Goal: Information Seeking & Learning: Learn about a topic

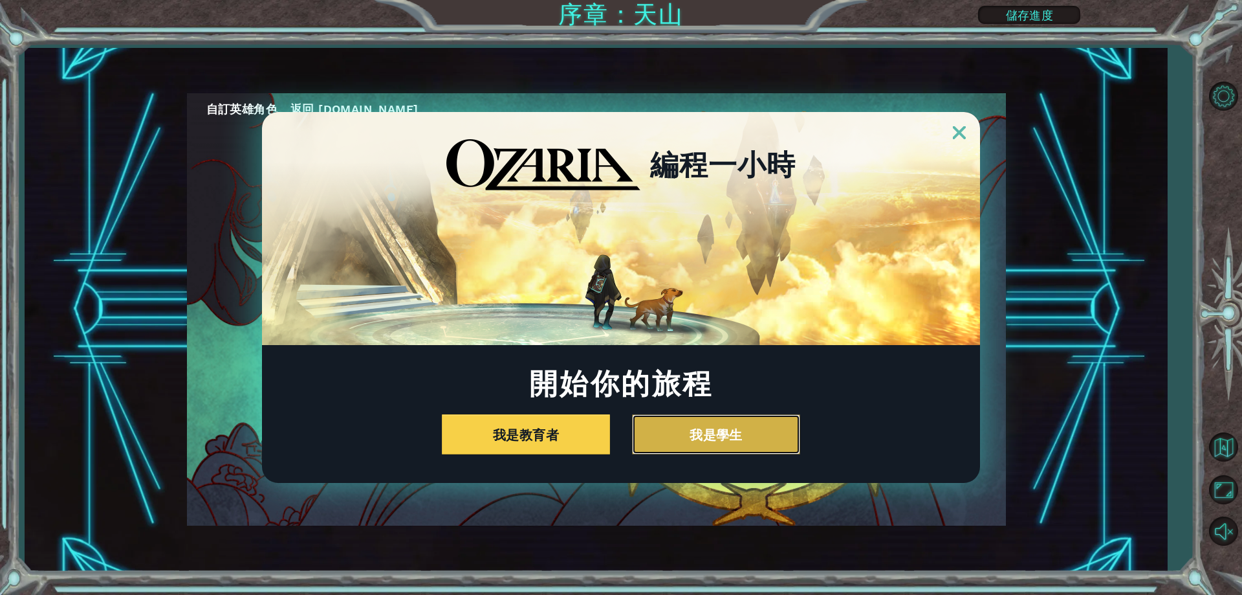
click at [743, 434] on button "我是學生" at bounding box center [716, 434] width 168 height 40
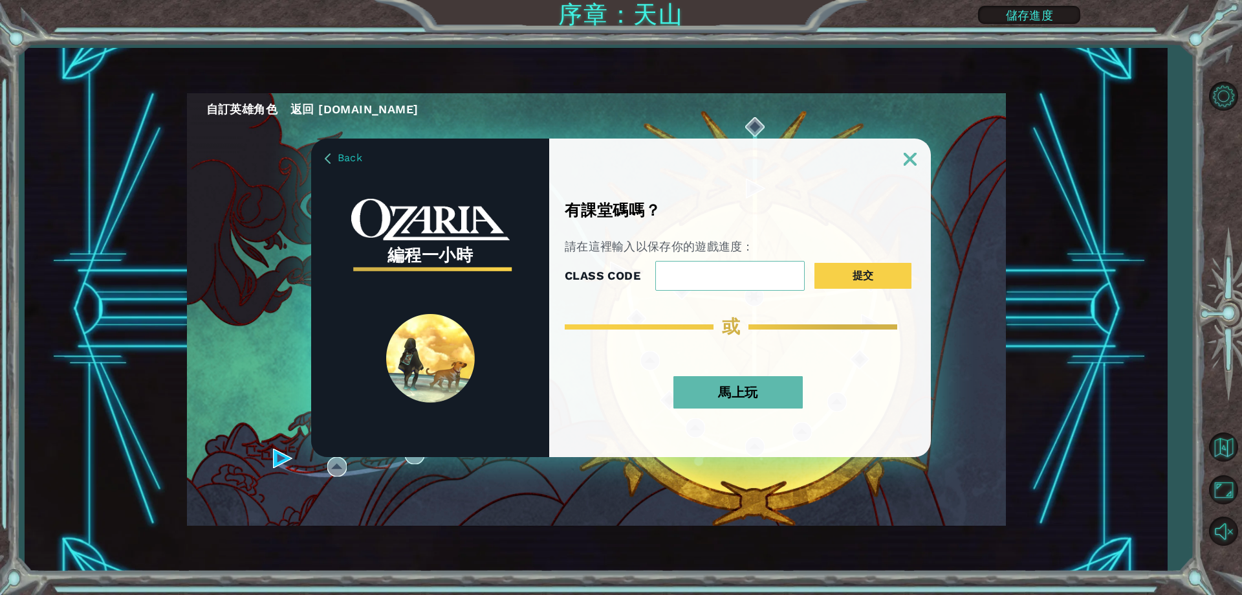
click at [746, 389] on button "馬上玩" at bounding box center [737, 392] width 129 height 32
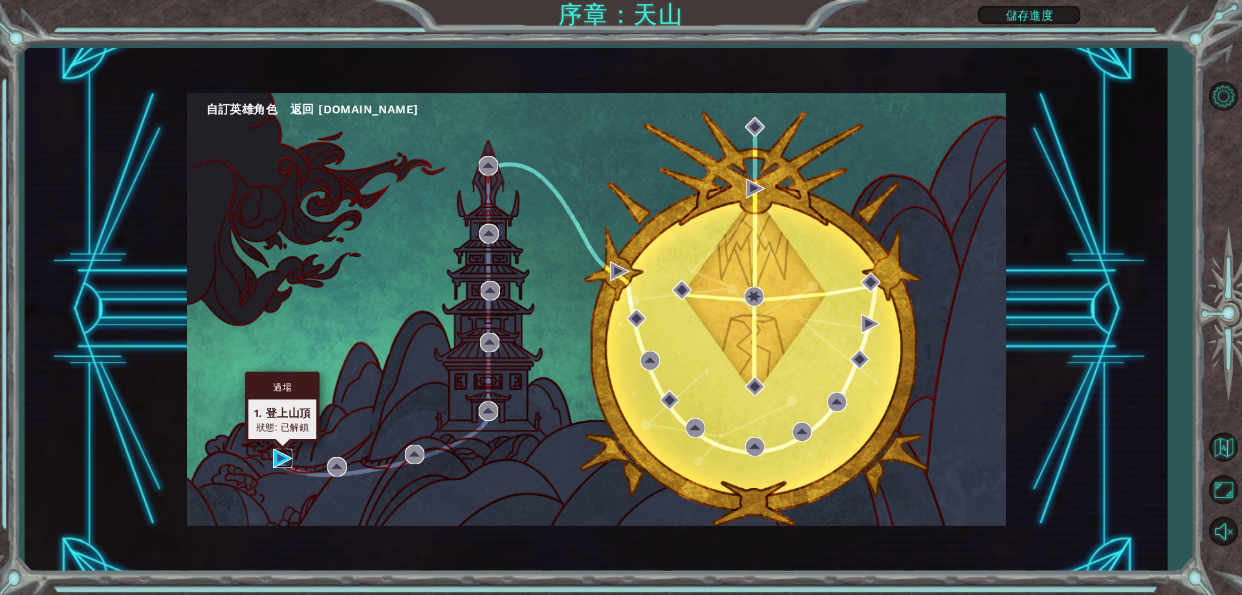
click at [286, 458] on img at bounding box center [282, 457] width 19 height 19
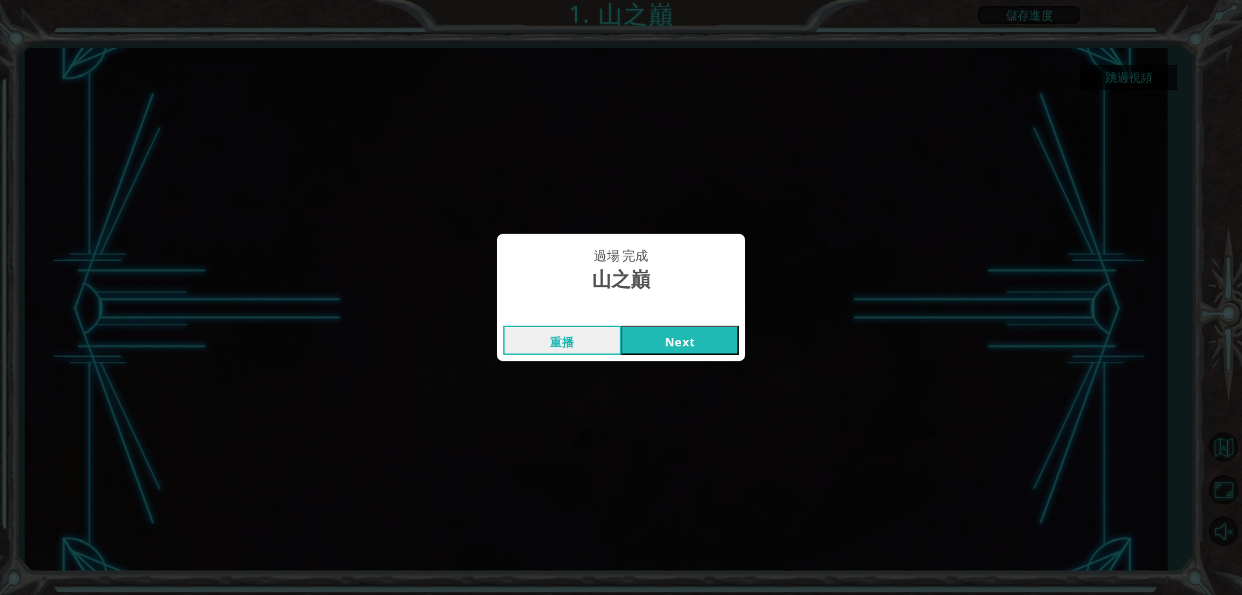
click at [688, 344] on button "Next" at bounding box center [680, 339] width 118 height 29
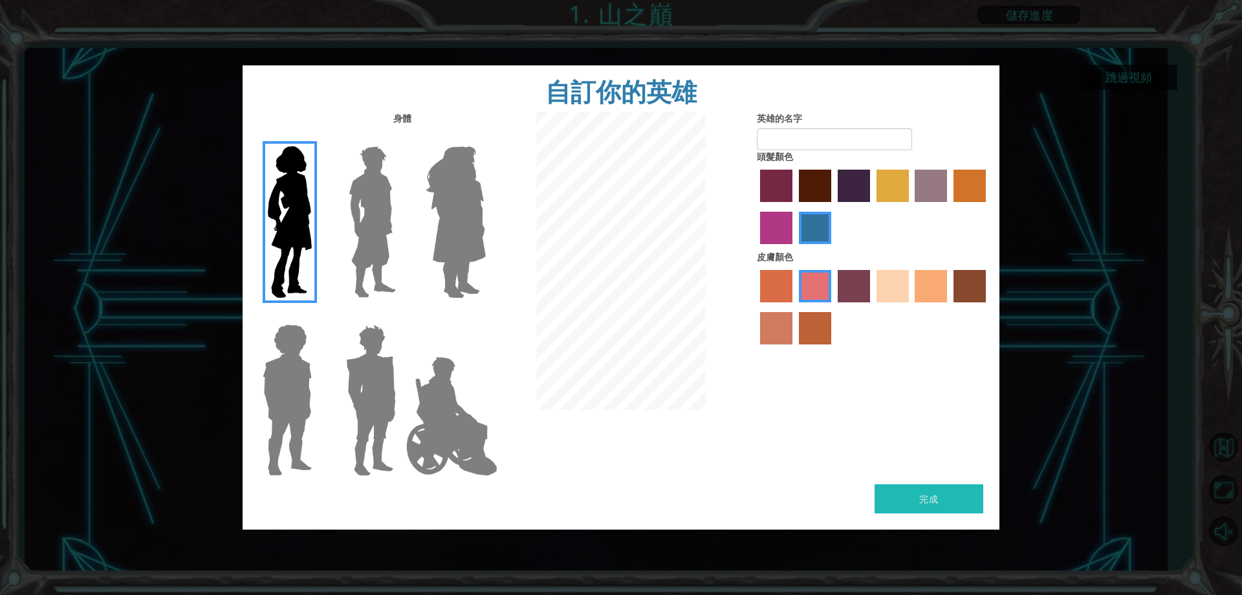
click at [362, 237] on img at bounding box center [373, 222] width 58 height 162
click at [401, 138] on input "Hero Lars" at bounding box center [401, 138] width 0 height 0
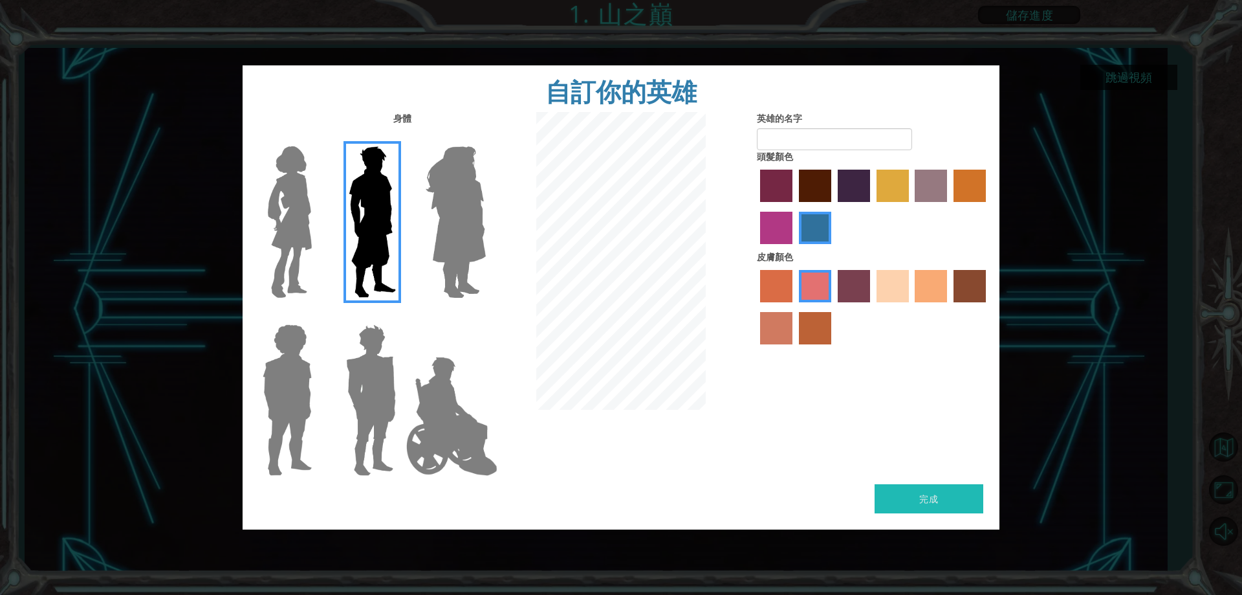
click at [298, 234] on img at bounding box center [290, 222] width 54 height 162
click at [317, 138] on input "Hero Connie" at bounding box center [317, 138] width 0 height 0
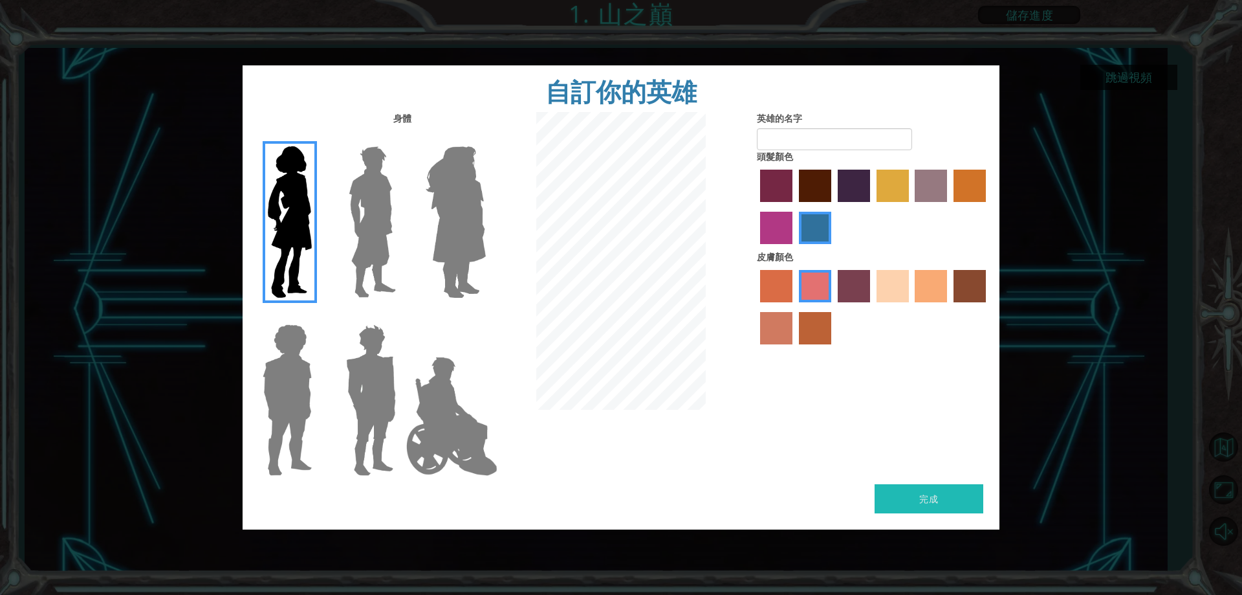
click at [428, 359] on img at bounding box center [452, 415] width 102 height 129
click at [485, 316] on input "Hero Jamie" at bounding box center [485, 316] width 0 height 0
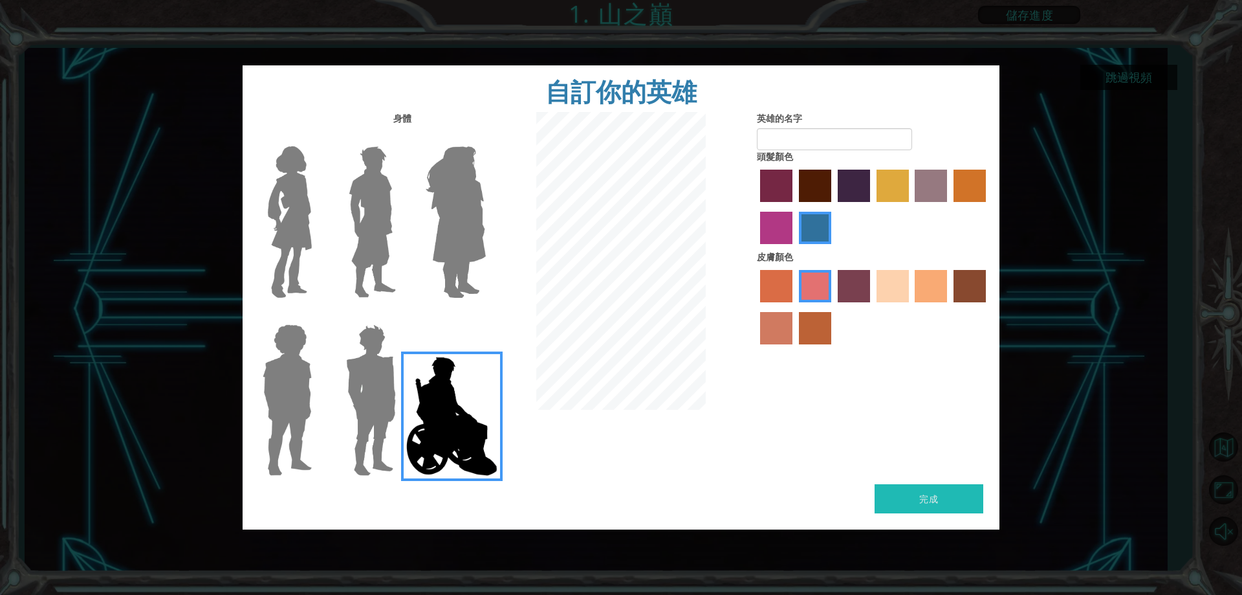
drag, startPoint x: 301, startPoint y: 215, endPoint x: 372, endPoint y: 206, distance: 71.2
click at [303, 217] on img at bounding box center [290, 222] width 54 height 162
click at [317, 138] on input "Hero Connie" at bounding box center [317, 138] width 0 height 0
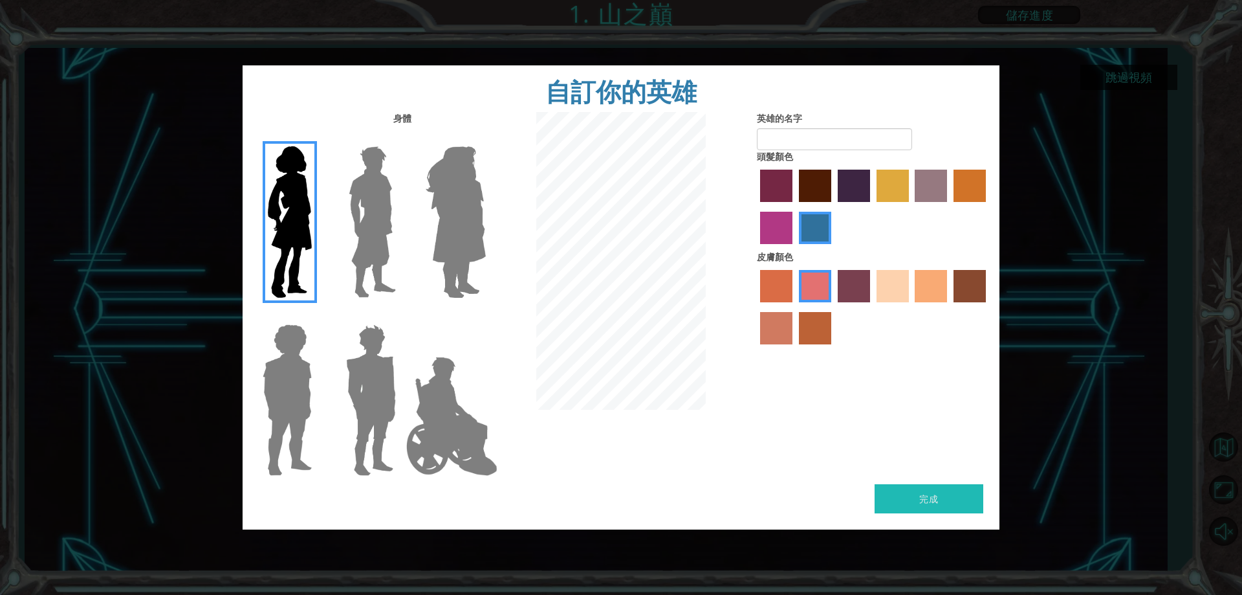
click at [428, 204] on img at bounding box center [456, 222] width 71 height 162
click at [485, 138] on input "Hero Amethyst" at bounding box center [485, 138] width 0 height 0
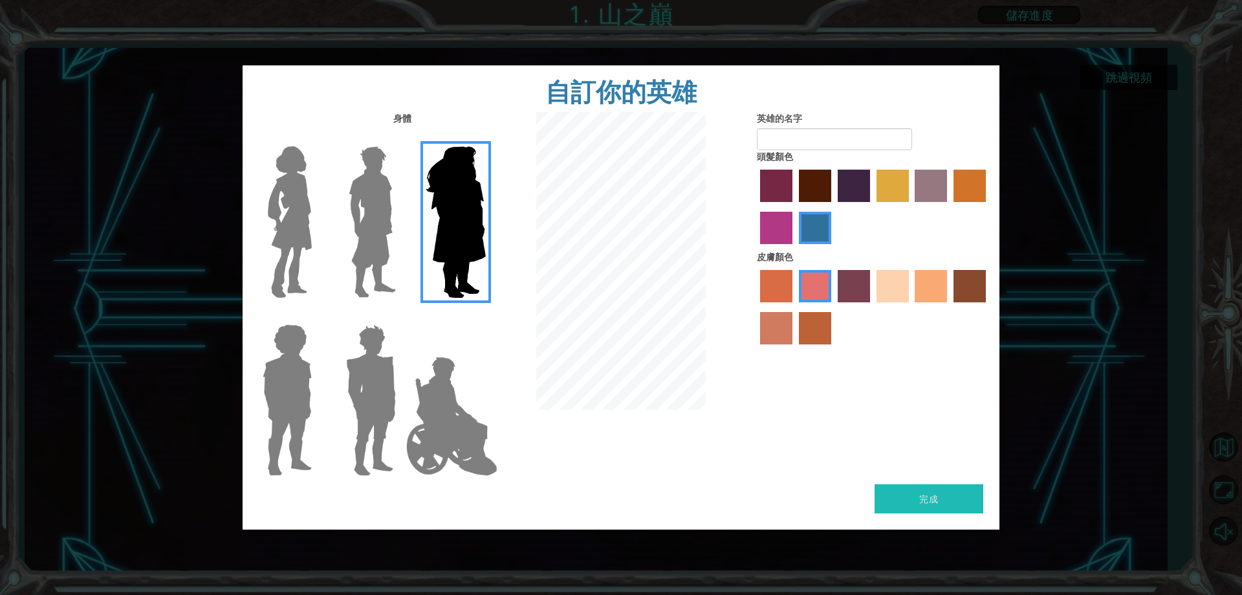
click at [290, 208] on img at bounding box center [290, 222] width 54 height 162
click at [317, 138] on input "Hero Connie" at bounding box center [317, 138] width 0 height 0
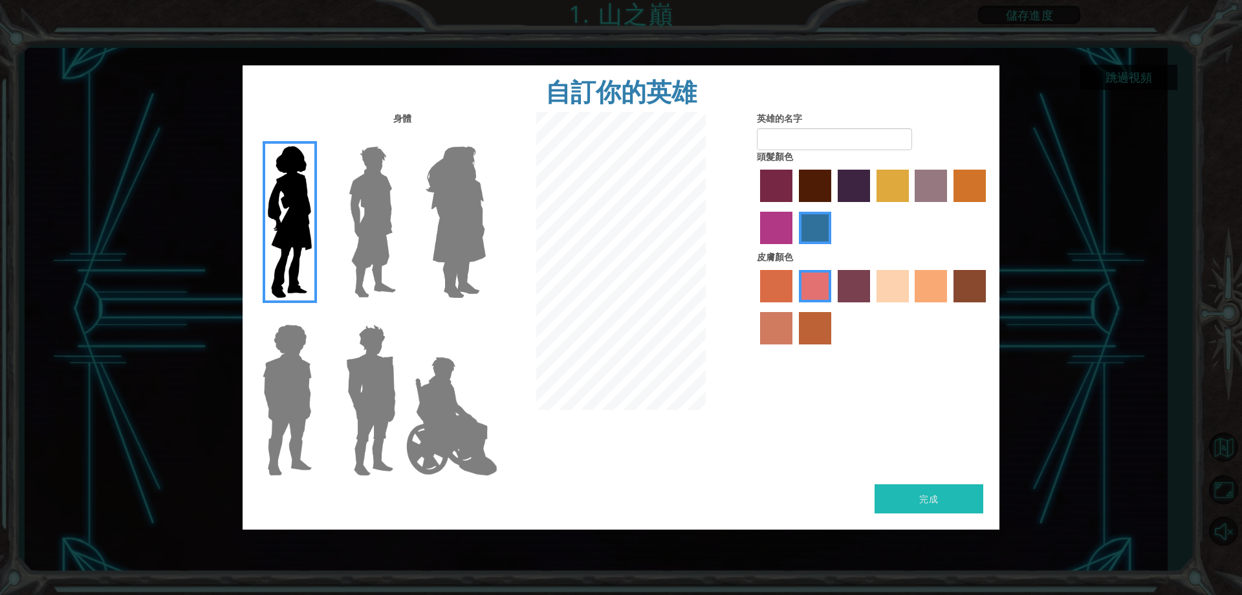
click at [774, 191] on label "paprika hair color" at bounding box center [776, 185] width 32 height 32
click at [756, 206] on input "paprika hair color" at bounding box center [756, 206] width 0 height 0
click at [774, 230] on label "medium red violet hair color" at bounding box center [776, 228] width 32 height 32
click at [988, 206] on input "medium red violet hair color" at bounding box center [988, 206] width 0 height 0
click at [766, 174] on label "paprika hair color" at bounding box center [776, 185] width 32 height 32
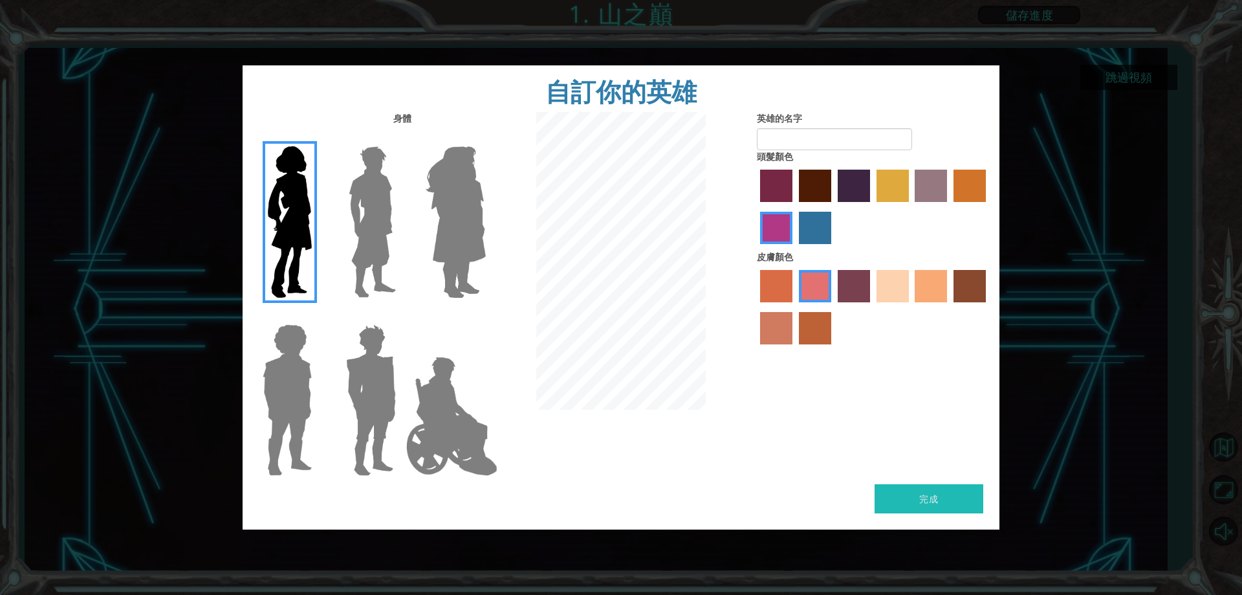
click at [756, 206] on input "paprika hair color" at bounding box center [756, 206] width 0 height 0
click at [886, 287] on label "sandy beach skin color" at bounding box center [893, 286] width 32 height 32
click at [872, 307] on input "sandy beach skin color" at bounding box center [872, 307] width 0 height 0
click at [304, 375] on img at bounding box center [287, 400] width 60 height 162
click at [317, 316] on input "Hero Steven" at bounding box center [317, 316] width 0 height 0
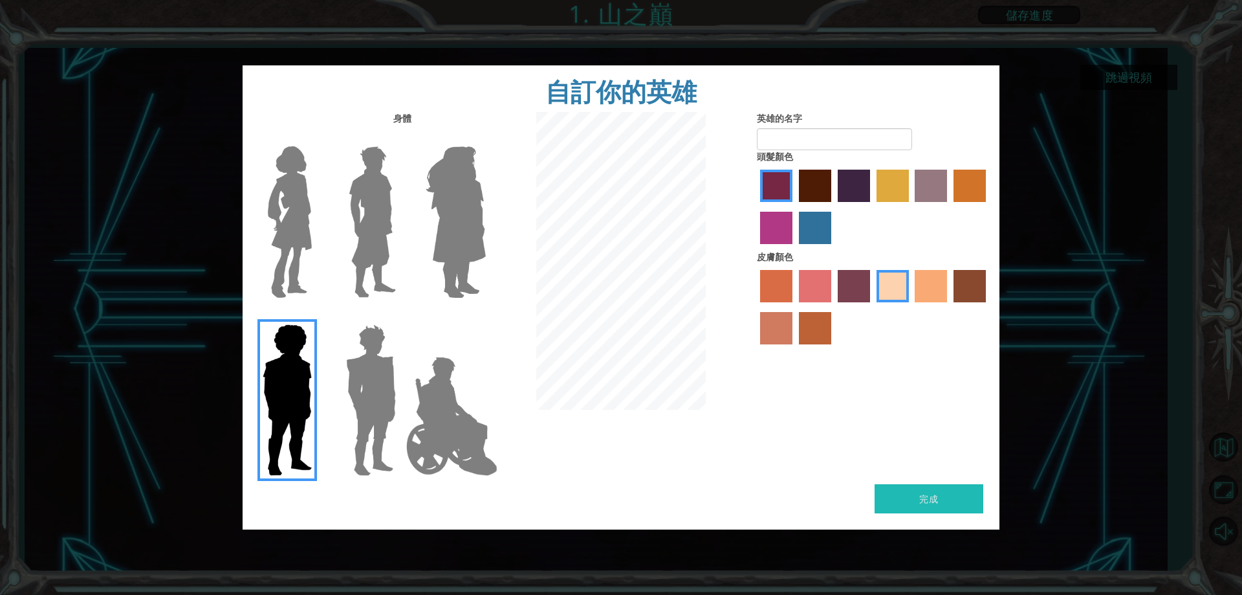
click at [425, 375] on img at bounding box center [452, 415] width 102 height 129
click at [485, 316] on input "Hero Jamie" at bounding box center [485, 316] width 0 height 0
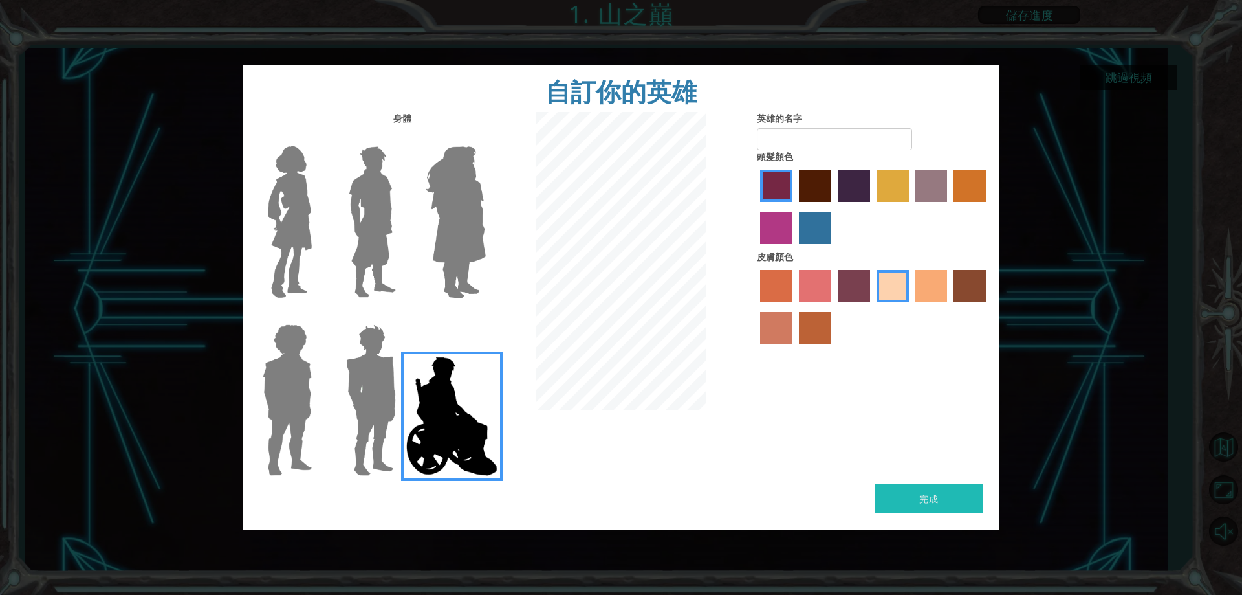
click at [444, 227] on img at bounding box center [456, 222] width 71 height 162
click at [485, 138] on input "Hero Amethyst" at bounding box center [485, 138] width 0 height 0
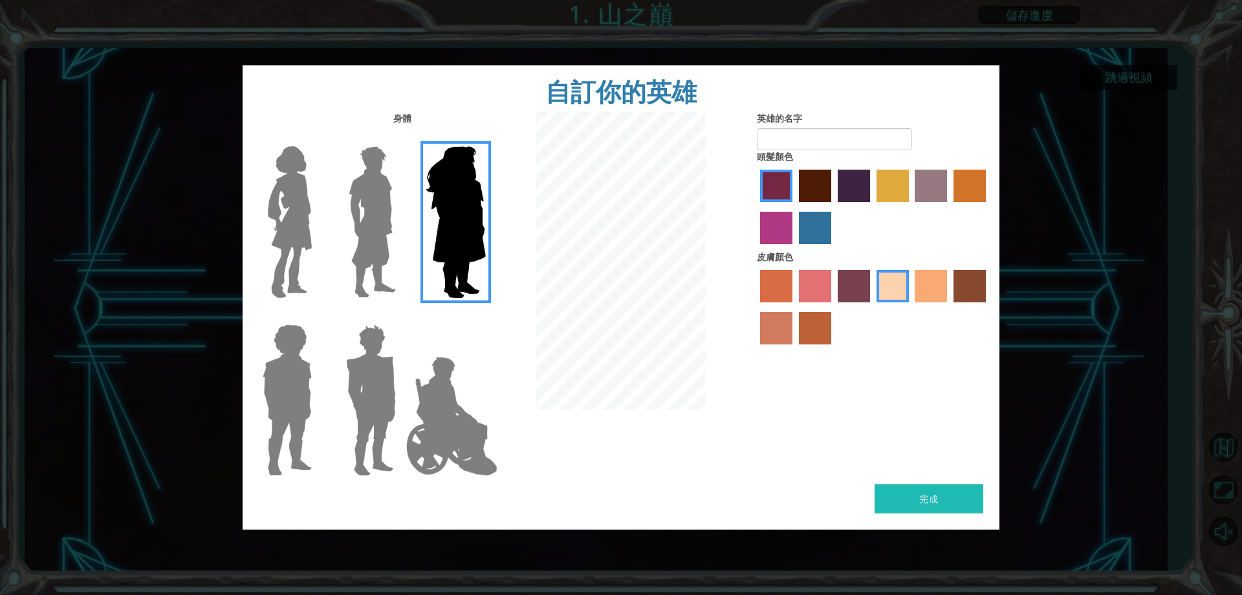
click at [371, 227] on img at bounding box center [373, 222] width 58 height 162
click at [401, 138] on input "Hero Lars" at bounding box center [401, 138] width 0 height 0
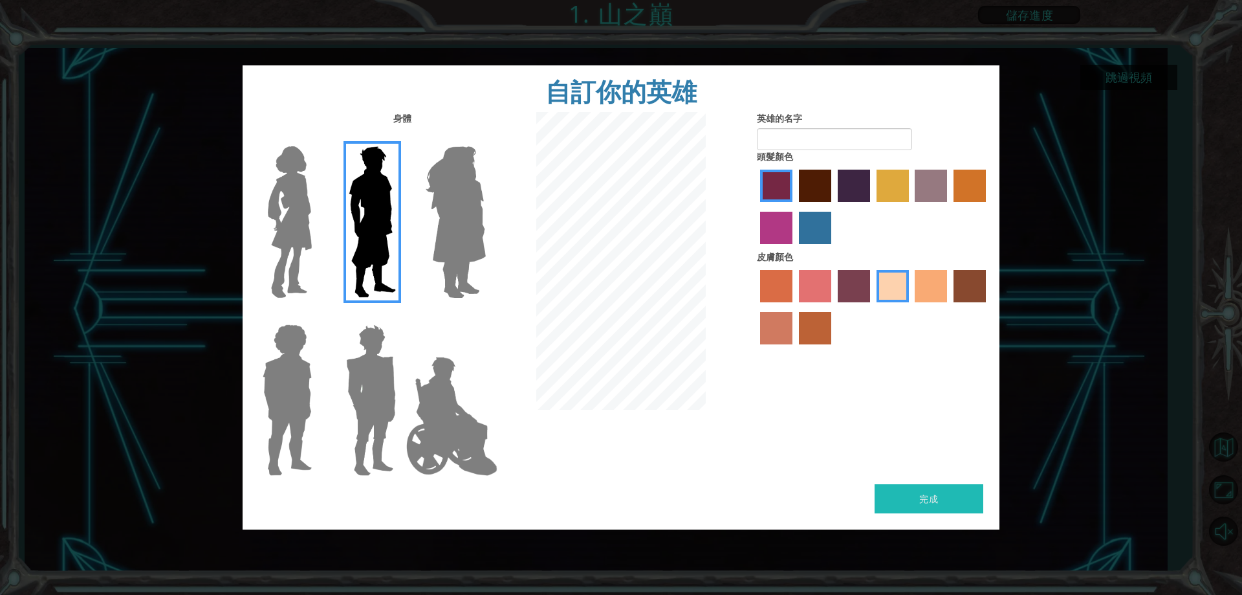
click at [377, 386] on img at bounding box center [371, 400] width 60 height 162
click at [401, 316] on input "Hero Garnet" at bounding box center [401, 316] width 0 height 0
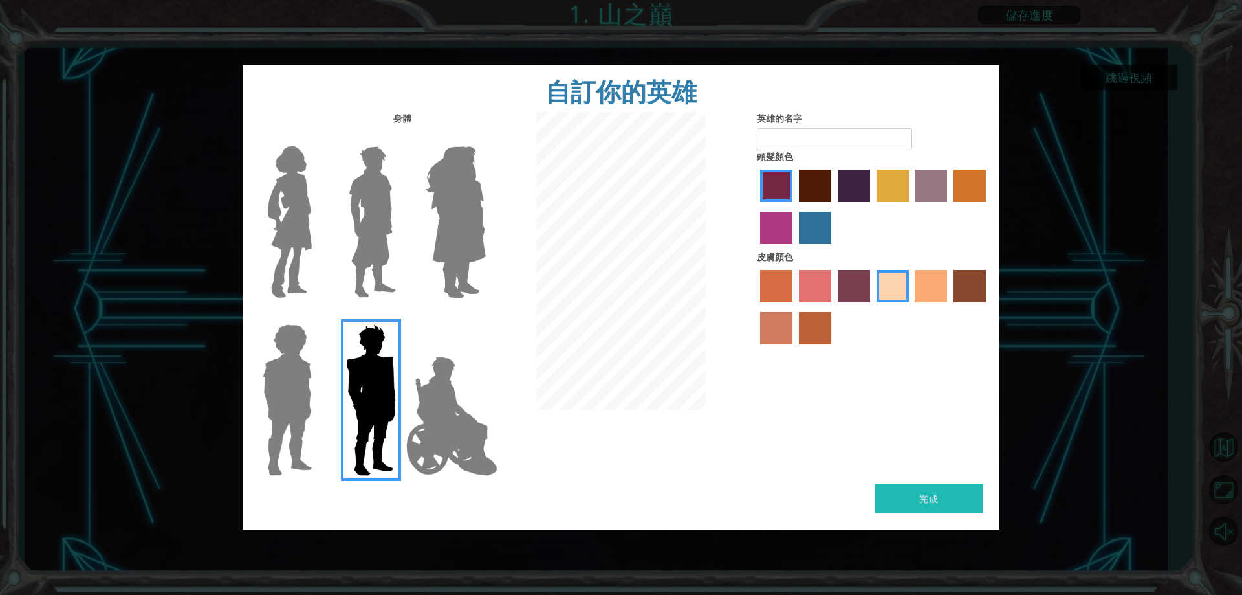
click at [352, 216] on img at bounding box center [373, 222] width 58 height 162
click at [401, 138] on input "Hero Lars" at bounding box center [401, 138] width 0 height 0
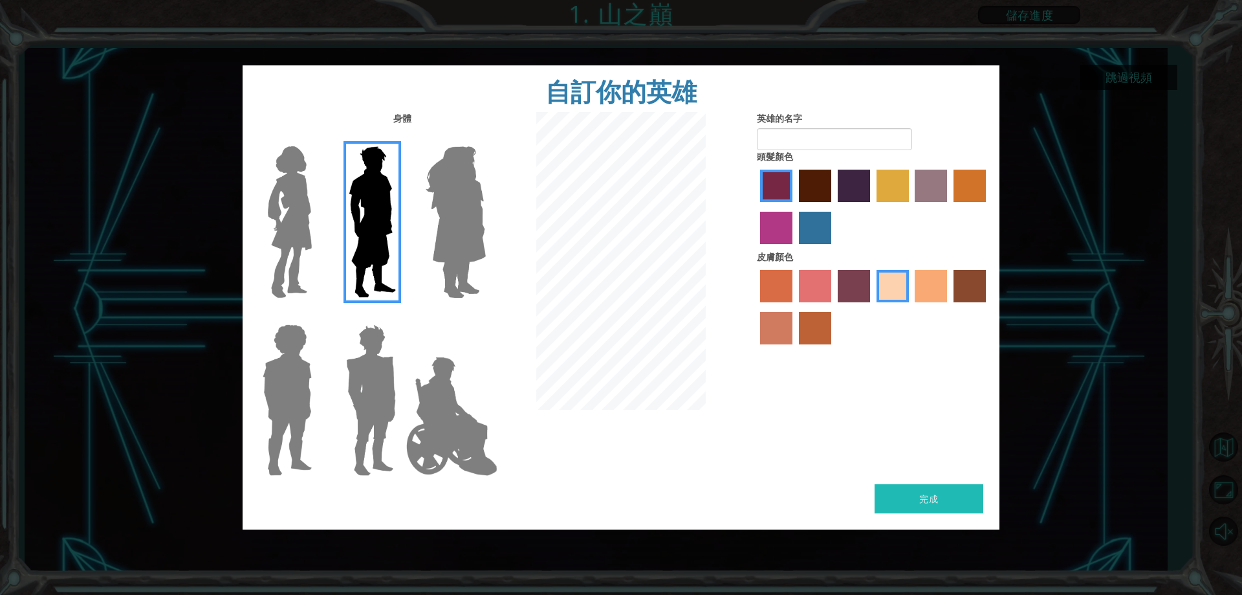
click at [311, 221] on img at bounding box center [290, 222] width 54 height 162
click at [317, 138] on input "Hero Connie" at bounding box center [317, 138] width 0 height 0
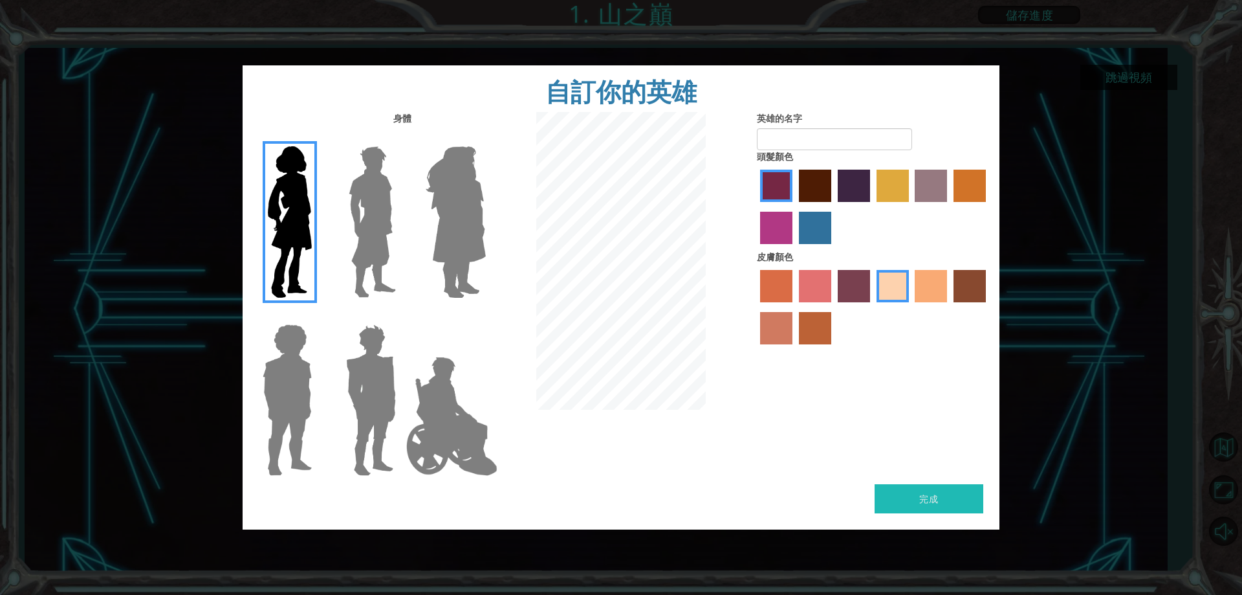
click at [907, 186] on label "tulip tree hair color" at bounding box center [893, 185] width 32 height 32
click at [872, 206] on input "tulip tree hair color" at bounding box center [872, 206] width 0 height 0
click at [817, 137] on input "英雄的名字" at bounding box center [834, 139] width 155 height 22
type input "D"
type input "DD"
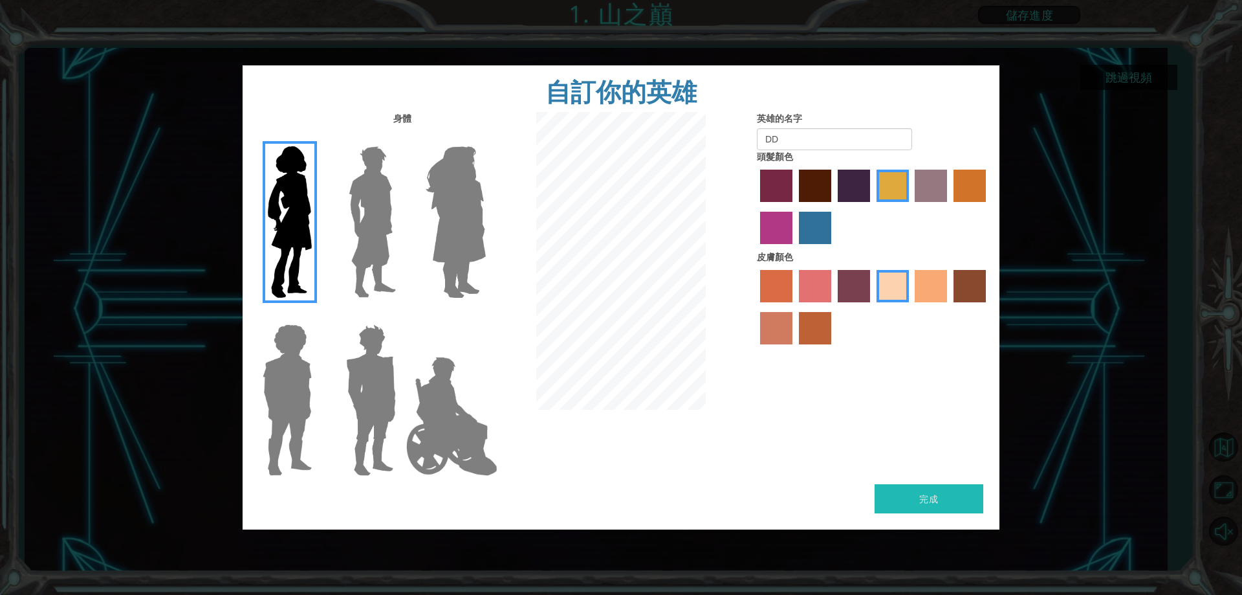
click at [907, 503] on button "完成" at bounding box center [929, 498] width 109 height 29
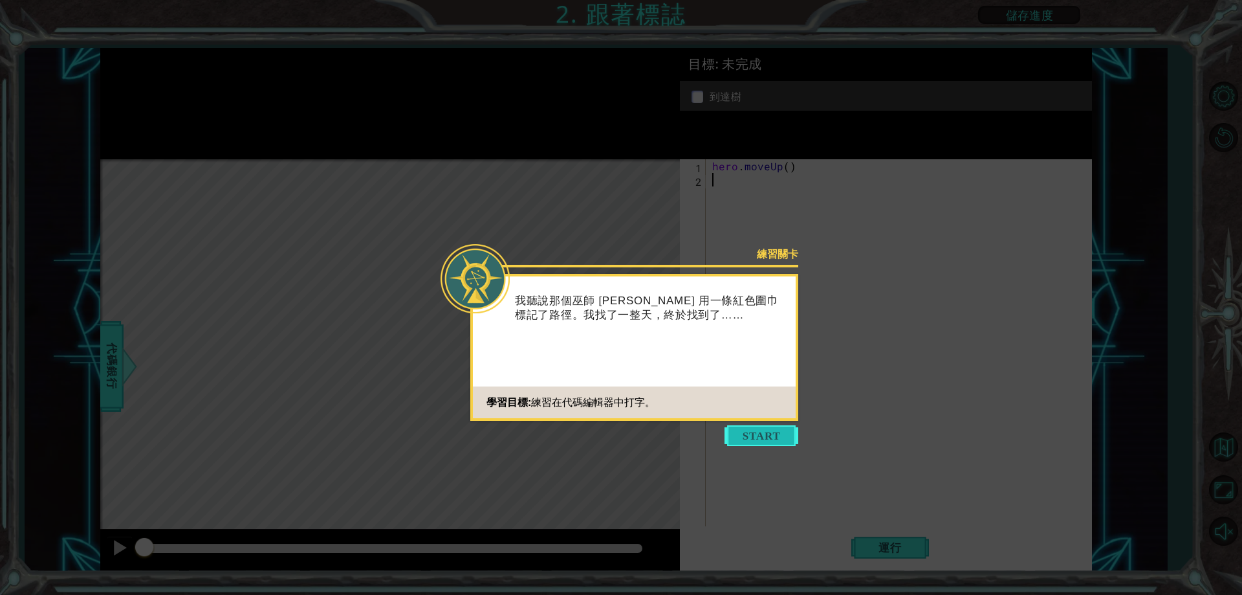
click at [753, 440] on button "Start" at bounding box center [762, 435] width 74 height 21
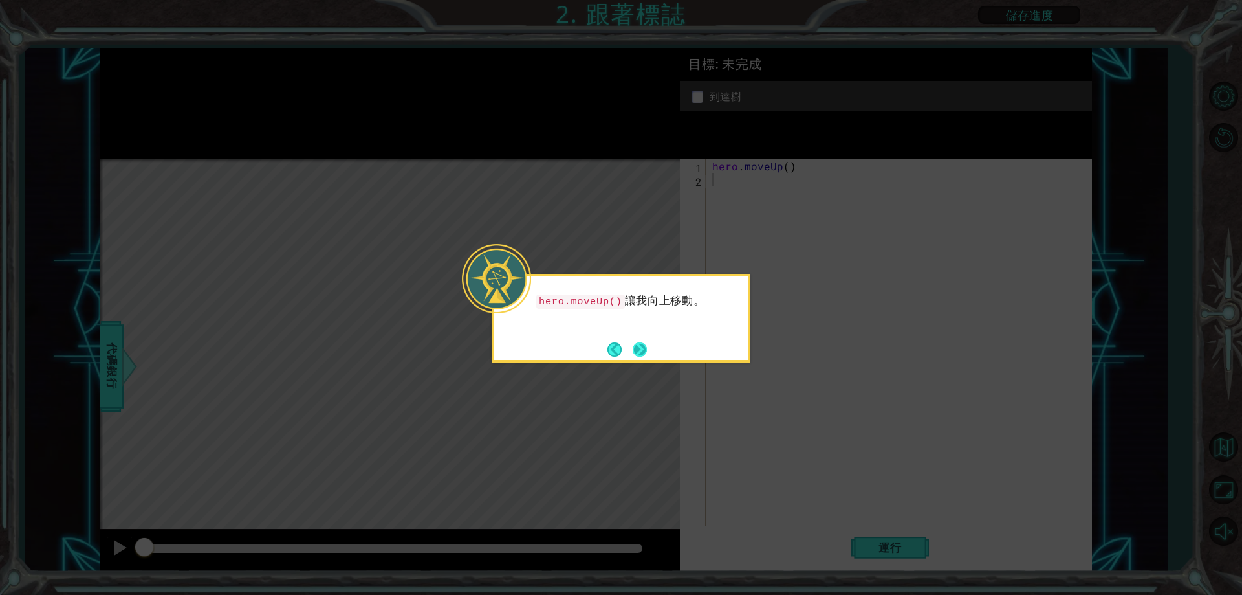
click at [644, 346] on button "Next" at bounding box center [640, 349] width 14 height 14
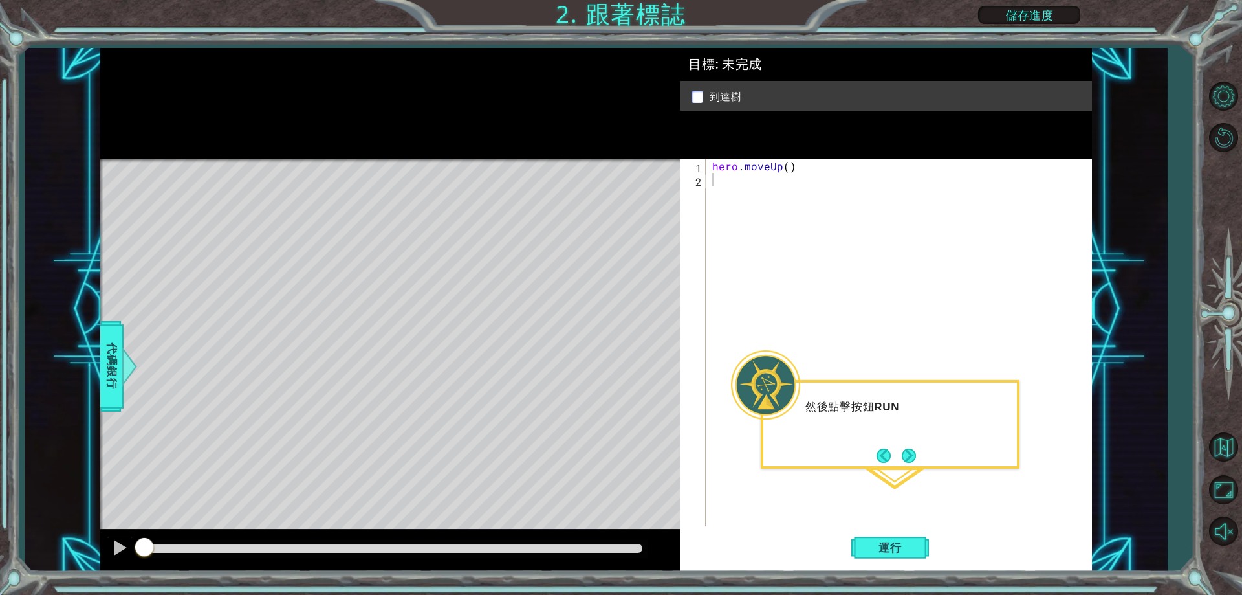
click at [904, 460] on button "Next" at bounding box center [909, 455] width 14 height 14
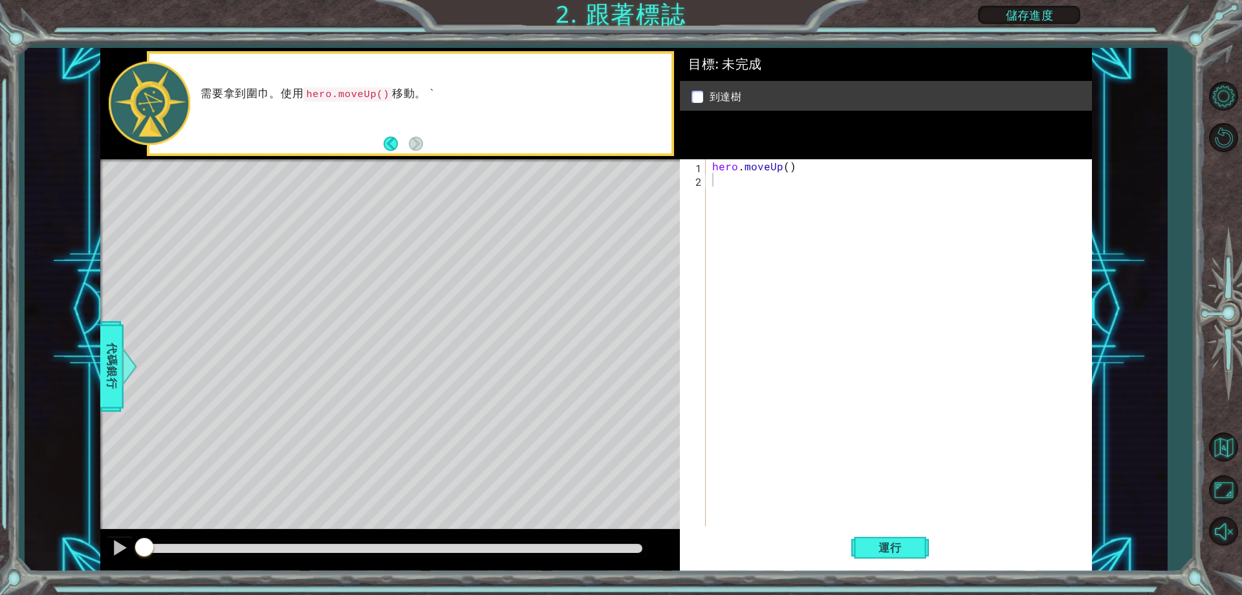
click at [506, 210] on div "Level Map" at bounding box center [399, 349] width 598 height 381
click at [391, 144] on button "Back" at bounding box center [396, 144] width 25 height 14
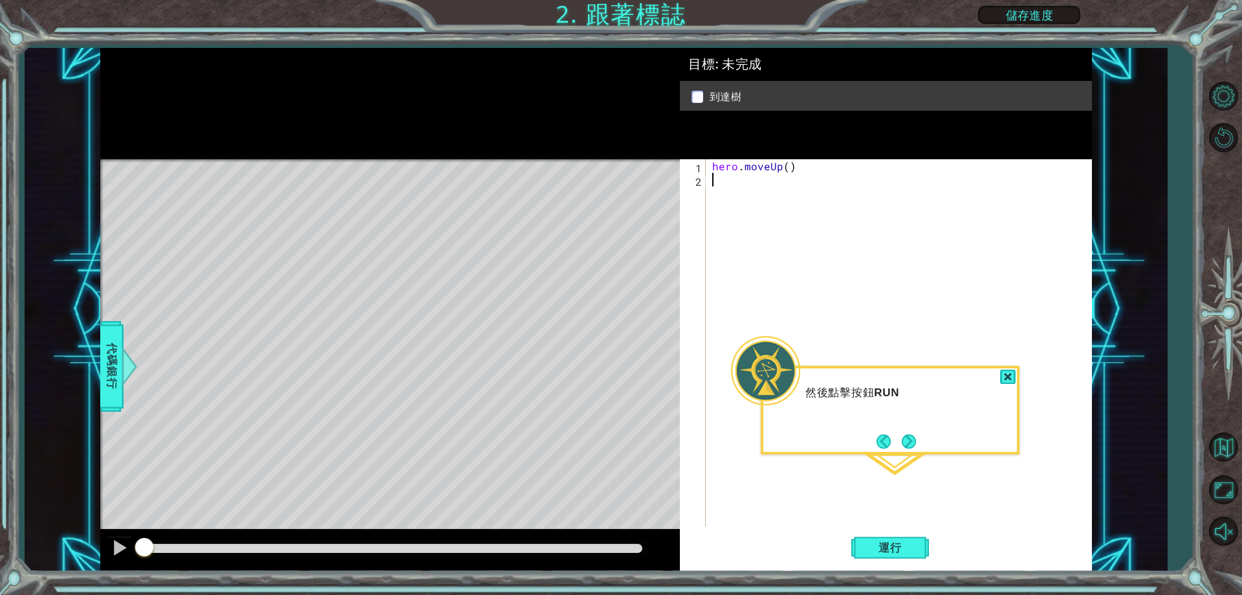
click at [905, 437] on button "Next" at bounding box center [909, 441] width 14 height 14
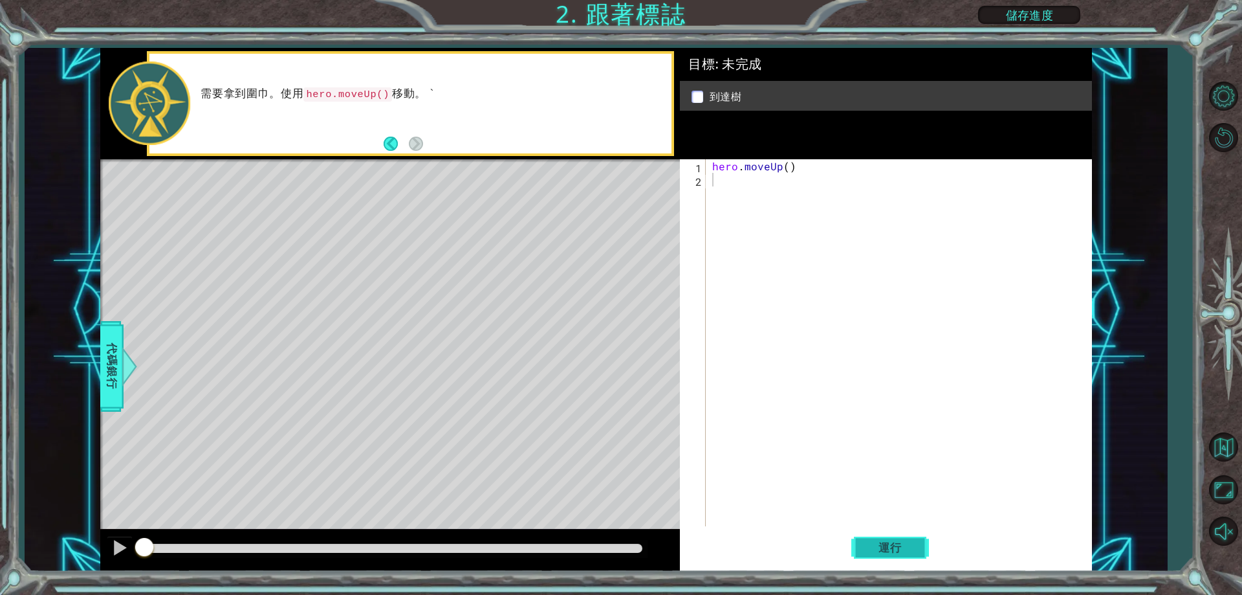
click at [891, 554] on button "運行" at bounding box center [890, 547] width 78 height 41
click at [891, 536] on button "運行" at bounding box center [890, 547] width 78 height 41
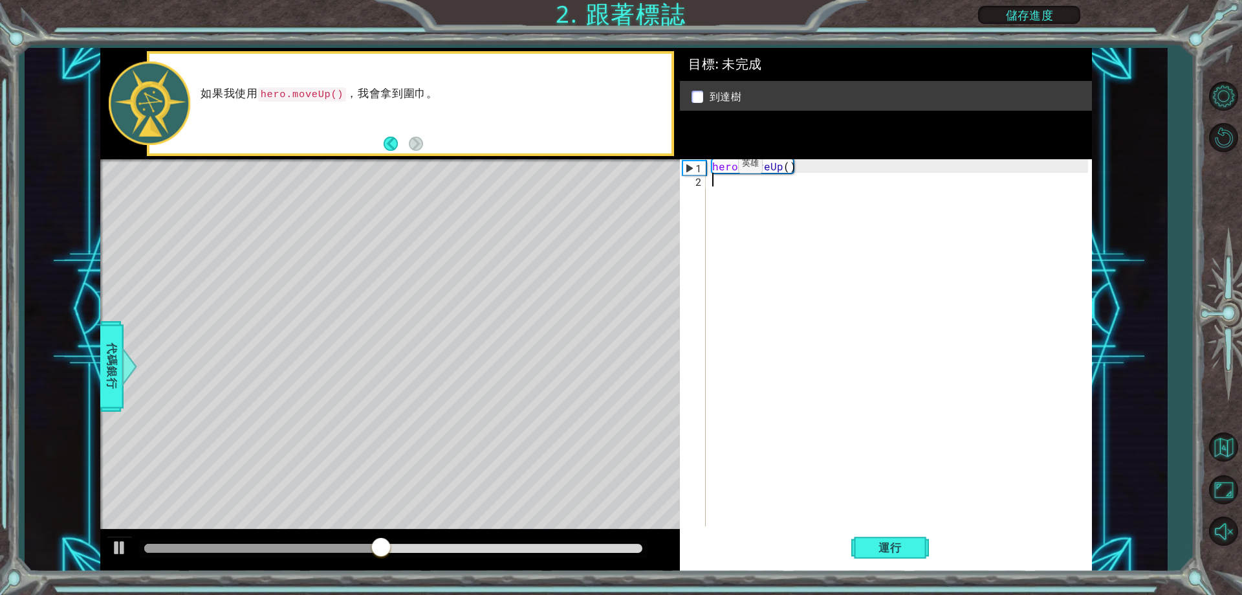
click at [694, 184] on div "2" at bounding box center [694, 182] width 23 height 14
click at [780, 168] on div "hero . moveUp ( )" at bounding box center [902, 356] width 384 height 394
type textarea "hero.moveUp()"
click at [737, 202] on div "hero . moveUp ( )" at bounding box center [902, 356] width 384 height 394
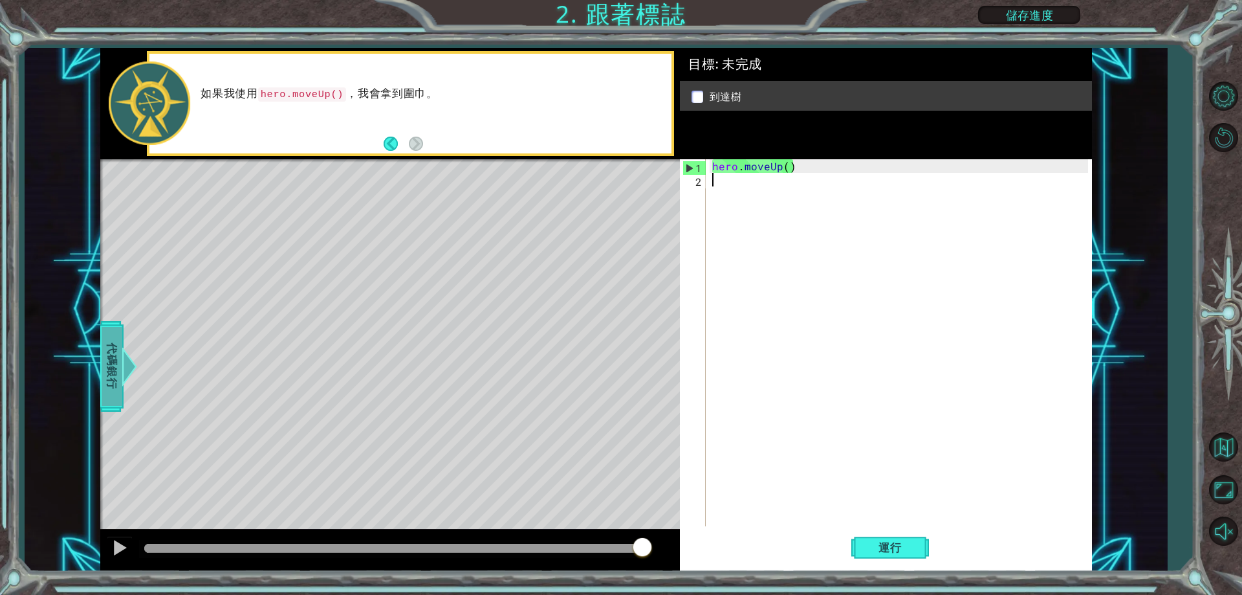
click at [104, 346] on span "代碼銀行" at bounding box center [112, 366] width 21 height 79
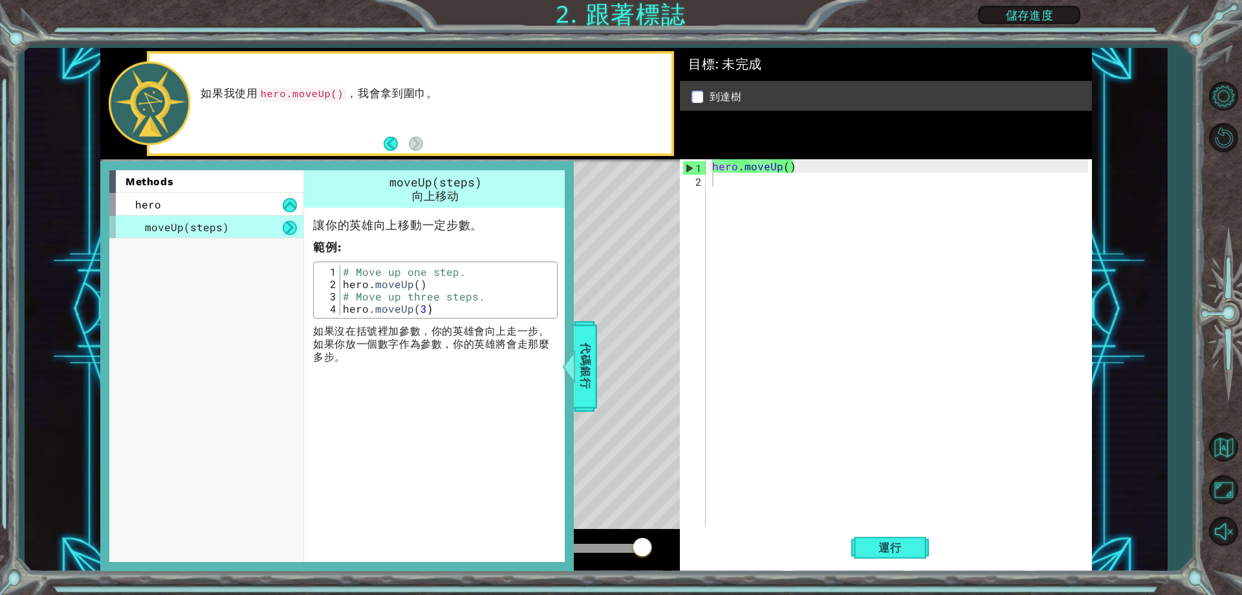
click at [265, 228] on div "moveUp(steps)" at bounding box center [206, 226] width 194 height 23
drag, startPoint x: 289, startPoint y: 224, endPoint x: 563, endPoint y: 234, distance: 273.8
click at [563, 234] on div "methods hero moveUp(steps) moveUp(steps) 向上移动 讓你的英雄向上移動一定步數。 範例 : 1 2 3 4 # Mov…" at bounding box center [336, 365] width 455 height 391
click at [788, 169] on div "hero . moveUp ( )" at bounding box center [902, 356] width 384 height 394
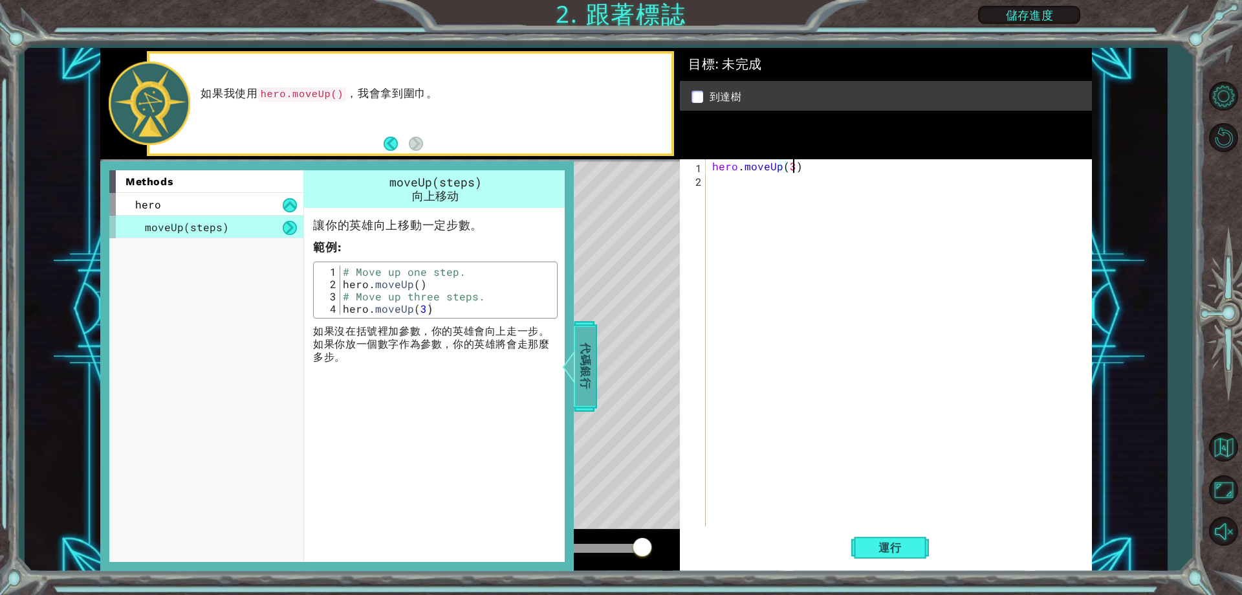
type textarea "hero.moveUp(3)"
click at [580, 363] on span "代碼銀行" at bounding box center [585, 366] width 21 height 79
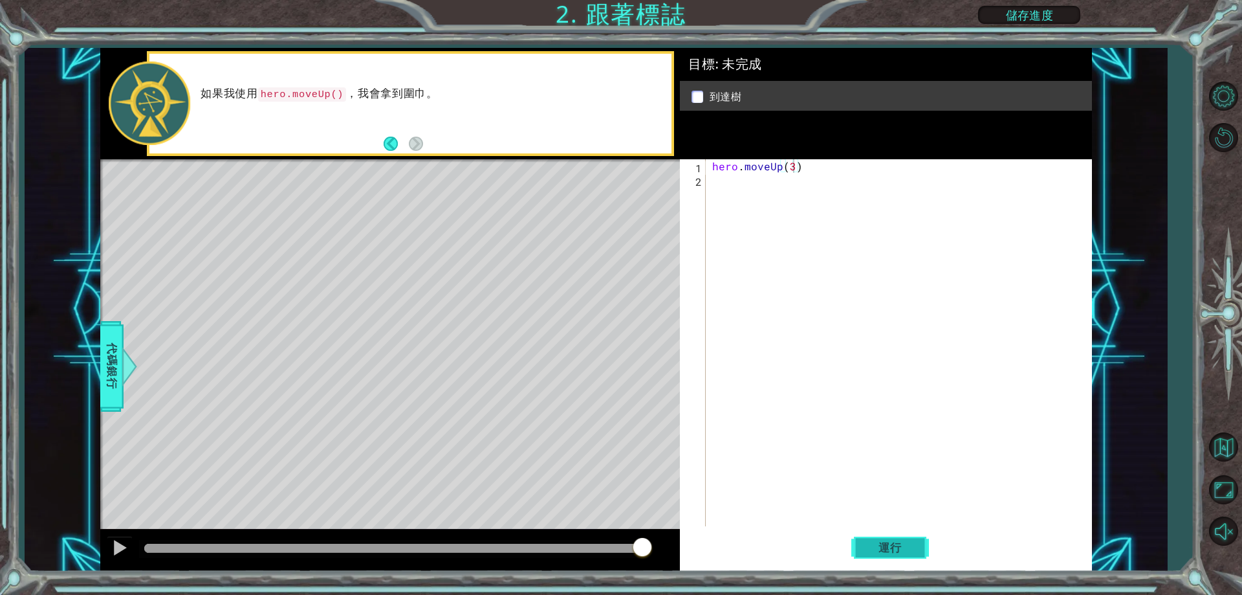
click at [911, 538] on button "運行" at bounding box center [890, 547] width 78 height 41
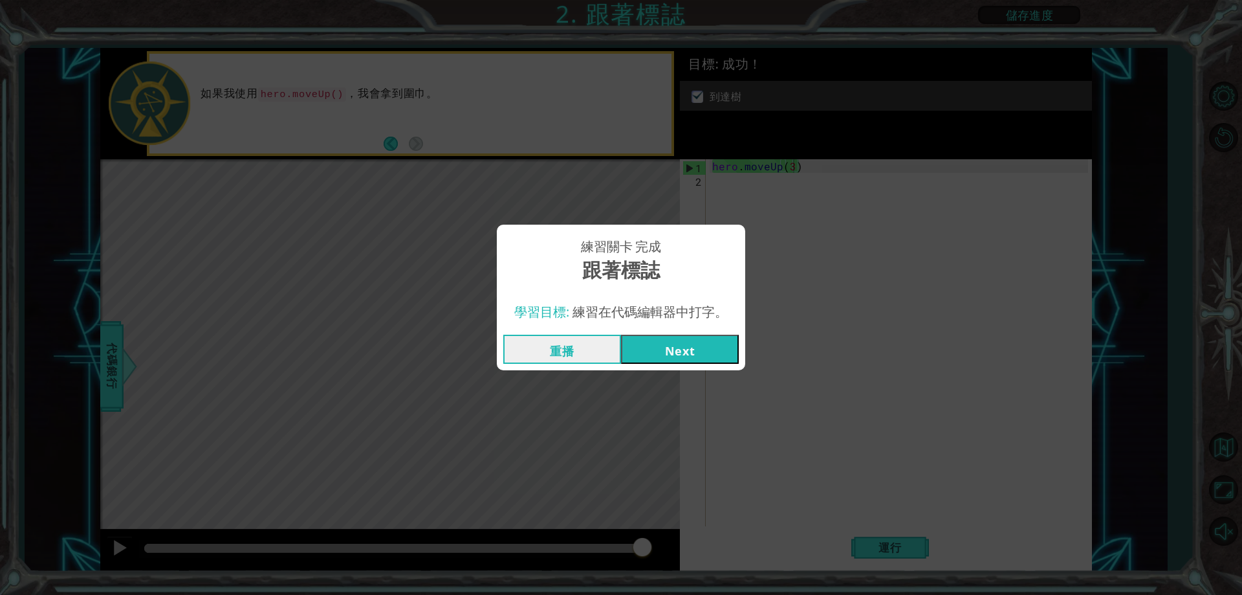
click at [708, 351] on button "Next" at bounding box center [680, 348] width 118 height 29
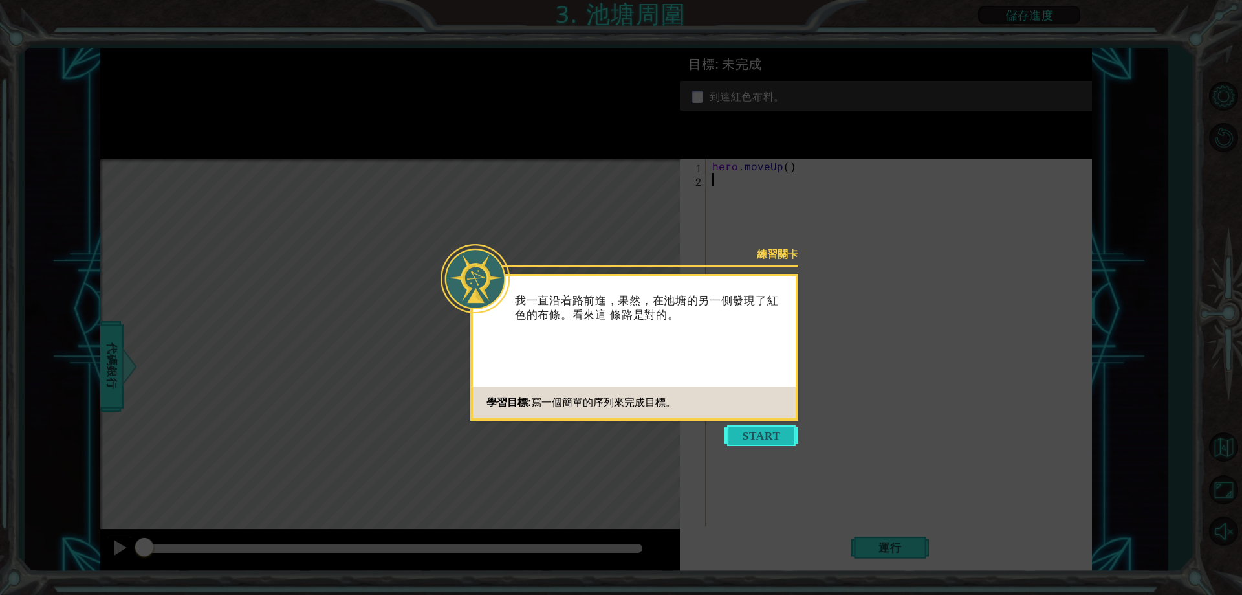
click at [760, 428] on button "Start" at bounding box center [762, 435] width 74 height 21
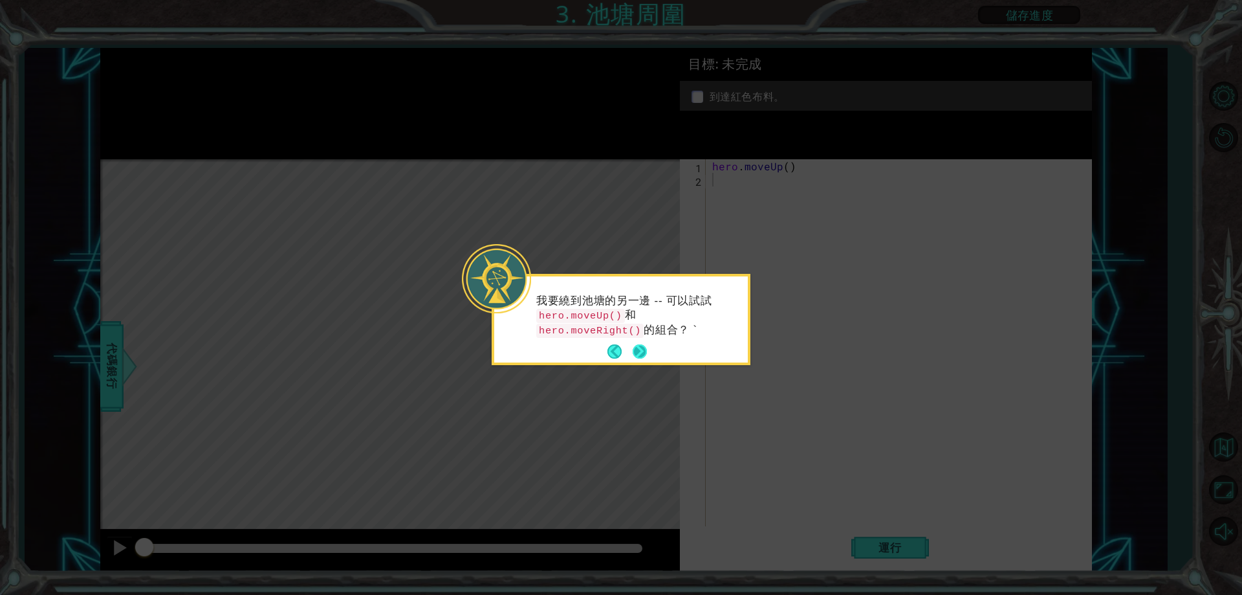
click at [642, 347] on button "Next" at bounding box center [640, 351] width 14 height 14
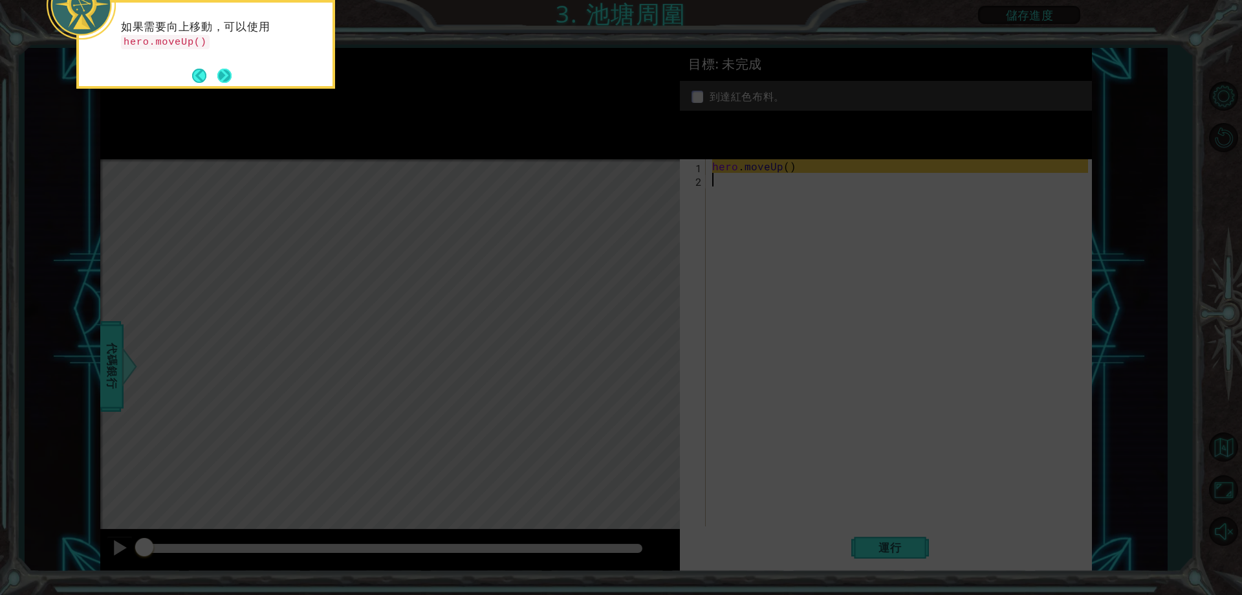
click at [217, 69] on button "Next" at bounding box center [224, 76] width 14 height 14
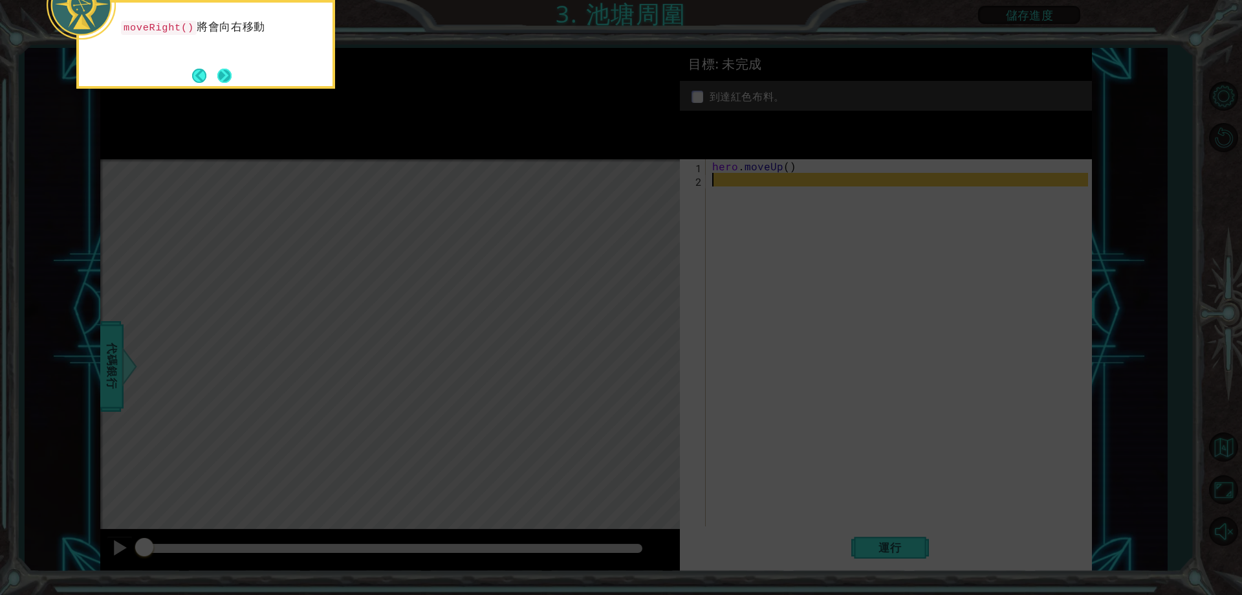
click at [231, 69] on button "Next" at bounding box center [225, 76] width 16 height 16
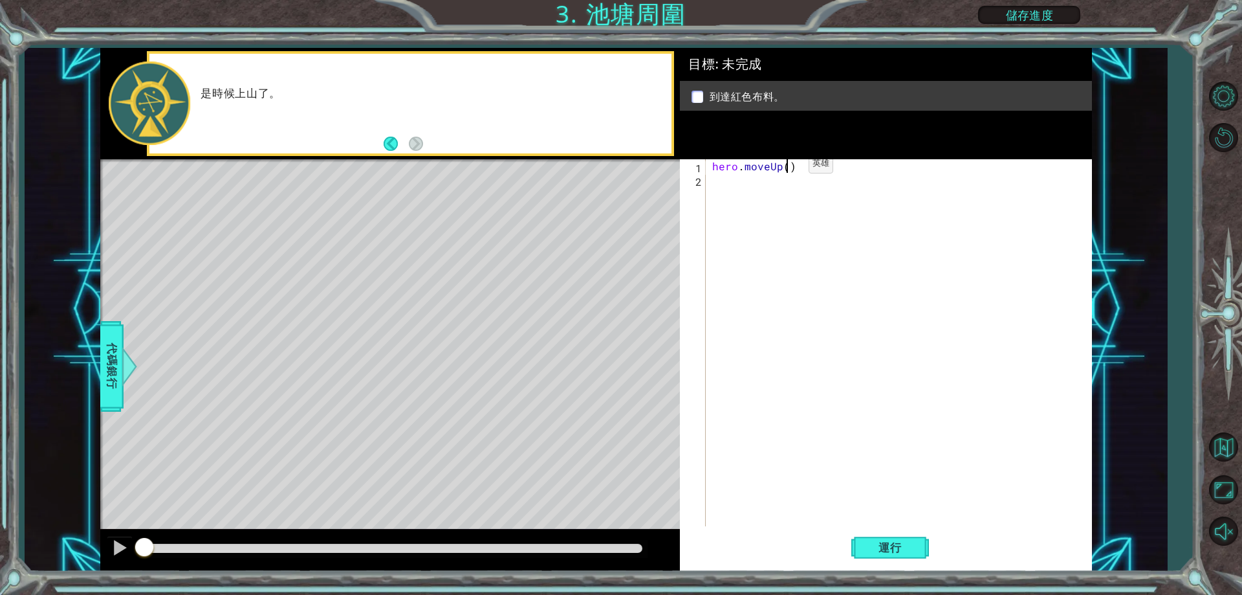
click at [787, 167] on div "hero . moveUp ( )" at bounding box center [902, 356] width 384 height 394
type textarea "hero.moveUp(1)"
click at [728, 184] on div "hero . moveUp ( 1 )" at bounding box center [902, 356] width 384 height 394
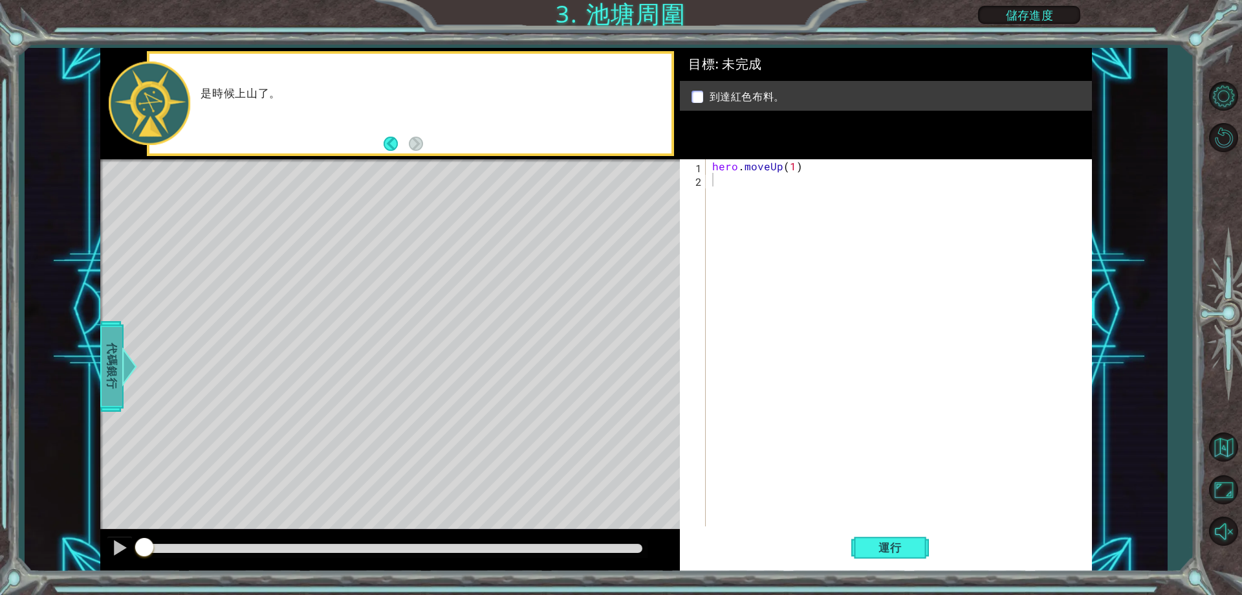
click at [118, 338] on span "代碼銀行" at bounding box center [112, 366] width 21 height 79
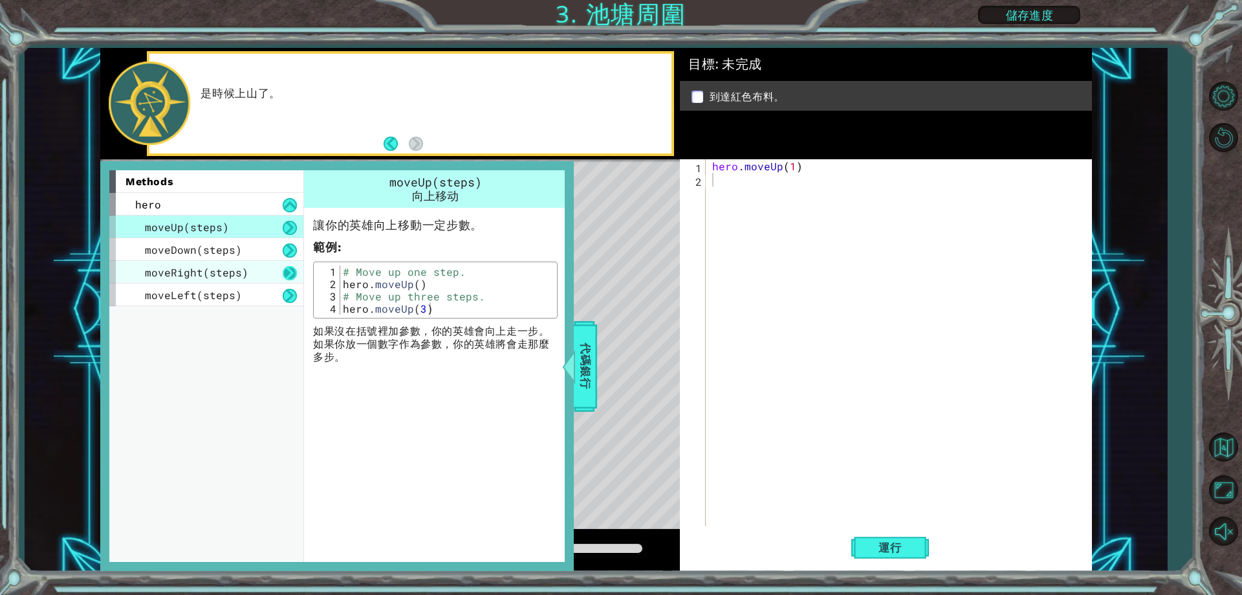
click at [288, 273] on button at bounding box center [290, 273] width 14 height 14
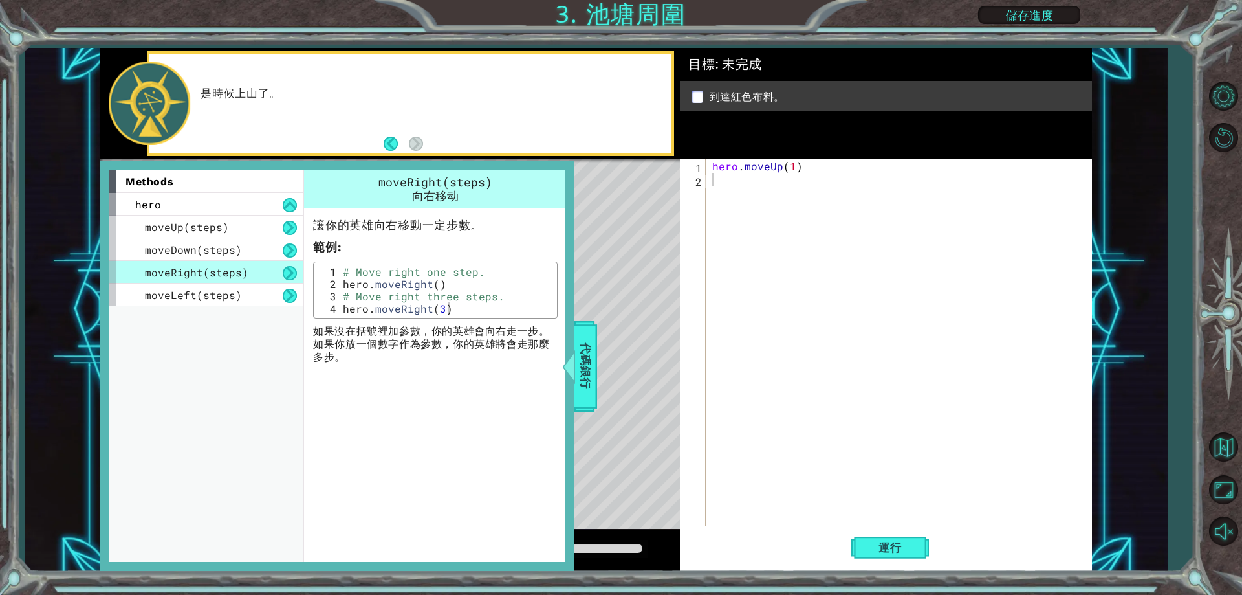
type textarea "hero.moveRight(3)"
drag, startPoint x: 342, startPoint y: 307, endPoint x: 449, endPoint y: 303, distance: 106.8
click at [449, 303] on div "# Move right one step. hero . moveRight ( ) # Move right three steps. hero . mo…" at bounding box center [446, 302] width 213 height 74
click at [727, 180] on div "hero . moveUp ( 1 )" at bounding box center [902, 356] width 384 height 394
paste textarea "hero.moveRight(3)"
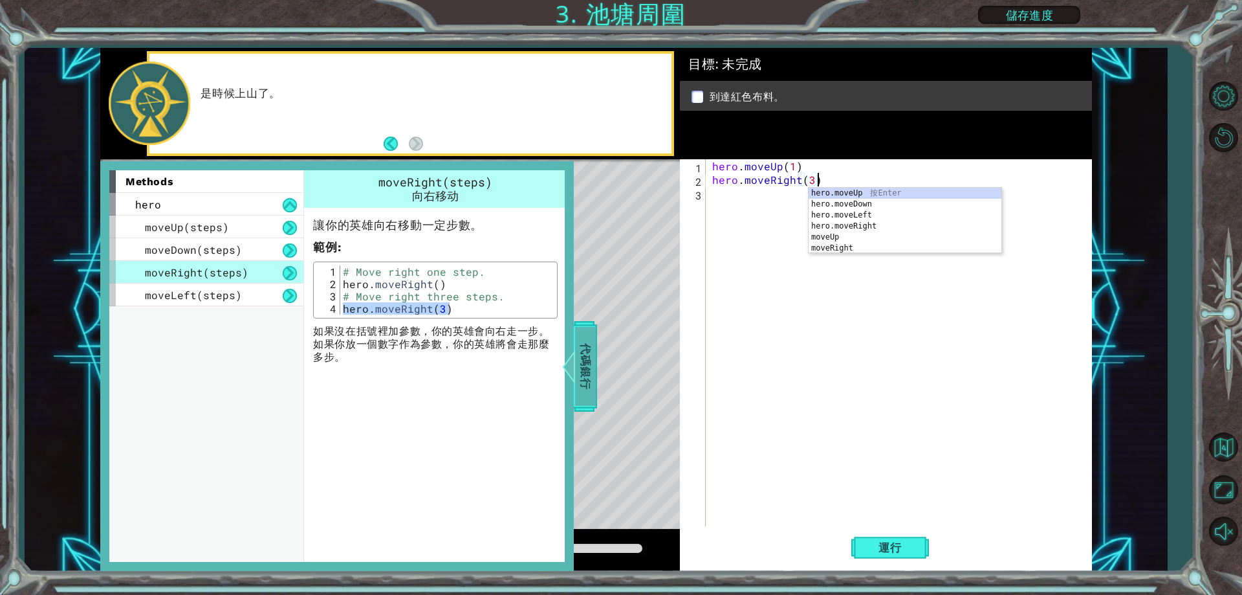
click at [586, 351] on span "代碼銀行" at bounding box center [585, 366] width 21 height 79
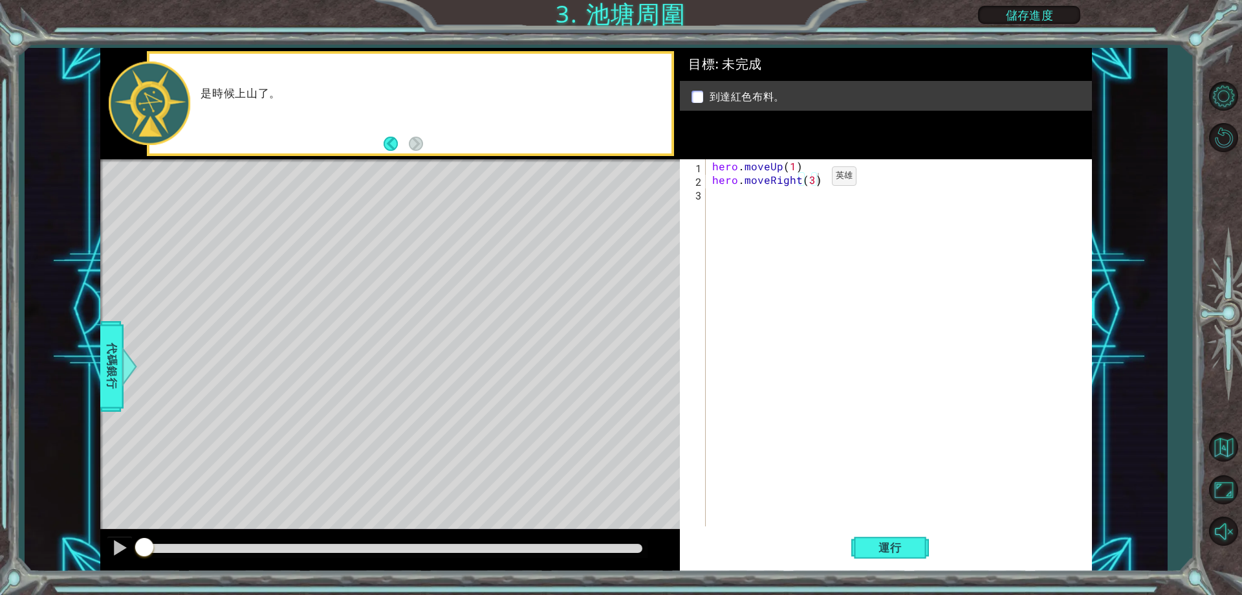
click at [810, 179] on div "hero . moveUp ( 1 ) hero . moveRight ( 3 )" at bounding box center [902, 356] width 384 height 394
drag, startPoint x: 709, startPoint y: 164, endPoint x: 743, endPoint y: 167, distance: 34.4
click at [743, 167] on div "hero.moveRight(2) 1 2 3 hero . moveUp ( 1 ) hero . moveRight ( 2 ) הההההההההההה…" at bounding box center [884, 342] width 408 height 367
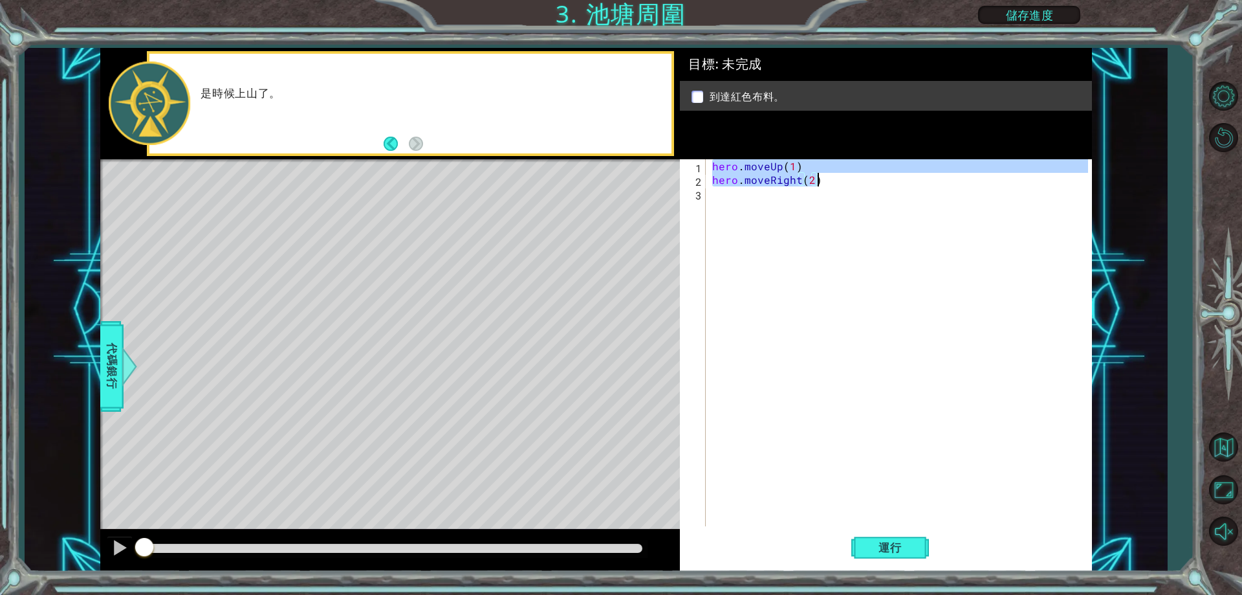
drag, startPoint x: 712, startPoint y: 166, endPoint x: 816, endPoint y: 168, distance: 103.5
click at [816, 172] on div "hero . moveUp ( 1 ) hero . moveRight ( 2 )" at bounding box center [902, 356] width 384 height 394
type textarea "hero.moveUp(1)"
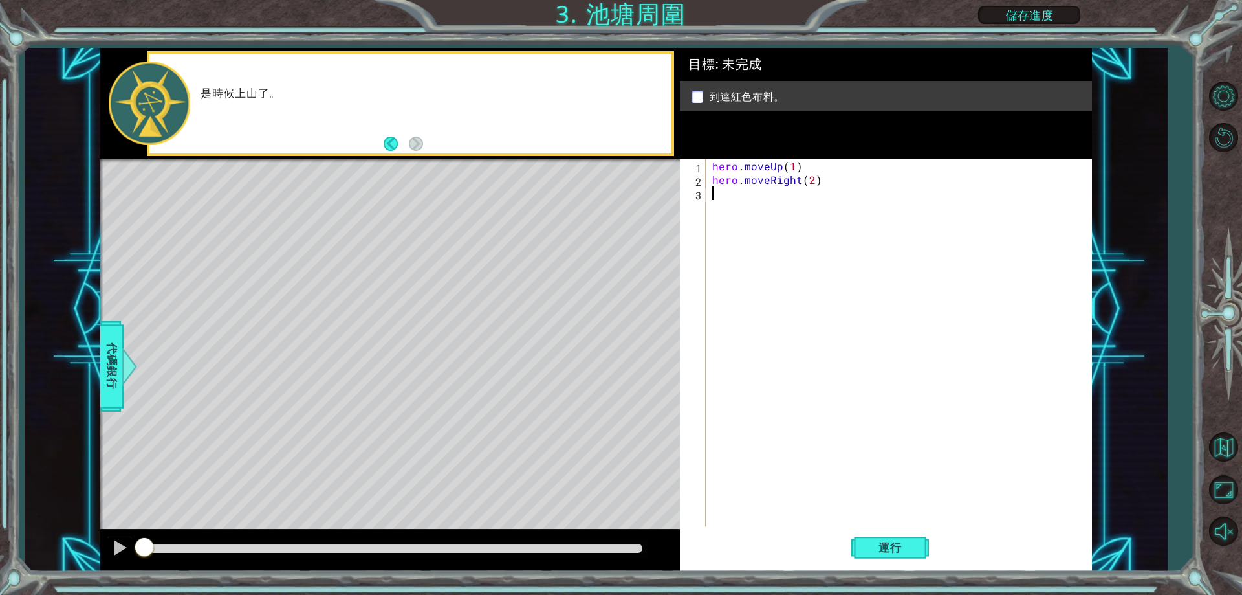
click at [728, 199] on div "hero . moveUp ( 1 ) hero . moveRight ( 2 )" at bounding box center [902, 356] width 384 height 394
paste textarea "hero.moveUp(1)"
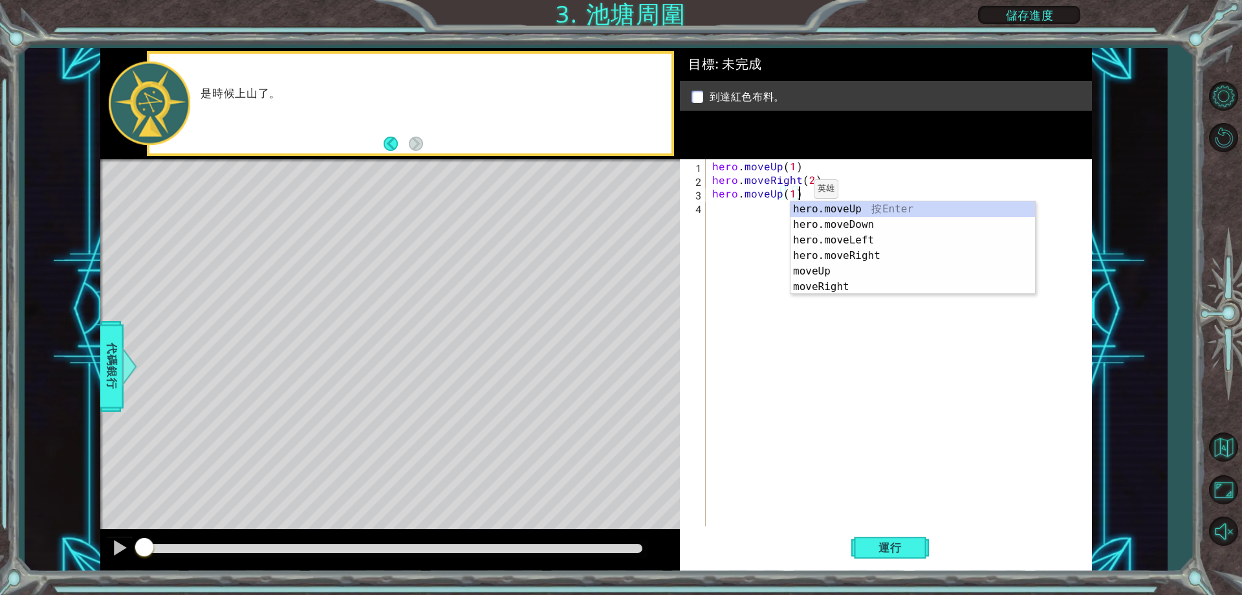
click at [792, 192] on div "hero . moveUp ( 1 ) hero . moveRight ( 2 ) hero . moveUp ( 1 )" at bounding box center [902, 356] width 384 height 394
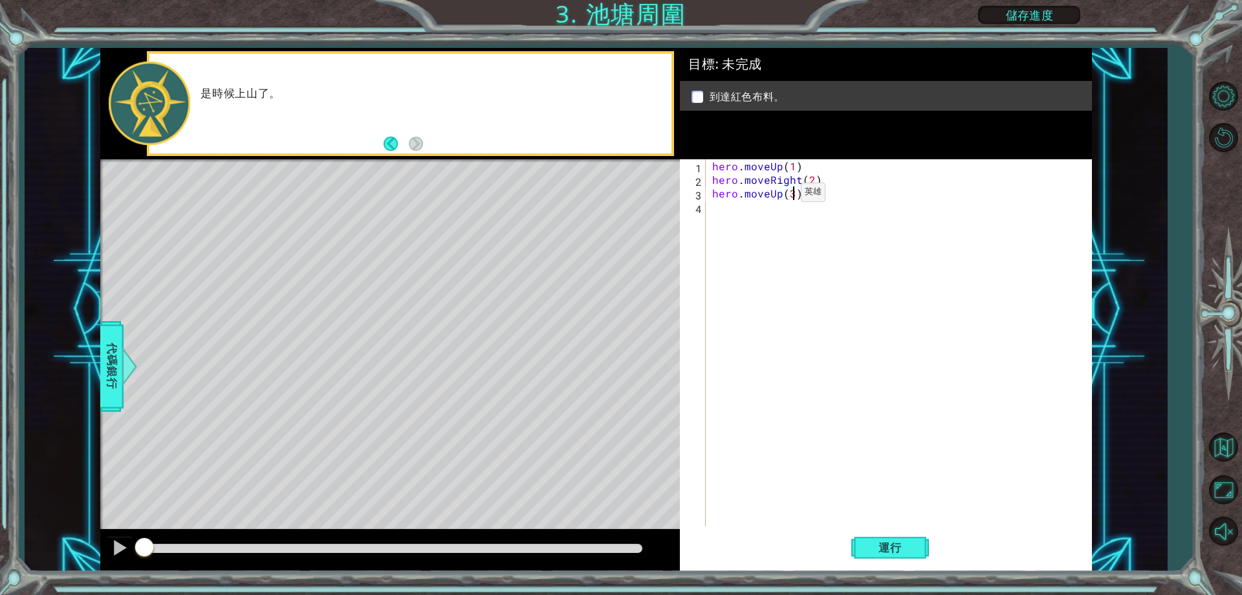
scroll to position [0, 5]
type textarea "hero.moveUp(3)"
click at [884, 545] on span "運行" at bounding box center [890, 547] width 49 height 13
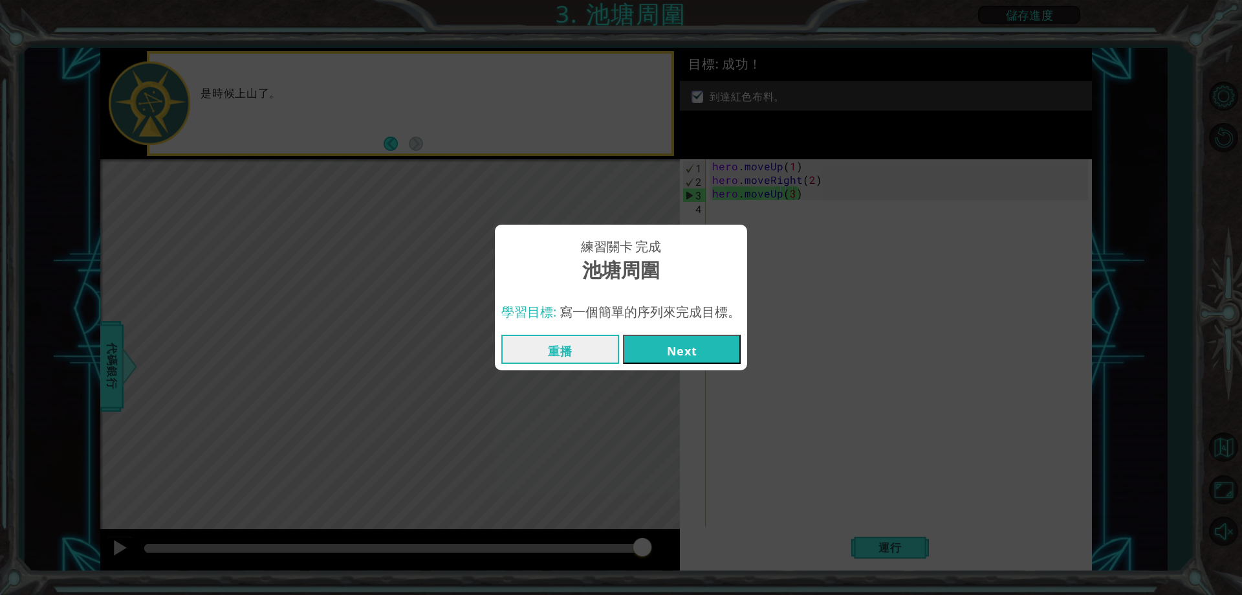
click at [670, 346] on button "Next" at bounding box center [682, 348] width 118 height 29
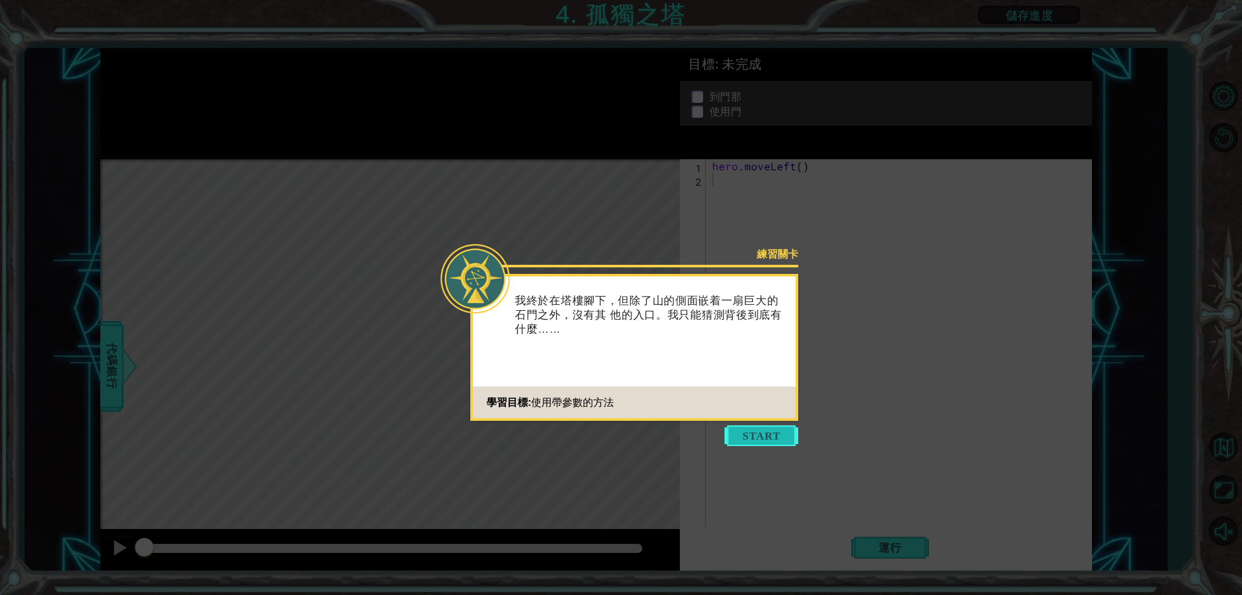
click at [758, 435] on button "Start" at bounding box center [762, 435] width 74 height 21
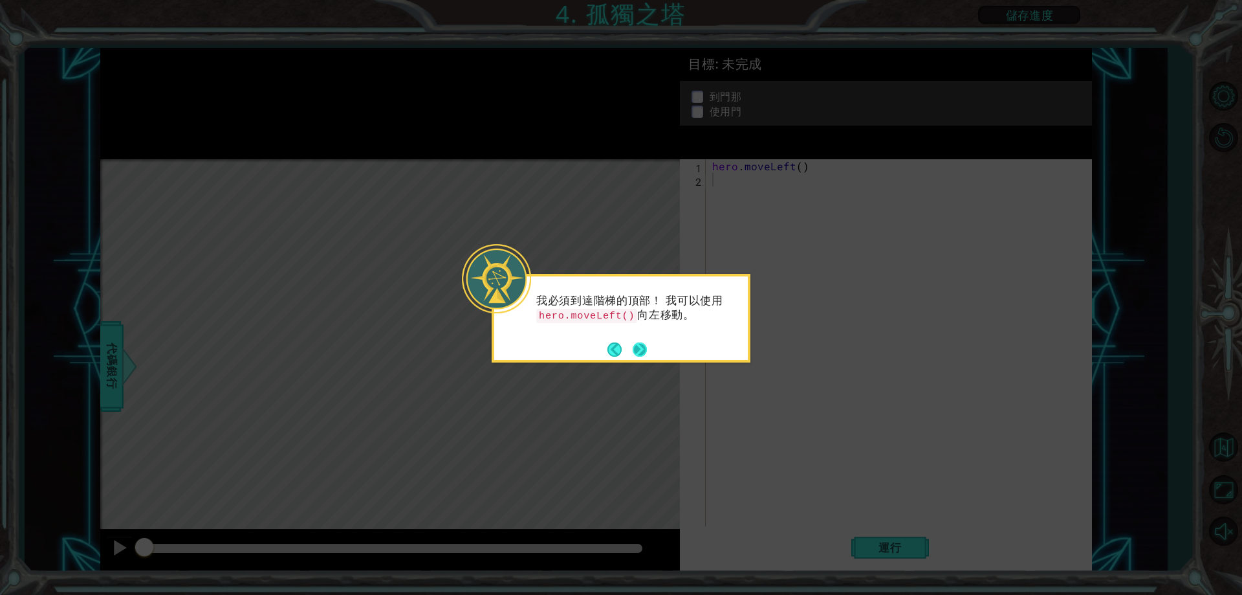
click at [643, 342] on button "Next" at bounding box center [639, 349] width 16 height 16
click at [643, 342] on button "Next" at bounding box center [640, 350] width 16 height 16
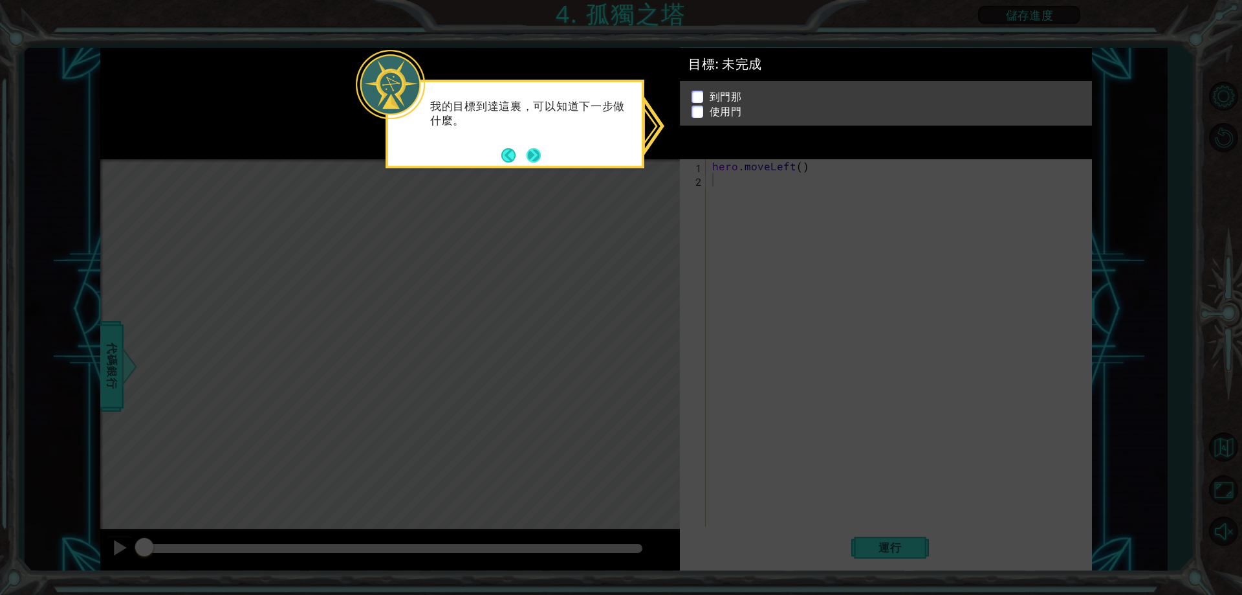
click at [529, 159] on button "Next" at bounding box center [534, 155] width 14 height 14
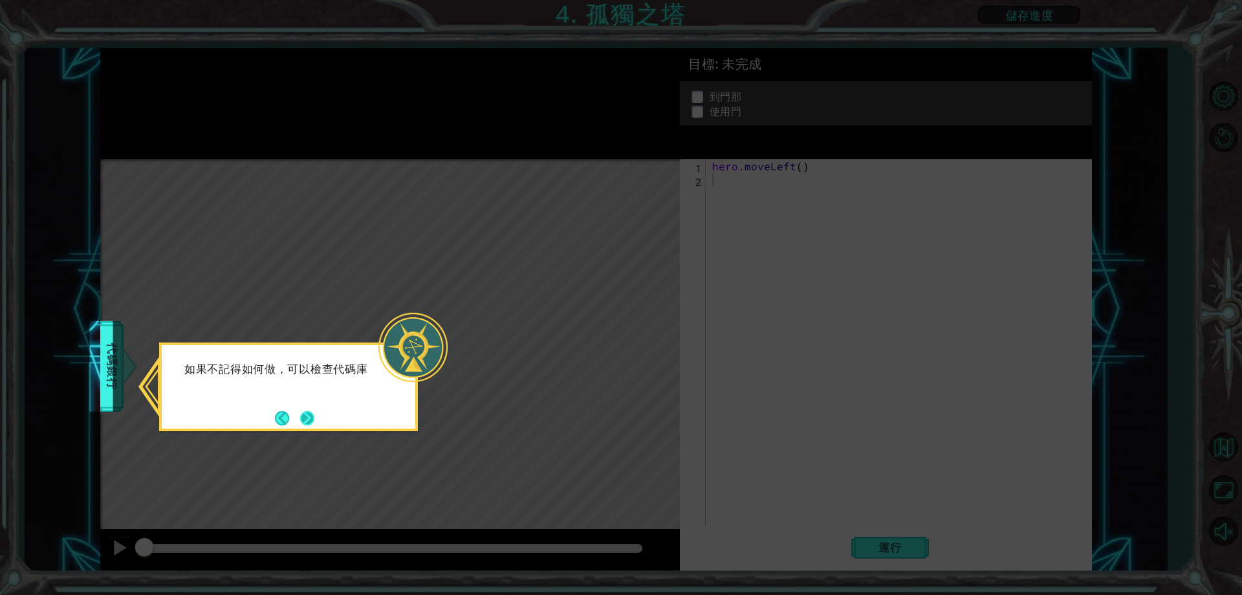
click at [315, 425] on button "Next" at bounding box center [307, 417] width 15 height 15
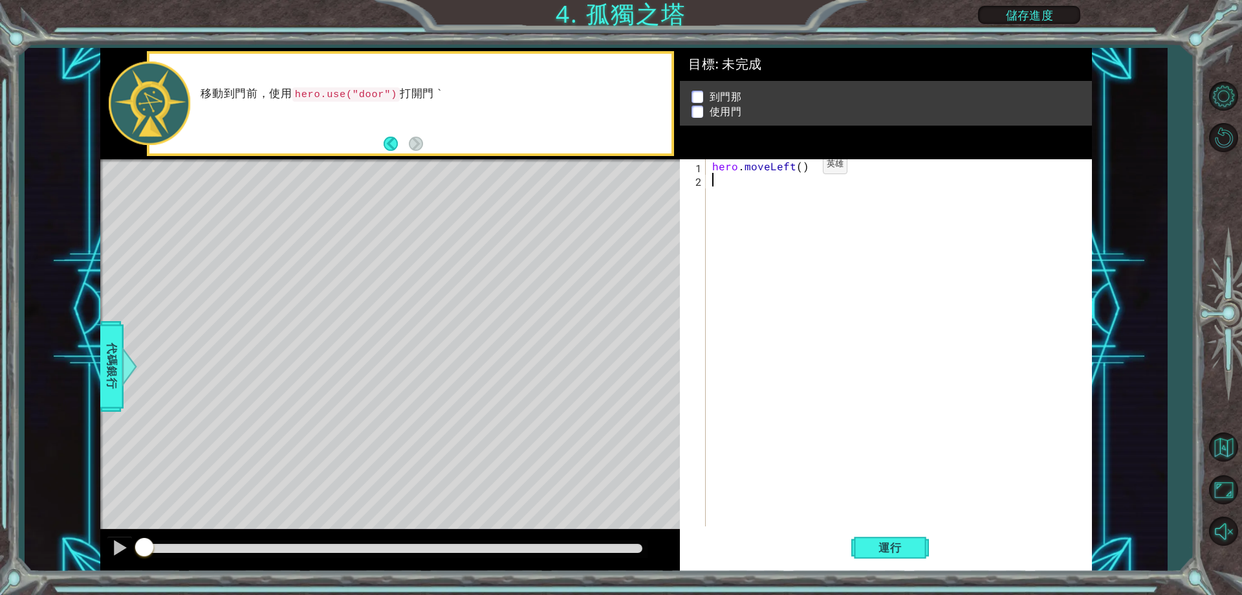
click at [801, 168] on div "hero . moveLeft ( )" at bounding box center [902, 356] width 384 height 394
type textarea "hero.moveLeft(2)"
click at [106, 340] on span "代碼銀行" at bounding box center [112, 366] width 21 height 79
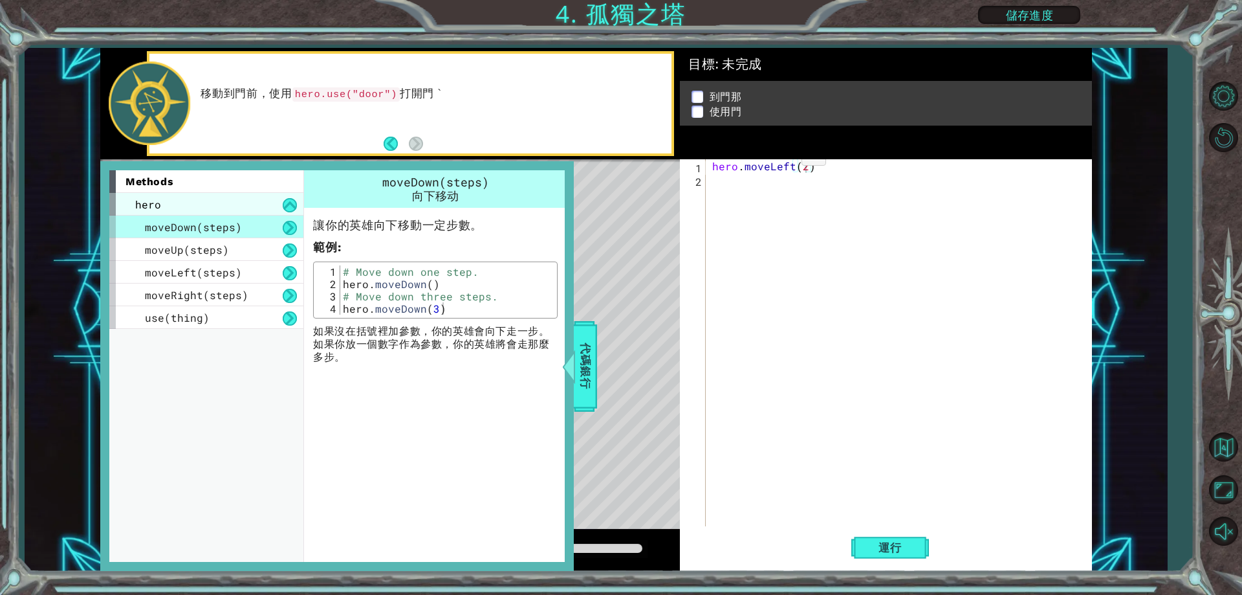
click at [232, 199] on div "hero" at bounding box center [206, 204] width 194 height 23
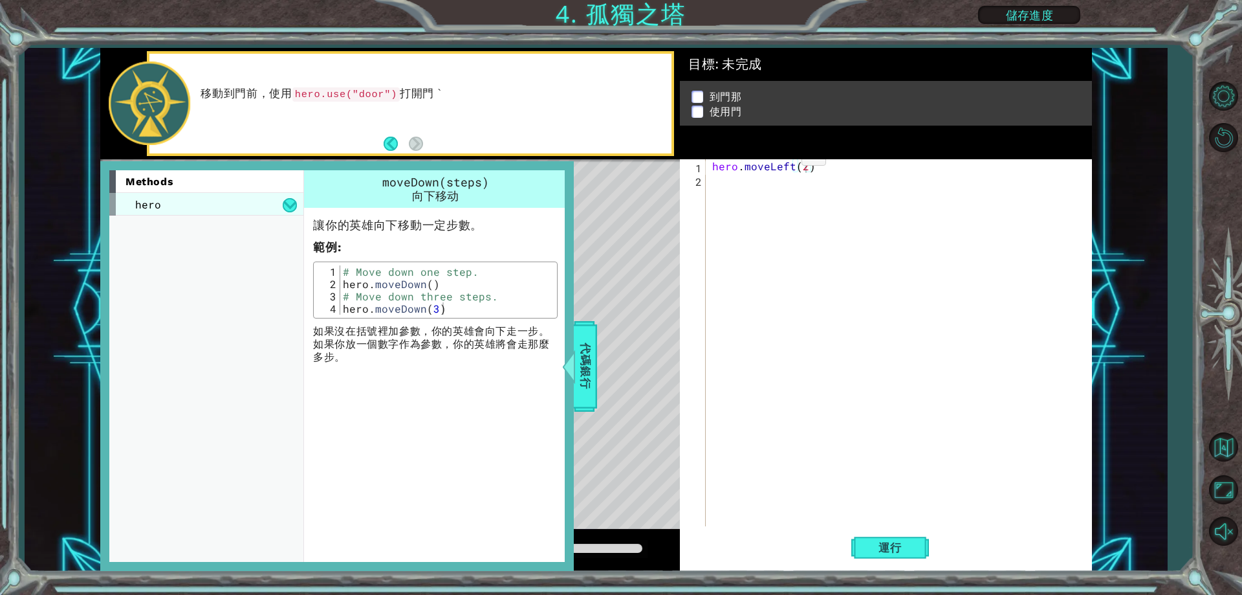
click at [232, 199] on div "hero" at bounding box center [206, 204] width 194 height 23
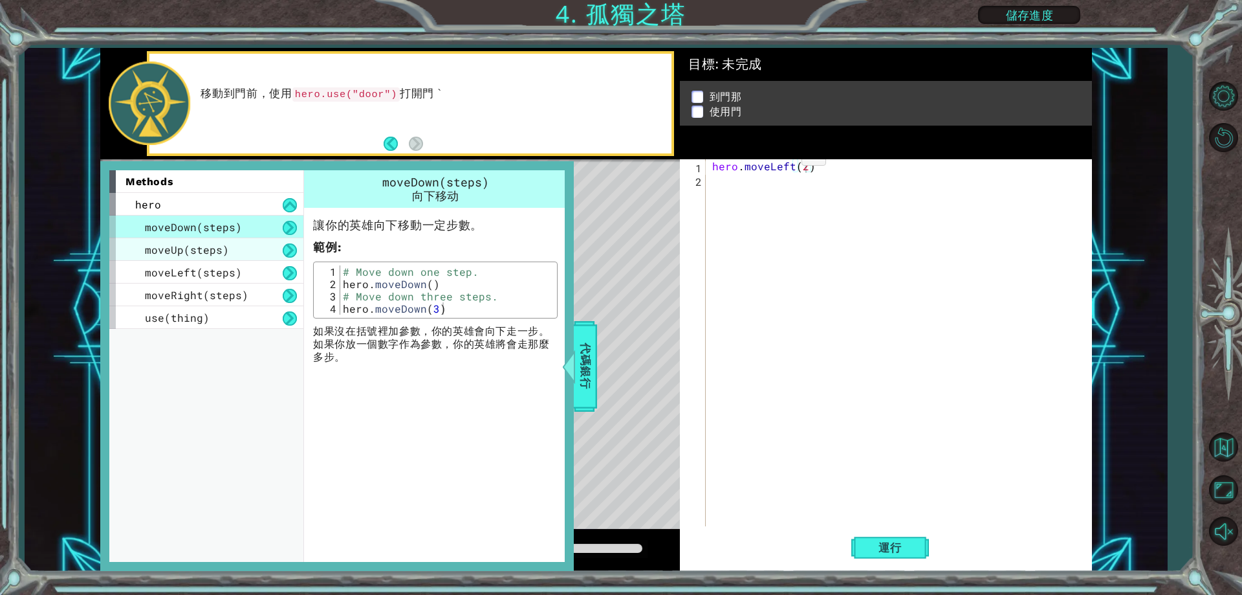
click at [231, 243] on div "moveUp(steps)" at bounding box center [206, 249] width 194 height 23
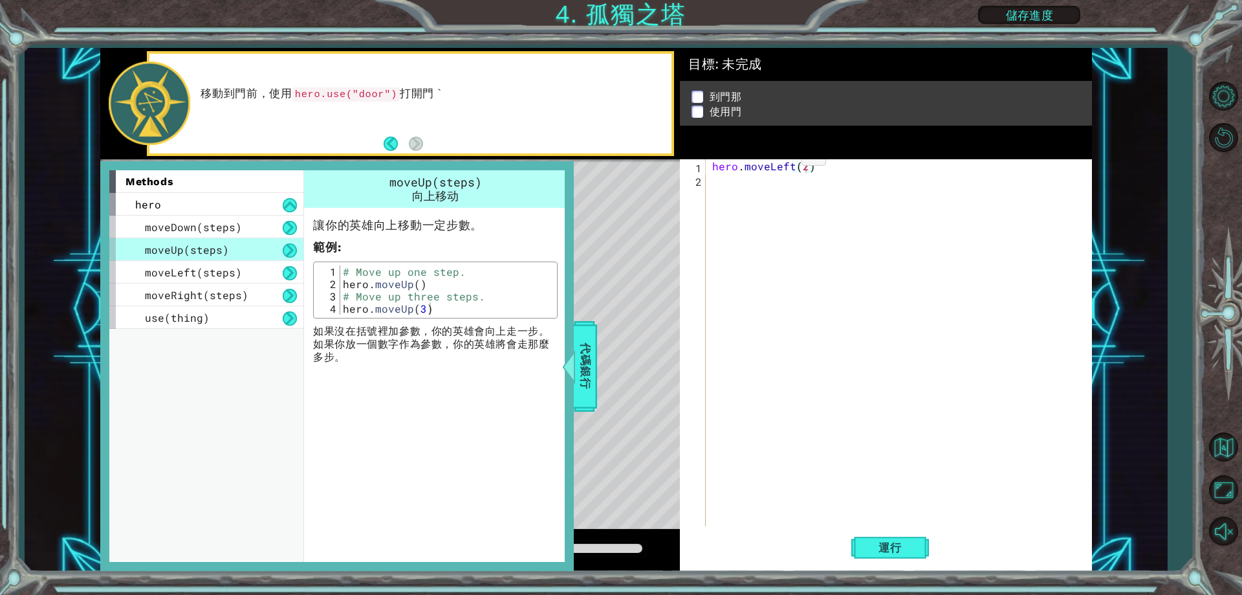
type textarea "hero.moveUp()"
drag, startPoint x: 341, startPoint y: 286, endPoint x: 422, endPoint y: 285, distance: 81.5
click at [422, 285] on div "# Move up one step. hero . moveUp ( ) # Move up three steps. hero . moveUp ( 3 )" at bounding box center [446, 302] width 213 height 74
click at [731, 180] on div "hero . moveLeft ( 2 )" at bounding box center [902, 356] width 384 height 394
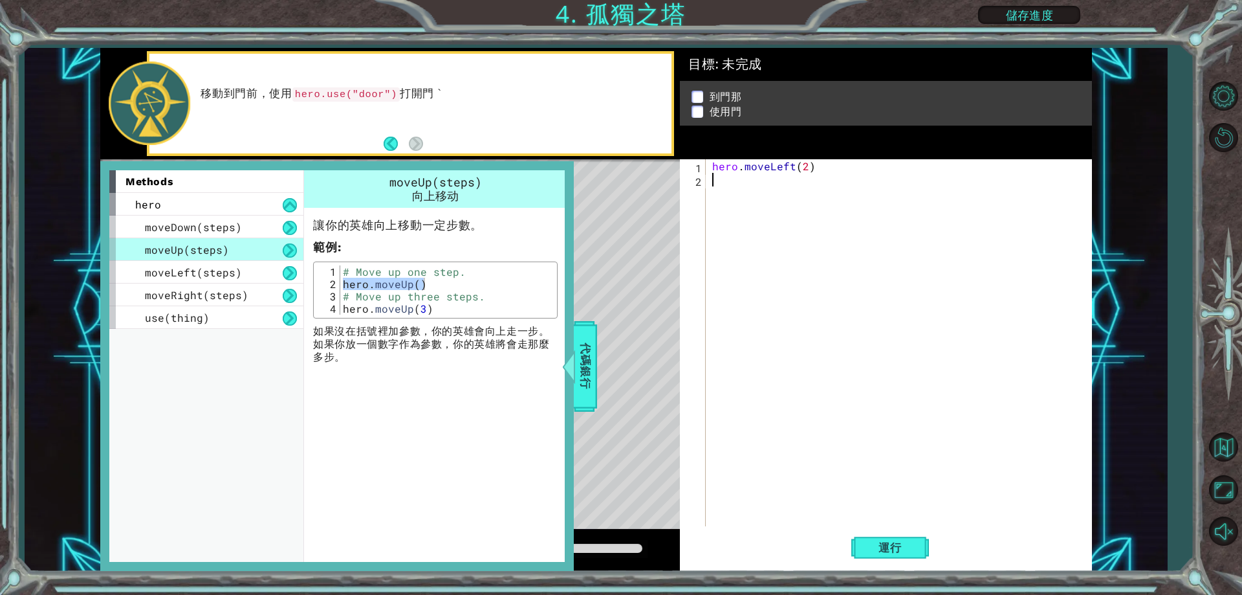
paste textarea "hero.moveUp()"
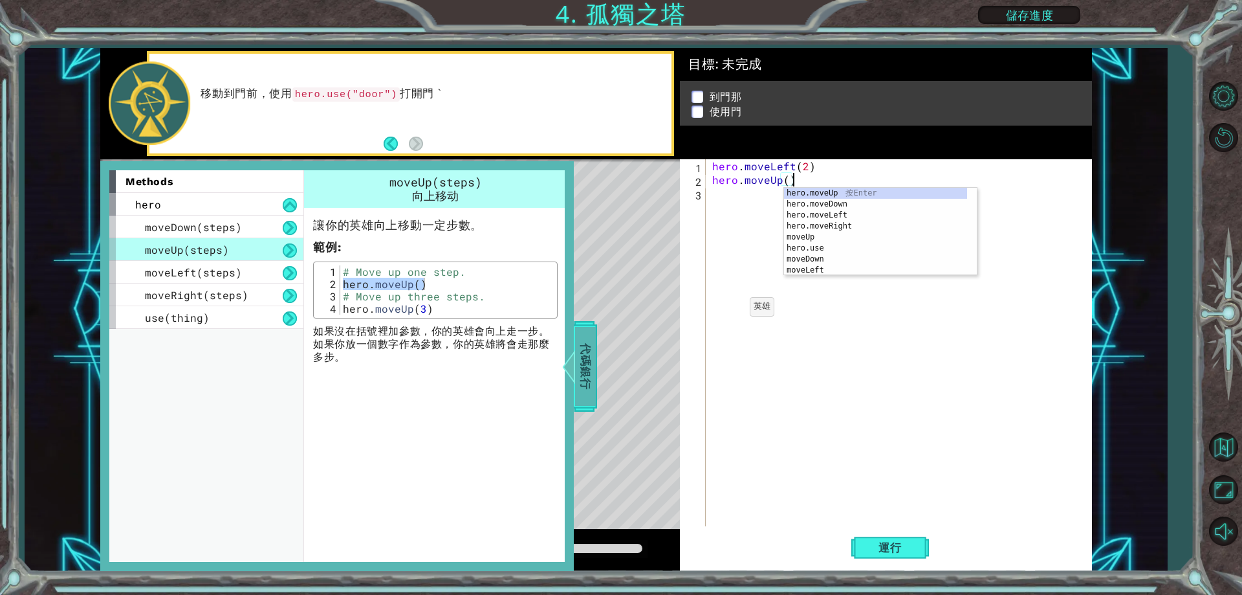
click at [580, 348] on span "代碼銀行" at bounding box center [585, 366] width 21 height 79
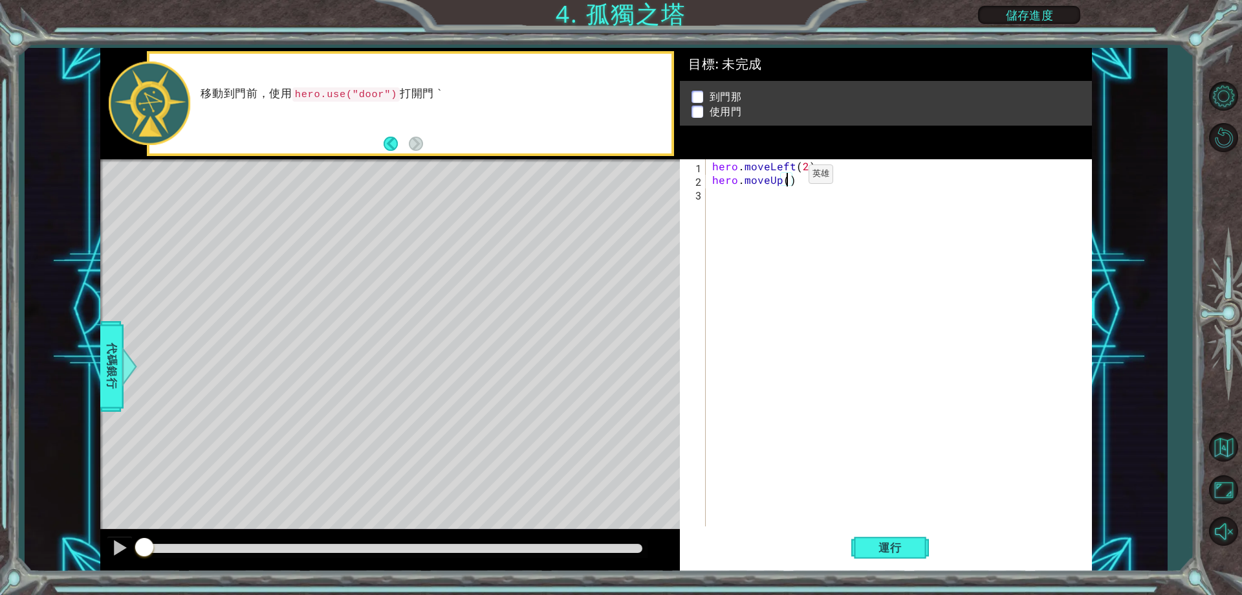
click at [787, 177] on div "hero . moveLeft ( 2 ) hero . moveUp ( )" at bounding box center [902, 356] width 384 height 394
type textarea "hero.moveUp(3)"
click at [127, 347] on div at bounding box center [130, 366] width 16 height 39
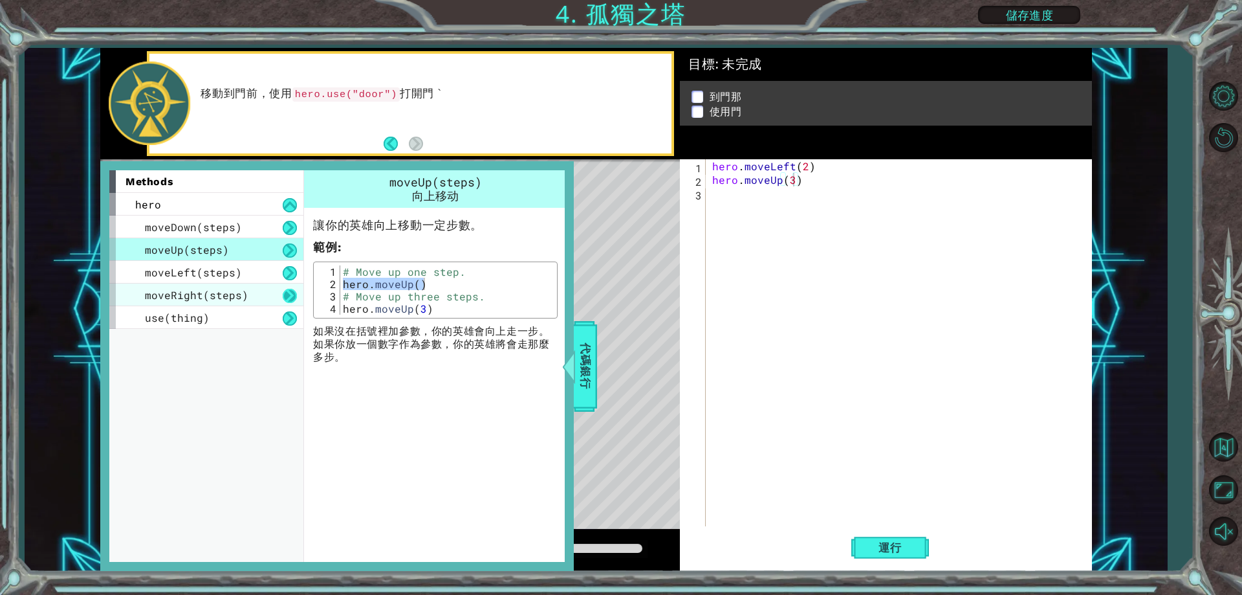
click at [289, 295] on button at bounding box center [290, 296] width 14 height 14
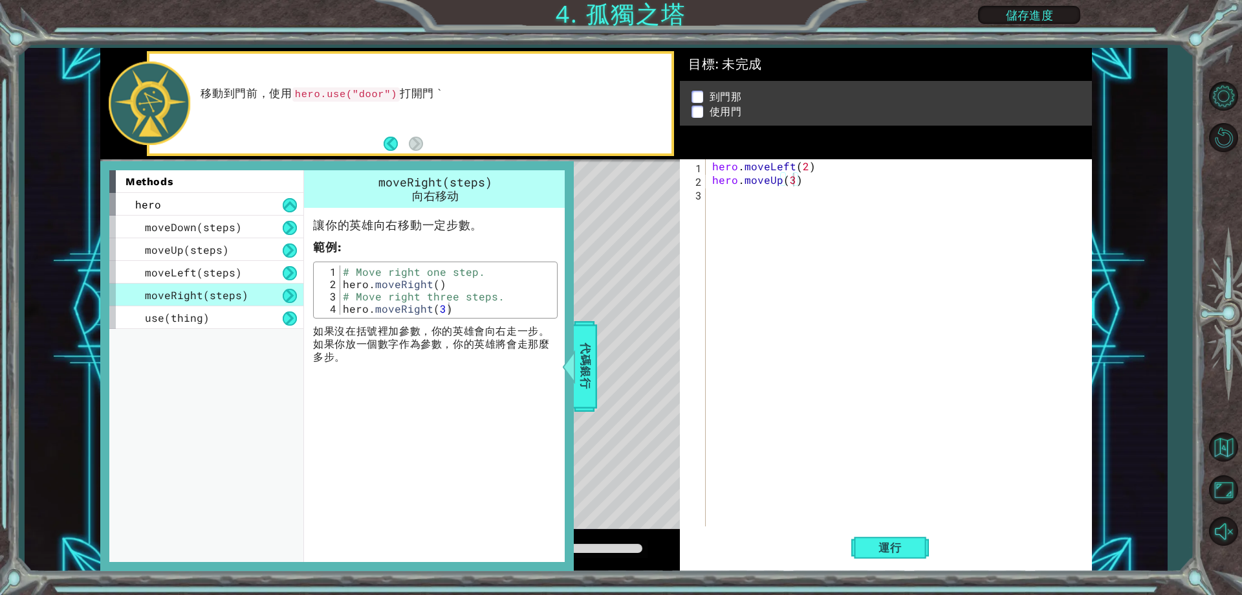
type textarea "hero.moveRight()"
drag, startPoint x: 342, startPoint y: 281, endPoint x: 439, endPoint y: 285, distance: 97.7
click at [439, 285] on div "# Move right one step. hero . moveRight ( ) # Move right three steps. hero . mo…" at bounding box center [446, 302] width 213 height 74
click at [714, 190] on div "hero . moveLeft ( 2 ) hero . moveUp ( 3 )" at bounding box center [902, 356] width 384 height 394
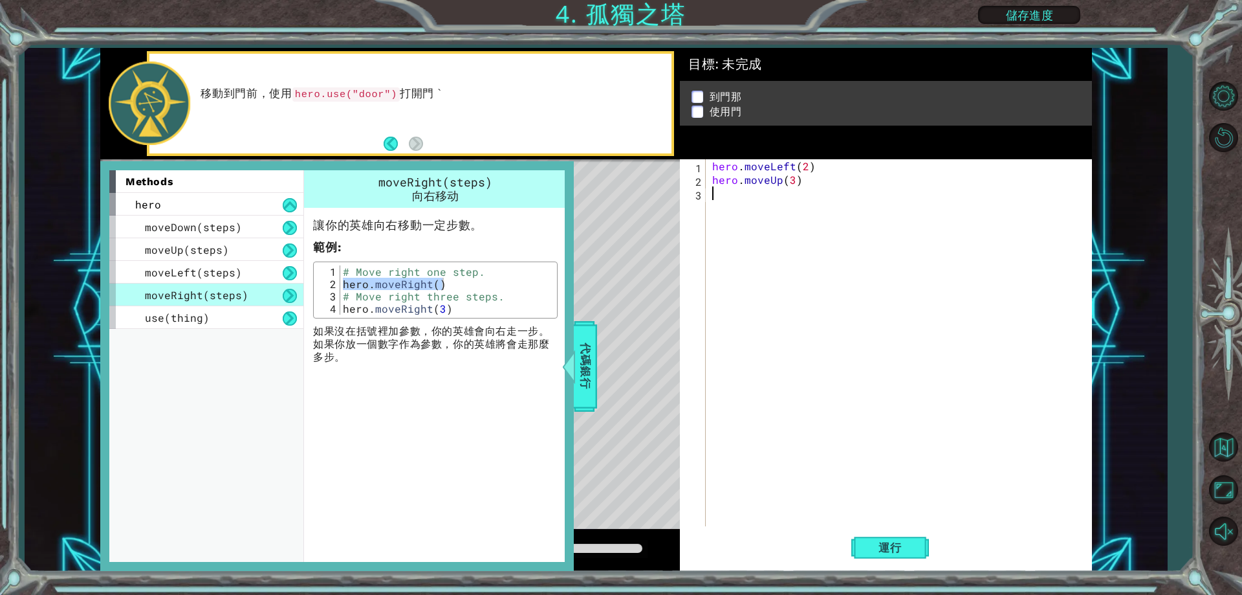
paste textarea "hero.moveRight()"
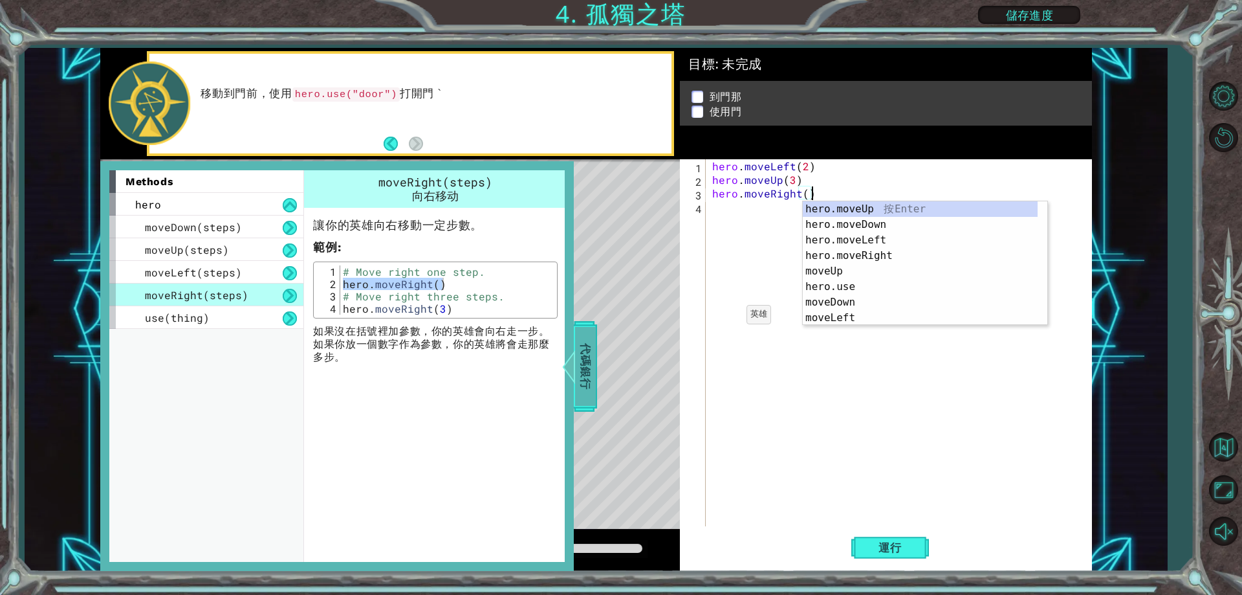
click at [584, 353] on span "代碼銀行" at bounding box center [579, 366] width 21 height 79
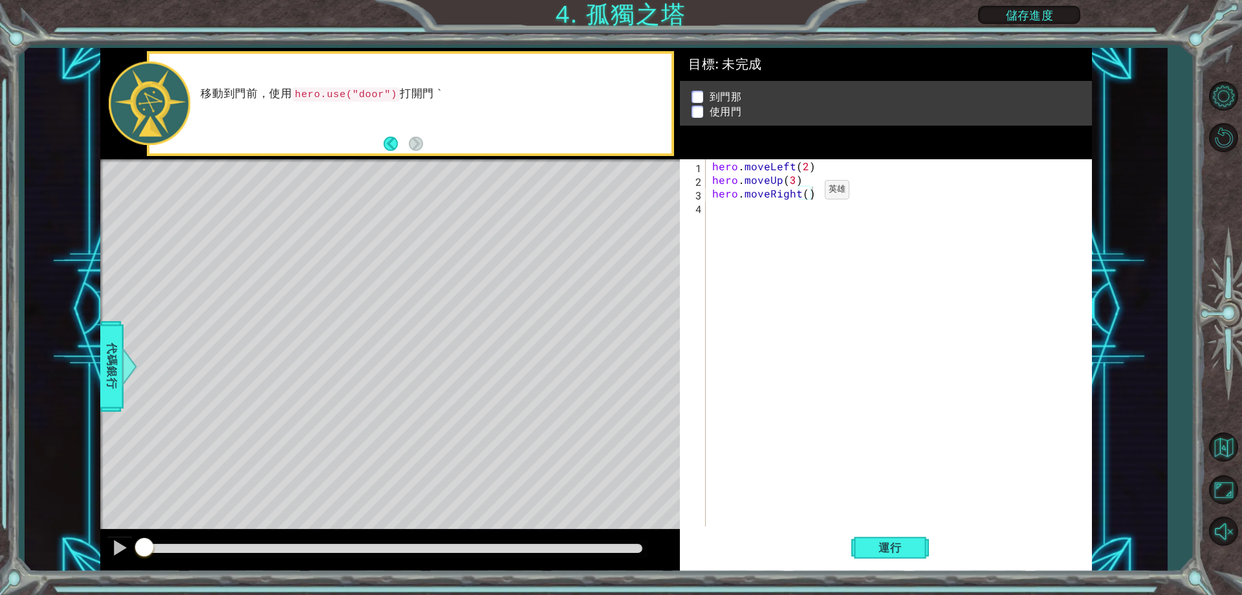
click at [803, 193] on div "hero . moveLeft ( 2 ) hero . moveUp ( 3 ) hero . moveRight ( )" at bounding box center [902, 356] width 384 height 394
click at [923, 543] on button "運行" at bounding box center [890, 547] width 78 height 41
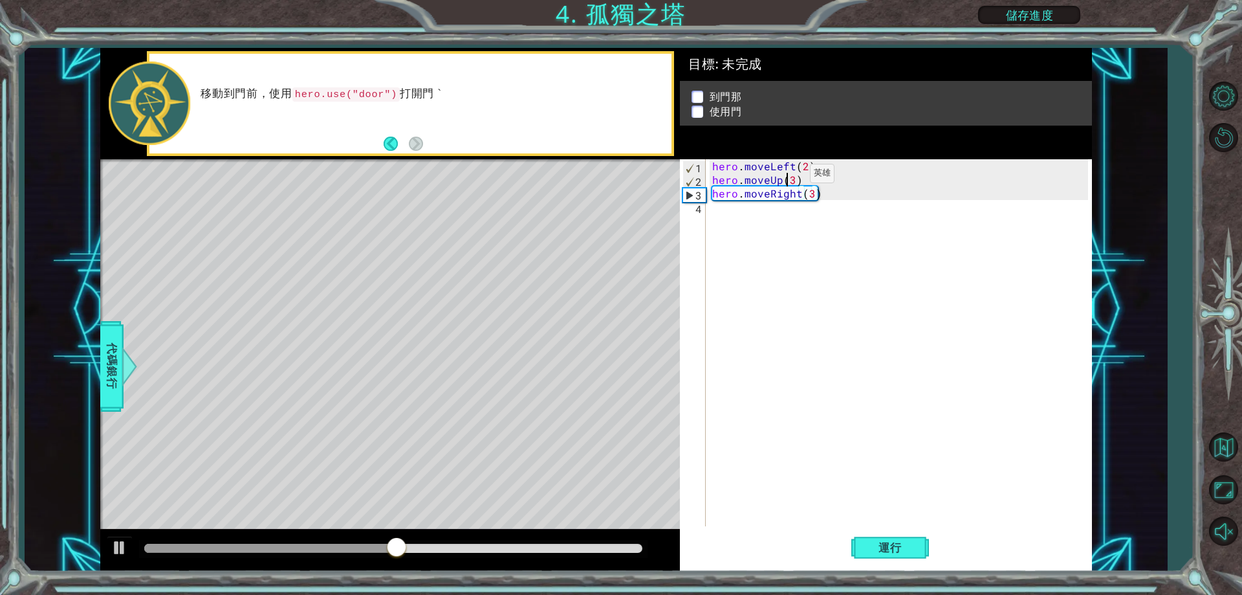
click at [788, 177] on div "hero . moveLeft ( 2 ) hero . moveUp ( 3 ) hero . moveRight ( 3 )" at bounding box center [902, 356] width 384 height 394
click at [793, 178] on div "hero . moveLeft ( 2 ) hero . moveUp ( 3 ) hero . moveRight ( 3 )" at bounding box center [902, 356] width 384 height 394
click at [878, 541] on span "運行" at bounding box center [890, 547] width 49 height 13
click at [807, 190] on div "hero . moveLeft ( 2 ) hero . moveUp ( 2 ) hero . moveRight ( 3 )" at bounding box center [902, 356] width 384 height 394
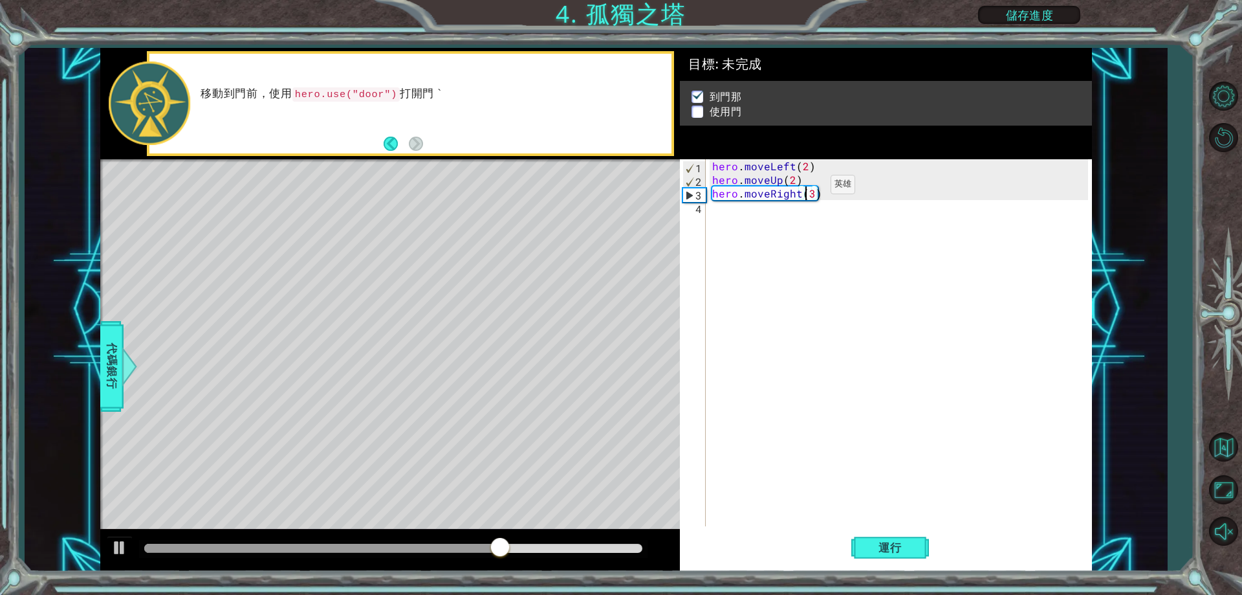
click at [811, 188] on div "hero . moveLeft ( 2 ) hero . moveUp ( 2 ) hero . moveRight ( 3 )" at bounding box center [902, 356] width 384 height 394
type textarea "hero.moveRight(2)"
click at [115, 356] on span "代碼銀行" at bounding box center [112, 366] width 21 height 79
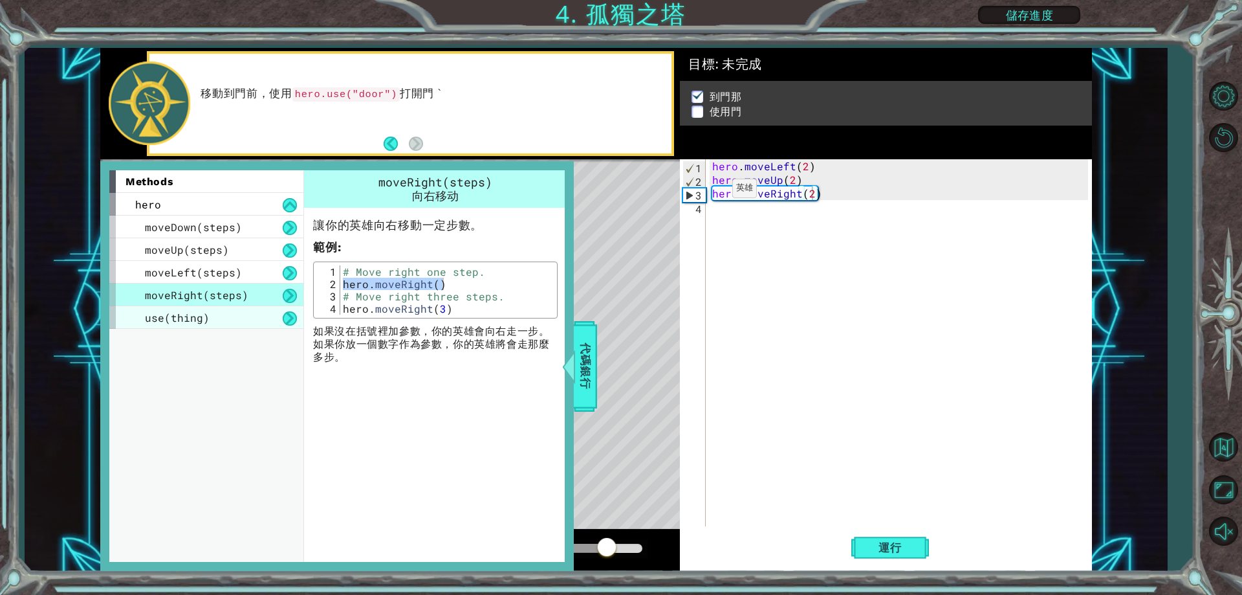
click at [197, 322] on span "use(thing)" at bounding box center [177, 318] width 65 height 14
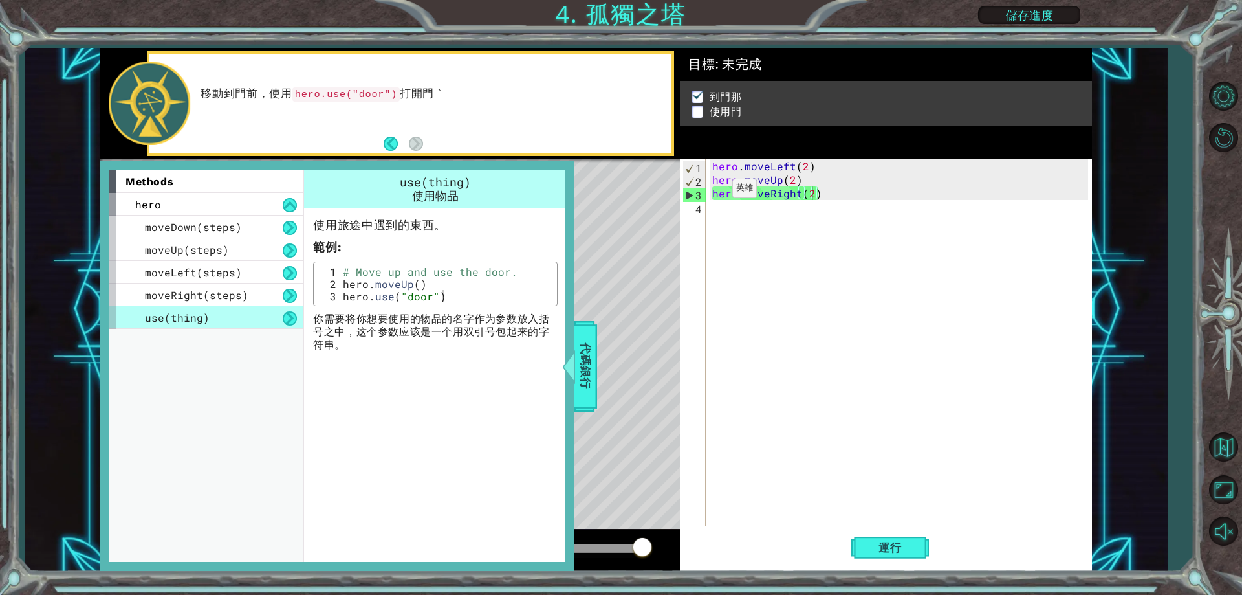
type textarea "hero.use("door")"
drag, startPoint x: 343, startPoint y: 293, endPoint x: 450, endPoint y: 297, distance: 107.5
click at [450, 297] on div "# Move up and use the door. hero . moveUp ( ) hero . use ( "door" )" at bounding box center [446, 295] width 213 height 61
click at [574, 347] on div at bounding box center [569, 366] width 16 height 39
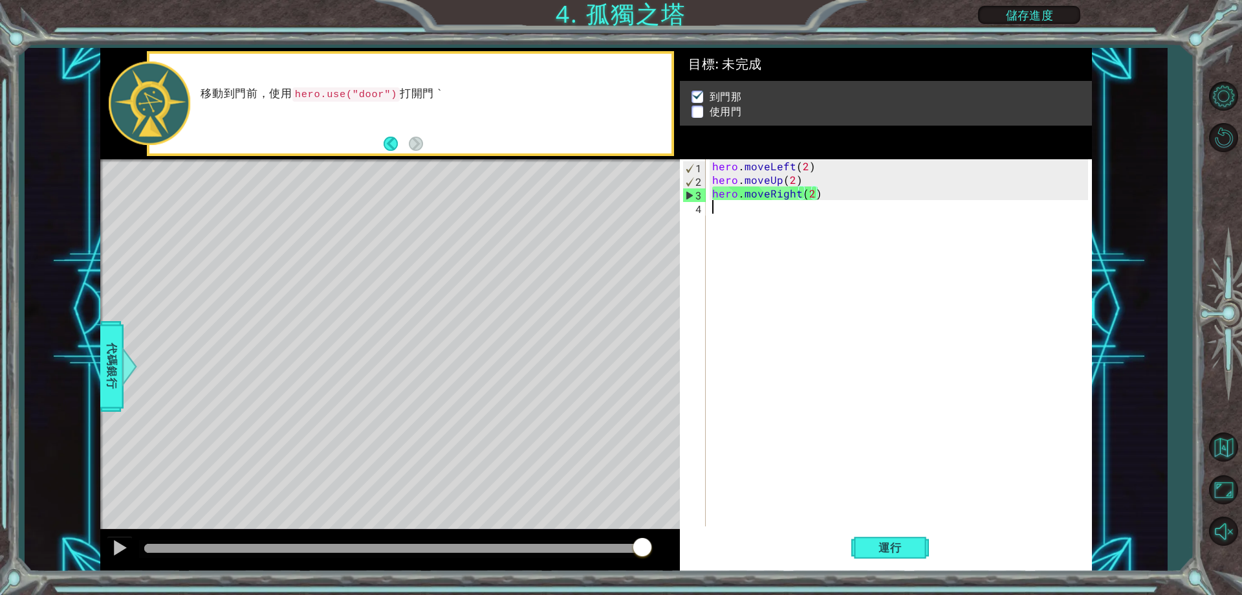
click at [734, 219] on div "hero . moveLeft ( 2 ) hero . moveUp ( 2 ) hero . moveRight ( 2 )" at bounding box center [902, 356] width 384 height 394
paste textarea "hero.use("door")"
type textarea "hero.use("door")"
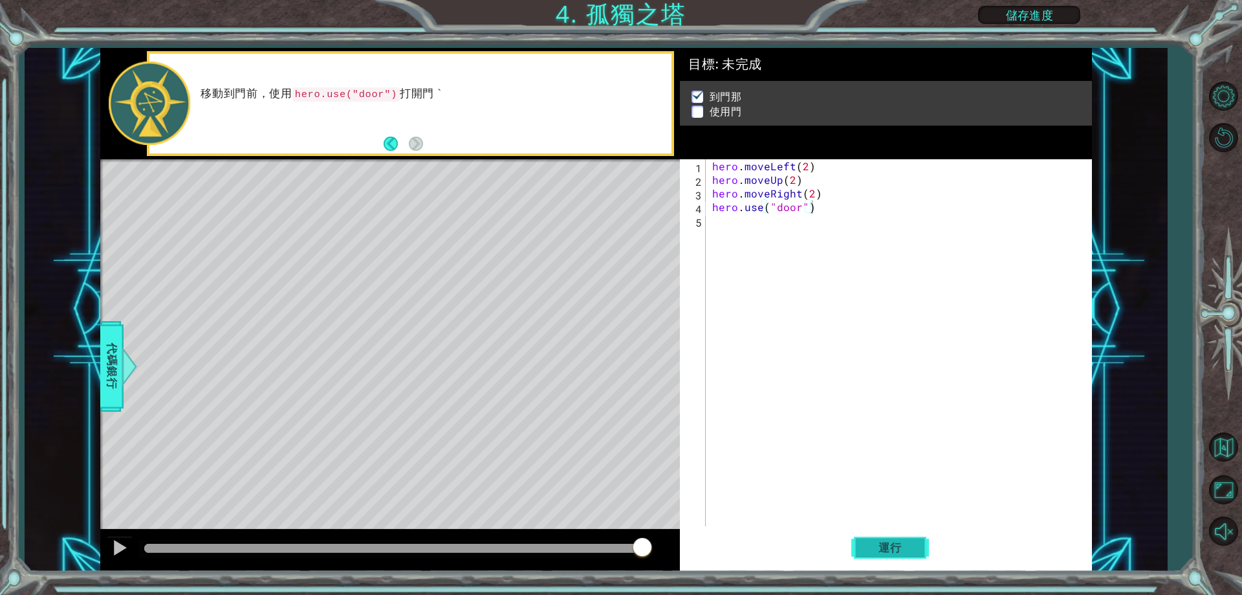
click at [872, 549] on span "運行" at bounding box center [890, 547] width 49 height 13
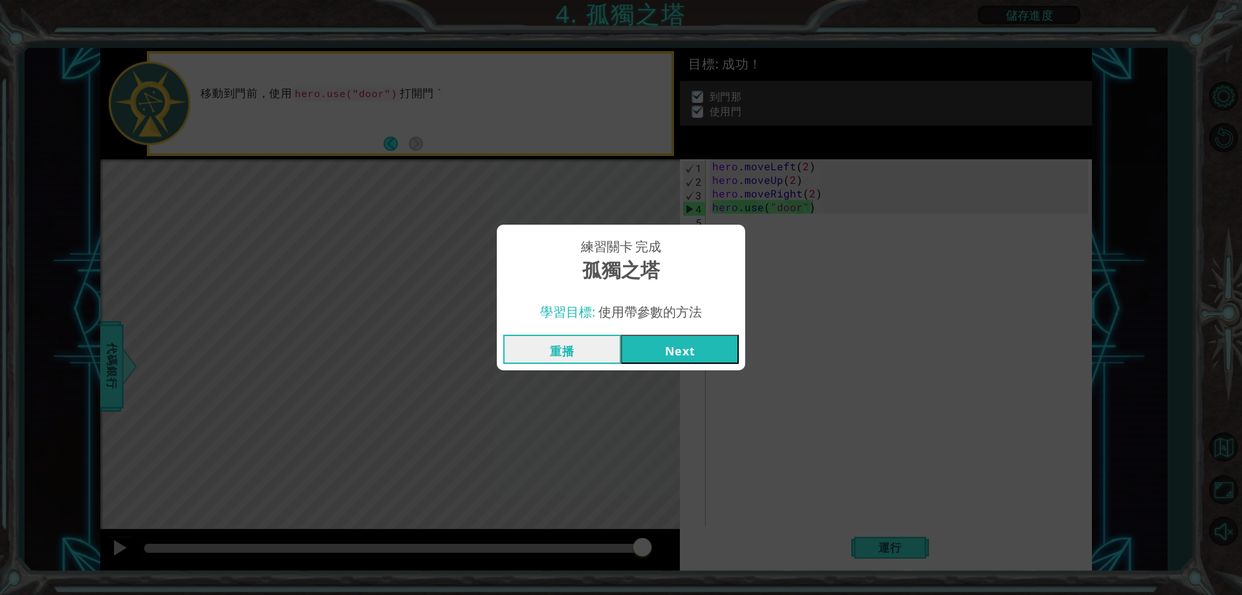
click at [675, 355] on button "Next" at bounding box center [680, 348] width 118 height 29
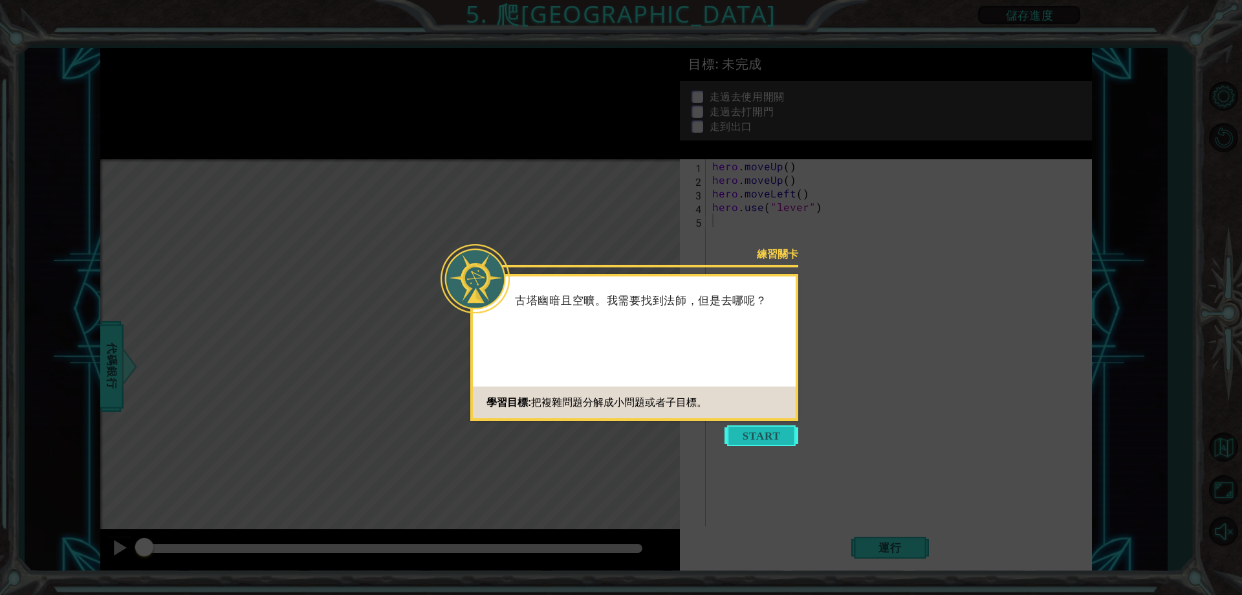
click at [774, 432] on button "Start" at bounding box center [762, 435] width 74 height 21
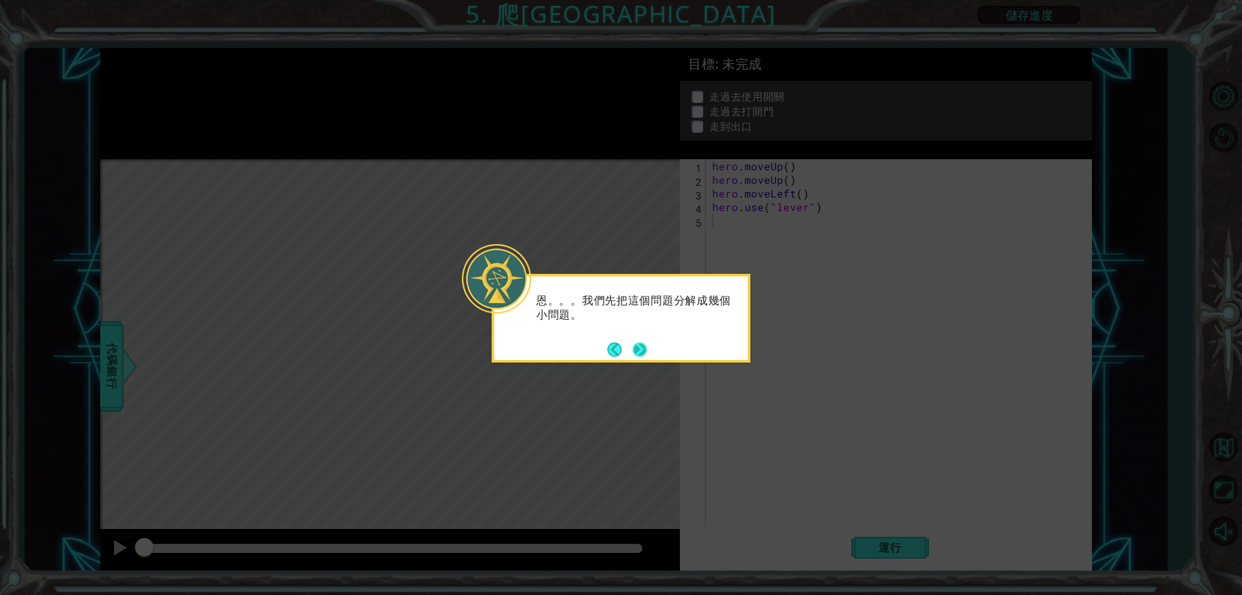
click at [644, 349] on button "Next" at bounding box center [640, 349] width 14 height 14
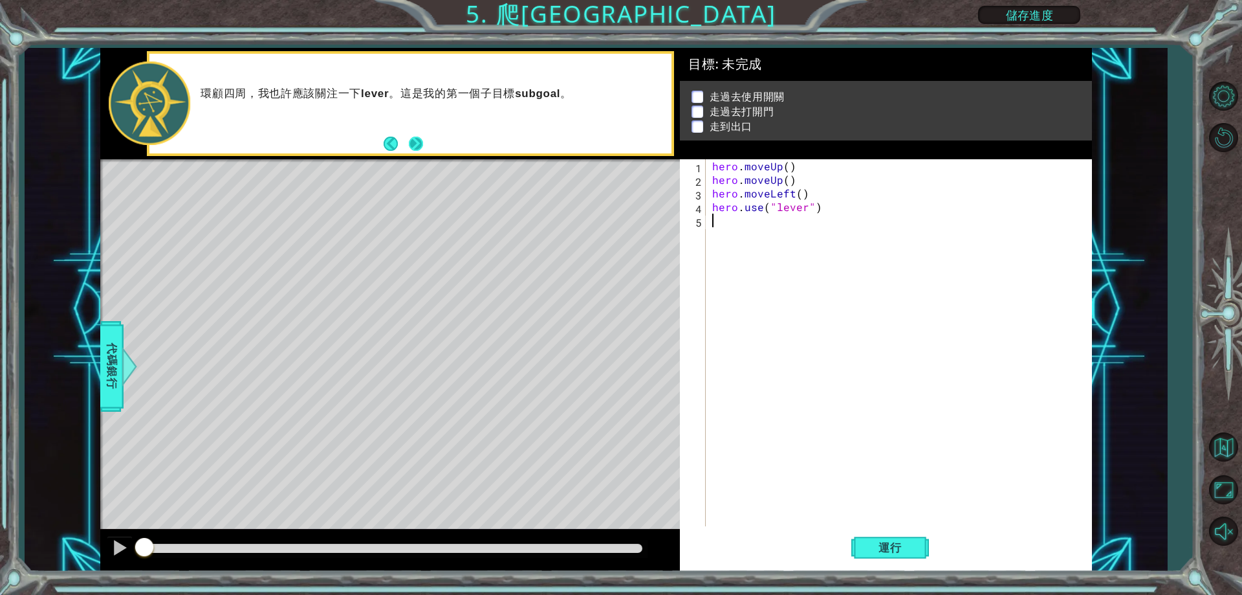
click at [420, 150] on button "Next" at bounding box center [416, 144] width 15 height 15
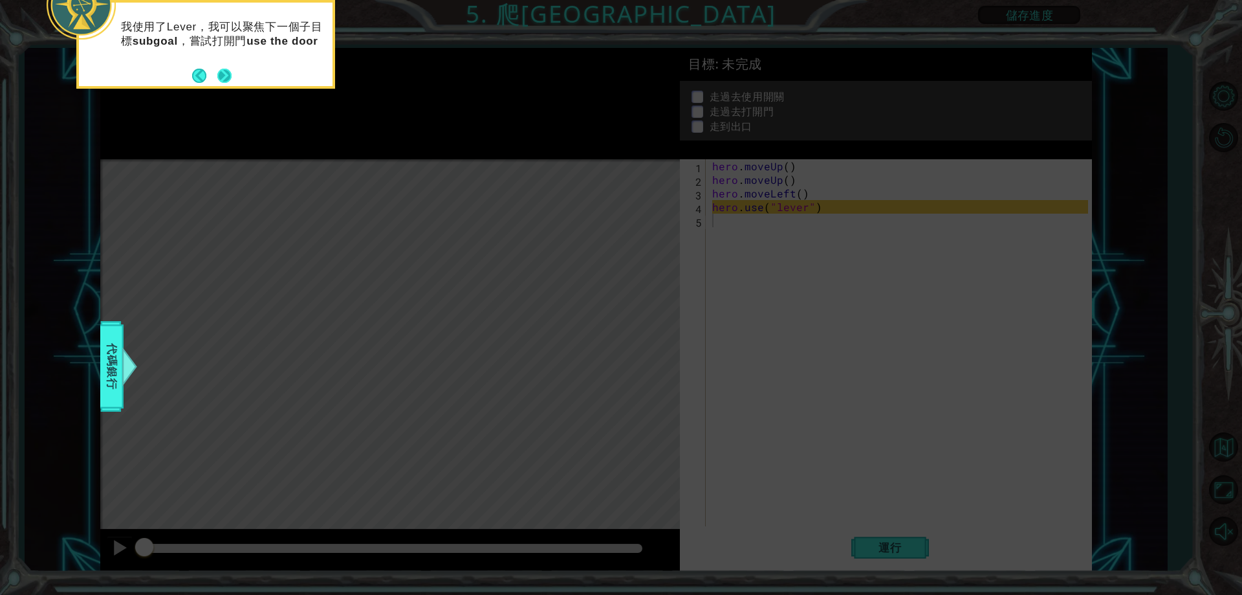
click at [232, 77] on button "Next" at bounding box center [224, 75] width 15 height 15
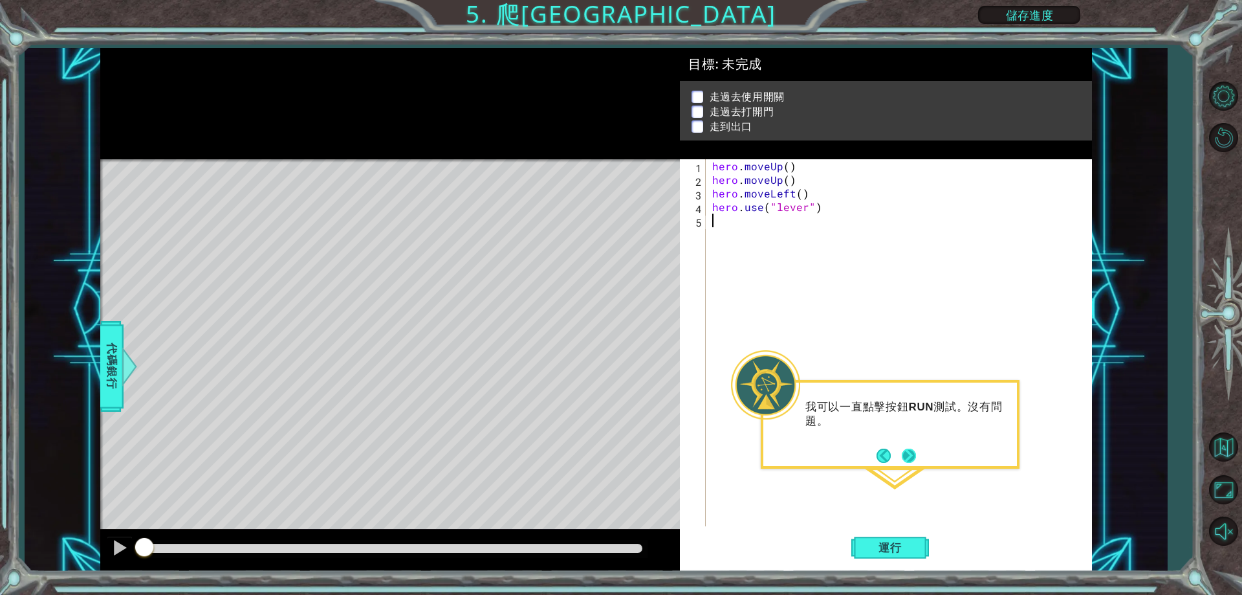
click at [902, 446] on button "Next" at bounding box center [909, 454] width 17 height 17
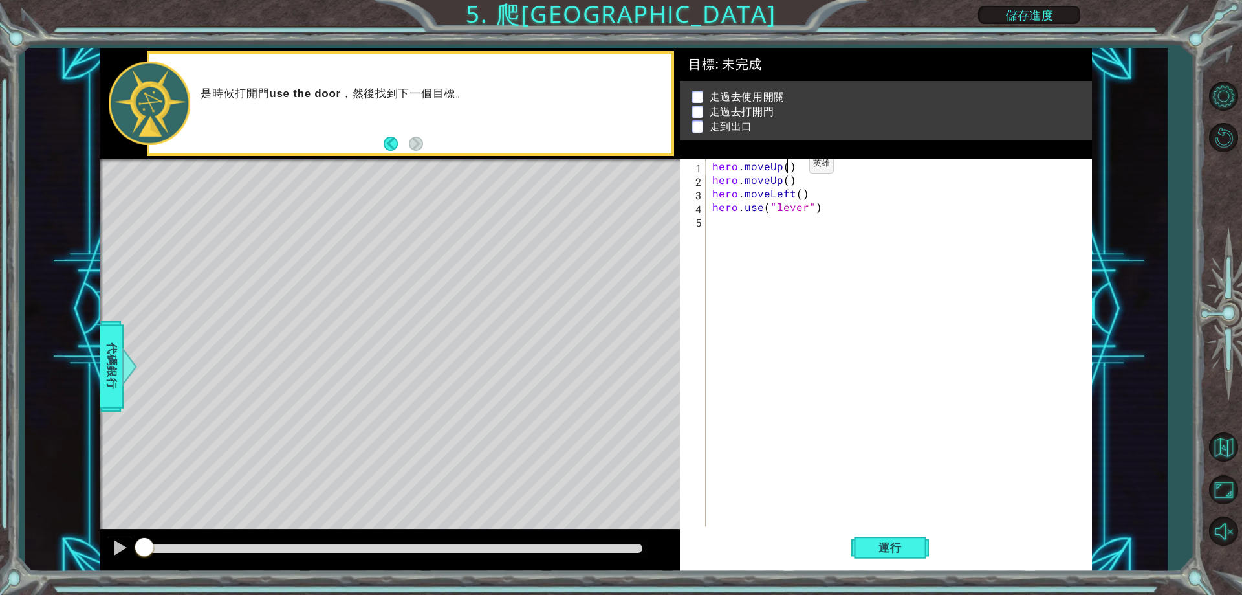
click at [787, 167] on div "hero . moveUp ( ) hero . moveUp ( ) hero . moveLeft ( ) hero . use ( "lever" )" at bounding box center [902, 356] width 384 height 394
drag, startPoint x: 697, startPoint y: 193, endPoint x: 705, endPoint y: 190, distance: 7.8
click at [705, 190] on div "3" at bounding box center [694, 195] width 23 height 14
drag, startPoint x: 801, startPoint y: 182, endPoint x: 710, endPoint y: 182, distance: 90.6
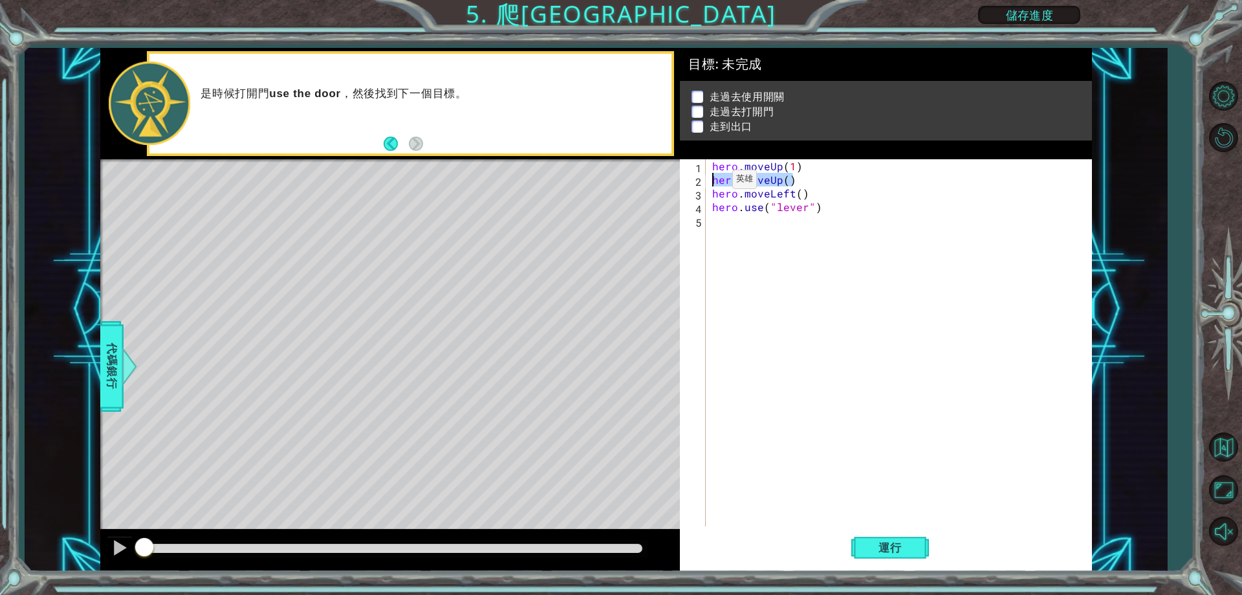
click at [710, 182] on div "hero . moveUp ( 1 ) hero . moveUp ( ) hero . moveLeft ( ) hero . use ( "lever" )" at bounding box center [902, 356] width 384 height 394
type textarea "hero.moveUp()"
drag, startPoint x: 713, startPoint y: 191, endPoint x: 811, endPoint y: 193, distance: 97.7
click at [811, 193] on div "hero . moveUp ( 1 ) hero . moveLeft ( ) hero . use ( "lever" )" at bounding box center [902, 356] width 384 height 394
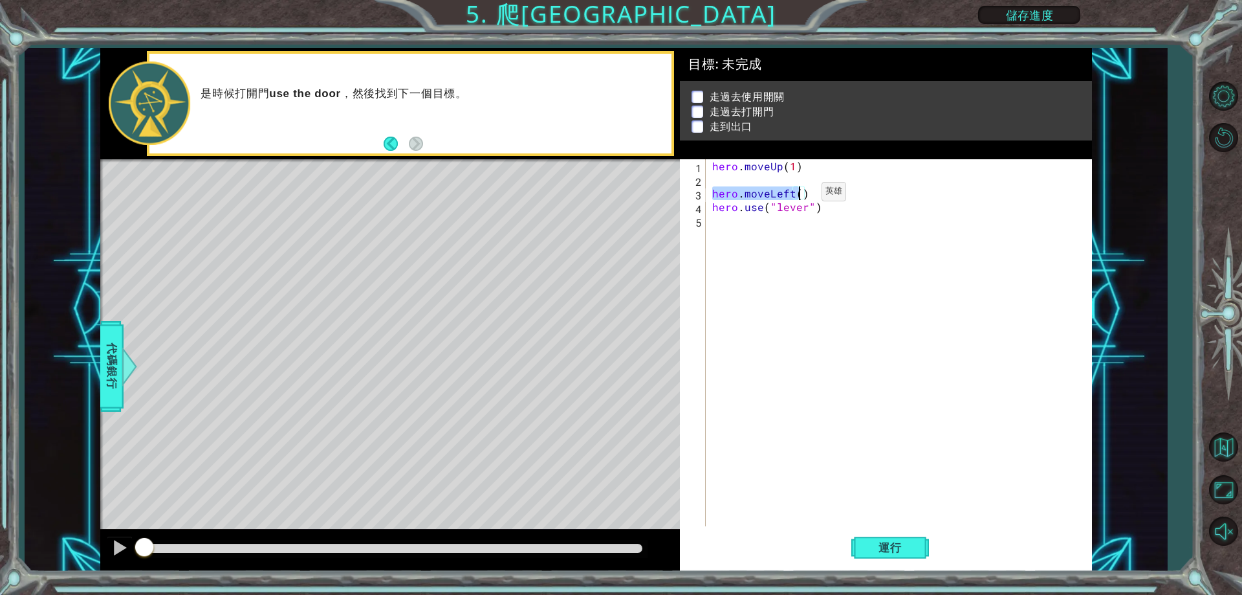
type textarea "hero.moveLeft()"
click at [761, 180] on div "hero . moveUp ( 1 ) hero . use ( "lever" )" at bounding box center [902, 356] width 384 height 394
paste textarea "hero.moveLeft()"
click at [798, 185] on div "hero . moveUp ( 1 ) hero . moveLeft ( ) hero . use ( "lever" )" at bounding box center [902, 356] width 384 height 394
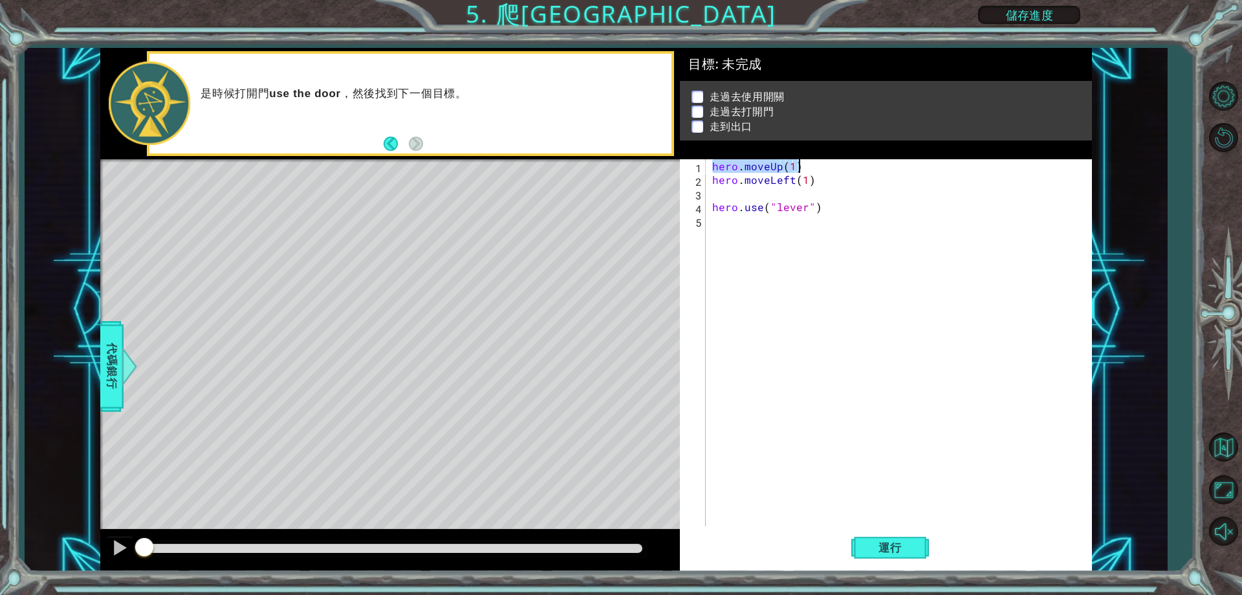
drag, startPoint x: 712, startPoint y: 164, endPoint x: 802, endPoint y: 160, distance: 90.7
click at [802, 160] on div "hero . moveUp ( 1 ) hero . moveLeft ( 1 ) hero . use ( "lever" )" at bounding box center [902, 356] width 384 height 394
type textarea "hero.moveUp(1)"
drag, startPoint x: 789, startPoint y: 158, endPoint x: 746, endPoint y: 259, distance: 109.8
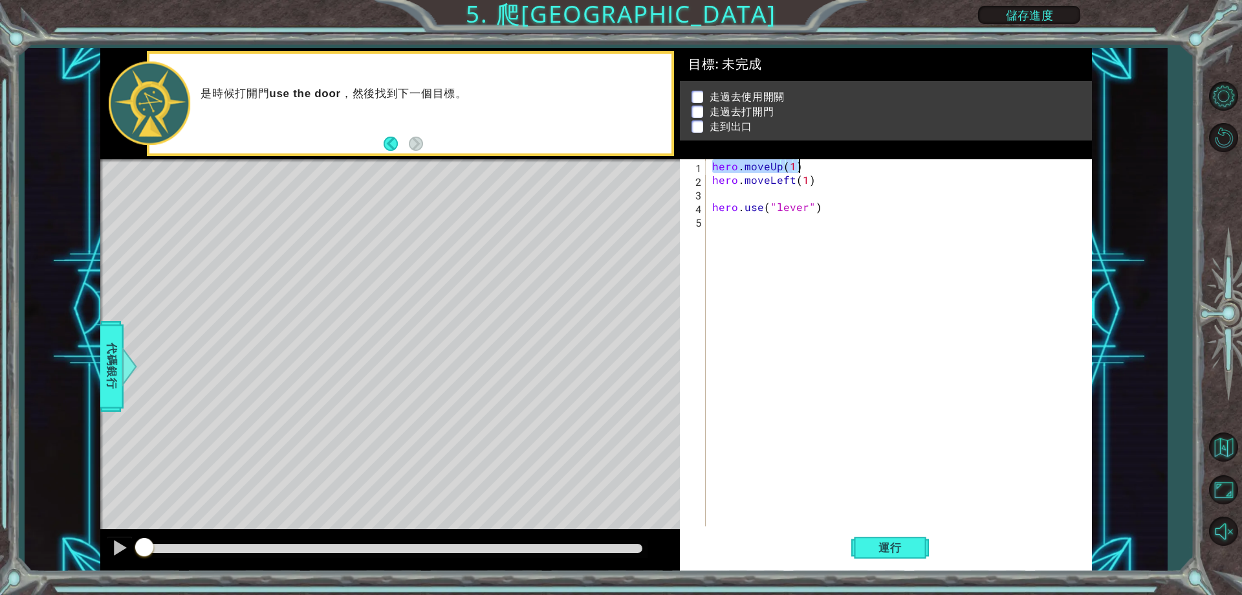
click at [746, 259] on div "hero . moveUp ( 1 ) hero . moveLeft ( 1 ) hero . use ( "lever" )" at bounding box center [902, 356] width 384 height 394
drag, startPoint x: 714, startPoint y: 164, endPoint x: 809, endPoint y: 161, distance: 95.1
click at [809, 161] on div "hero . moveUp ( 1 ) hero . moveLeft ( 1 ) hero . use ( "lever" )" at bounding box center [902, 356] width 384 height 394
type textarea "hero.moveUp(1)"
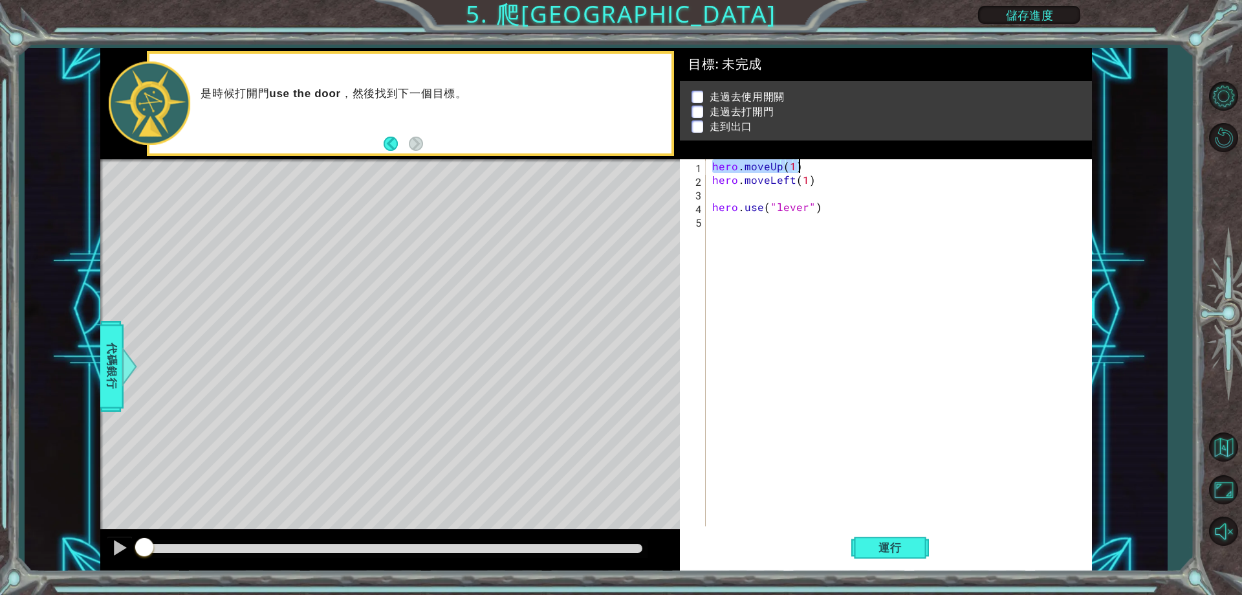
click at [782, 192] on div "hero . moveUp ( 1 ) hero . moveLeft ( 1 ) hero . use ( "lever" )" at bounding box center [902, 356] width 384 height 394
paste textarea "hero.moveUp(1)"
type textarea "hero.moveUp(1)"
click at [113, 360] on span "代碼銀行" at bounding box center [112, 366] width 21 height 79
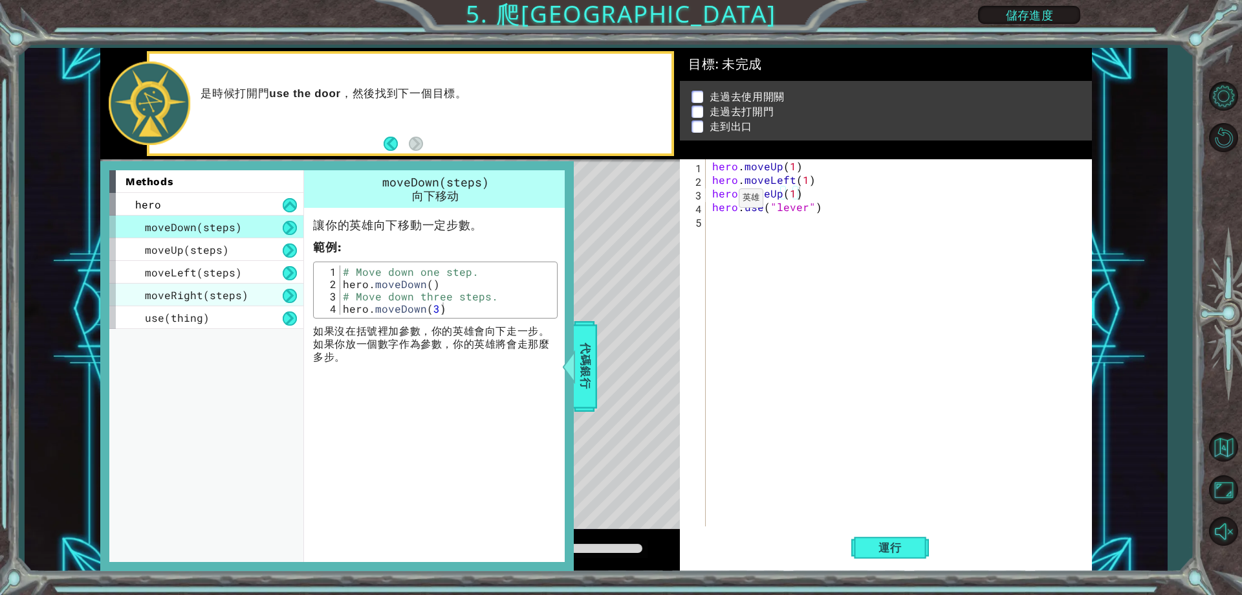
click at [274, 289] on div "moveRight(steps)" at bounding box center [206, 294] width 194 height 23
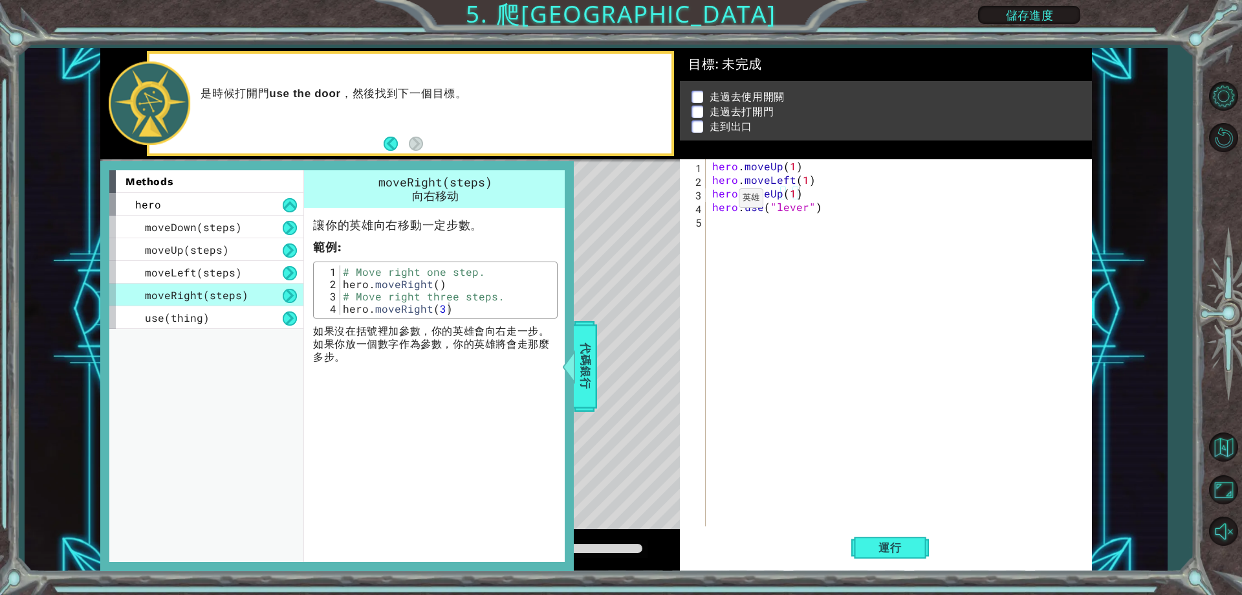
type textarea "hero.moveRight()"
drag, startPoint x: 343, startPoint y: 283, endPoint x: 455, endPoint y: 284, distance: 112.6
click at [455, 284] on div "# Move right one step. hero . moveRight ( ) # Move right three steps. hero . mo…" at bounding box center [446, 302] width 213 height 74
click at [576, 356] on div at bounding box center [569, 366] width 16 height 39
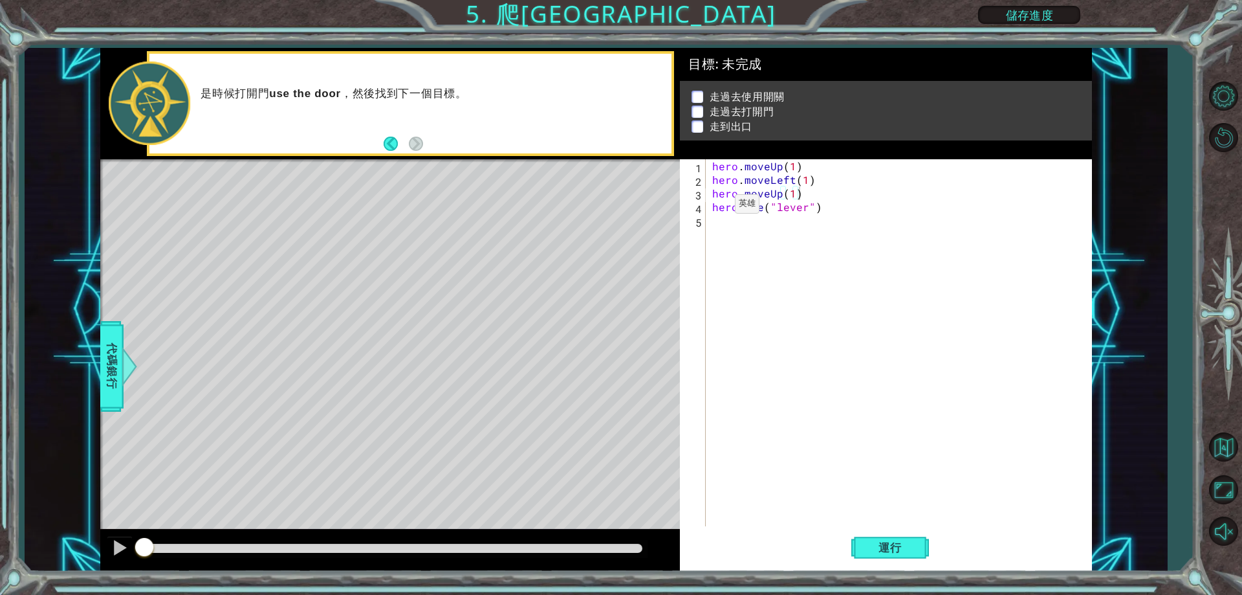
type textarea "hero.use("lever")"
drag, startPoint x: 710, startPoint y: 209, endPoint x: 821, endPoint y: 212, distance: 111.3
click at [821, 212] on div "hero . moveUp ( 1 ) hero . moveLeft ( 1 ) hero . moveUp ( 1 ) hero . use ( "lev…" at bounding box center [902, 356] width 384 height 394
paste textarea "hero.moveRight()"
click at [804, 201] on div "hero . moveUp ( 1 ) hero . moveLeft ( 1 ) hero . moveUp ( 1 ) hero . moveRight …" at bounding box center [902, 356] width 384 height 394
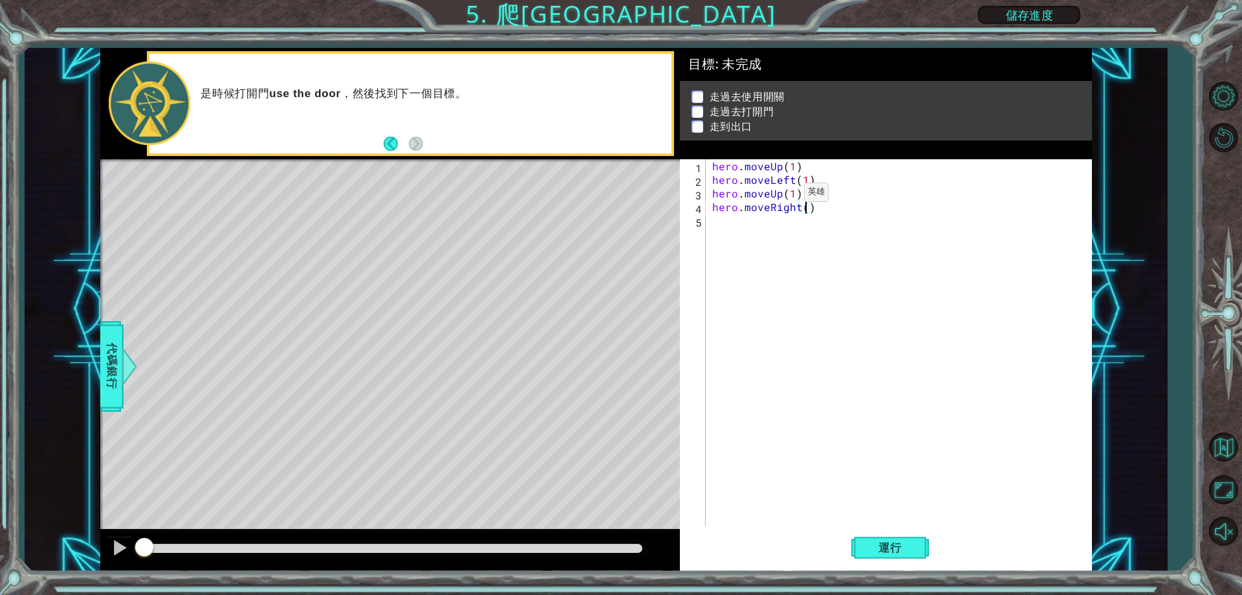
scroll to position [0, 6]
type textarea "hero.moveRight(3)"
click at [107, 369] on span "代碼銀行" at bounding box center [112, 366] width 21 height 79
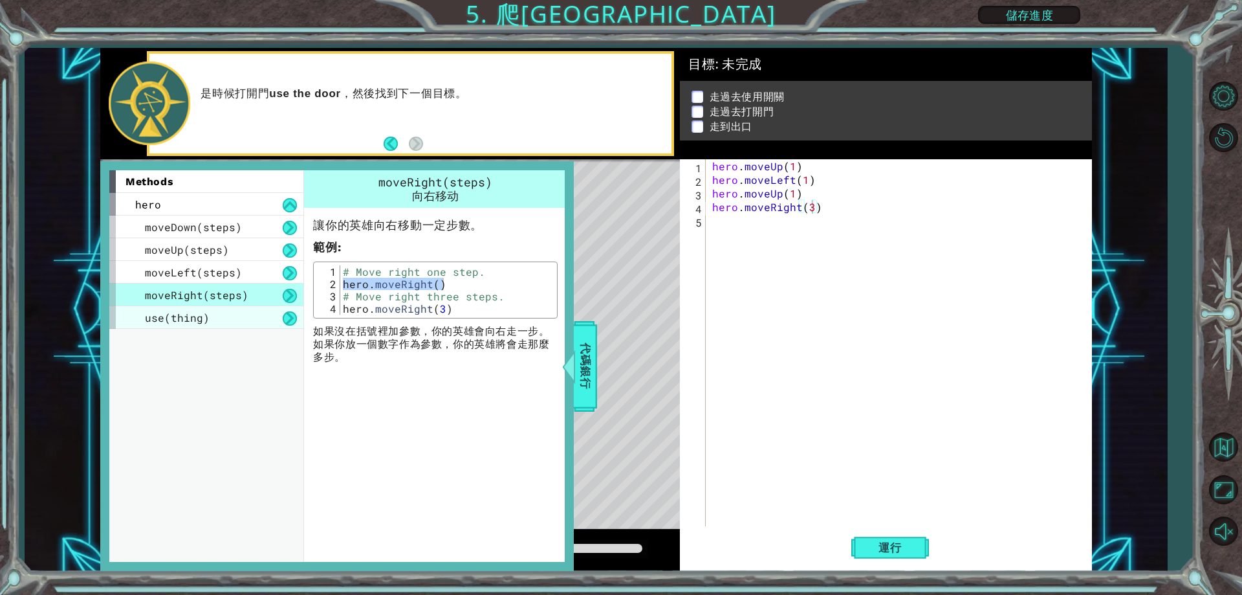
click at [182, 320] on span "use(thing)" at bounding box center [177, 318] width 65 height 14
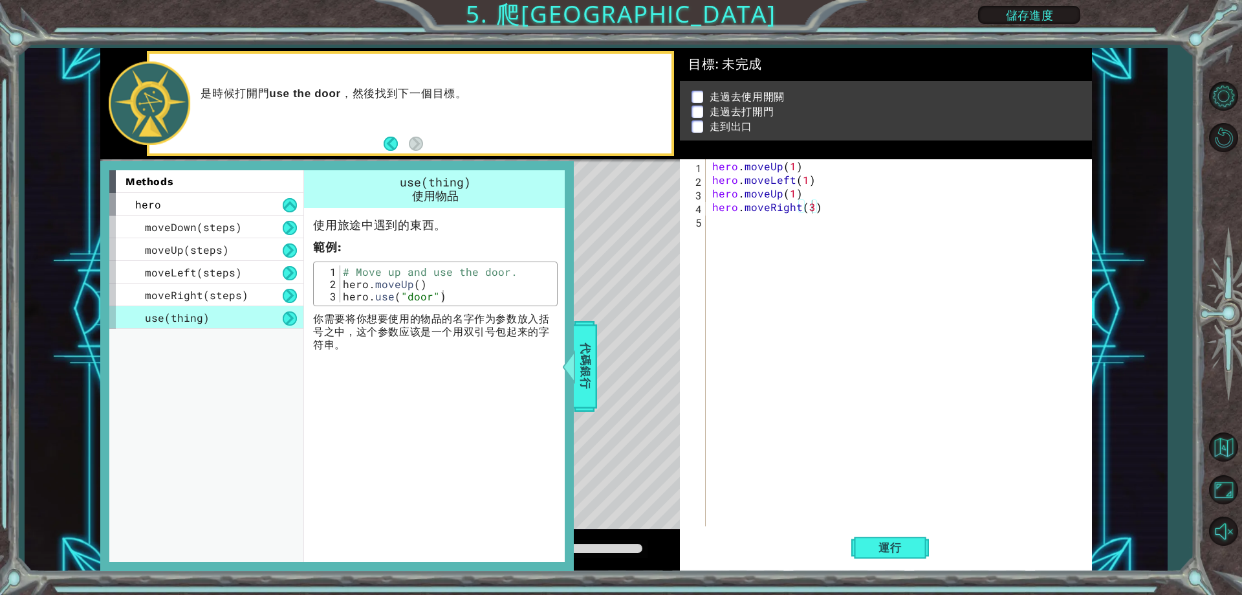
type textarea "hero.use("door")"
drag, startPoint x: 342, startPoint y: 294, endPoint x: 453, endPoint y: 298, distance: 111.3
click at [453, 298] on div "# Move up and use the door. hero . moveUp ( ) hero . use ( "door" )" at bounding box center [446, 295] width 213 height 61
click at [721, 222] on div "hero . moveUp ( 1 ) hero . moveLeft ( 1 ) hero . moveUp ( 1 ) hero . moveRight …" at bounding box center [902, 356] width 384 height 394
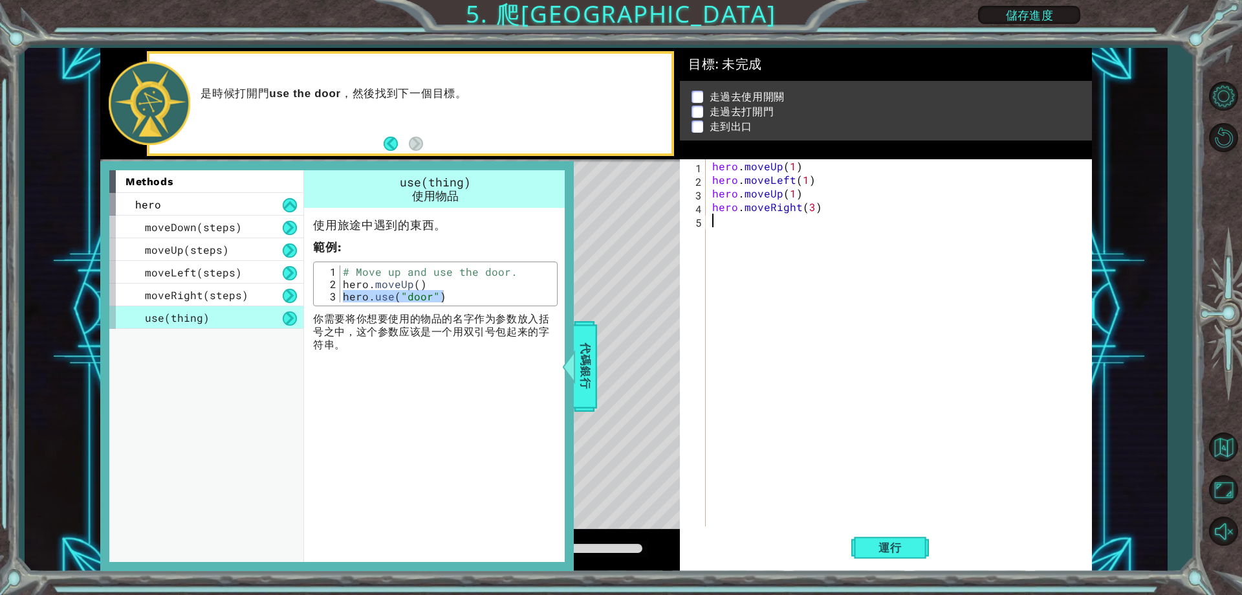
paste textarea "hero.use("door")"
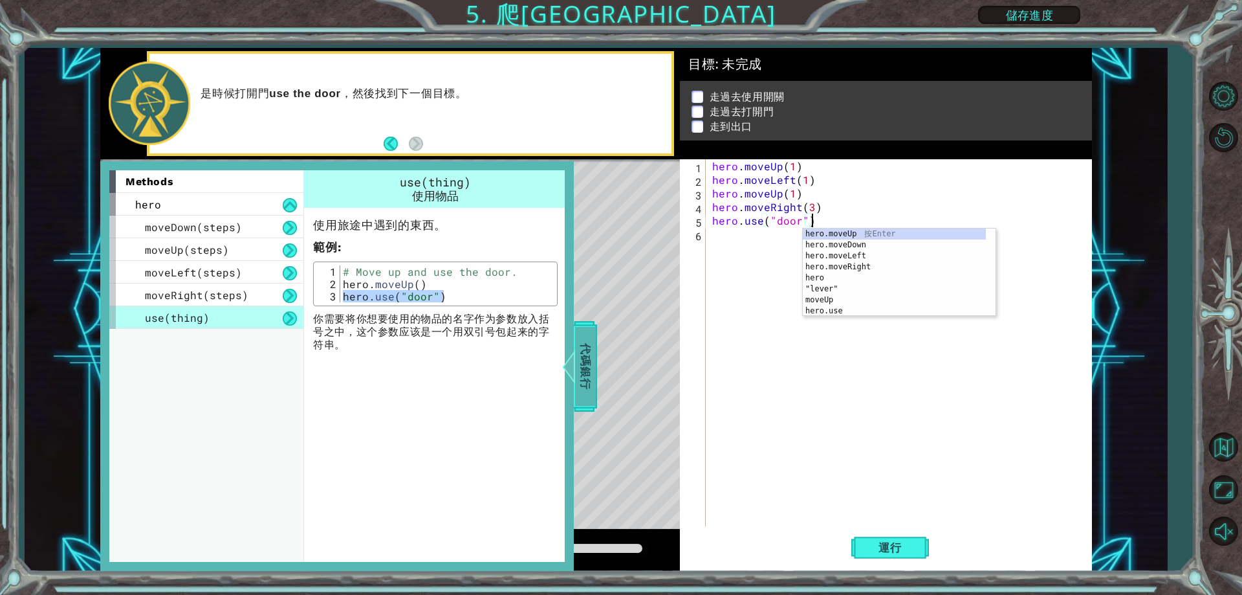
click at [581, 351] on span "代碼銀行" at bounding box center [585, 366] width 21 height 79
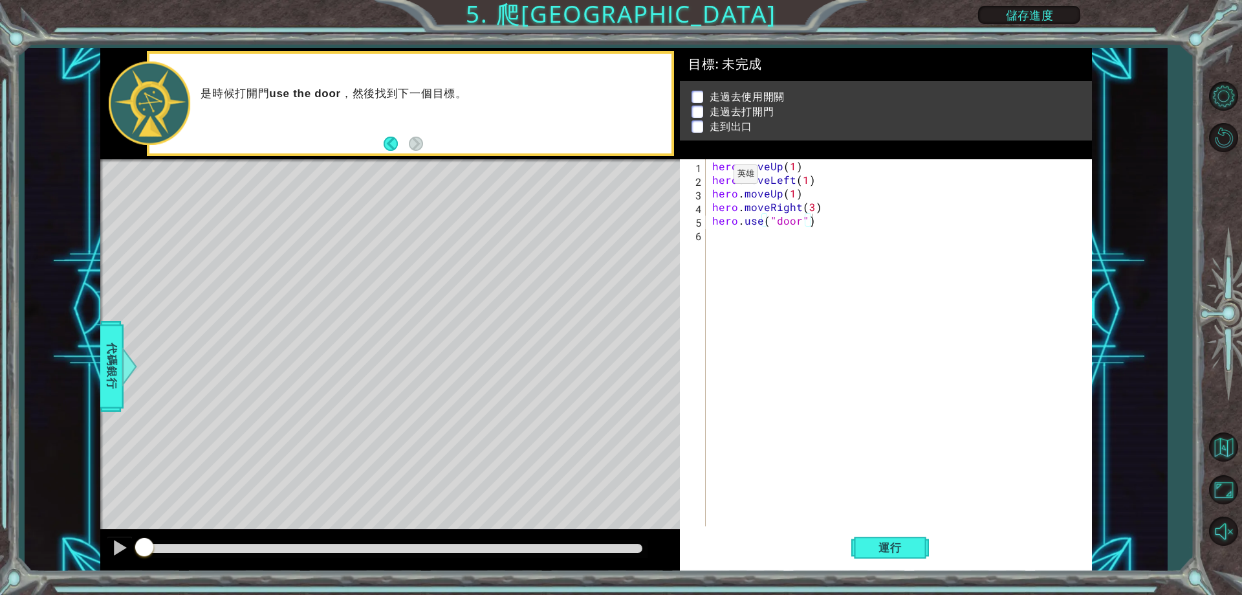
type textarea "hero.moveLeft(1)"
drag, startPoint x: 712, startPoint y: 177, endPoint x: 812, endPoint y: 177, distance: 100.3
click at [812, 177] on div "hero . moveUp ( 1 ) hero . moveLeft ( 1 ) hero . moveUp ( 1 ) hero . moveRight …" at bounding box center [902, 356] width 384 height 394
click at [759, 239] on div "hero . moveUp ( 1 ) hero . moveLeft ( 1 ) hero . moveUp ( 1 ) hero . moveRight …" at bounding box center [902, 356] width 384 height 394
paste textarea "hero.moveLeft(1)"
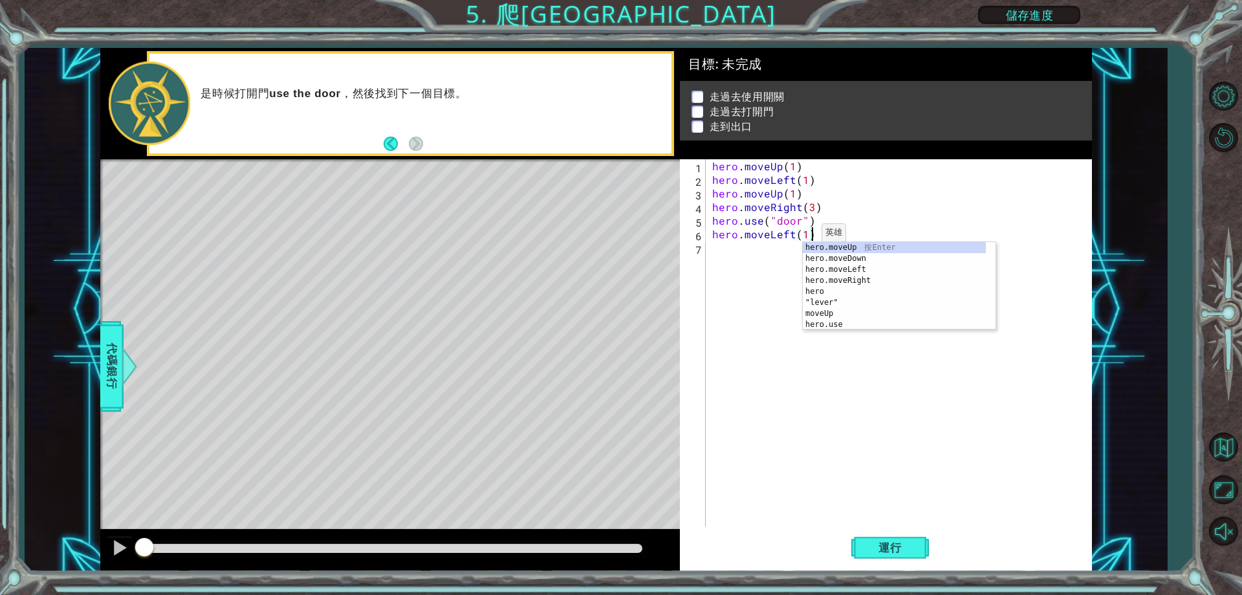
click at [800, 235] on div "hero . moveUp ( 1 ) hero . moveLeft ( 1 ) hero . moveUp ( 1 ) hero . moveRight …" at bounding box center [902, 356] width 384 height 394
click at [804, 237] on div "hero . moveUp ( 1 ) hero . moveLeft ( 1 ) hero . moveUp ( 1 ) hero . moveRight …" at bounding box center [902, 356] width 384 height 394
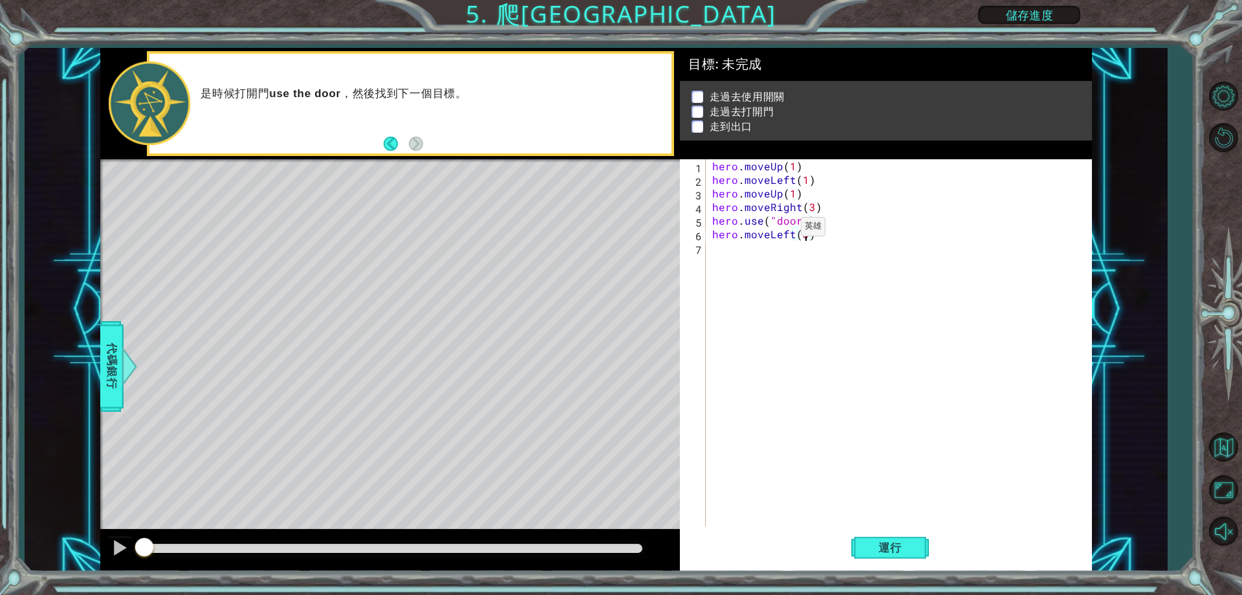
scroll to position [0, 6]
drag, startPoint x: 710, startPoint y: 166, endPoint x: 817, endPoint y: 160, distance: 107.6
click at [817, 160] on div "hero . moveUp ( 1 ) hero . moveLeft ( 1 ) hero . moveUp ( 1 ) hero . moveRight …" at bounding box center [902, 356] width 384 height 394
type textarea "hero.moveUp(1)"
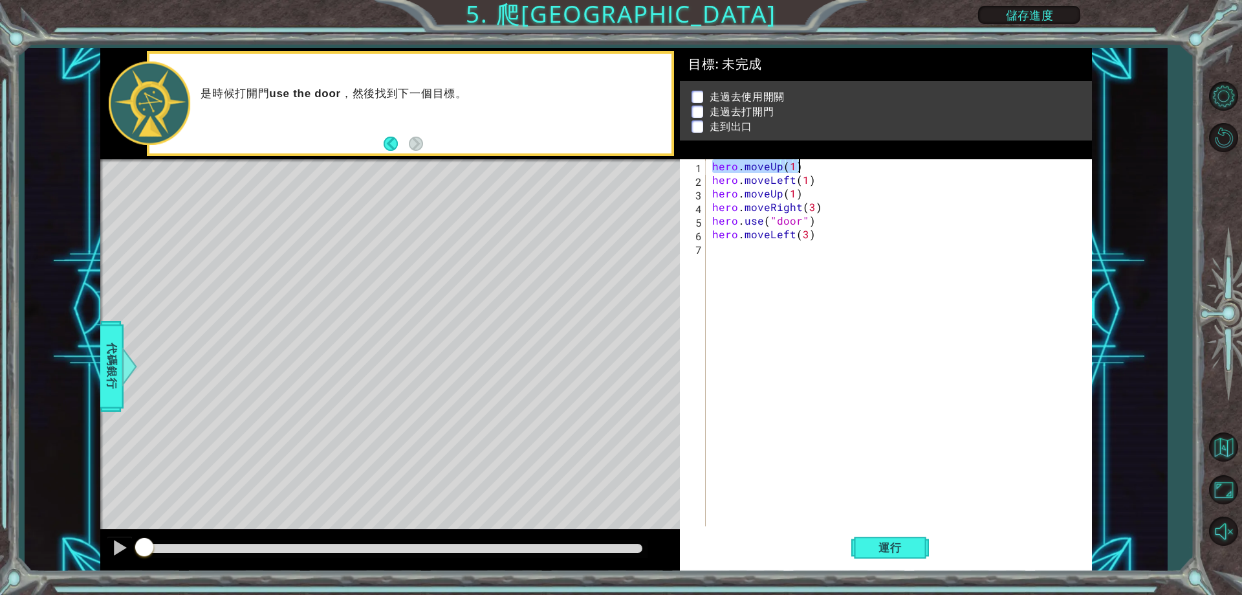
click at [757, 246] on div "hero . moveUp ( 1 ) hero . moveLeft ( 1 ) hero . moveUp ( 1 ) hero . moveRight …" at bounding box center [902, 356] width 384 height 394
paste textarea "hero.moveUp(1)"
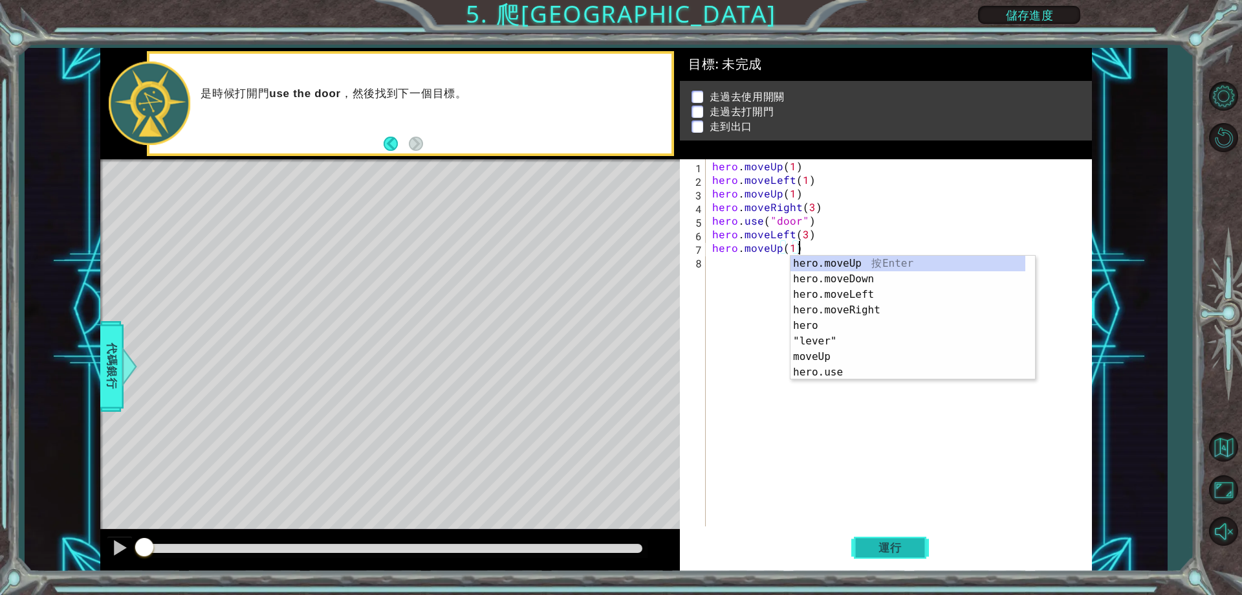
click at [883, 556] on button "運行" at bounding box center [890, 547] width 78 height 41
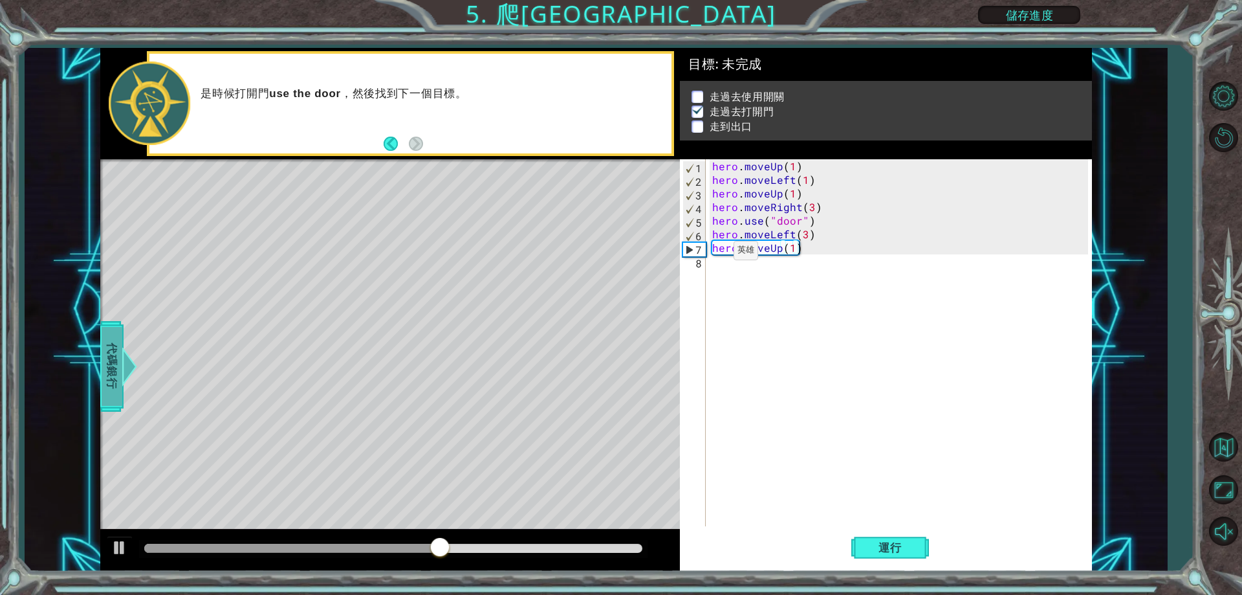
click at [105, 351] on span "代碼銀行" at bounding box center [112, 366] width 21 height 79
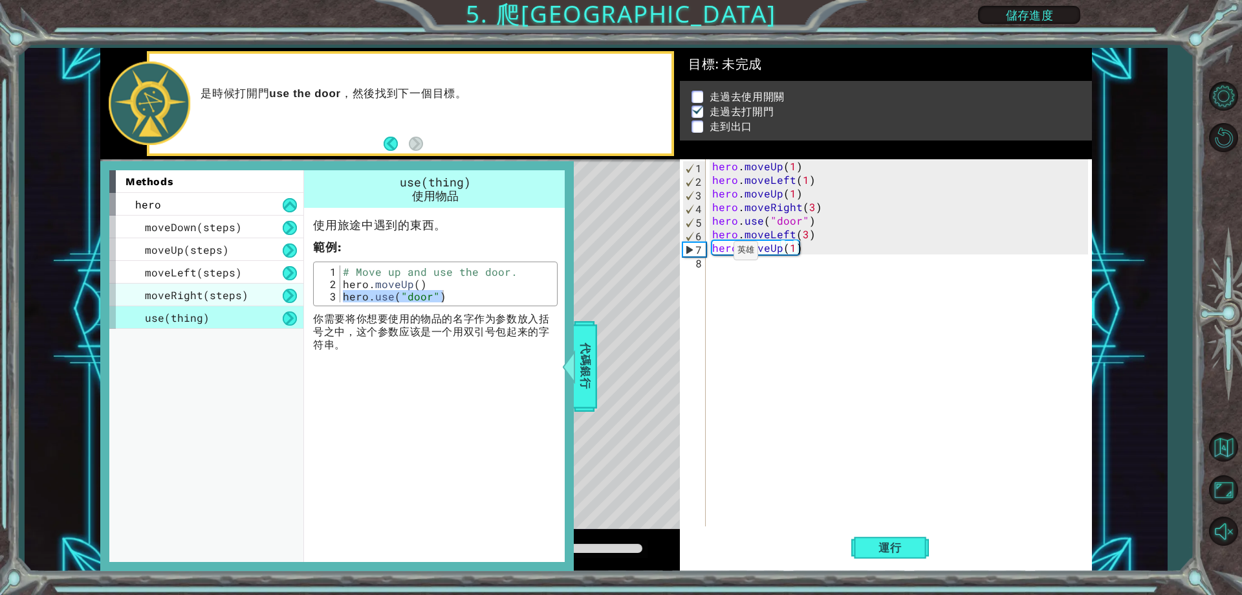
click at [265, 296] on div "moveRight(steps)" at bounding box center [206, 294] width 194 height 23
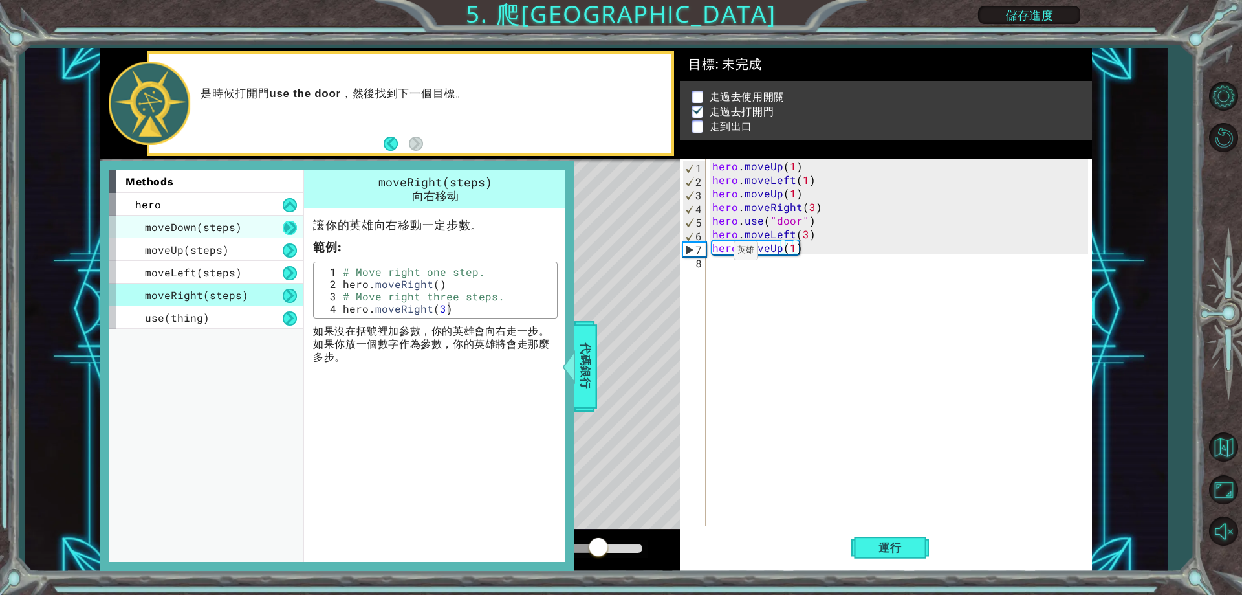
click at [286, 226] on button at bounding box center [290, 228] width 14 height 14
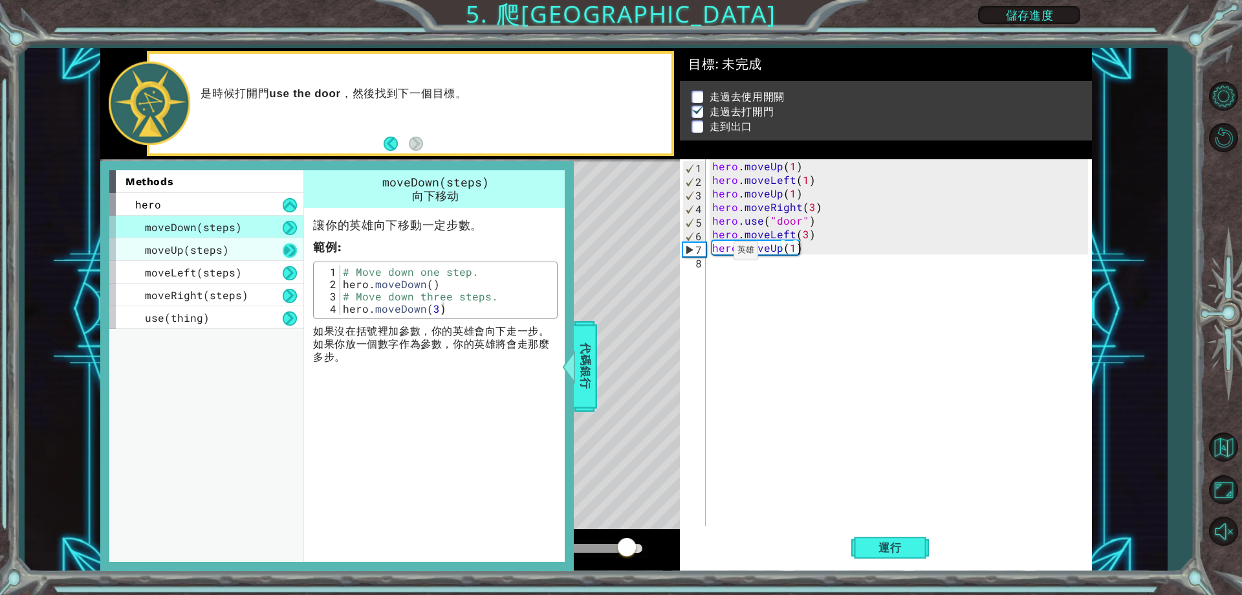
click at [292, 244] on button at bounding box center [290, 250] width 14 height 14
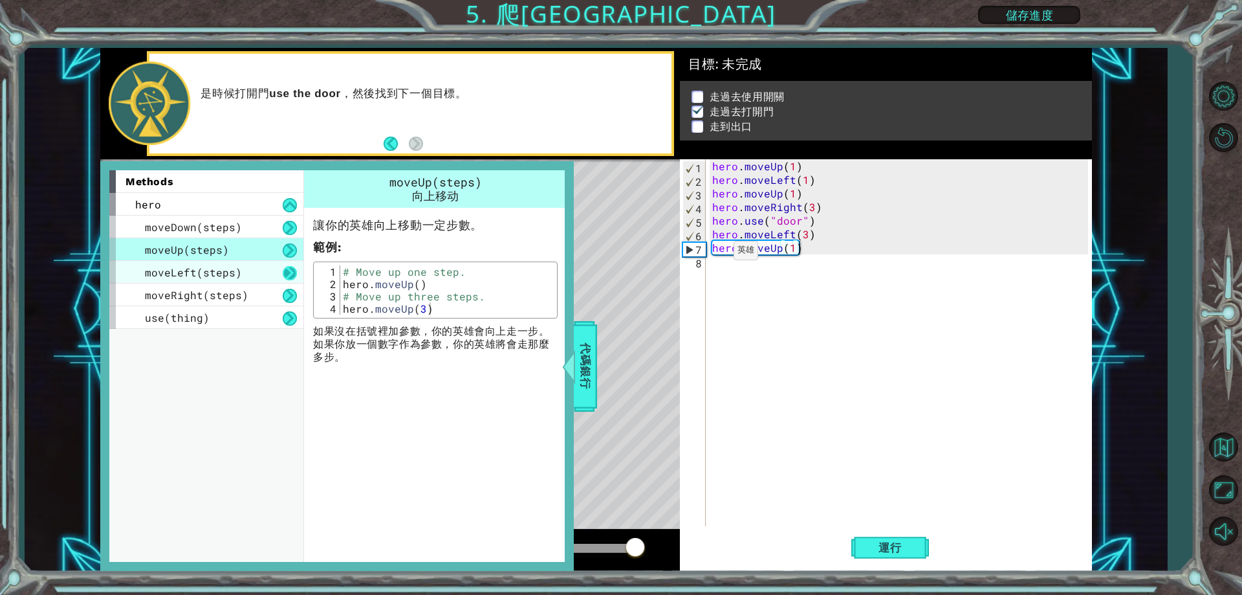
click at [294, 275] on button at bounding box center [290, 273] width 14 height 14
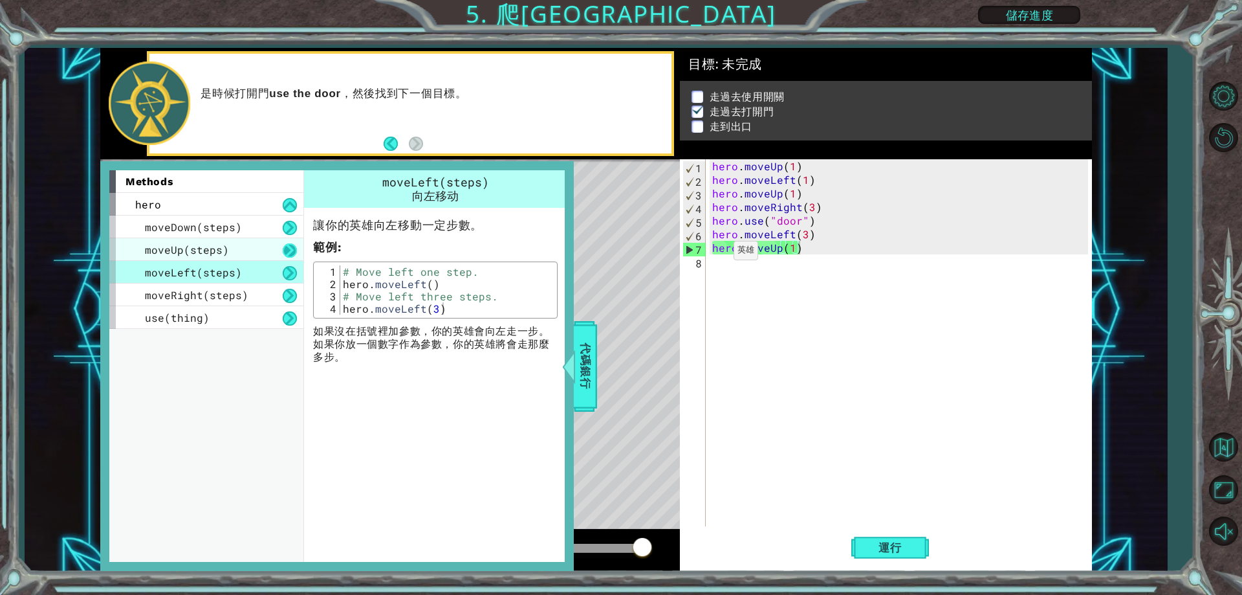
click at [292, 247] on button at bounding box center [290, 250] width 14 height 14
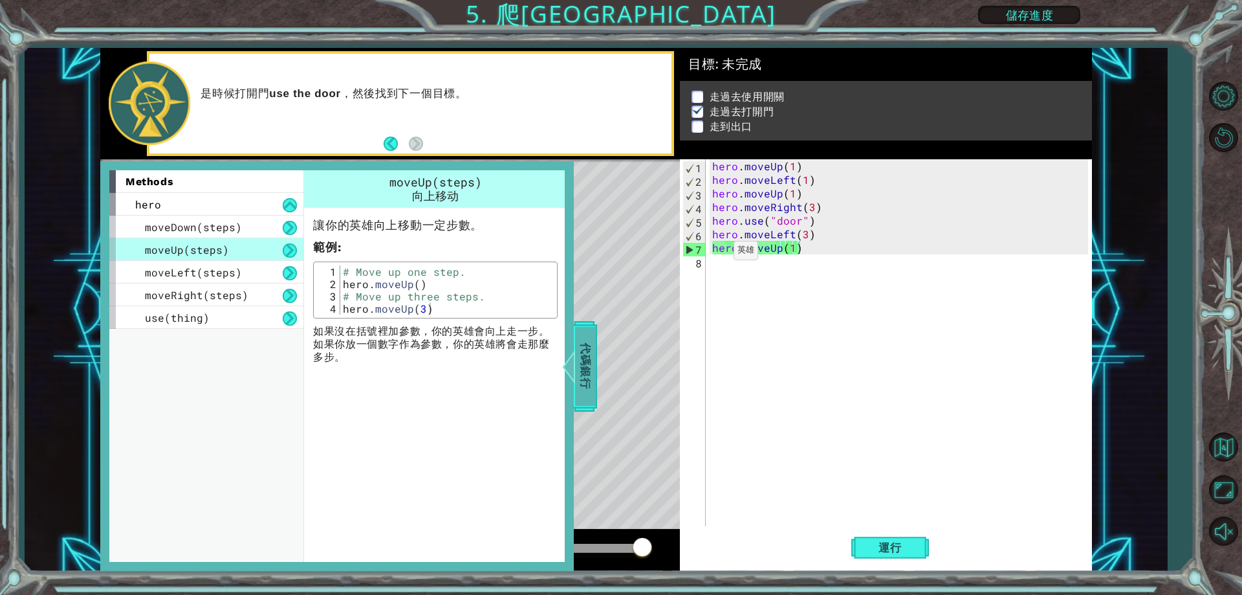
click at [569, 367] on div at bounding box center [569, 366] width 16 height 39
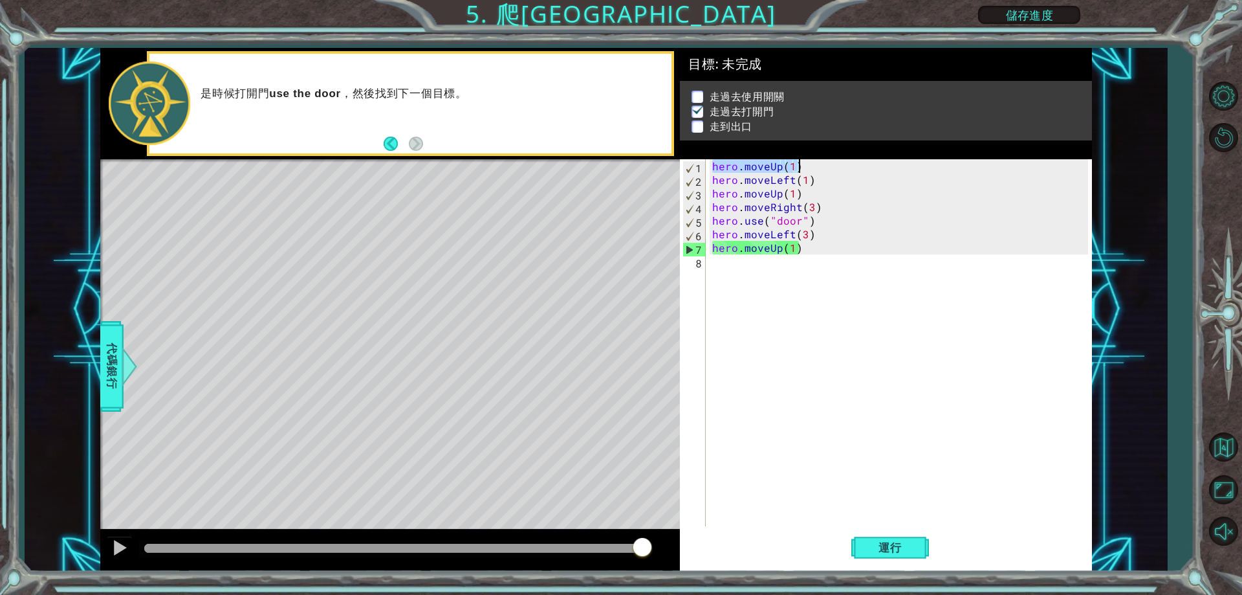
drag, startPoint x: 710, startPoint y: 168, endPoint x: 798, endPoint y: 167, distance: 88.0
click at [798, 167] on div "hero . moveUp ( 1 ) hero . moveLeft ( 1 ) hero . moveUp ( 1 ) hero . moveRight …" at bounding box center [902, 356] width 384 height 394
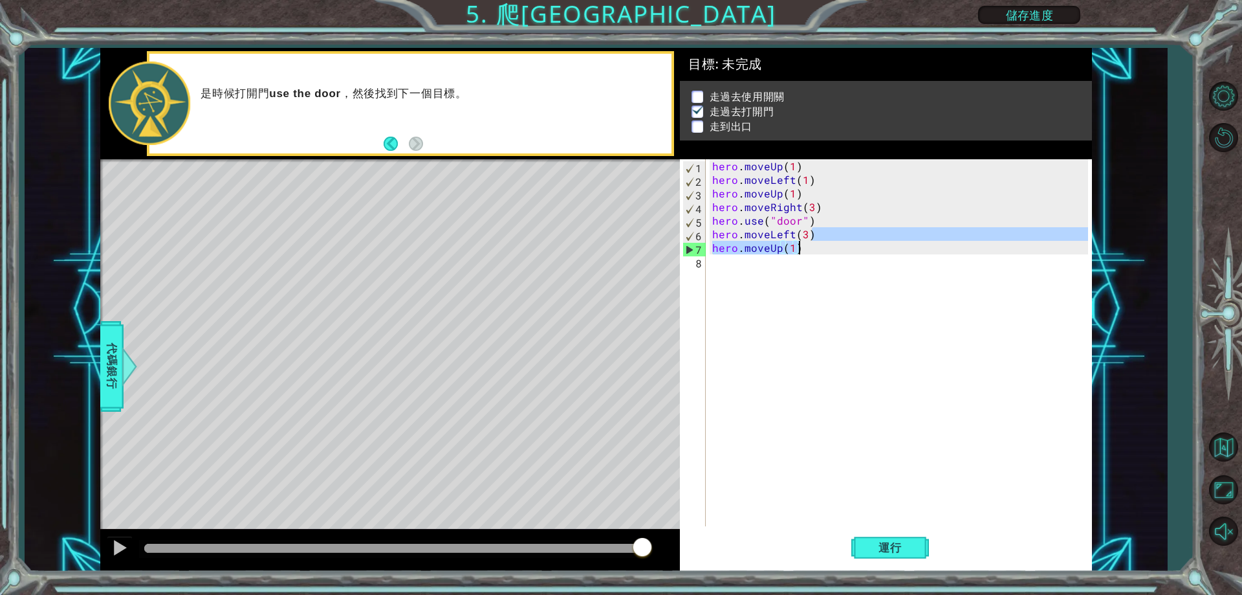
drag, startPoint x: 821, startPoint y: 235, endPoint x: 828, endPoint y: 244, distance: 11.5
click at [828, 244] on div "hero . moveUp ( 1 ) hero . moveLeft ( 1 ) hero . moveUp ( 1 ) hero . moveRight …" at bounding box center [902, 356] width 384 height 394
type textarea "hero.moveLeft(3) hero.moveUp(1)"
click at [794, 283] on div "hero . moveUp ( 1 ) hero . moveLeft ( 1 ) hero . moveUp ( 1 ) hero . moveRight …" at bounding box center [902, 356] width 384 height 394
click at [794, 298] on div "hero . moveUp ( 1 ) hero . moveLeft ( 1 ) hero . moveUp ( 1 ) hero . moveRight …" at bounding box center [902, 356] width 384 height 394
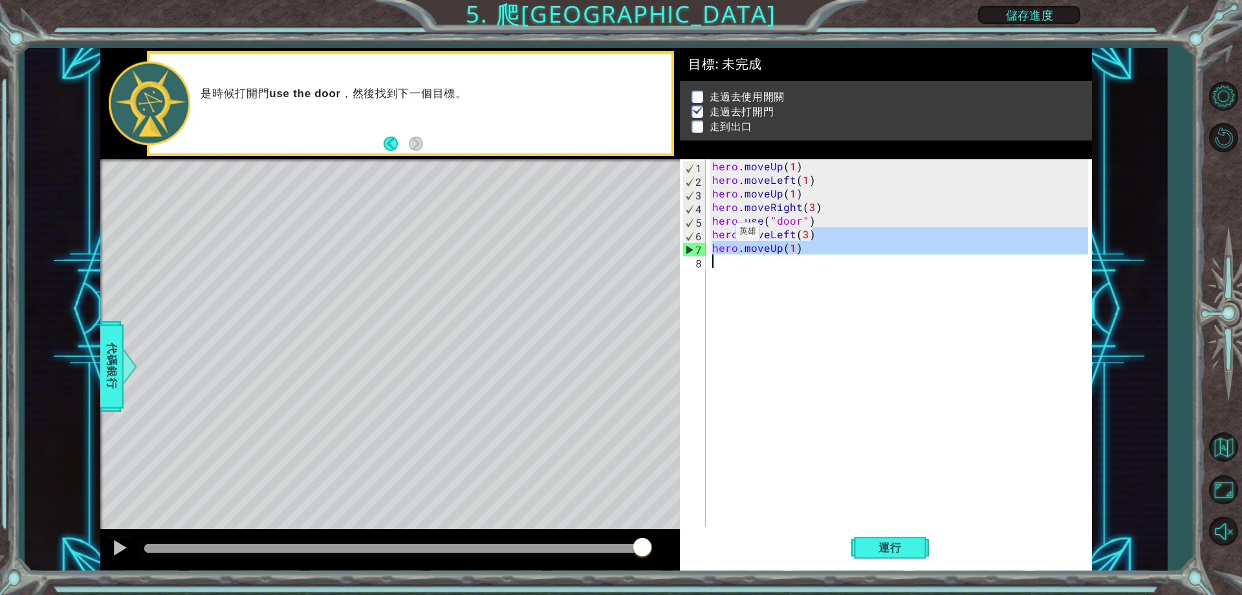
drag, startPoint x: 820, startPoint y: 234, endPoint x: 708, endPoint y: 264, distance: 116.0
click at [708, 264] on div "1 2 3 4 5 6 7 8 hero . moveUp ( 1 ) hero . moveLeft ( 1 ) hero . moveUp ( 1 ) h…" at bounding box center [884, 342] width 408 height 367
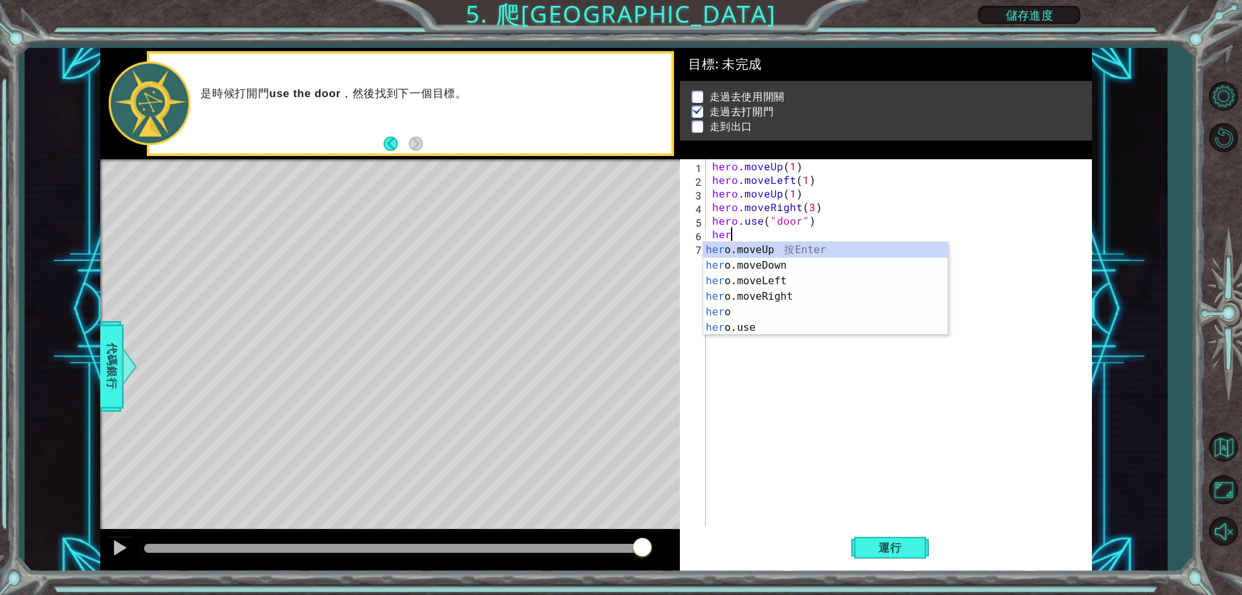
type textarea "he"
click at [747, 243] on div "he ro.moveUp 按 Enter he ro.moveDown 按 Enter he ro.moveLeft 按 Enter he ro.moveRi…" at bounding box center [825, 304] width 245 height 124
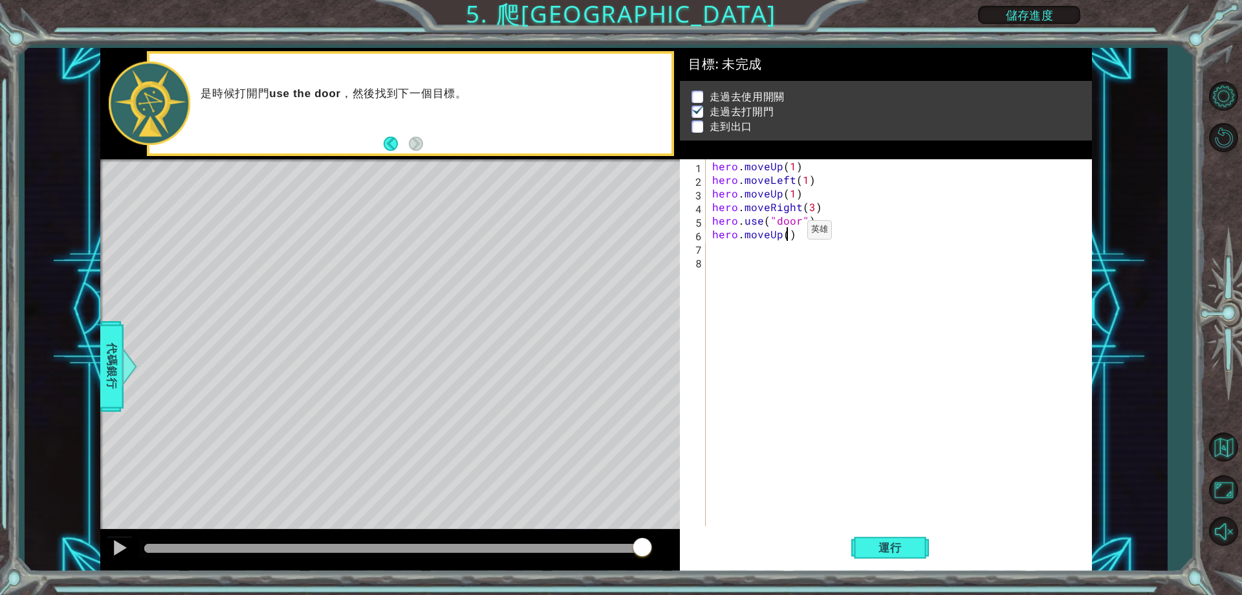
click at [785, 233] on div "hero . moveUp ( 1 ) hero . moveLeft ( 1 ) hero . moveUp ( 1 ) hero . moveRight …" at bounding box center [902, 356] width 384 height 394
type textarea "hero.moveUp(2)"
click at [727, 246] on div "hero . moveUp ( 1 ) hero . moveLeft ( 1 ) hero . moveUp ( 1 ) hero . moveRight …" at bounding box center [902, 356] width 384 height 394
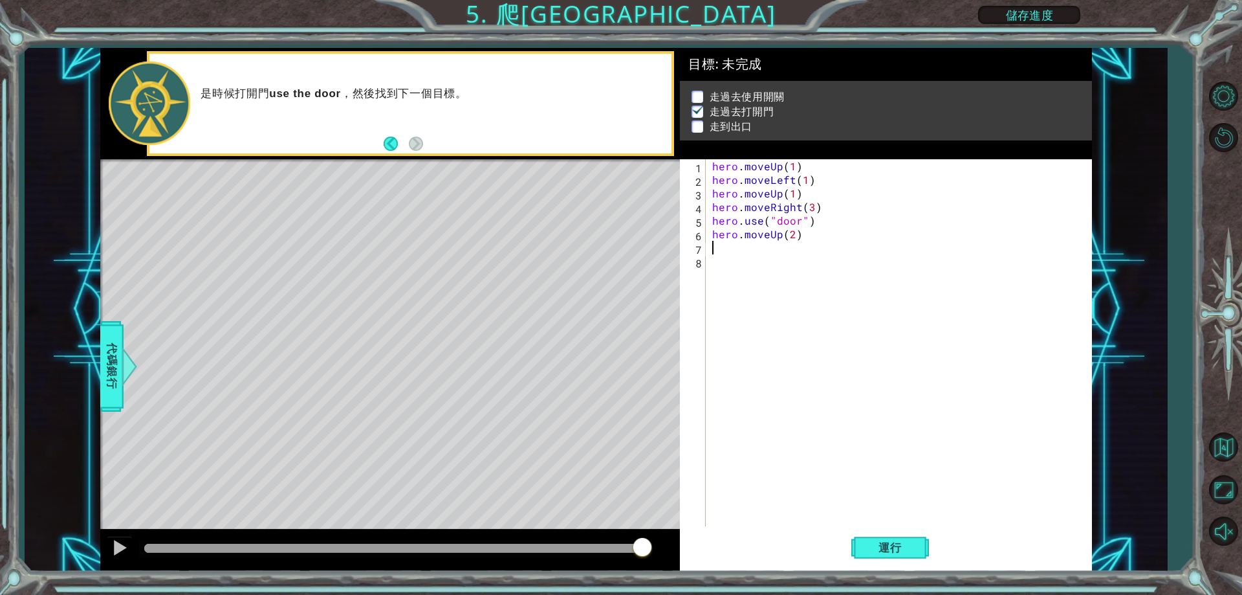
type textarea "H"
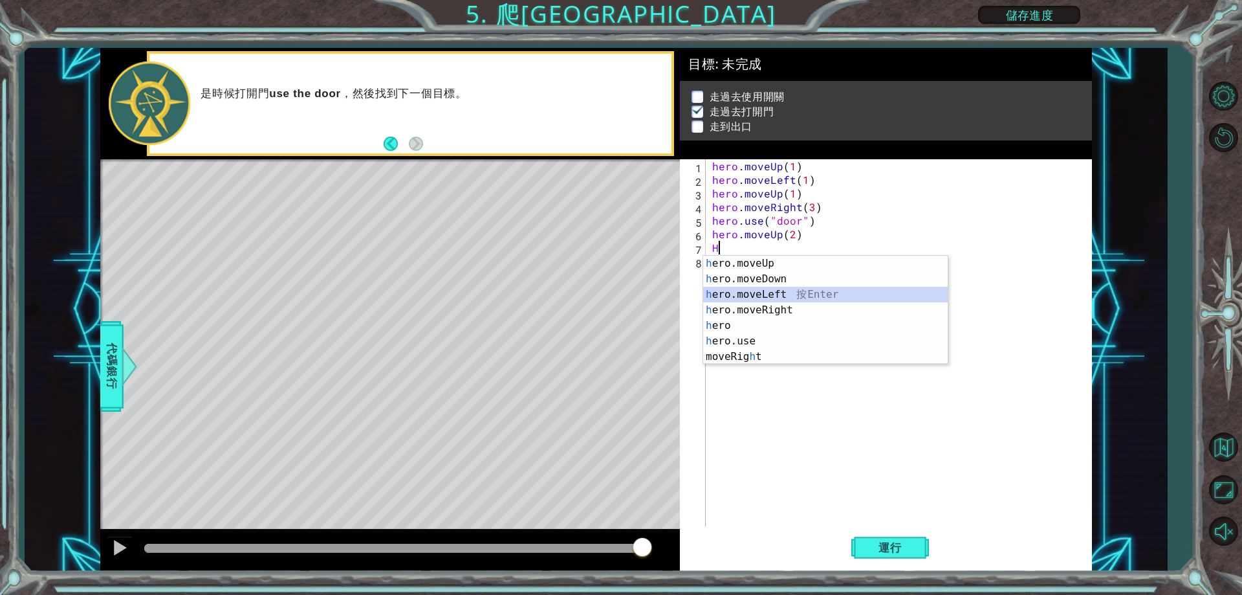
click at [765, 294] on div "h ero.moveUp 按 Enter h ero.moveDown 按 Enter h ero.moveLeft 按 Enter h ero.moveRi…" at bounding box center [825, 326] width 245 height 140
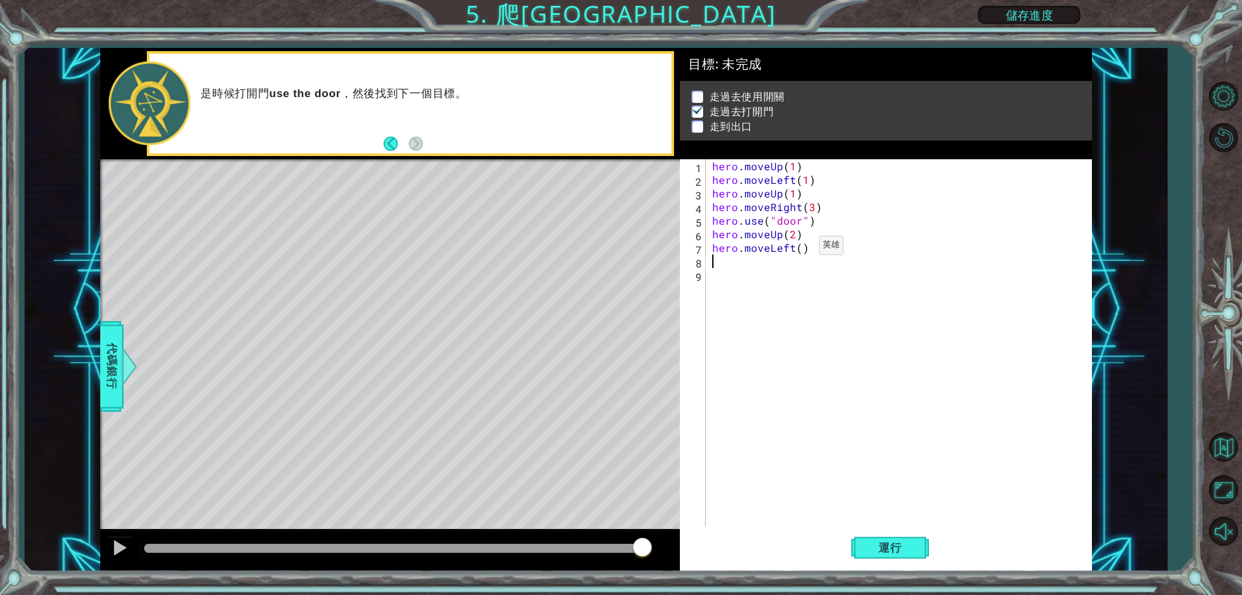
click at [797, 248] on div "hero . moveUp ( 1 ) hero . moveLeft ( 1 ) hero . moveUp ( 1 ) hero . moveRight …" at bounding box center [902, 356] width 384 height 394
type textarea "hero.moveLeft(3)"
click at [726, 265] on div "hero . moveUp ( 1 ) hero . moveLeft ( 1 ) hero . moveUp ( 1 ) hero . moveRight …" at bounding box center [902, 356] width 384 height 394
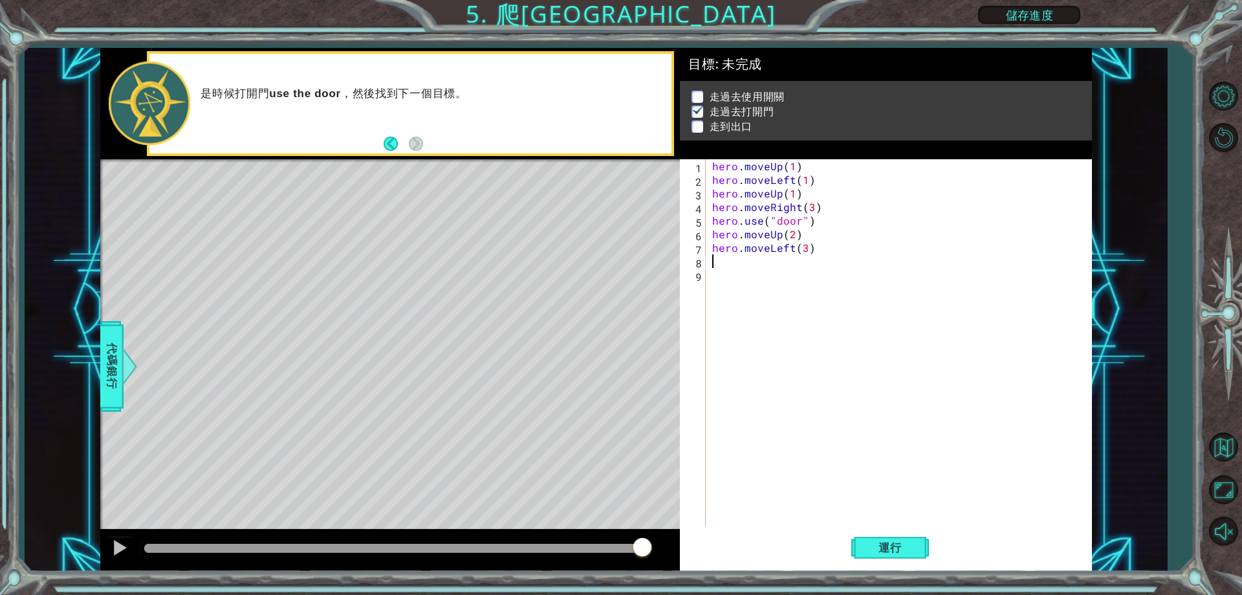
type textarea "H"
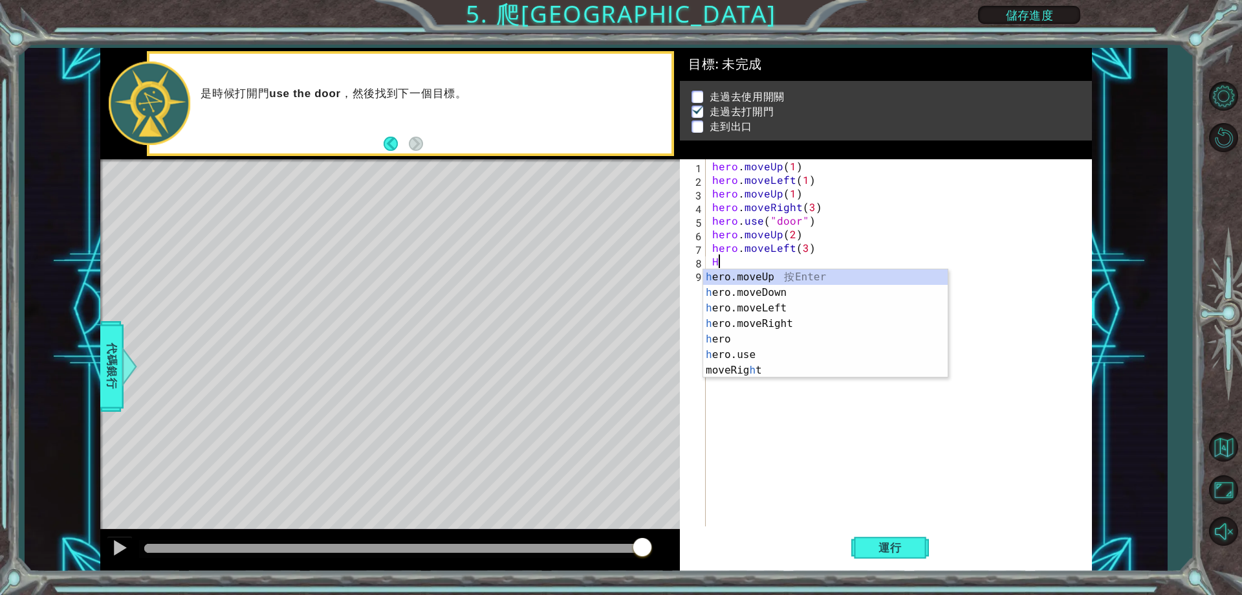
click at [726, 265] on div "hero . moveUp ( 1 ) hero . moveLeft ( 1 ) hero . moveUp ( 1 ) hero . moveRight …" at bounding box center [902, 356] width 384 height 394
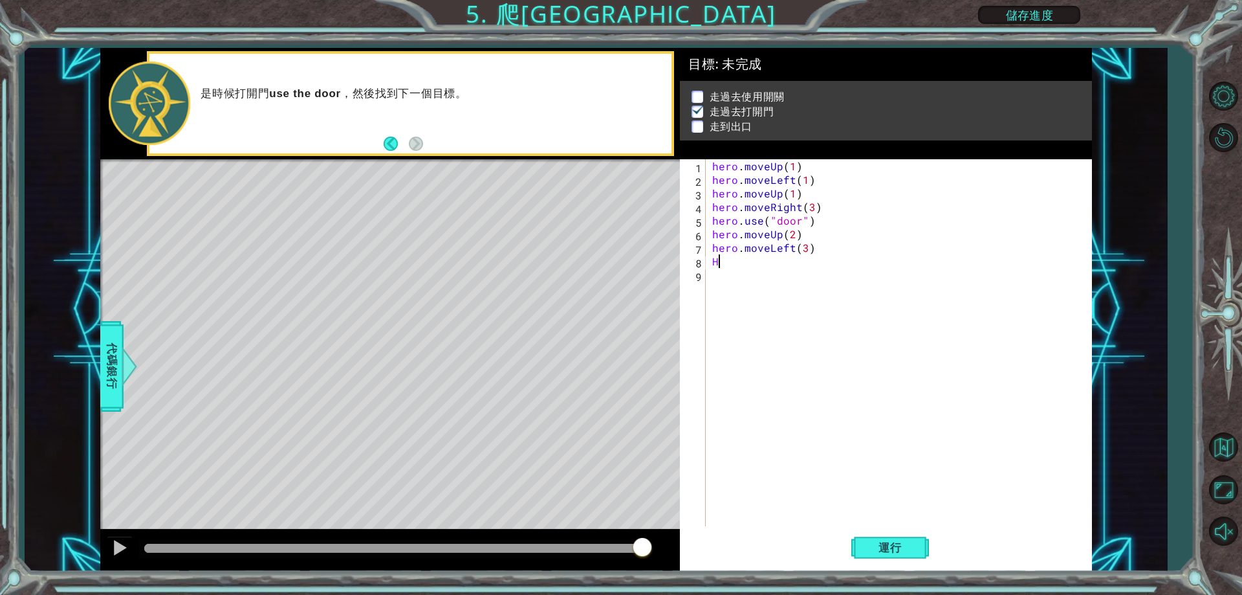
click at [726, 265] on div "hero . moveUp ( 1 ) hero . moveLeft ( 1 ) hero . moveUp ( 1 ) hero . moveRight …" at bounding box center [902, 356] width 384 height 394
type textarea "H"
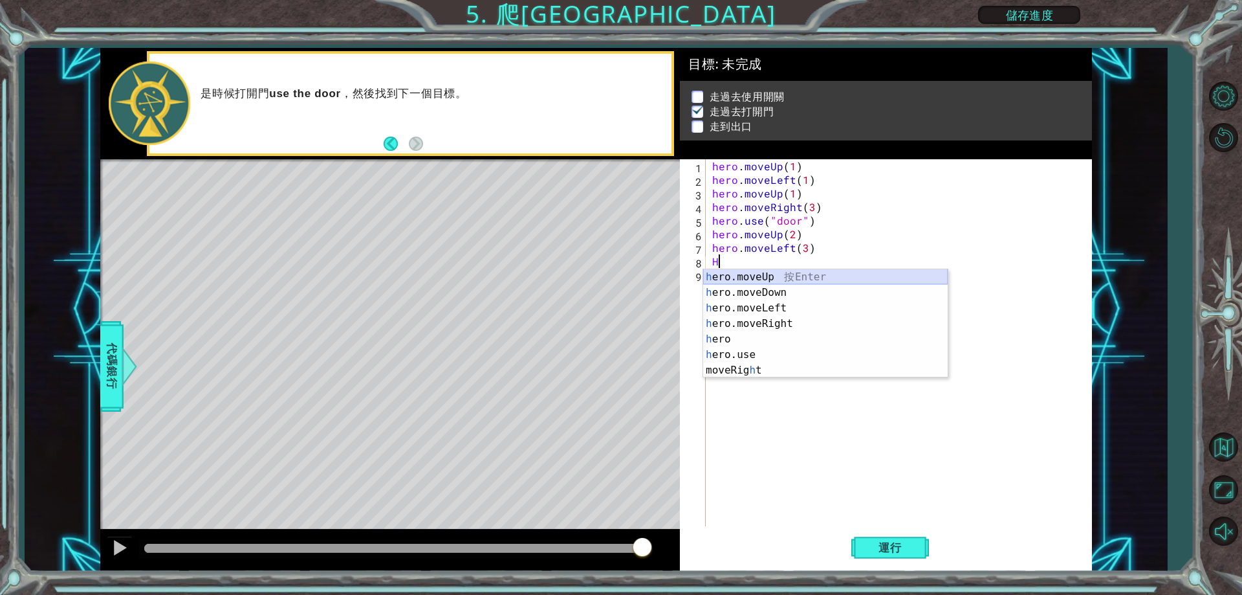
click at [719, 278] on div "h ero.moveUp 按 Enter h ero.moveDown 按 Enter h ero.moveLeft 按 Enter h ero.moveRi…" at bounding box center [825, 339] width 245 height 140
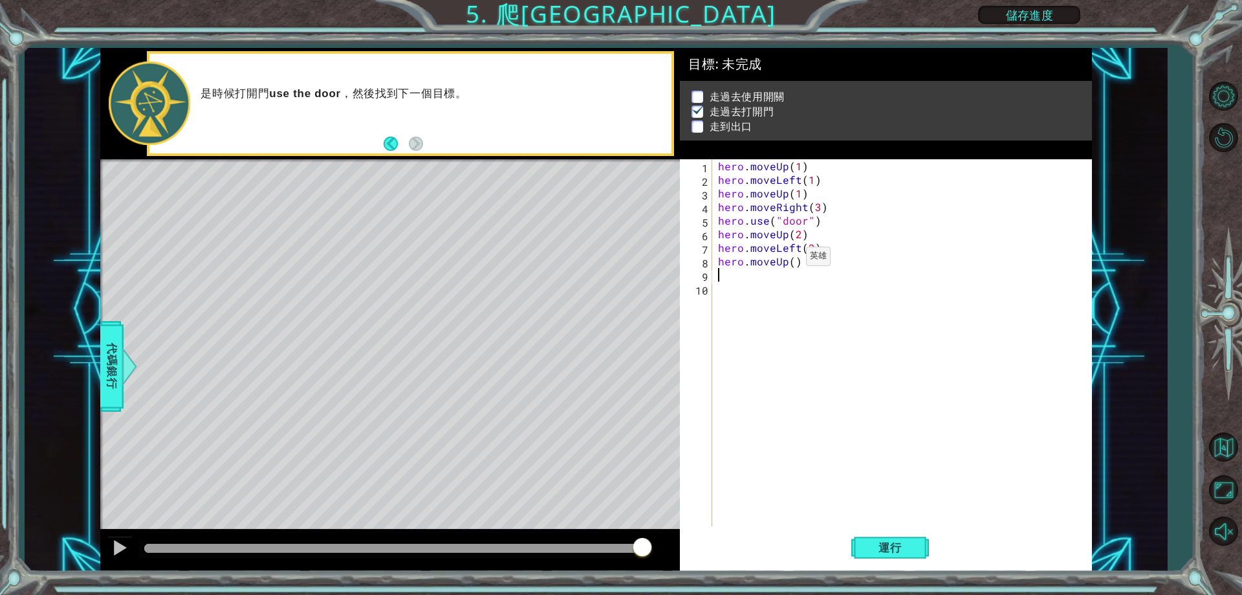
click at [790, 259] on div "hero . moveUp ( 1 ) hero . moveLeft ( 1 ) hero . moveUp ( 1 ) hero . moveRight …" at bounding box center [905, 356] width 378 height 394
type textarea "hero.moveUp(1)"
click at [887, 552] on span "運行" at bounding box center [890, 547] width 49 height 13
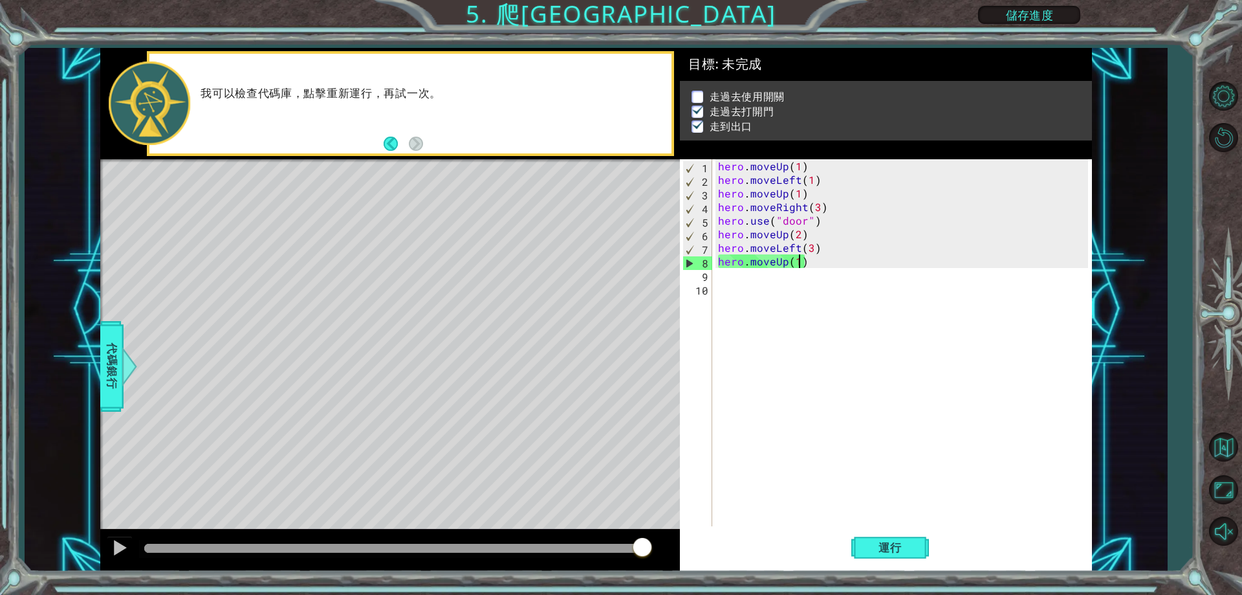
click at [793, 385] on div "hero . moveUp ( 1 ) hero . moveLeft ( 1 ) hero . moveUp ( 1 ) hero . moveRight …" at bounding box center [905, 356] width 378 height 394
click at [873, 541] on span "運行" at bounding box center [890, 547] width 49 height 13
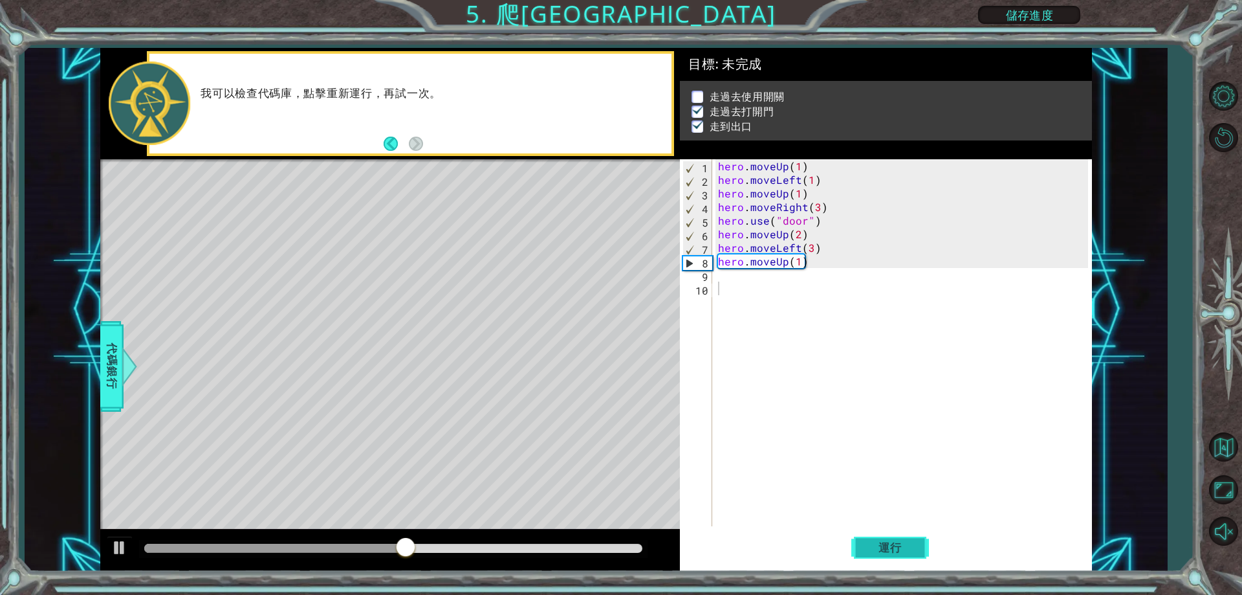
click at [873, 541] on span "運行" at bounding box center [890, 547] width 49 height 13
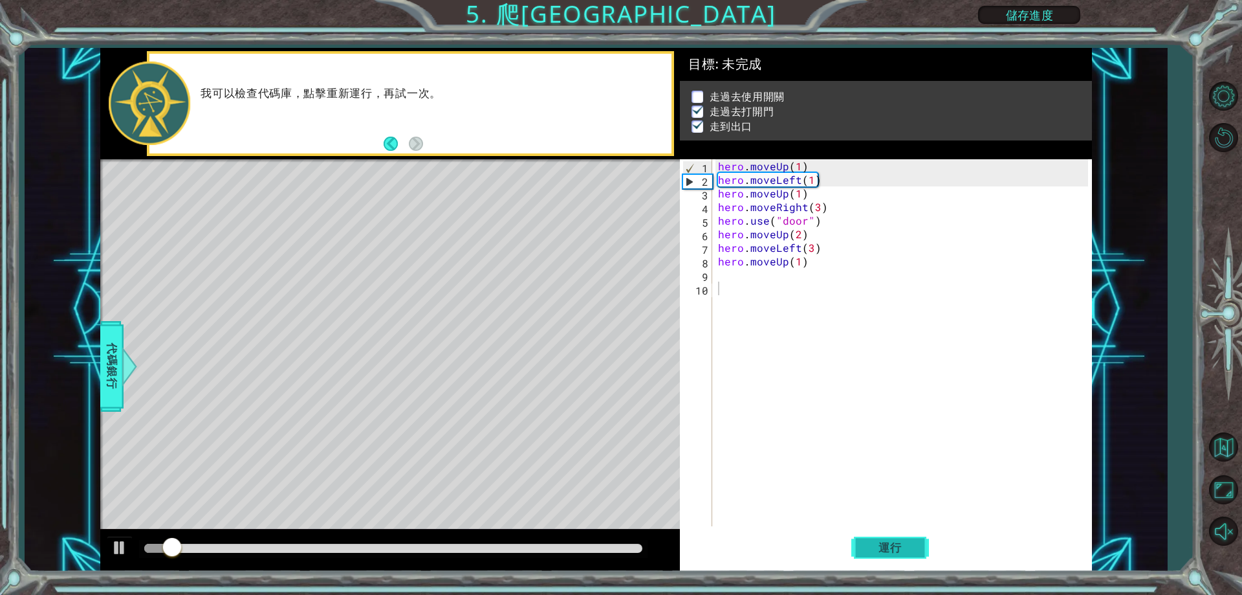
click at [873, 541] on span "運行" at bounding box center [890, 547] width 49 height 13
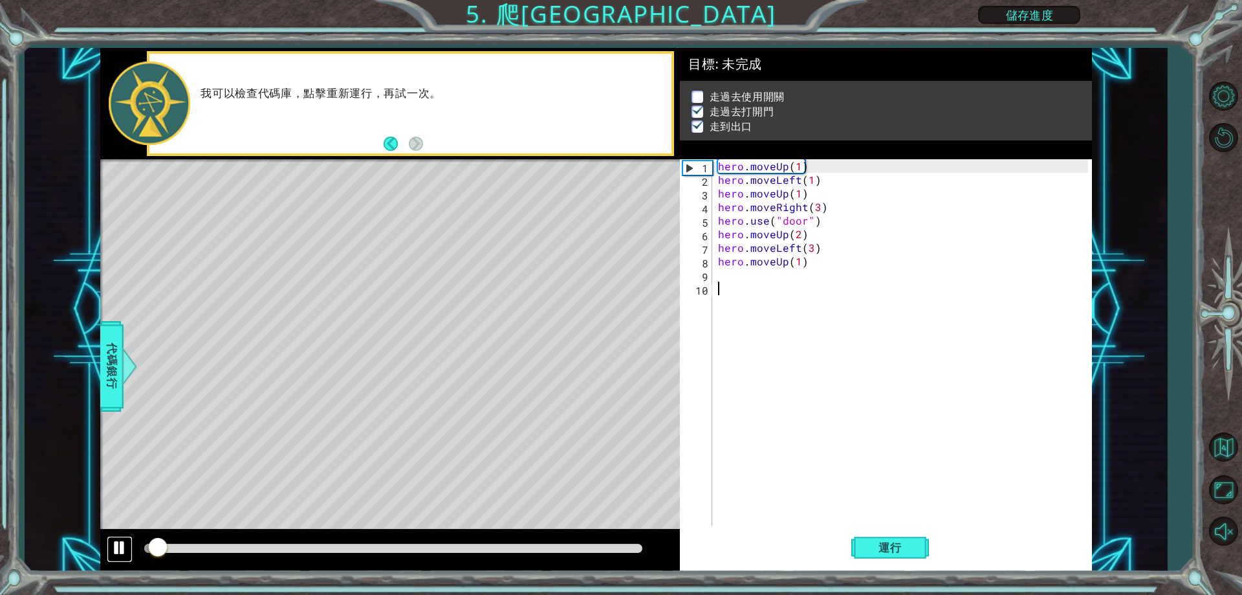
click at [127, 539] on div at bounding box center [119, 547] width 17 height 17
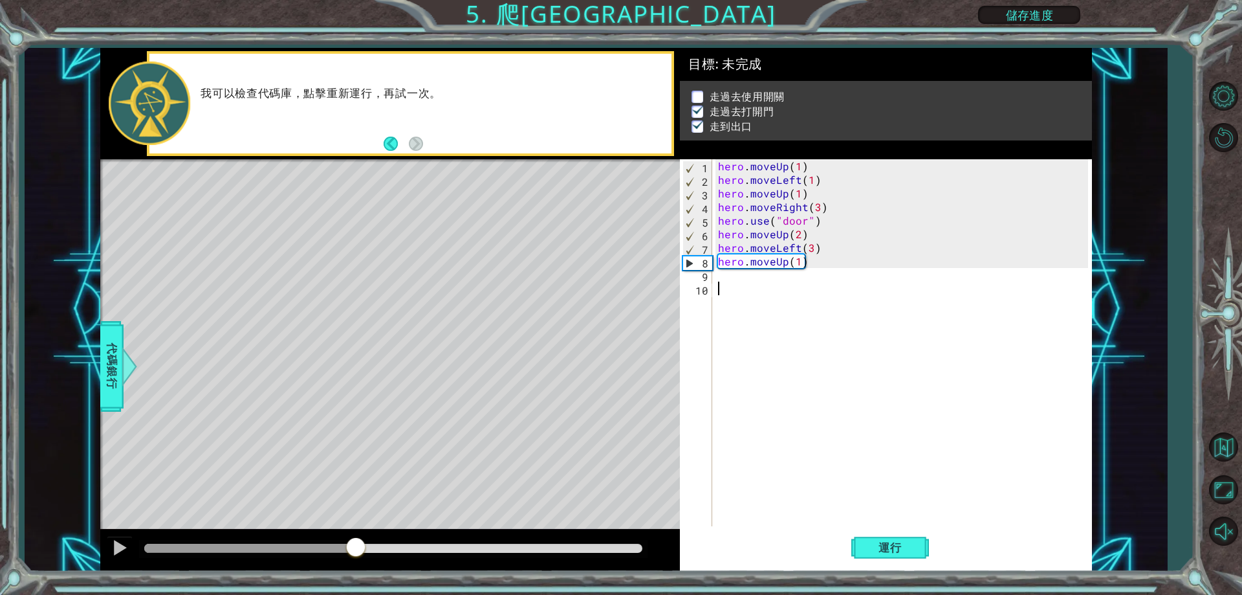
drag, startPoint x: 171, startPoint y: 540, endPoint x: 356, endPoint y: 534, distance: 185.1
click at [356, 534] on div at bounding box center [390, 549] width 580 height 41
click at [798, 261] on div "hero . moveUp ( 1 ) hero . moveLeft ( 1 ) hero . moveUp ( 1 ) hero . moveRight …" at bounding box center [905, 356] width 378 height 394
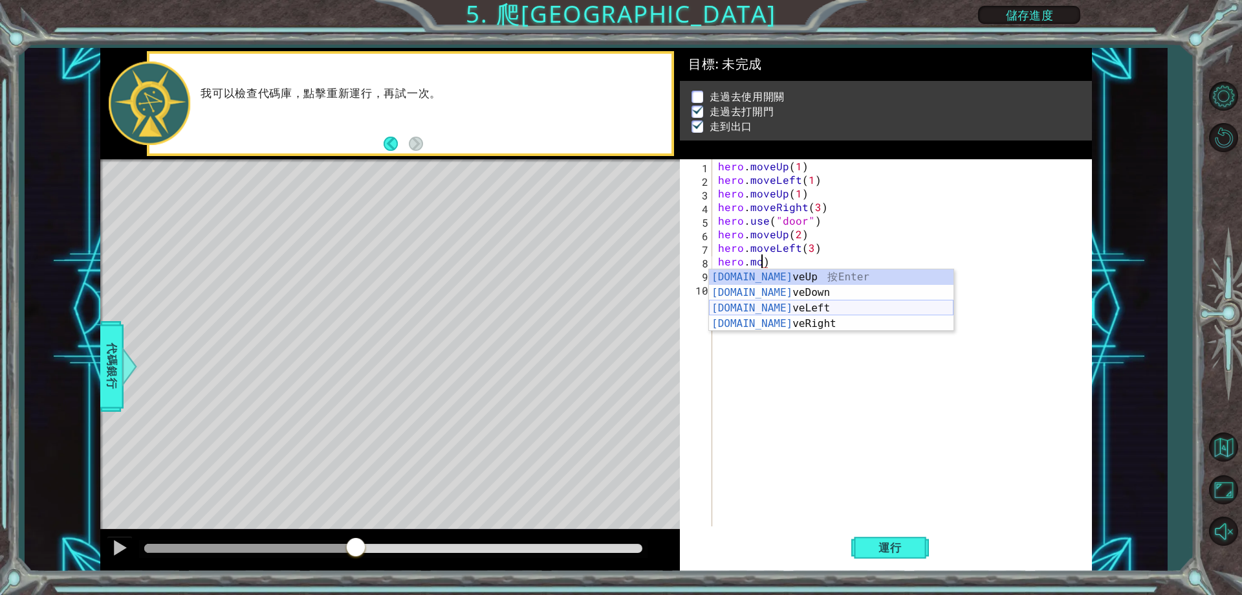
click at [781, 307] on div "[DOMAIN_NAME] veUp 按 Enter [DOMAIN_NAME] veDown 按 Enter [DOMAIN_NAME] veLeft 按 …" at bounding box center [831, 315] width 245 height 93
click at [879, 216] on div "hero . moveUp ( 1 ) hero . moveLeft ( 1 ) hero . moveUp ( 1 ) hero . moveRight …" at bounding box center [905, 356] width 378 height 394
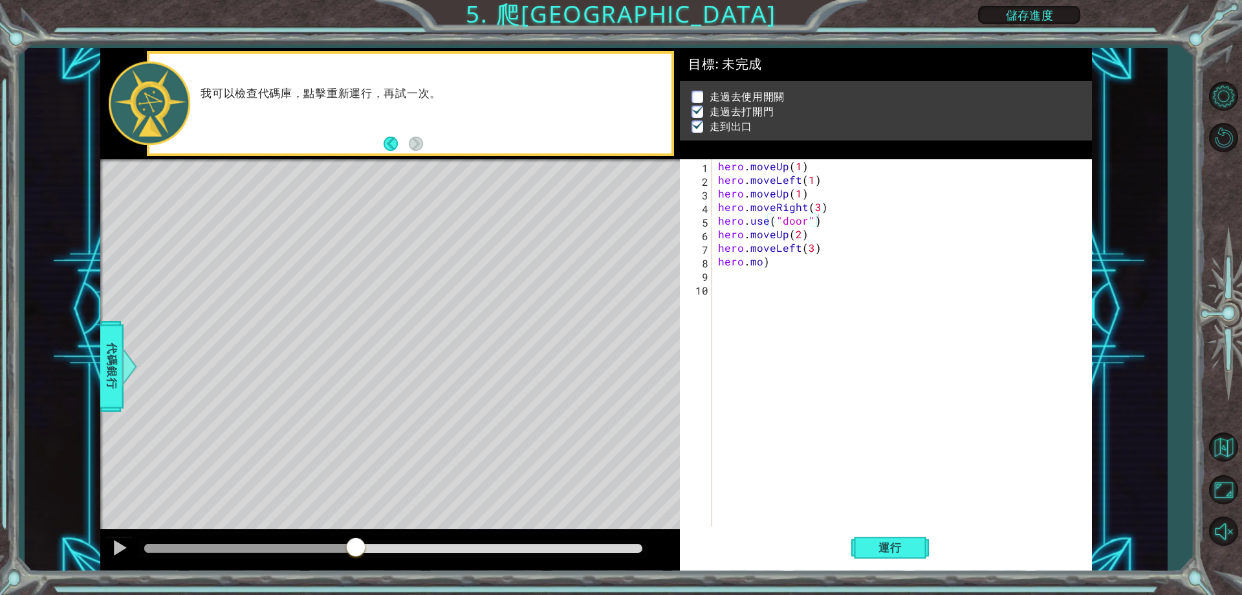
drag, startPoint x: 842, startPoint y: 149, endPoint x: 722, endPoint y: 235, distance: 147.4
click at [738, 278] on div "目標 : 未完成 走過去使用開關 走過去打開門 走到出口 hero.use("door") 1 2 3 4 5 6 7 8 9 10 hero . moveU…" at bounding box center [886, 309] width 412 height 523
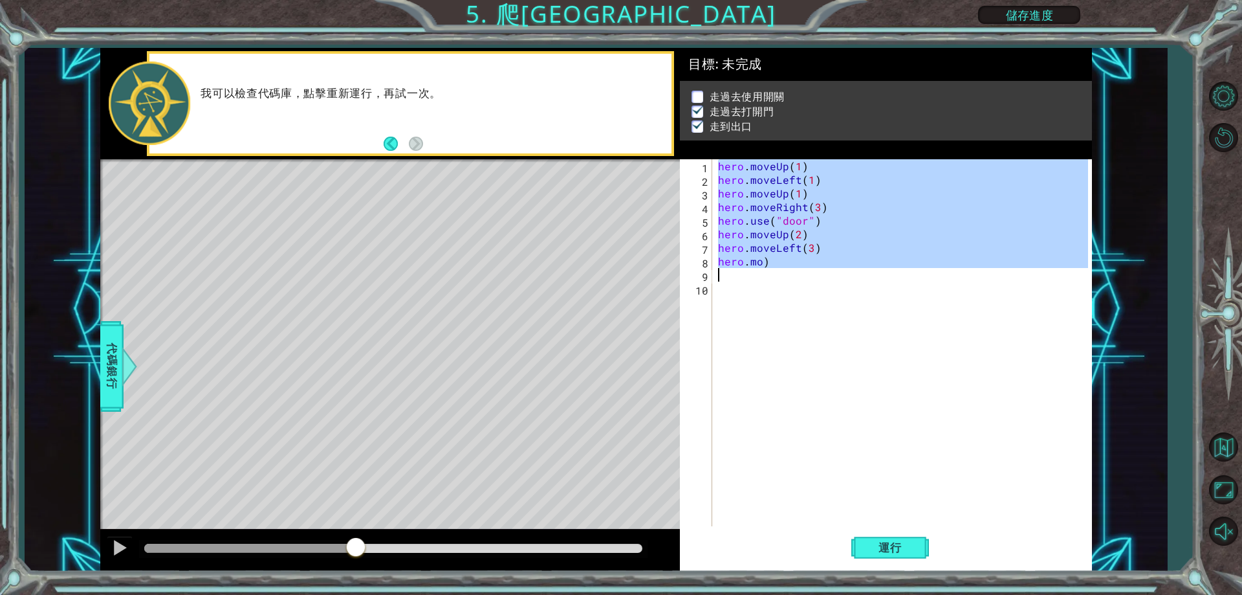
drag, startPoint x: 719, startPoint y: 164, endPoint x: 788, endPoint y: 276, distance: 131.3
click at [788, 276] on div "hero . moveUp ( 1 ) hero . moveLeft ( 1 ) hero . moveUp ( 1 ) hero . moveRight …" at bounding box center [905, 356] width 378 height 394
type textarea "[DOMAIN_NAME])"
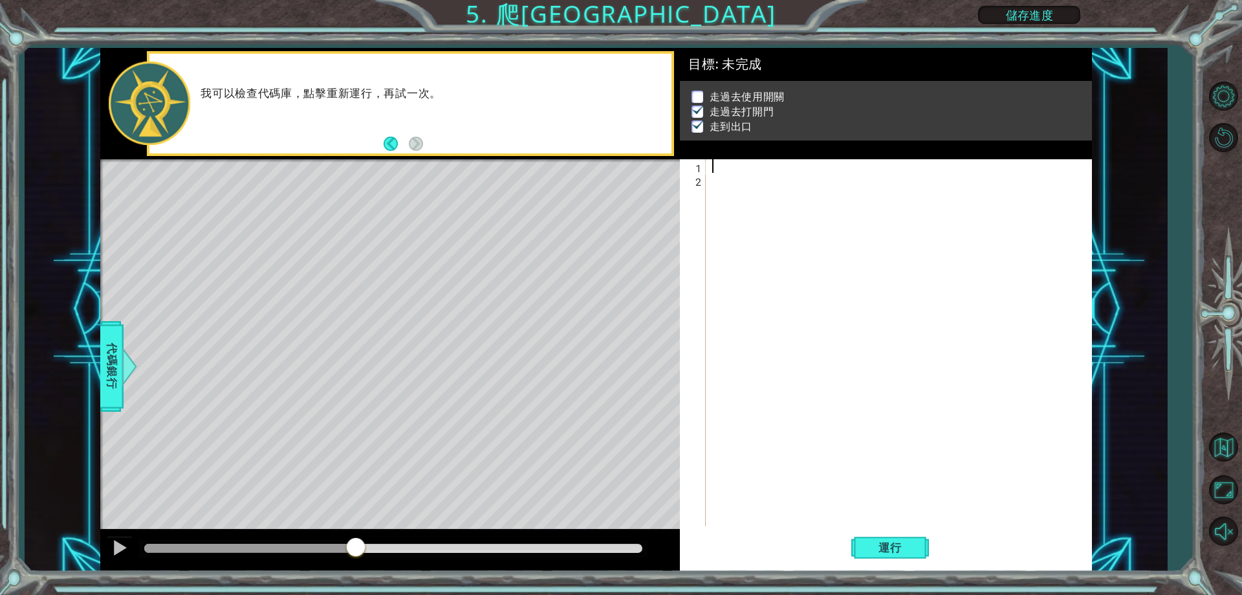
type textarea "H"
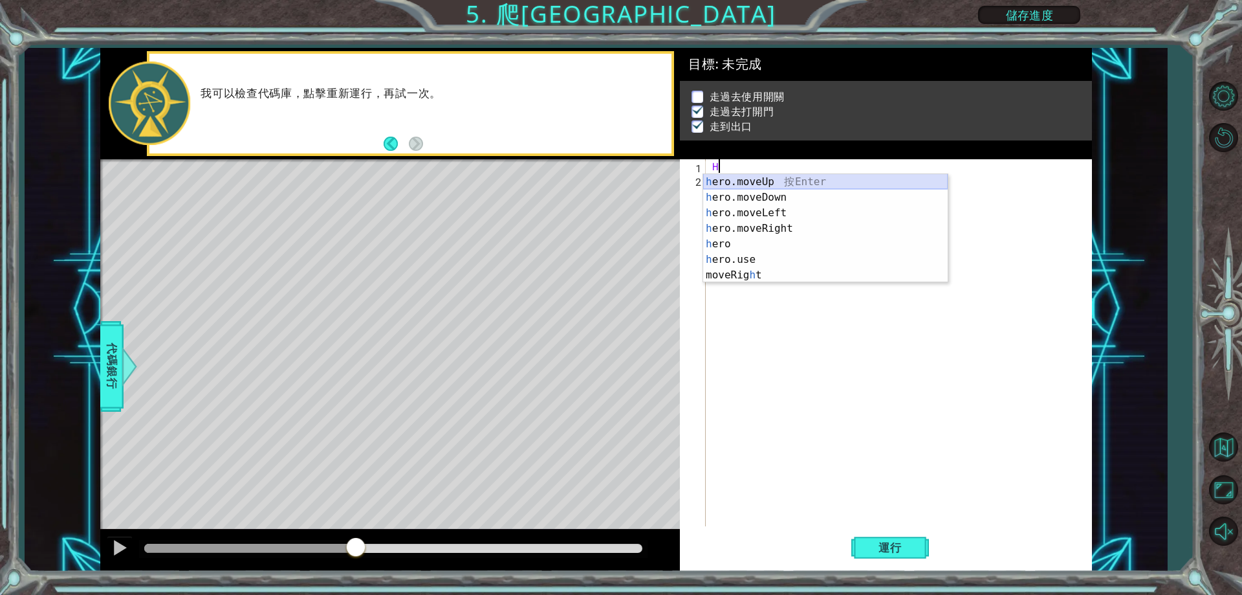
click at [748, 182] on div "h ero.moveUp 按 Enter h ero.moveDown 按 Enter h ero.moveLeft 按 Enter h ero.moveRi…" at bounding box center [825, 244] width 245 height 140
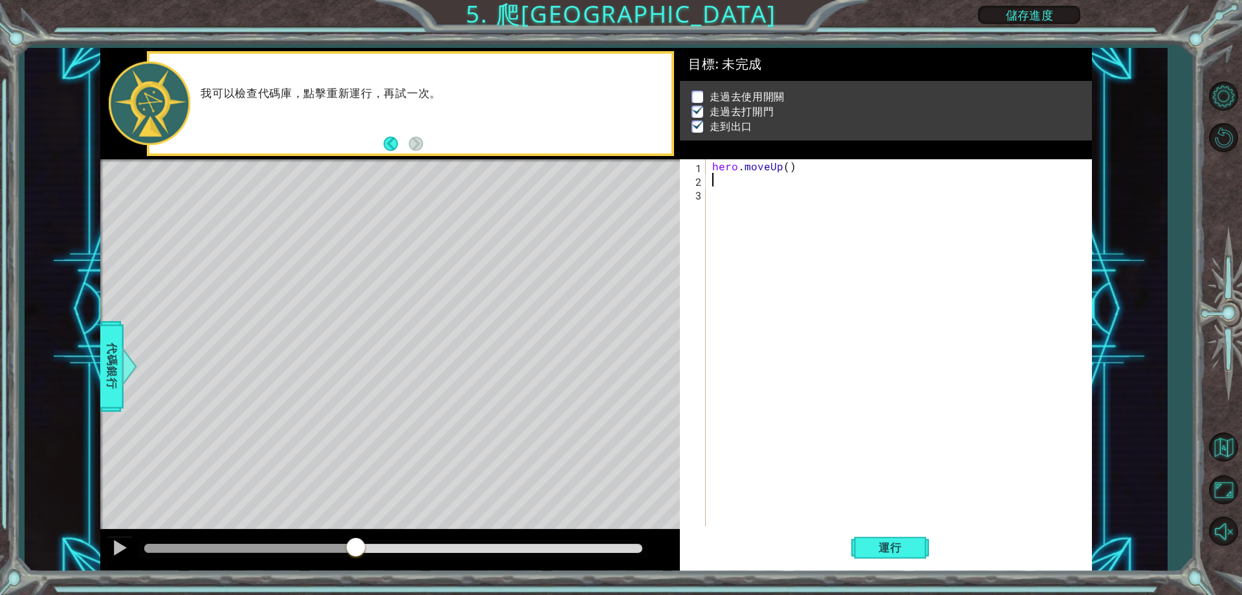
type textarea "H"
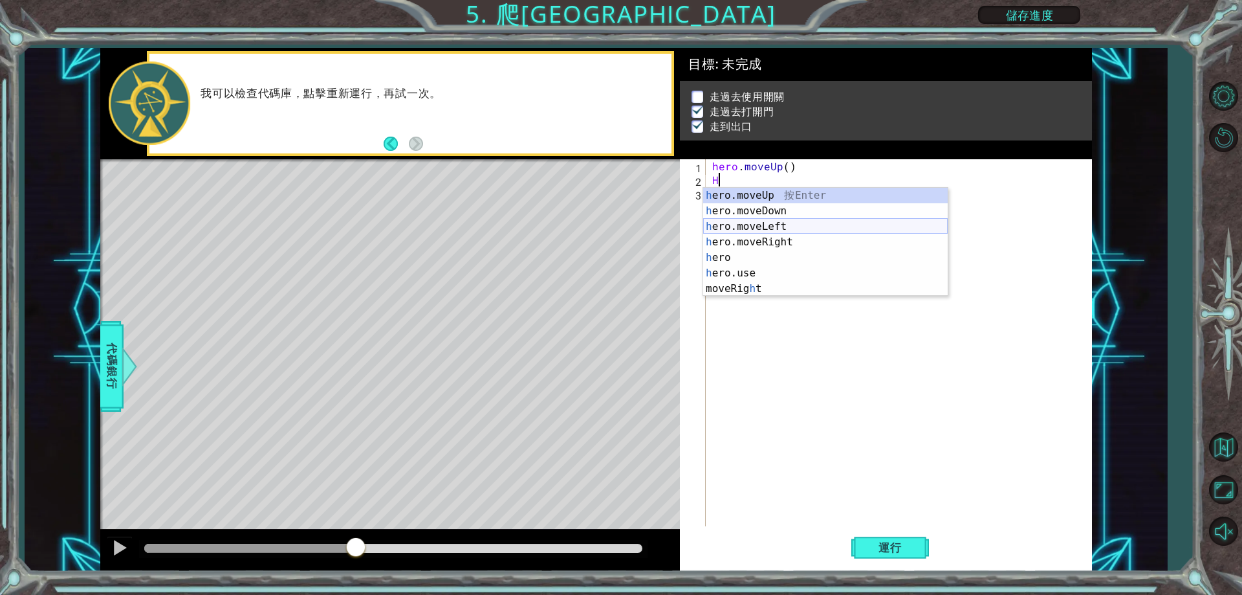
click at [736, 228] on div "h ero.moveUp 按 Enter h ero.moveDown 按 Enter h ero.moveLeft 按 Enter h ero.moveRi…" at bounding box center [825, 258] width 245 height 140
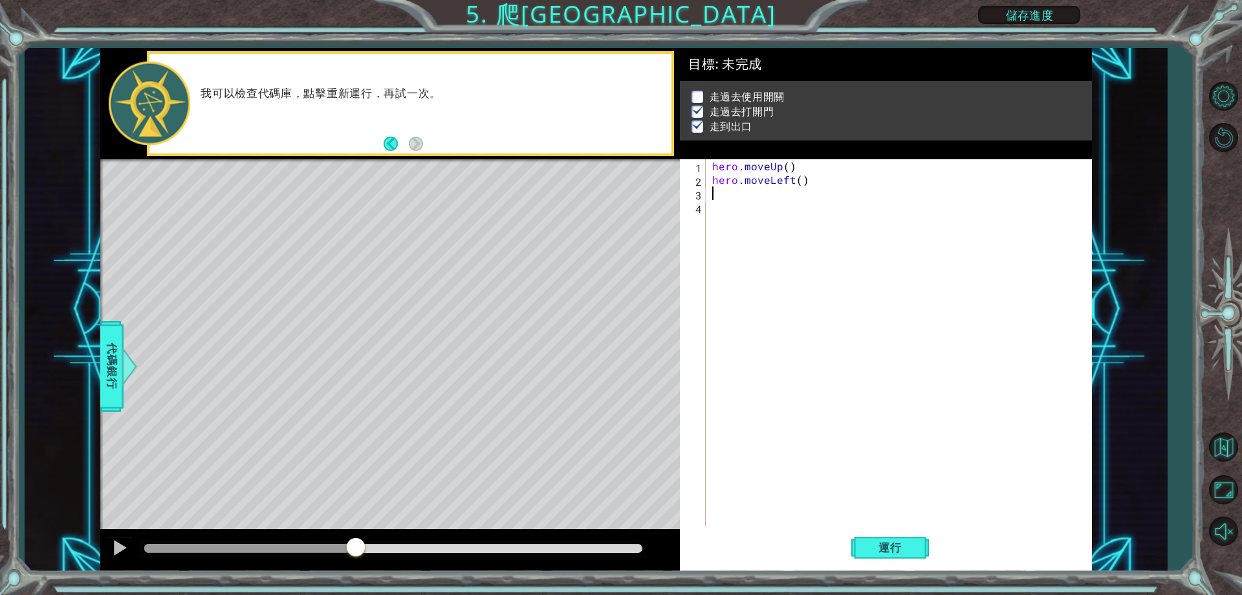
type textarea "H"
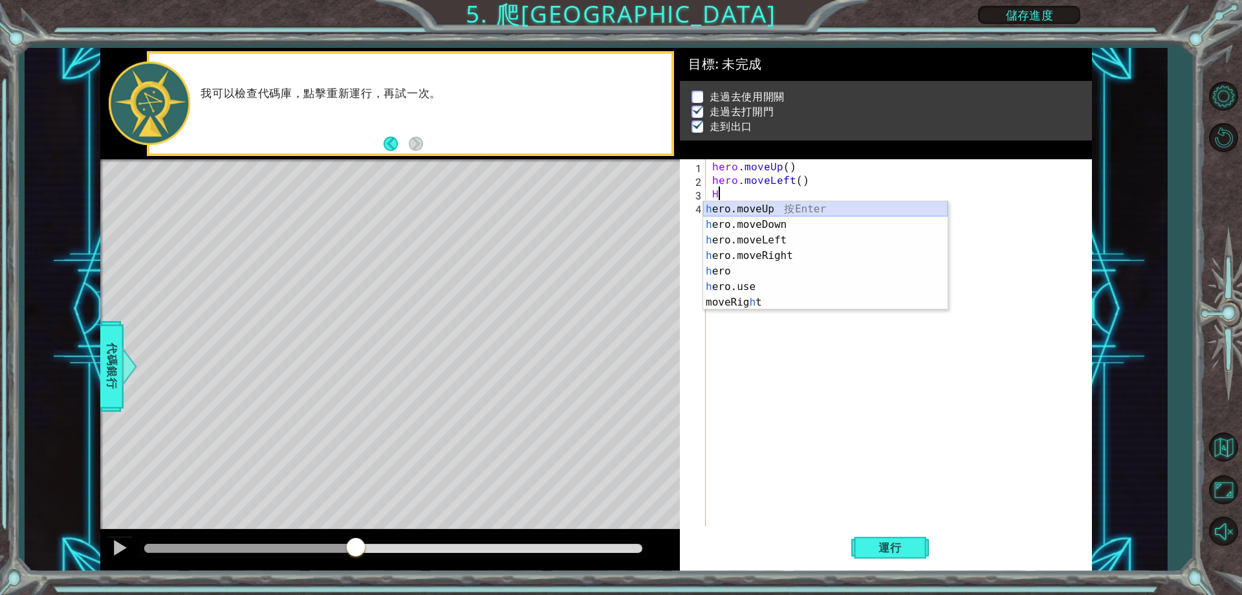
click at [760, 207] on div "h ero.moveUp 按 Enter h ero.moveDown 按 Enter h ero.moveLeft 按 Enter h ero.moveRi…" at bounding box center [825, 271] width 245 height 140
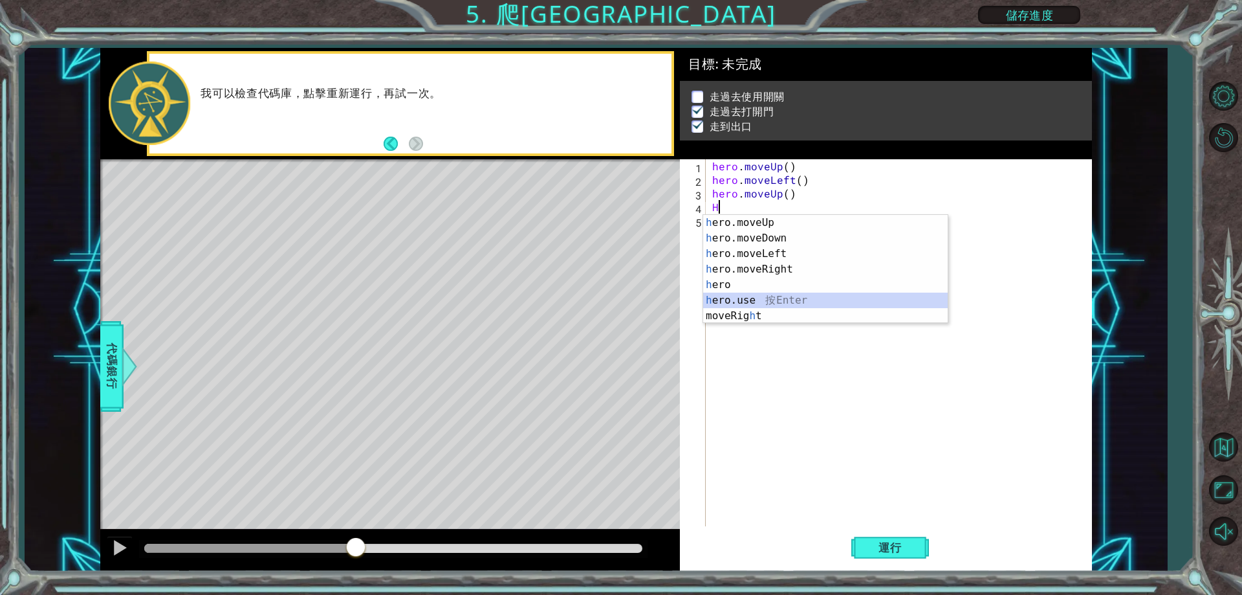
click at [721, 293] on div "h ero.moveUp 按 Enter h ero.moveDown 按 Enter h ero.moveLeft 按 Enter h ero.moveRi…" at bounding box center [825, 285] width 245 height 140
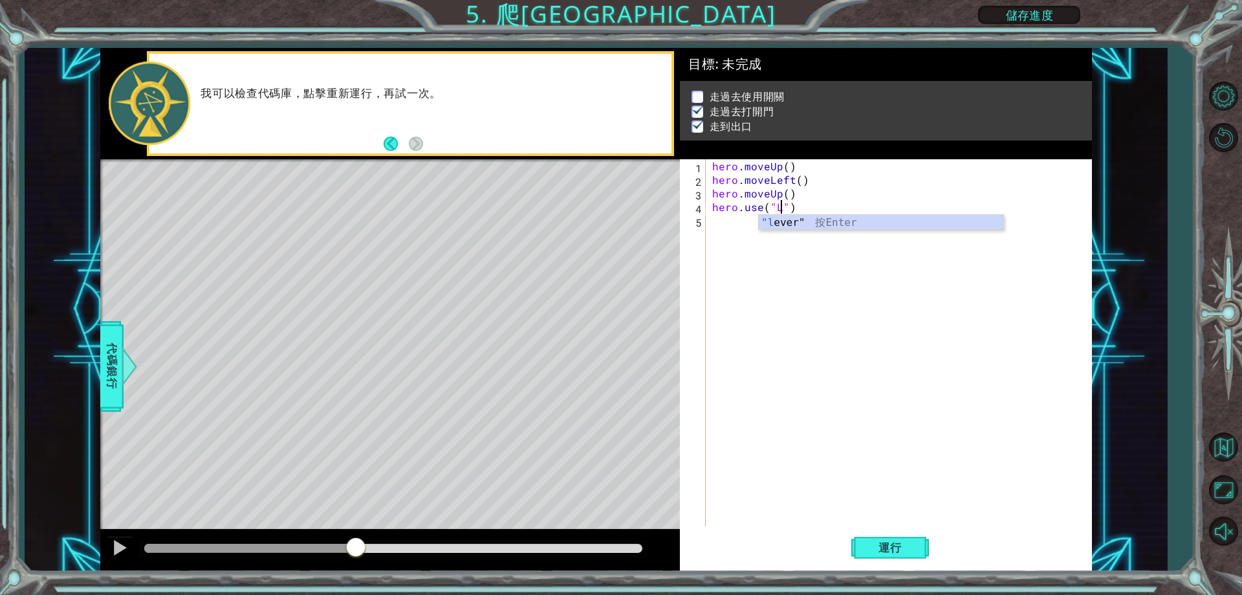
scroll to position [0, 5]
click at [777, 225] on div ""le ver" 按 Enter" at bounding box center [881, 238] width 245 height 47
click at [789, 169] on div "hero . moveUp ( ) hero . moveLeft ( ) hero . moveUp ( ) hero . use ( "lever" )" at bounding box center [902, 356] width 384 height 394
click at [798, 180] on div "hero . moveUp ( 1 ) hero . moveLeft ( ) hero . moveUp ( ) hero . use ( "lever" )" at bounding box center [902, 356] width 384 height 394
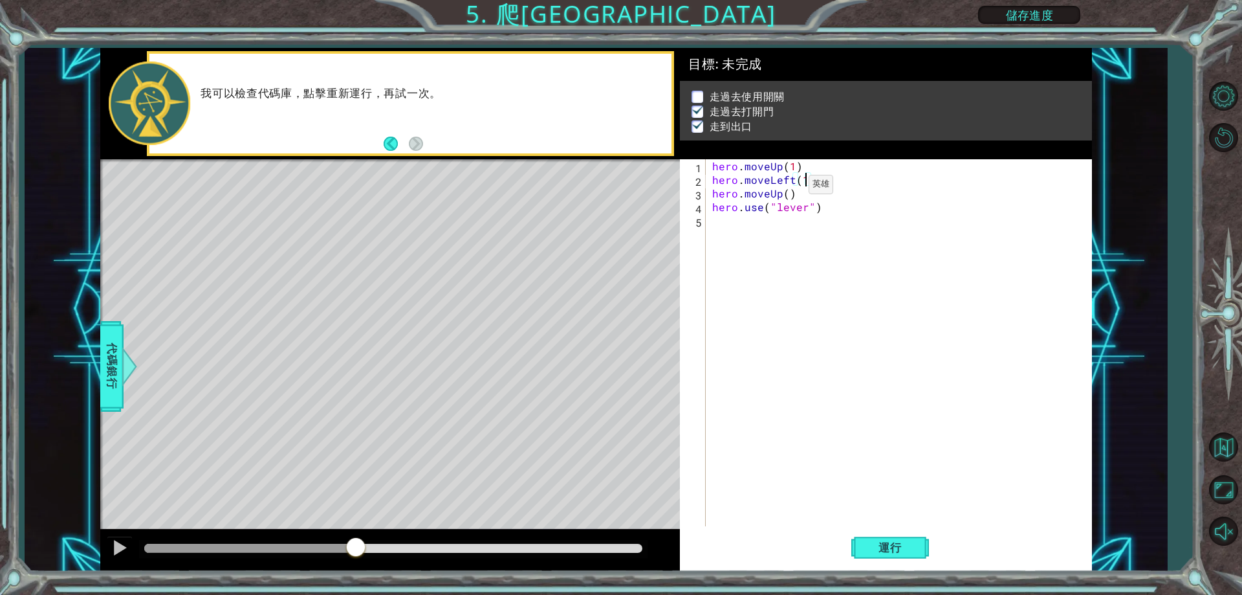
click at [793, 188] on div "hero . moveUp ( 1 ) hero . moveLeft ( 1 ) hero . moveUp ( ) hero . use ( "lever…" at bounding box center [902, 356] width 384 height 394
type textarea "hero.moveUp()"
click at [818, 215] on div "hero . moveUp ( 1 ) hero . moveLeft ( 1 ) hero . moveUp ( ) hero . use ( "lever…" at bounding box center [902, 356] width 384 height 394
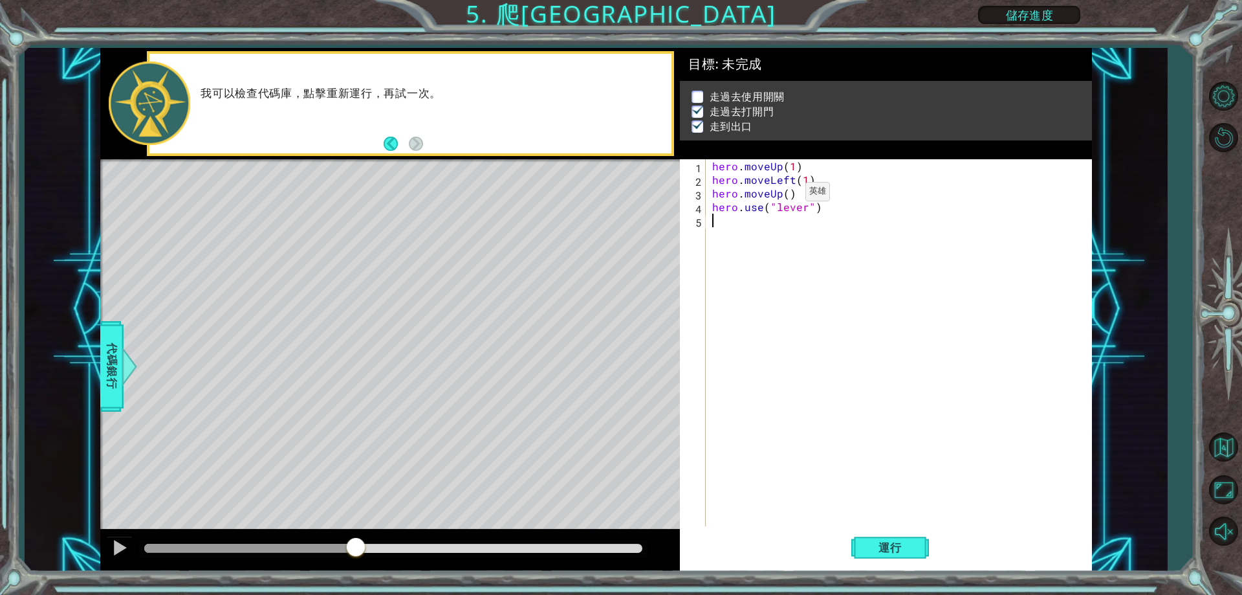
click at [783, 195] on div "hero . moveUp ( 1 ) hero . moveLeft ( 1 ) hero . moveUp ( ) hero . use ( "lever…" at bounding box center [902, 356] width 384 height 394
click at [785, 190] on div "hero . moveUp ( 1 ) hero . moveLeft ( 1 ) hero . moveUp ( ) hero . use ( "lever…" at bounding box center [902, 356] width 384 height 394
click at [802, 210] on div "hero . moveUp ( 1 ) hero . moveLeft ( 1 ) hero . moveUp ( ) hero . use ( "lever…" at bounding box center [902, 356] width 384 height 394
click at [787, 193] on div "hero . moveUp ( 1 ) hero . moveLeft ( 1 ) hero . moveUp ( ) hero . use ( "lever…" at bounding box center [902, 356] width 384 height 394
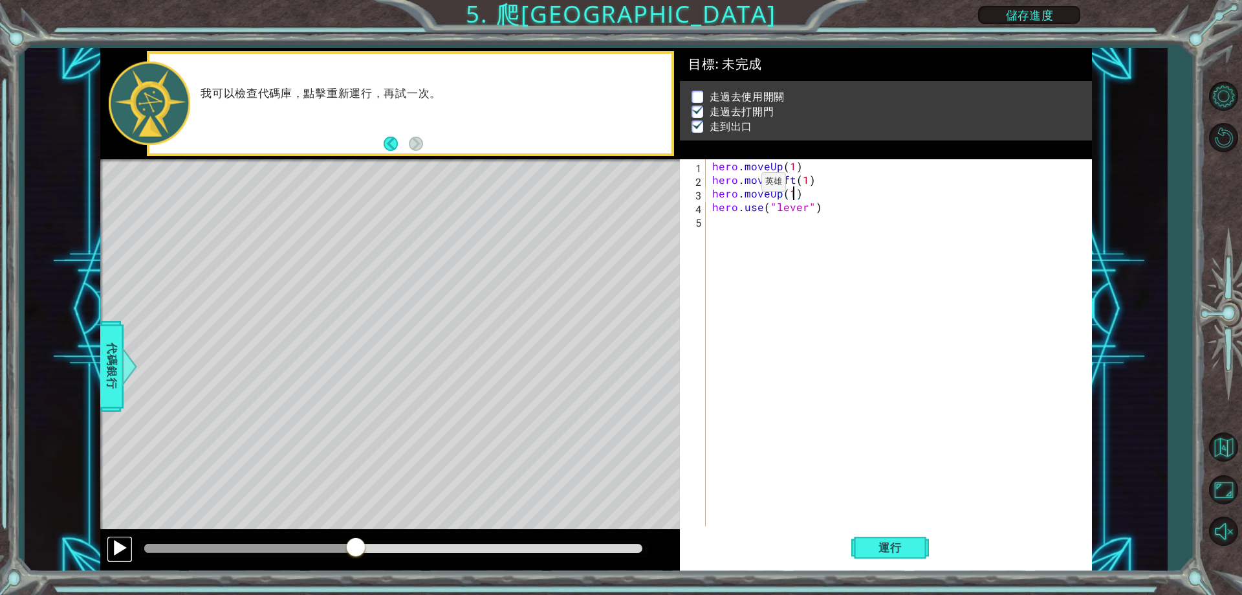
click at [124, 540] on div at bounding box center [119, 547] width 17 height 17
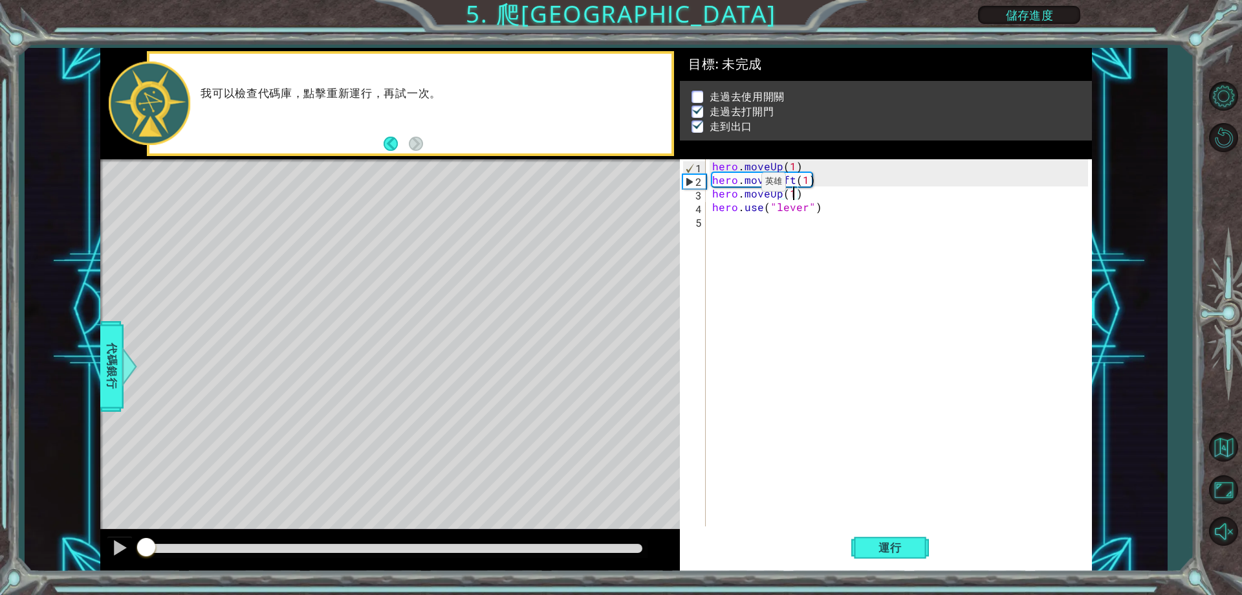
drag, startPoint x: 389, startPoint y: 545, endPoint x: 105, endPoint y: 571, distance: 285.1
click at [105, 571] on div at bounding box center [390, 549] width 580 height 41
drag, startPoint x: 590, startPoint y: 546, endPoint x: 17, endPoint y: 577, distance: 573.4
click at [17, 577] on div "1 ההההההההההההההההההההההההההההההההההההההההההההההההההההההההההההההההההההההההההההה…" at bounding box center [621, 297] width 1242 height 595
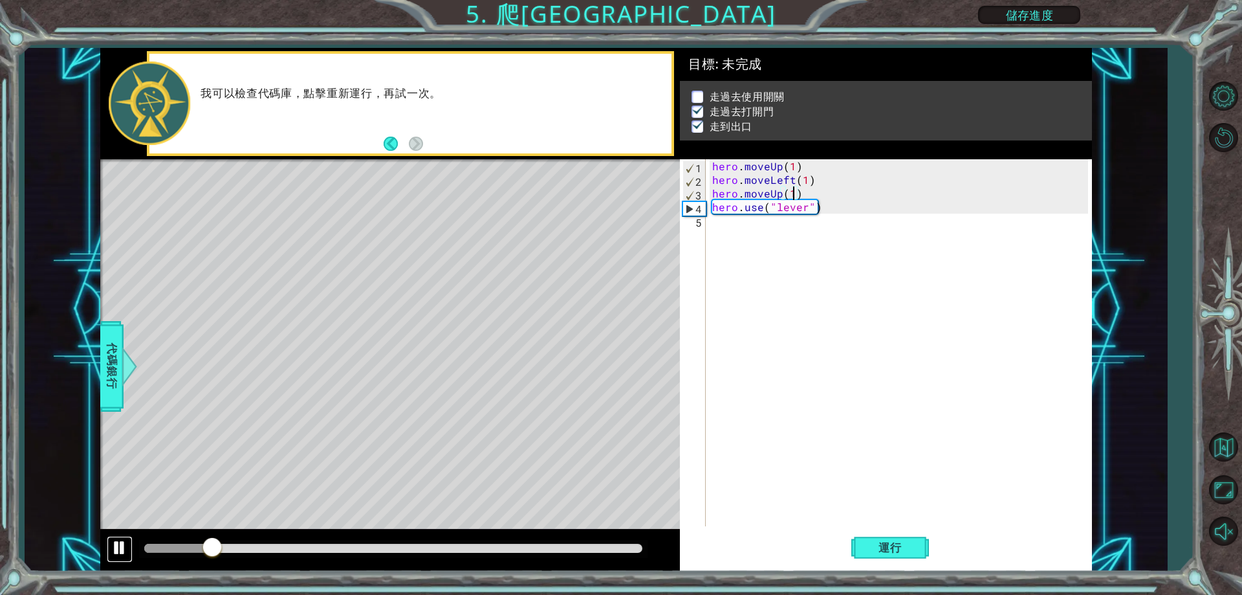
click at [121, 542] on div at bounding box center [119, 547] width 17 height 17
drag, startPoint x: 820, startPoint y: 210, endPoint x: 700, endPoint y: 209, distance: 119.7
click at [700, 209] on div "hero.moveUp(1) 1 2 3 4 5 hero . moveUp ( 1 ) hero . moveLeft ( 1 ) hero . moveU…" at bounding box center [884, 342] width 408 height 367
type textarea "hero.use("lever")"
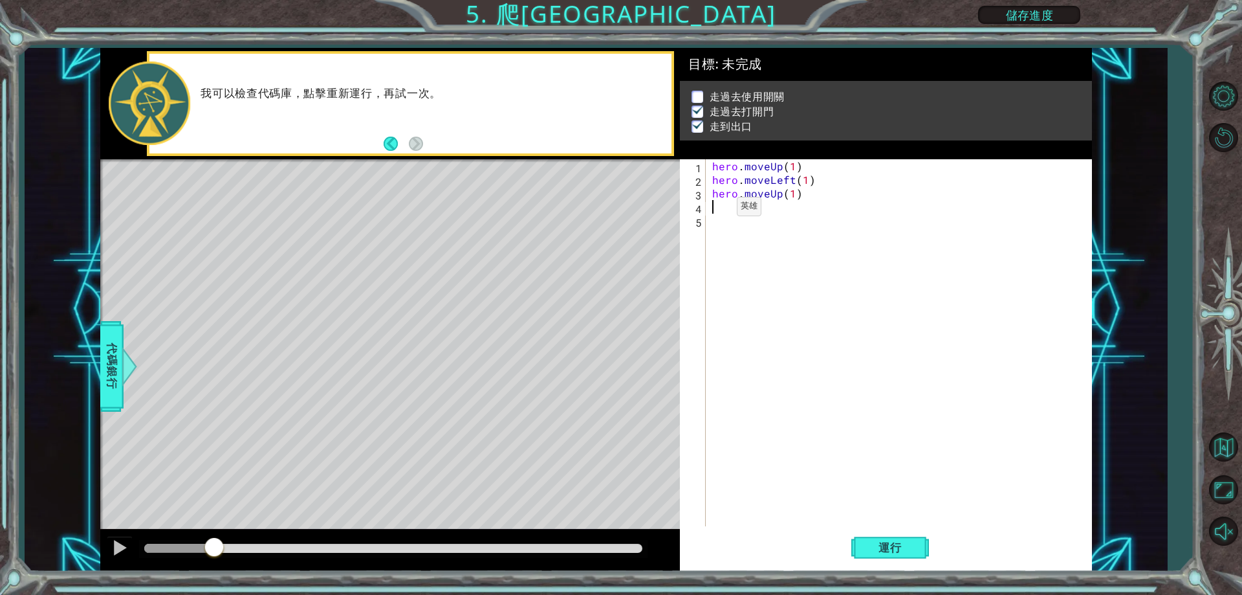
click at [411, 94] on p "我可以檢查代碼庫，點擊重新運行，再試一次。" at bounding box center [432, 94] width 462 height 14
click at [113, 340] on span "代碼銀行" at bounding box center [112, 366] width 21 height 79
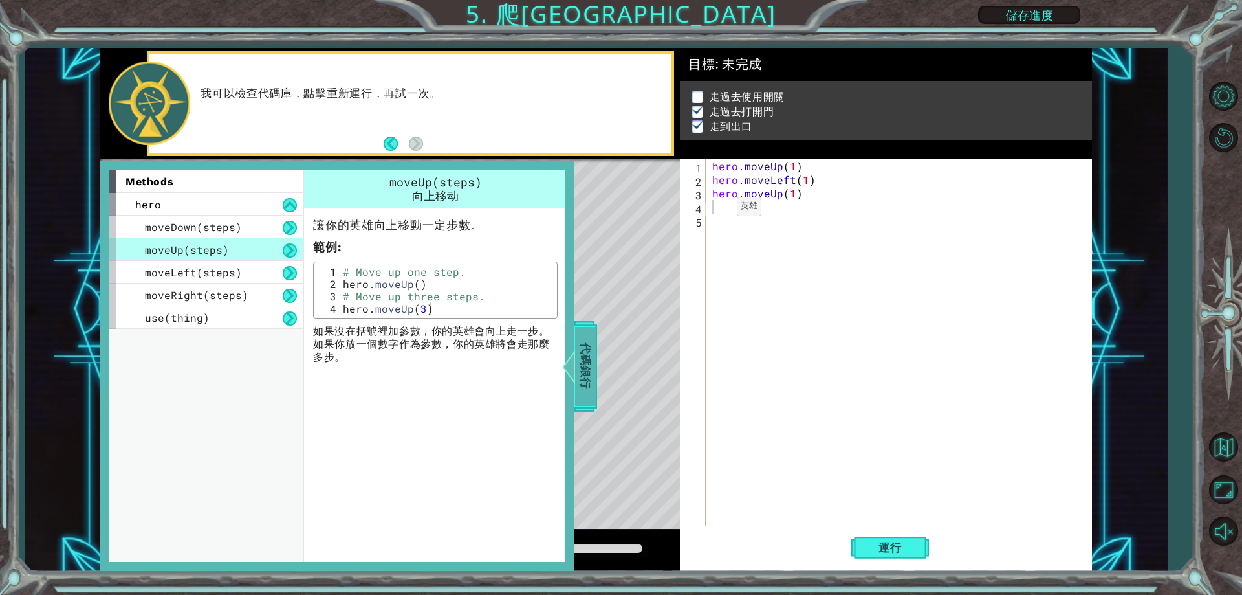
click at [578, 352] on span "代碼銀行" at bounding box center [585, 366] width 21 height 79
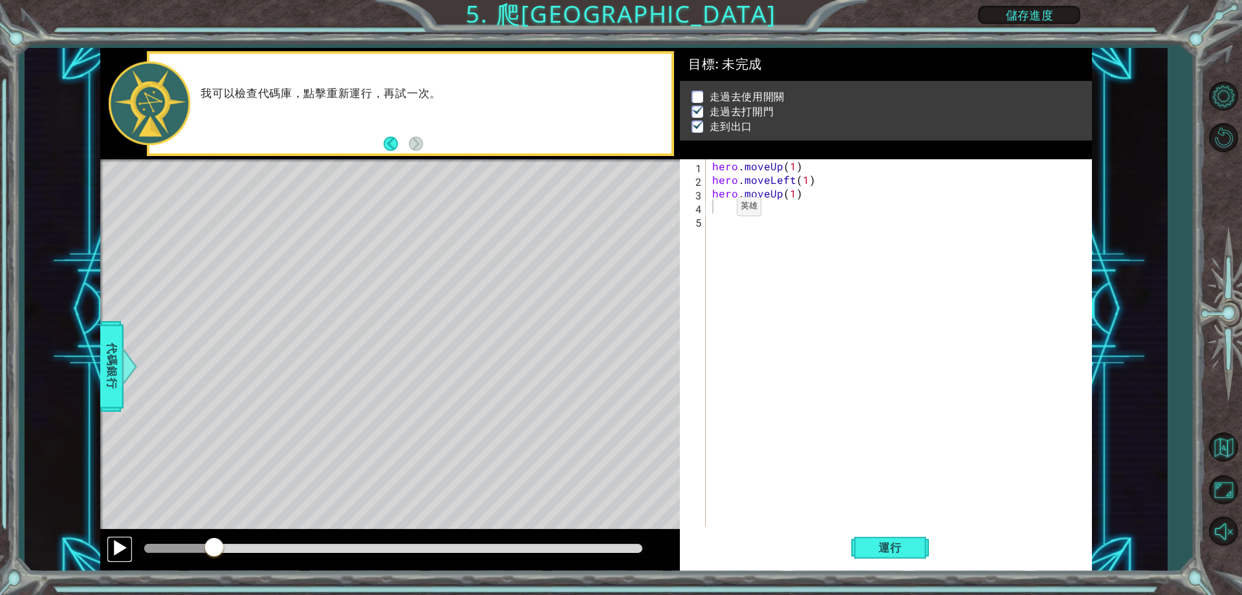
click at [107, 554] on button at bounding box center [120, 549] width 26 height 27
drag, startPoint x: 225, startPoint y: 549, endPoint x: 109, endPoint y: 560, distance: 116.3
click at [109, 560] on div at bounding box center [390, 549] width 580 height 41
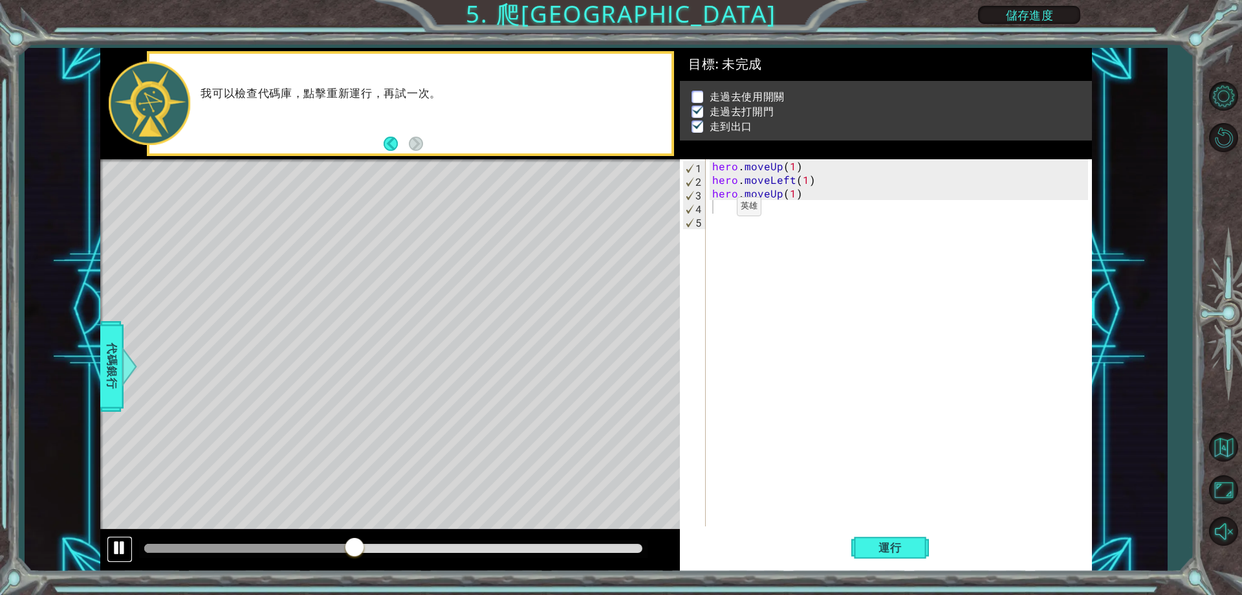
click at [117, 547] on div at bounding box center [119, 547] width 17 height 17
drag, startPoint x: 710, startPoint y: 184, endPoint x: 811, endPoint y: 177, distance: 101.8
click at [811, 177] on div "hero . moveUp ( 1 ) hero . moveLeft ( 1 ) hero . moveUp ( 1 )" at bounding box center [902, 356] width 384 height 394
type textarea "hero.moveLeft(1)"
click at [756, 212] on div "hero . moveUp ( 1 ) hero . moveLeft ( 1 ) hero . moveUp ( 1 )" at bounding box center [902, 356] width 384 height 394
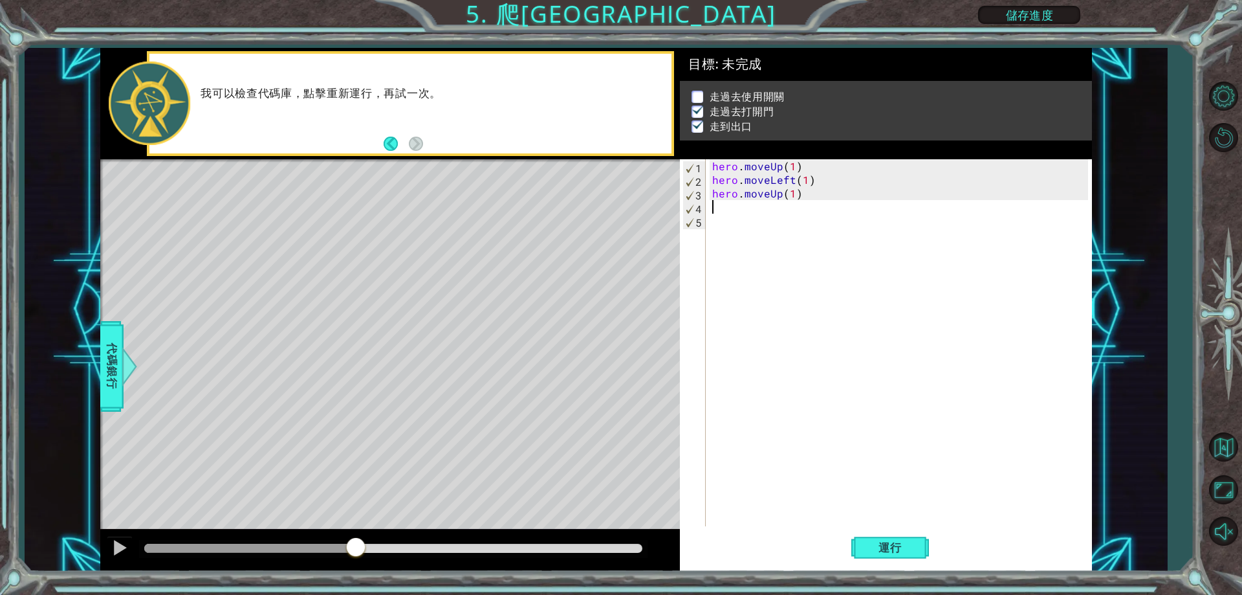
paste textarea "hero.moveLeft(1)"
type textarea "hero.moveLeft(1)"
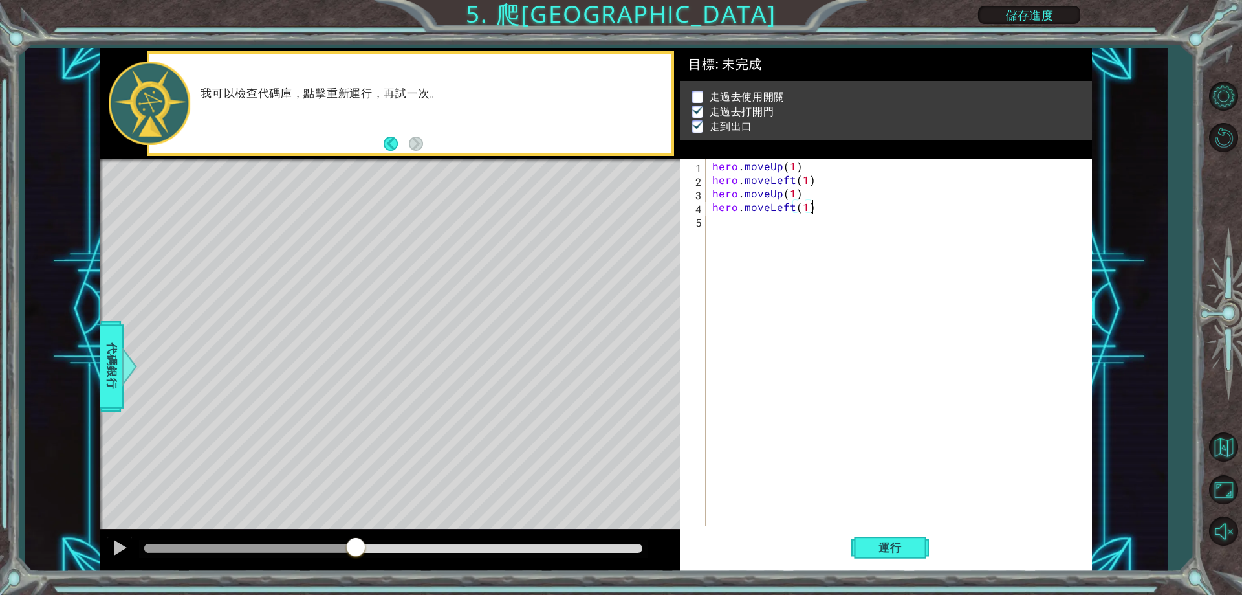
click at [723, 226] on div "hero . moveUp ( 1 ) hero . moveLeft ( 1 ) hero . moveUp ( 1 ) hero . moveLeft (…" at bounding box center [902, 356] width 384 height 394
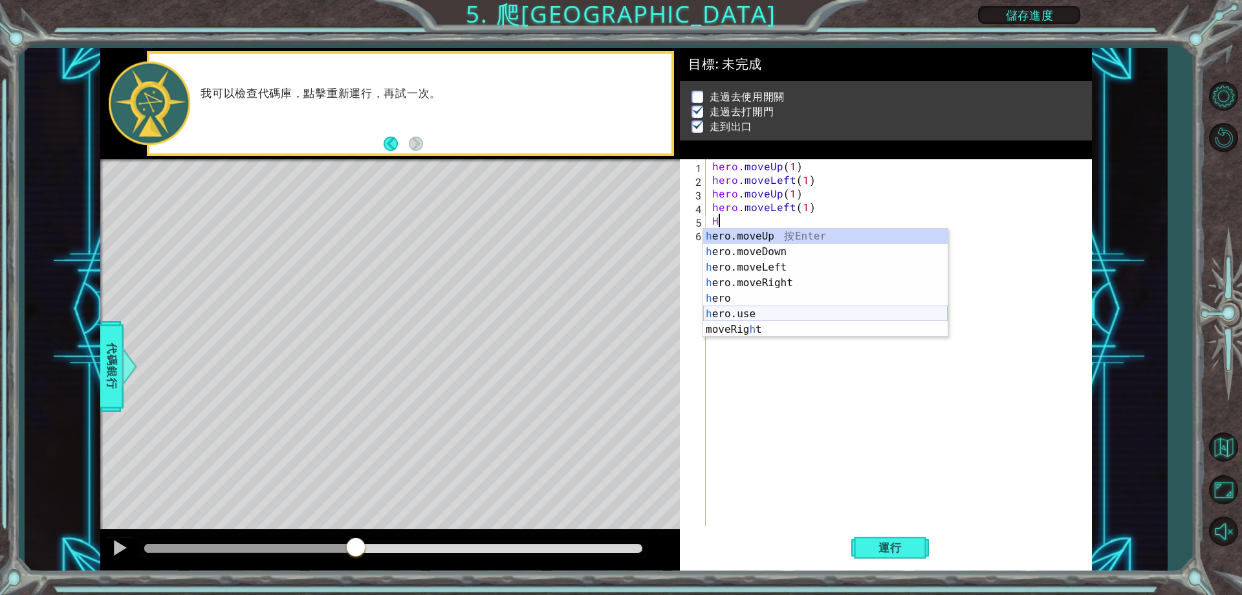
click at [758, 311] on div "h ero.moveUp 按 Enter h ero.moveDown 按 Enter h ero.moveLeft 按 Enter h ero.moveRi…" at bounding box center [825, 298] width 245 height 140
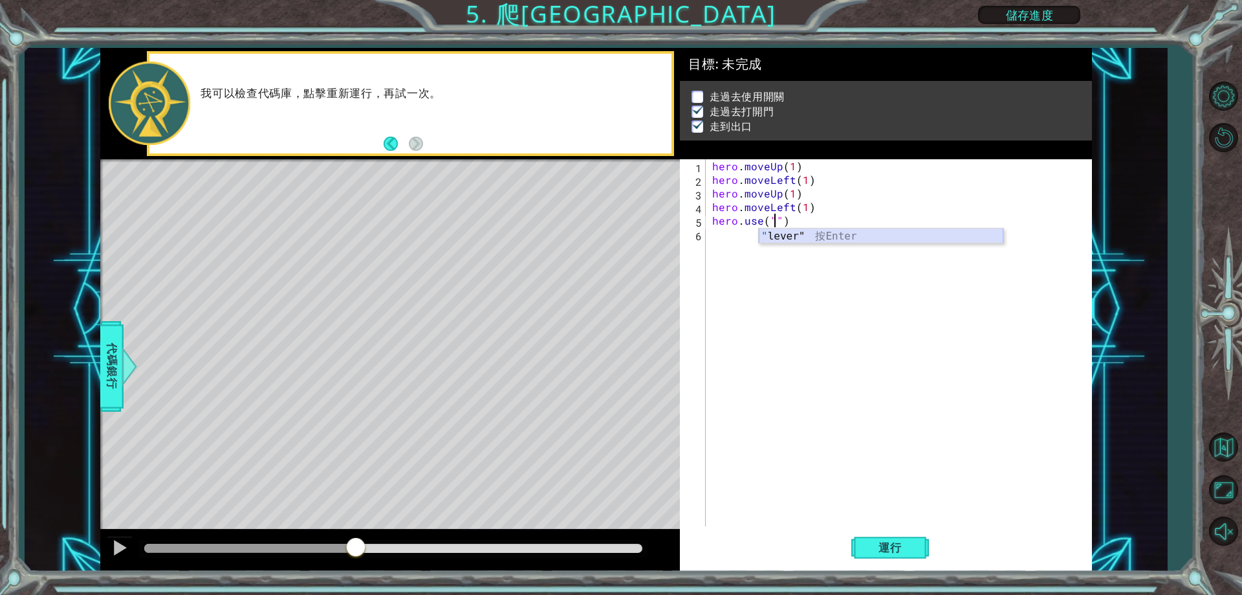
click at [847, 241] on div "" lever" 按 Enter" at bounding box center [881, 251] width 245 height 47
drag, startPoint x: 857, startPoint y: 543, endPoint x: 846, endPoint y: 531, distance: 16.5
click at [856, 540] on button "運行" at bounding box center [890, 547] width 78 height 41
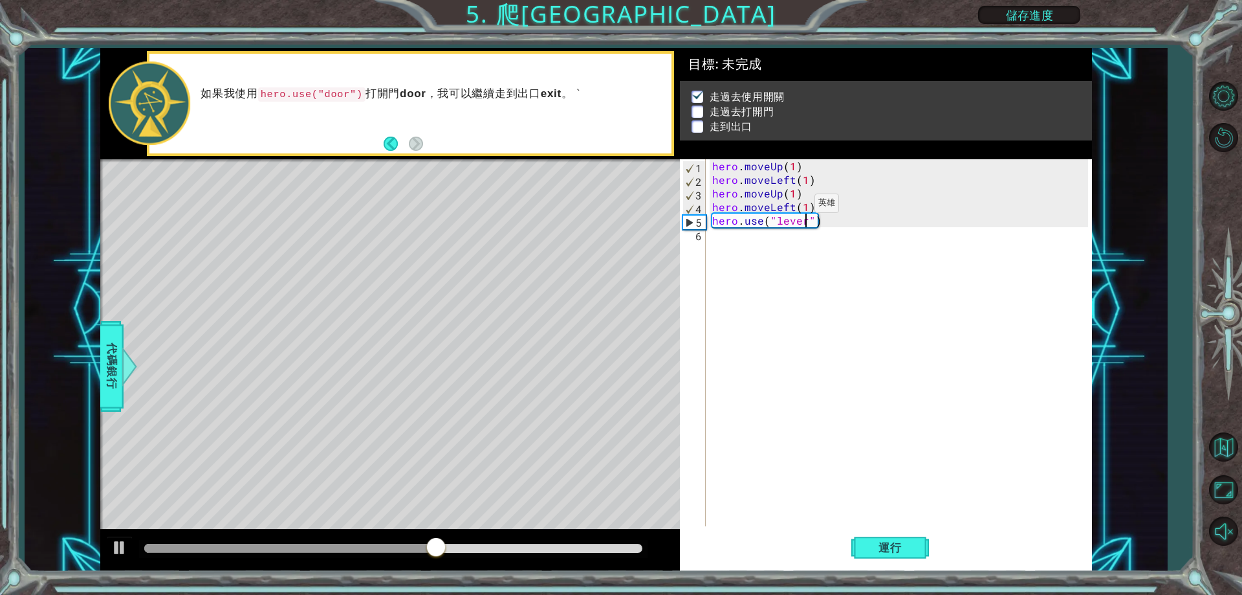
click at [793, 206] on div "hero . moveUp ( 1 ) hero . moveLeft ( 1 ) hero . moveUp ( 1 ) hero . moveLeft (…" at bounding box center [902, 356] width 384 height 394
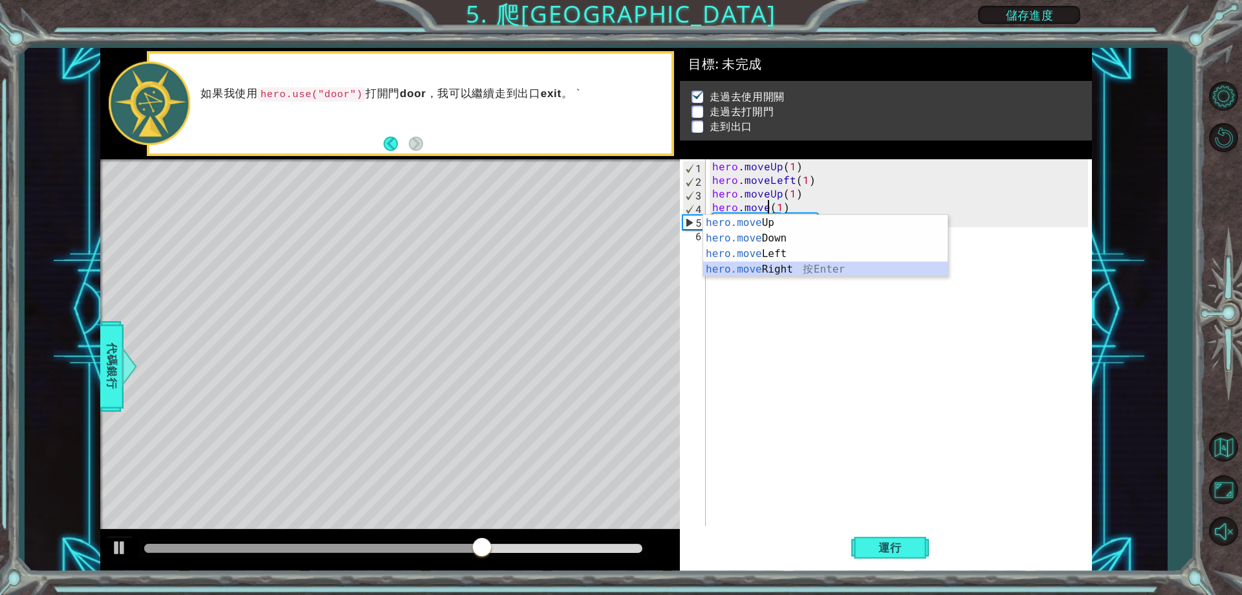
click at [792, 263] on div "hero.move Up 按 Enter hero.move Down 按 Enter hero.move Left 按 Enter hero.move Ri…" at bounding box center [825, 261] width 245 height 93
type textarea "hero.moveRight()(1)"
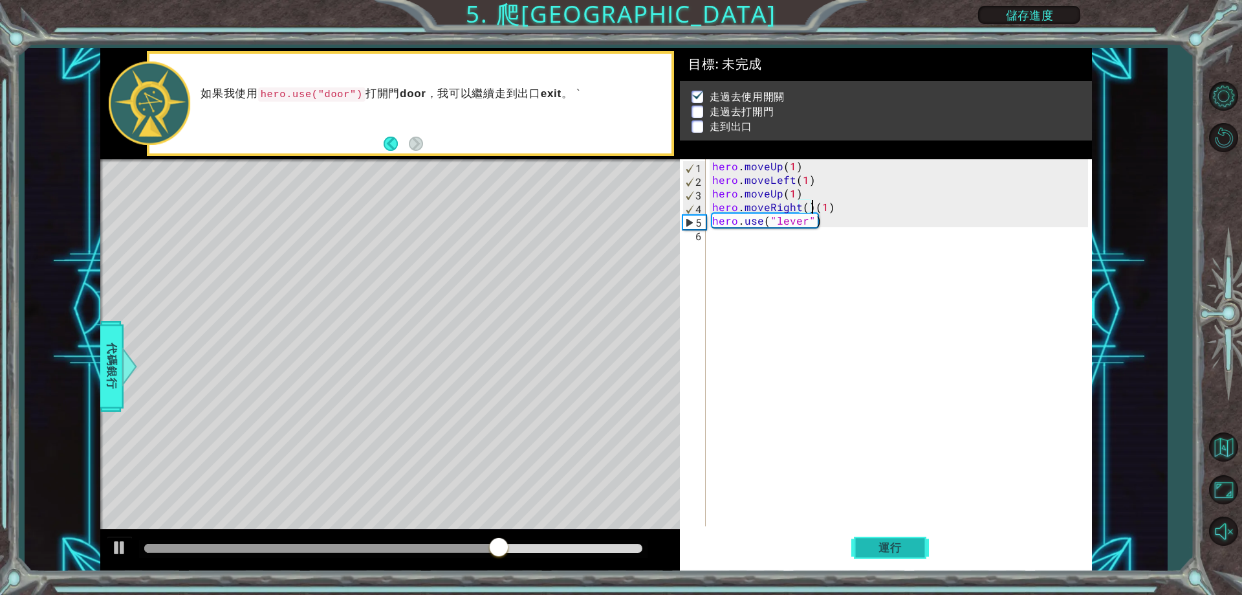
drag, startPoint x: 868, startPoint y: 549, endPoint x: 860, endPoint y: 543, distance: 9.3
click at [866, 548] on span "運行" at bounding box center [890, 547] width 49 height 13
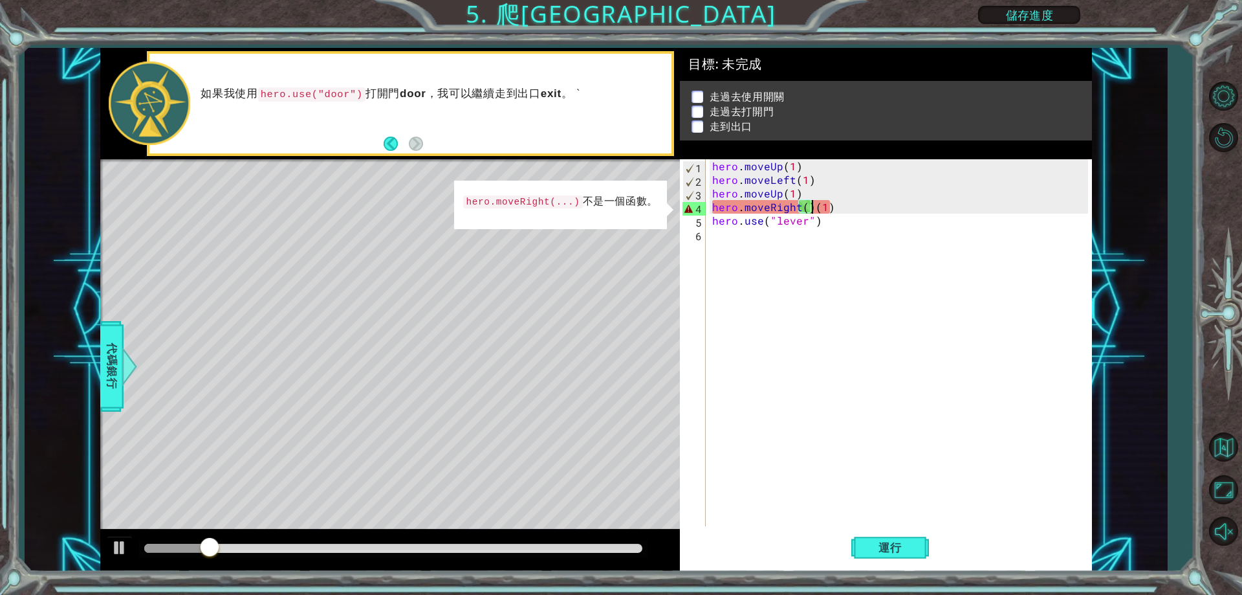
click at [817, 422] on div "hero . moveUp ( 1 ) hero . moveLeft ( 1 ) hero . moveUp ( 1 ) hero . moveRight …" at bounding box center [902, 356] width 384 height 394
click at [809, 203] on div "hero . moveUp ( 1 ) hero . moveLeft ( 1 ) hero . moveUp ( 1 ) hero . moveRight …" at bounding box center [902, 356] width 384 height 394
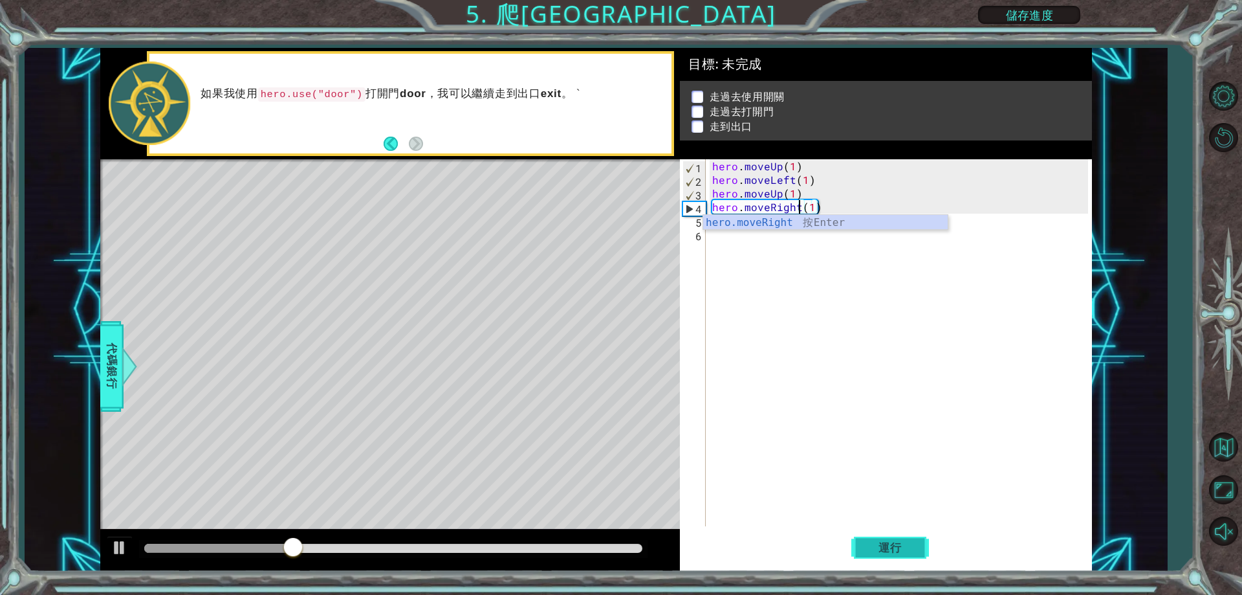
click at [858, 547] on button "運行" at bounding box center [890, 547] width 78 height 41
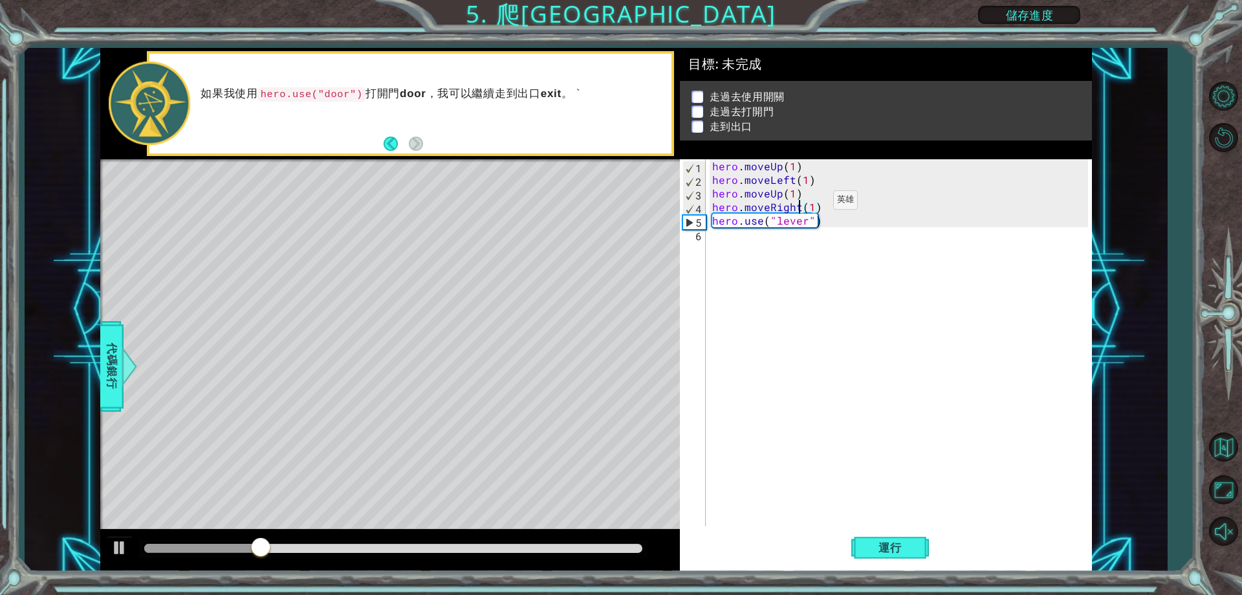
click at [811, 203] on div "hero . moveUp ( 1 ) hero . moveLeft ( 1 ) hero . moveUp ( 1 ) hero . moveRight …" at bounding box center [902, 356] width 384 height 394
click at [804, 220] on div "hero . moveUp ( 1 ) hero . moveLeft ( 1 ) hero . moveUp ( 1 ) hero . moveRight …" at bounding box center [902, 356] width 384 height 394
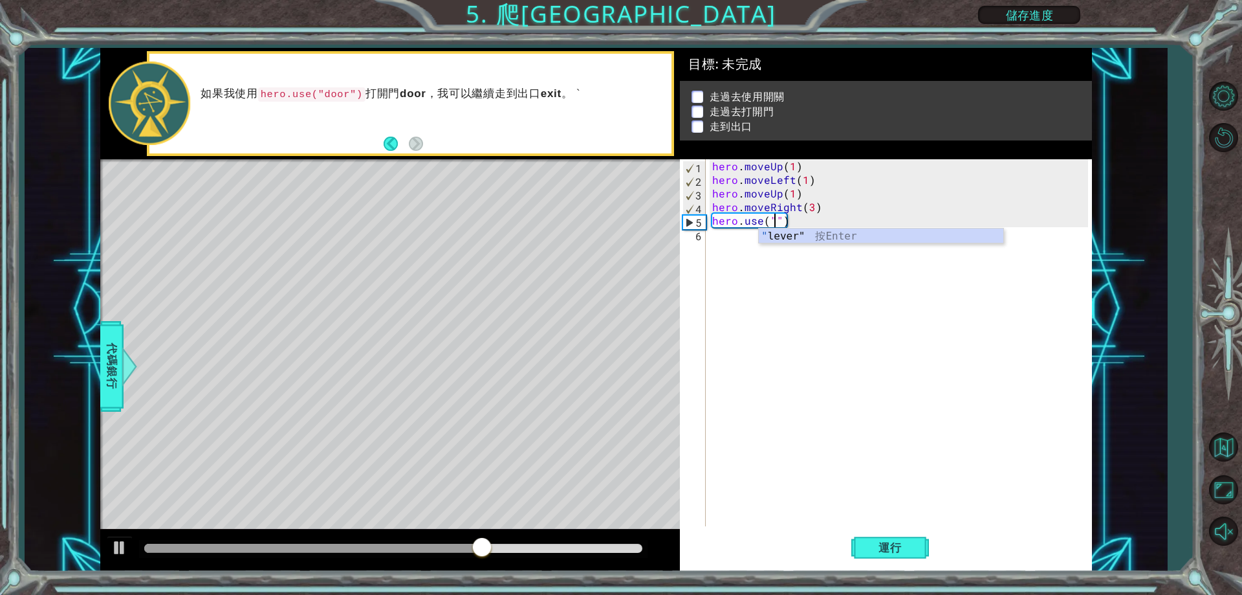
scroll to position [0, 0]
type textarea "ㄎ"
type textarea "door"
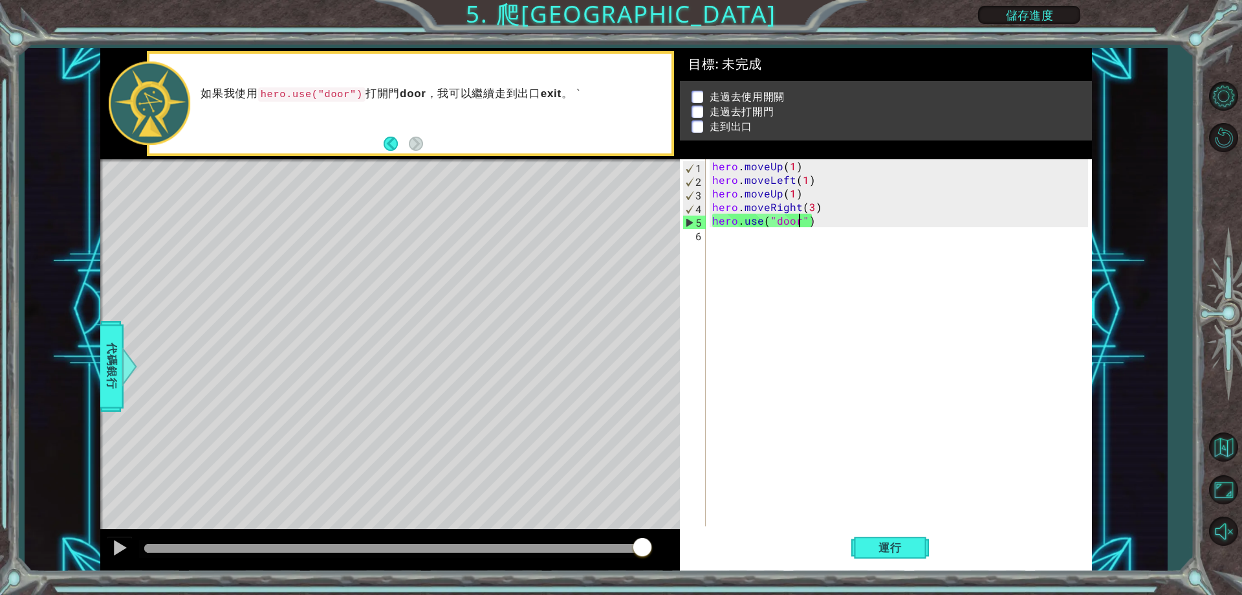
click at [799, 289] on div "hero . moveUp ( 1 ) hero . moveLeft ( 1 ) hero . moveUp ( 1 ) hero . moveRight …" at bounding box center [902, 356] width 384 height 394
drag, startPoint x: 710, startPoint y: 177, endPoint x: 827, endPoint y: 174, distance: 117.1
click at [827, 174] on div "hero . moveUp ( 1 ) hero . moveLeft ( 1 ) hero . moveUp ( 1 ) hero . moveRight …" at bounding box center [902, 356] width 384 height 394
type textarea "hero.moveLeft(1)"
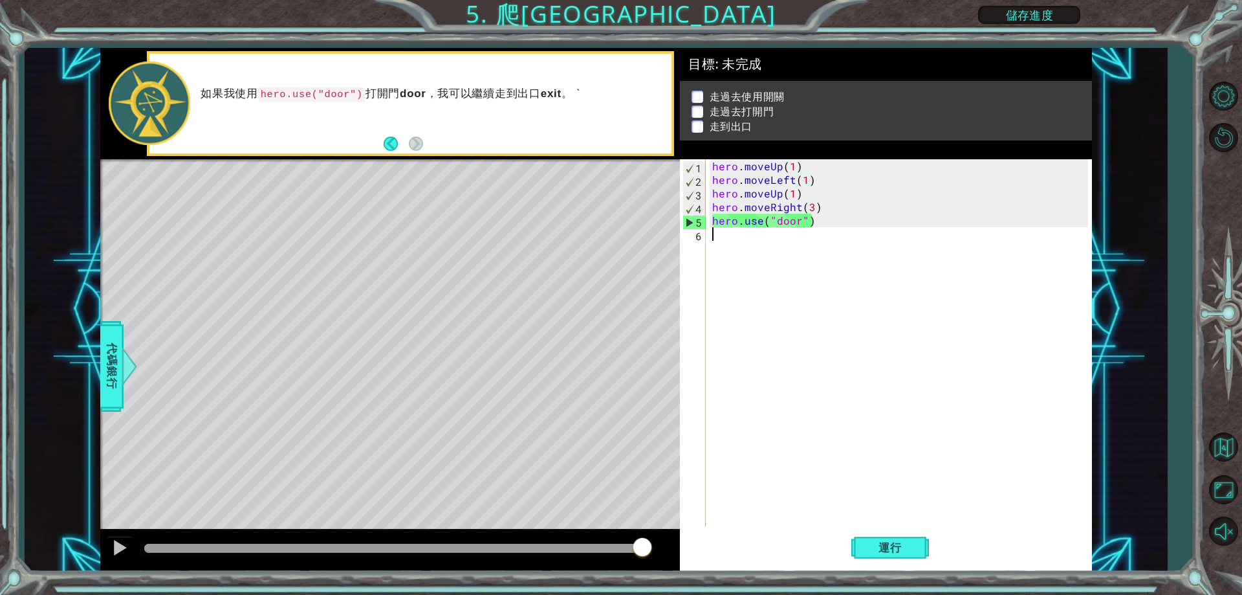
click at [785, 233] on div "hero . moveUp ( 1 ) hero . moveLeft ( 1 ) hero . moveUp ( 1 ) hero . moveRight …" at bounding box center [902, 356] width 384 height 394
paste textarea "hero.moveLeft(1)"
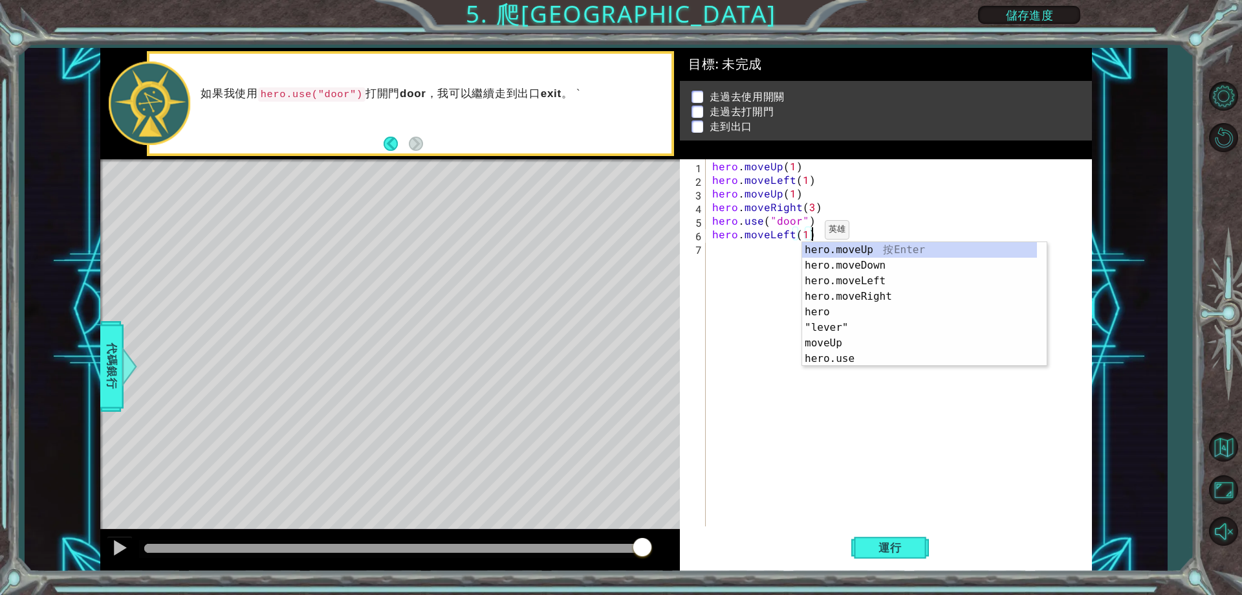
click at [803, 233] on div "hero . moveUp ( 1 ) hero . moveLeft ( 1 ) hero . moveUp ( 1 ) hero . moveRight …" at bounding box center [902, 356] width 384 height 394
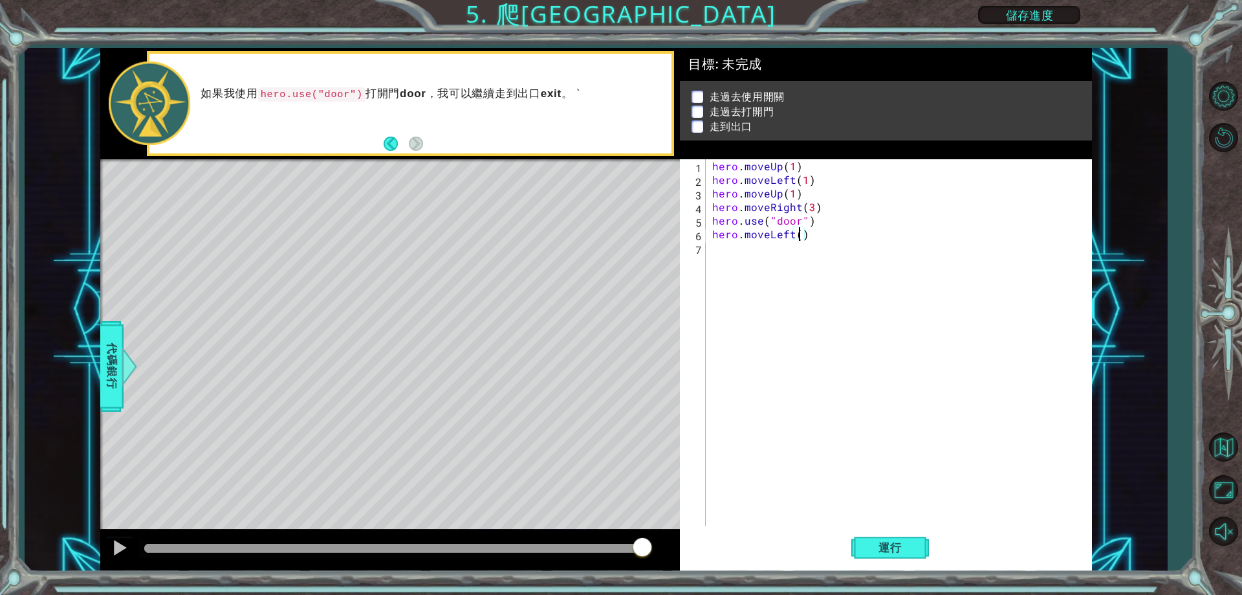
scroll to position [0, 6]
drag, startPoint x: 712, startPoint y: 222, endPoint x: 816, endPoint y: 219, distance: 103.6
click at [816, 219] on div "hero . moveUp ( 1 ) hero . moveLeft ( 1 ) hero . moveUp ( 1 ) hero . moveRight …" at bounding box center [902, 356] width 384 height 394
type textarea "hero.use("door")"
click at [769, 257] on div "hero . moveUp ( 1 ) hero . moveLeft ( 1 ) hero . moveUp ( 1 ) hero . moveRight …" at bounding box center [902, 356] width 384 height 394
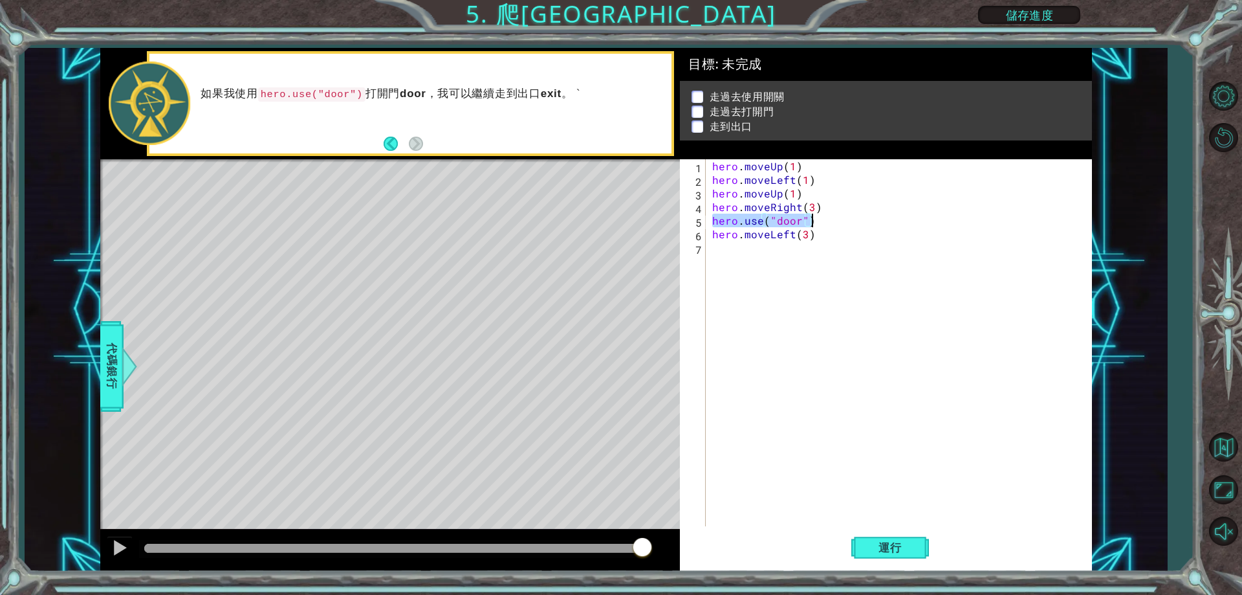
scroll to position [0, 0]
paste textarea "hero.use("door")"
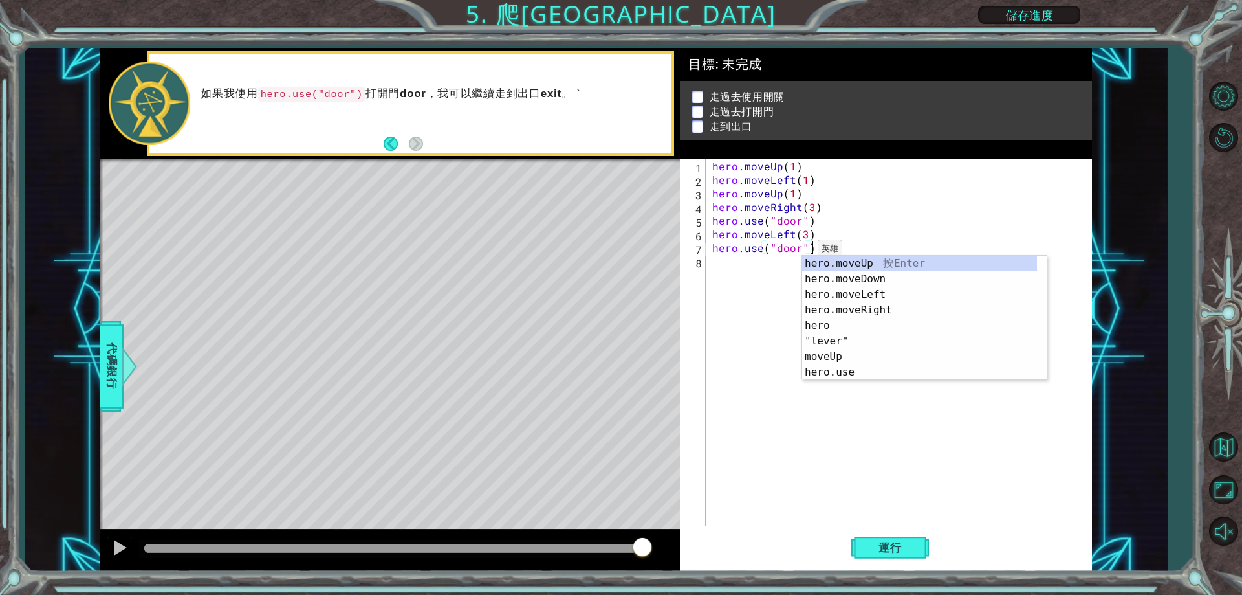
click at [796, 252] on div "hero . moveUp ( 1 ) hero . moveLeft ( 1 ) hero . moveUp ( 1 ) hero . moveRight …" at bounding box center [902, 356] width 384 height 394
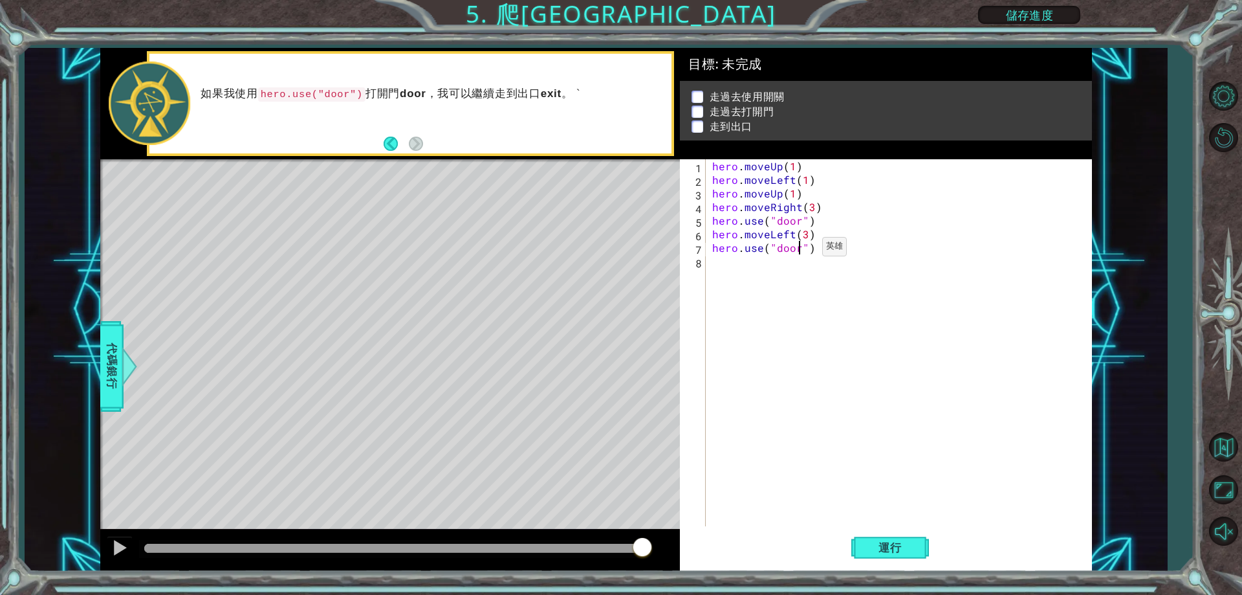
click at [800, 250] on div "hero . moveUp ( 1 ) hero . moveLeft ( 1 ) hero . moveUp ( 1 ) hero . moveRight …" at bounding box center [902, 356] width 384 height 394
drag, startPoint x: 829, startPoint y: 268, endPoint x: 834, endPoint y: 262, distance: 7.9
click at [831, 264] on div "" lever" 按 Enter" at bounding box center [881, 279] width 245 height 47
click at [865, 544] on button "運行" at bounding box center [890, 547] width 78 height 41
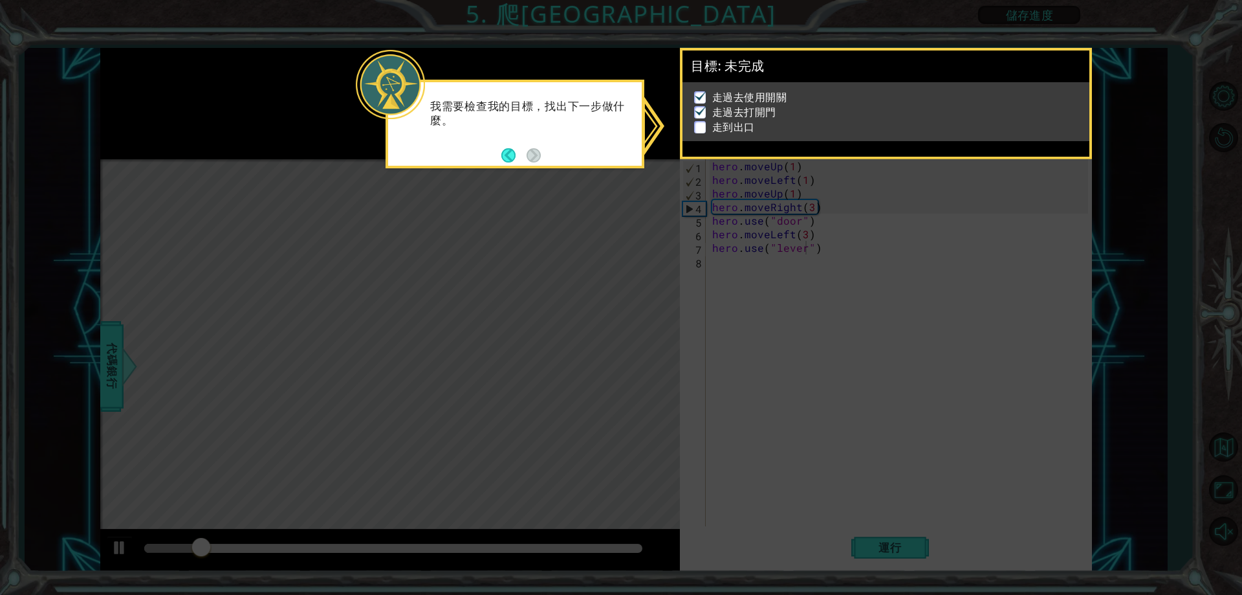
click at [806, 425] on icon at bounding box center [621, 297] width 1242 height 595
click at [816, 332] on icon at bounding box center [621, 297] width 1242 height 595
click at [1025, 78] on div "目標 : 未完成" at bounding box center [886, 66] width 407 height 32
click at [521, 154] on button "Back" at bounding box center [513, 155] width 25 height 14
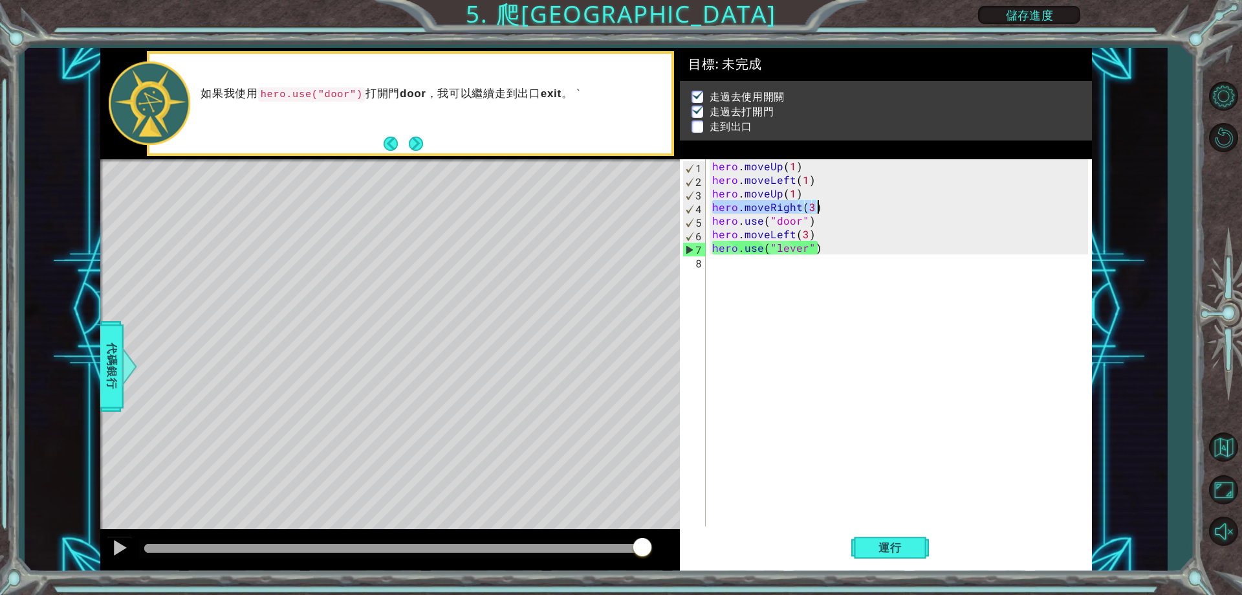
drag, startPoint x: 710, startPoint y: 208, endPoint x: 821, endPoint y: 208, distance: 111.3
click at [821, 208] on div "hero . moveUp ( 1 ) hero . moveLeft ( 1 ) hero . moveUp ( 1 ) hero . moveRight …" at bounding box center [902, 356] width 384 height 394
type textarea "hero.moveRight(3)"
click at [771, 263] on div "hero . moveUp ( 1 ) hero . moveLeft ( 1 ) hero . moveUp ( 1 ) hero . moveRight …" at bounding box center [902, 356] width 384 height 394
paste textarea "hero.moveRight(3)"
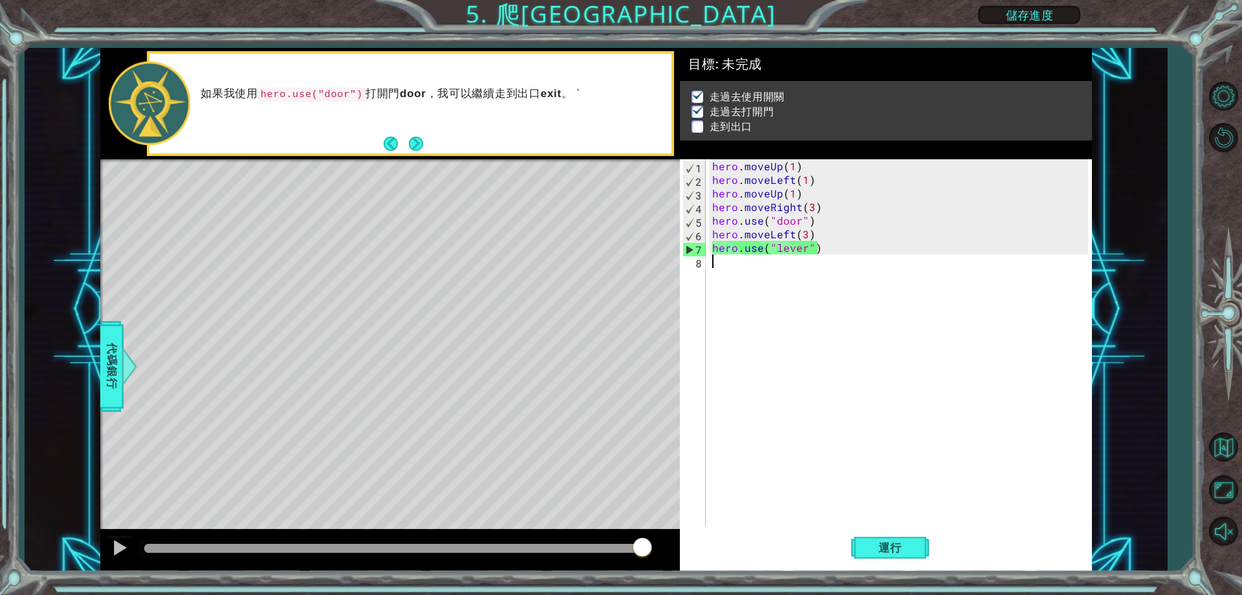
type textarea "hero.moveRight(3)"
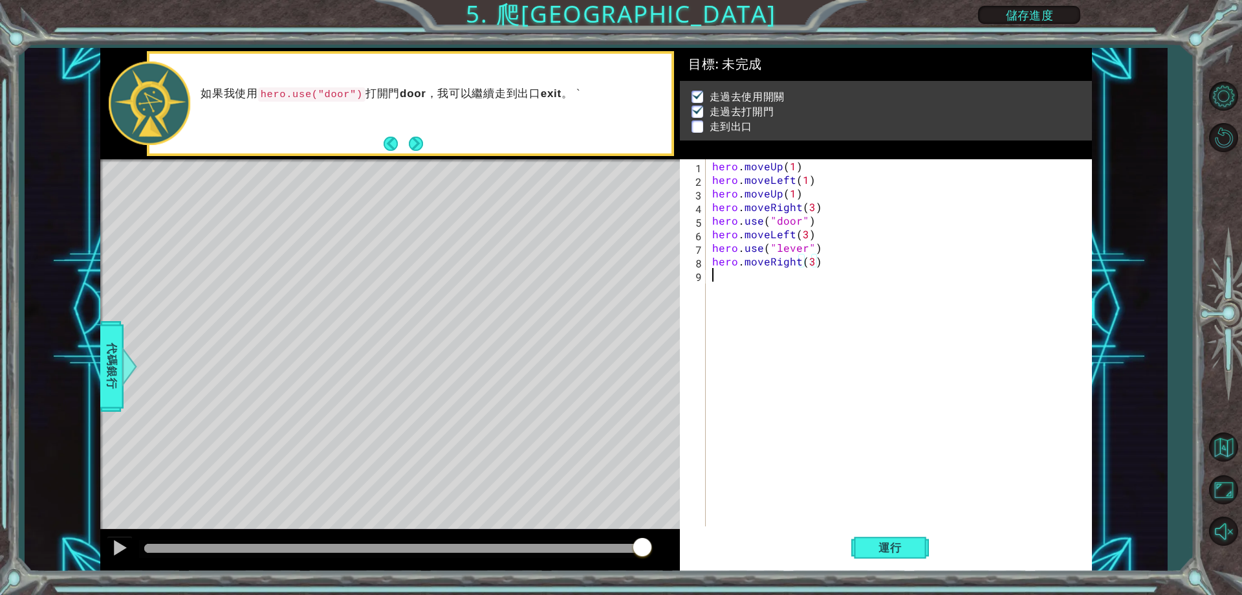
click at [785, 408] on div "hero . moveUp ( 1 ) hero . moveLeft ( 1 ) hero . moveUp ( 1 ) hero . moveRight …" at bounding box center [902, 356] width 384 height 394
click at [886, 548] on span "運行" at bounding box center [890, 547] width 49 height 13
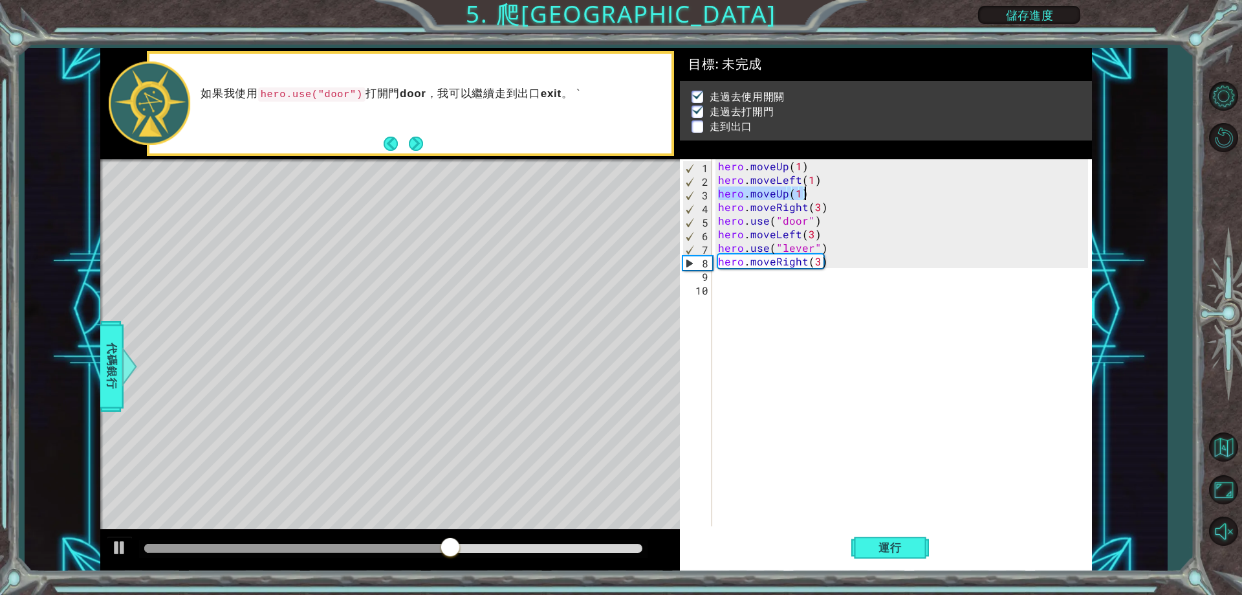
drag, startPoint x: 721, startPoint y: 196, endPoint x: 827, endPoint y: 199, distance: 106.8
click at [827, 199] on div "hero . moveUp ( 1 ) hero . moveLeft ( 1 ) hero . moveUp ( 1 ) hero . moveRight …" at bounding box center [905, 356] width 378 height 394
paste textarea "Right(3"
type textarea "hero.moveUp(1)"
click at [776, 286] on div "hero . moveUp ( 1 ) hero . moveLeft ( 1 ) hero . moveUp ( 1 ) hero . moveRight …" at bounding box center [905, 356] width 378 height 394
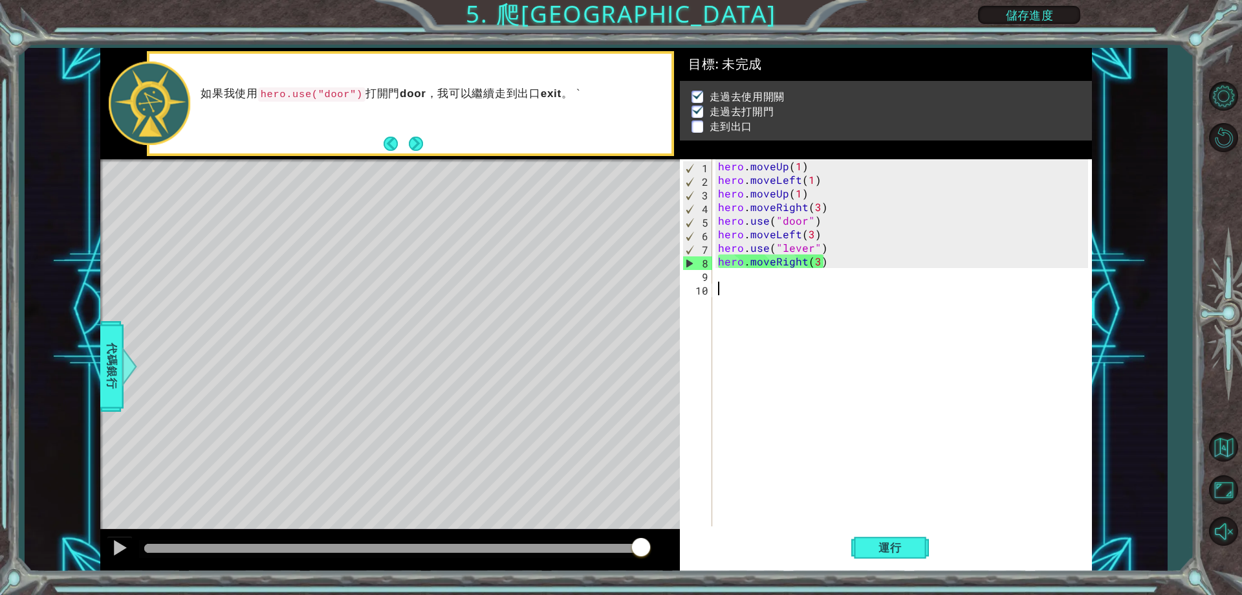
click at [774, 284] on div "hero . moveUp ( 1 ) hero . moveLeft ( 1 ) hero . moveUp ( 1 ) hero . moveRight …" at bounding box center [905, 356] width 378 height 394
click at [777, 278] on div "hero . moveUp ( 1 ) hero . moveLeft ( 1 ) hero . moveUp ( 1 ) hero . moveRight …" at bounding box center [905, 356] width 378 height 394
paste textarea "hero.moveUp(1)"
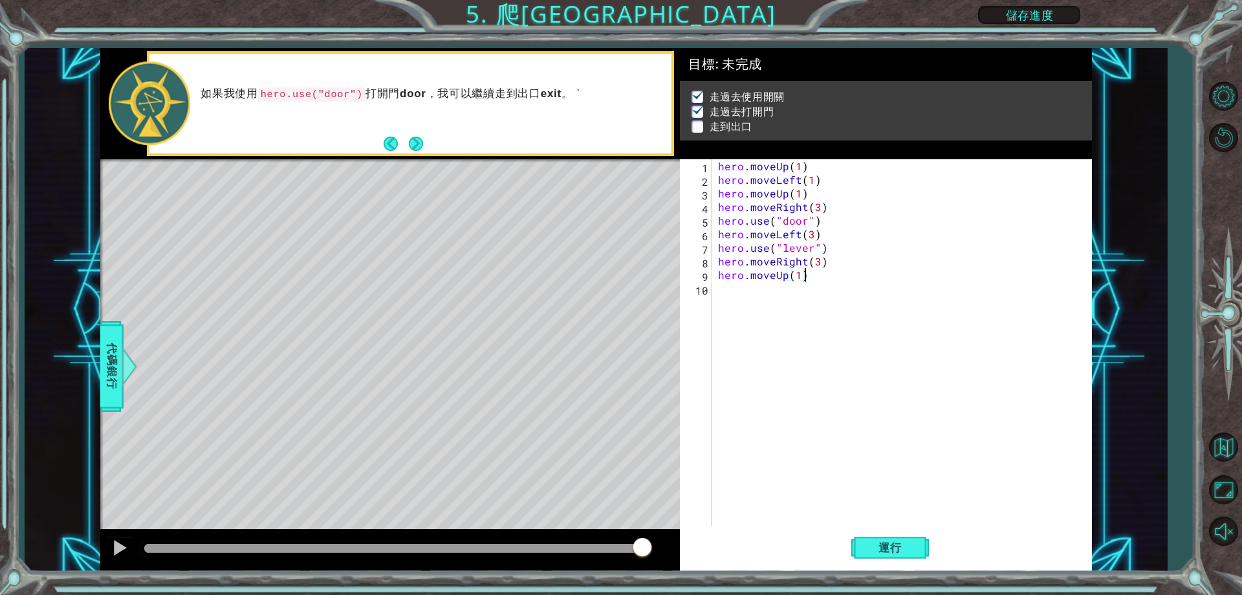
click at [803, 276] on div "hero . moveUp ( 1 ) hero . moveLeft ( 1 ) hero . moveUp ( 1 ) hero . moveRight …" at bounding box center [905, 356] width 378 height 394
click at [797, 276] on div "hero . moveUp ( 1 ) hero . moveLeft ( 1 ) hero . moveUp ( 1 ) hero . moveRight …" at bounding box center [905, 356] width 378 height 394
drag, startPoint x: 719, startPoint y: 179, endPoint x: 822, endPoint y: 179, distance: 102.2
click at [822, 179] on div "hero . moveUp ( 1 ) hero . moveLeft ( 1 ) hero . moveUp ( 1 ) hero . moveRight …" at bounding box center [905, 356] width 378 height 394
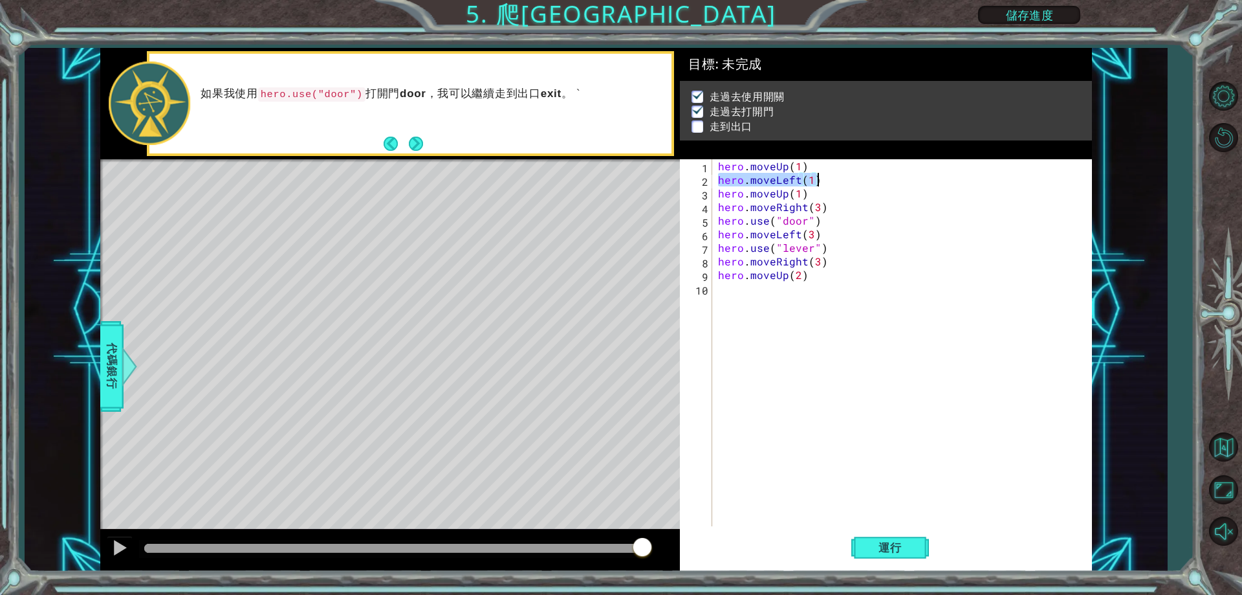
type textarea "hero.moveLeft(1)"
click at [783, 291] on div "hero . moveUp ( 1 ) hero . moveLeft ( 1 ) hero . moveUp ( 1 ) hero . moveRight …" at bounding box center [905, 356] width 378 height 394
paste textarea "hero.moveLeft(1)"
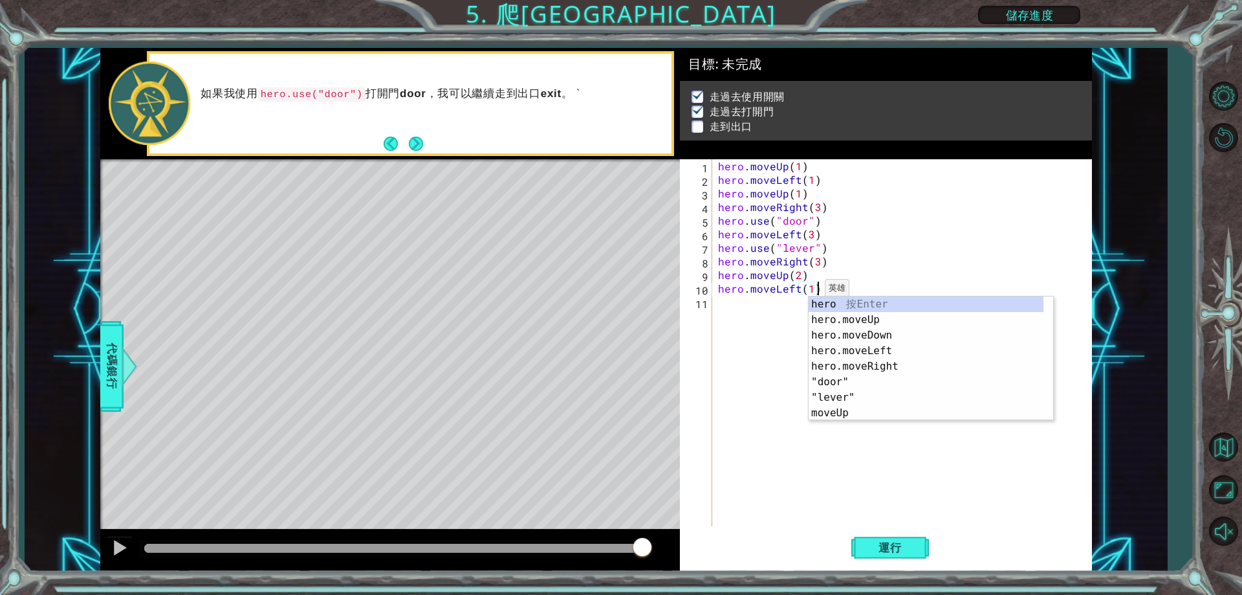
click at [809, 292] on div "hero . moveUp ( 1 ) hero . moveLeft ( 1 ) hero . moveUp ( 1 ) hero . moveRight …" at bounding box center [905, 356] width 378 height 394
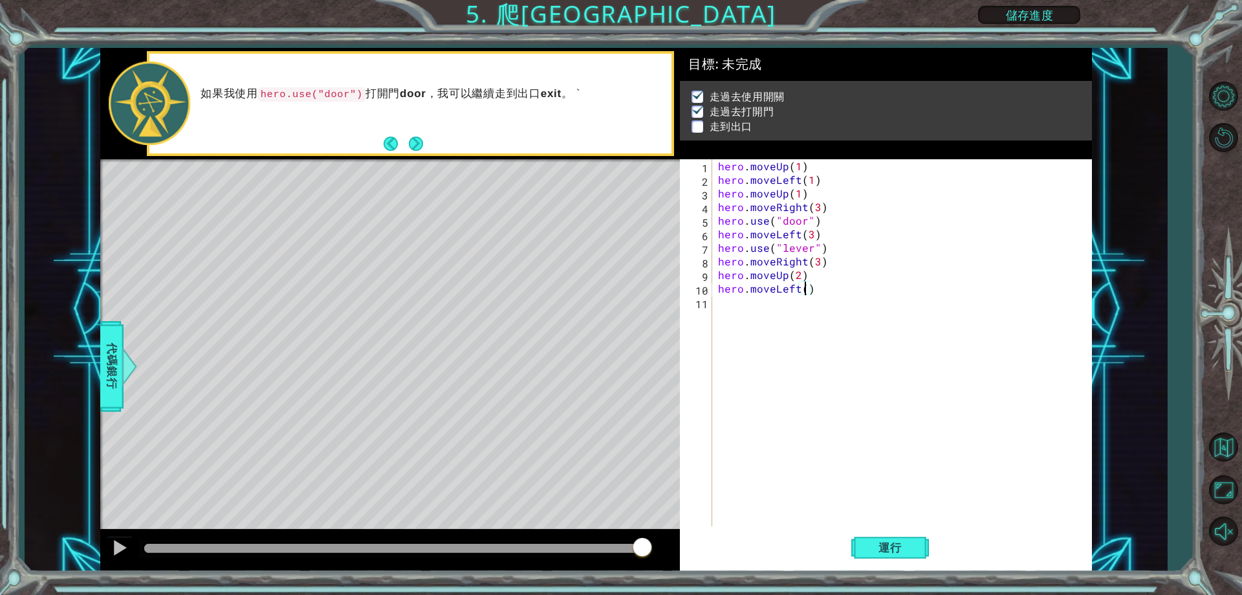
scroll to position [0, 6]
drag, startPoint x: 718, startPoint y: 277, endPoint x: 807, endPoint y: 274, distance: 88.7
click at [807, 274] on div "hero . moveUp ( 1 ) hero . moveLeft ( 1 ) hero . moveUp ( 1 ) hero . moveRight …" at bounding box center [905, 356] width 378 height 394
type textarea "hero.moveUp(2)"
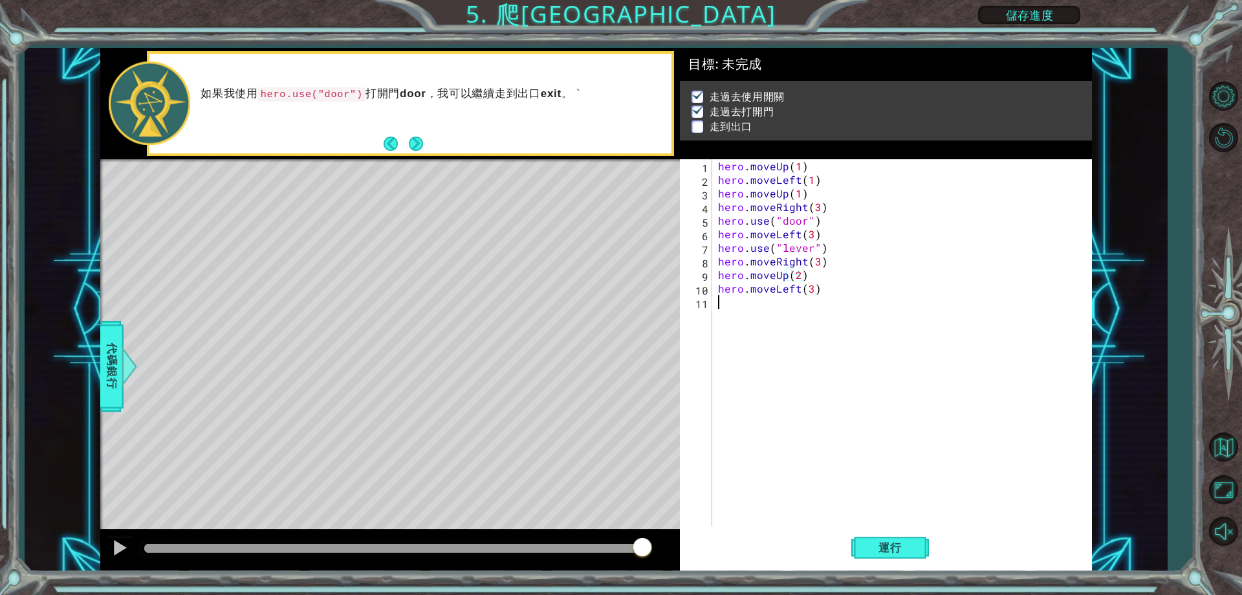
click at [796, 309] on div "hero . moveUp ( 1 ) hero . moveLeft ( 1 ) hero . moveUp ( 1 ) hero . moveRight …" at bounding box center [905, 356] width 378 height 394
paste textarea "hero.moveUp(2)"
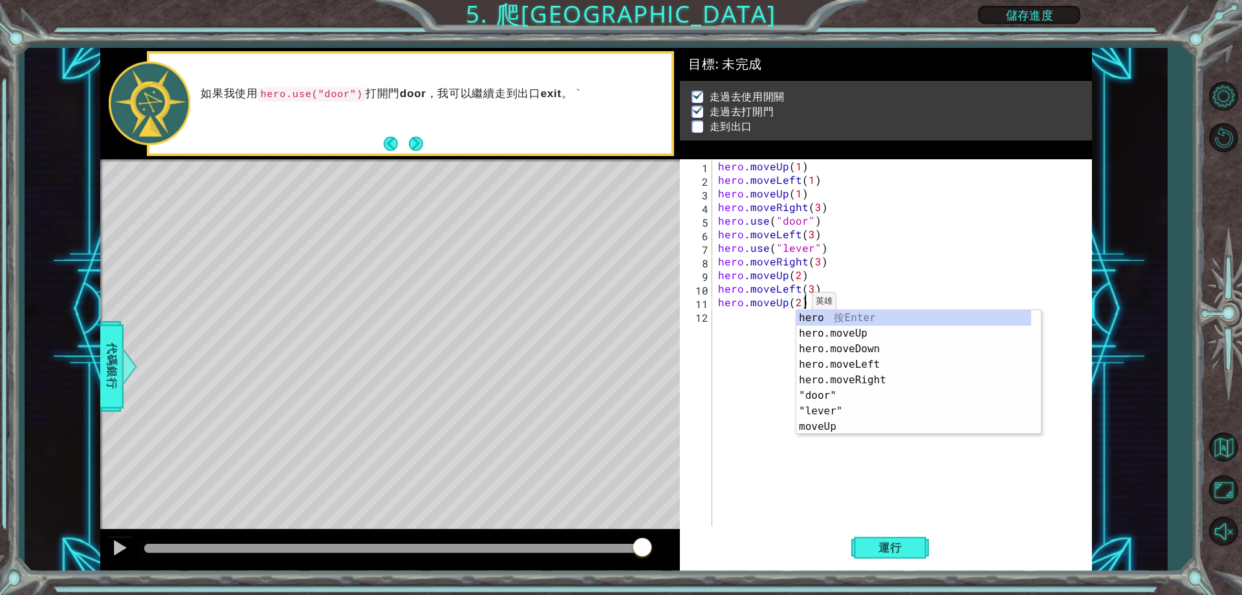
click at [796, 305] on div "hero . moveUp ( 1 ) hero . moveLeft ( 1 ) hero . moveUp ( 1 ) hero . moveRight …" at bounding box center [905, 356] width 378 height 394
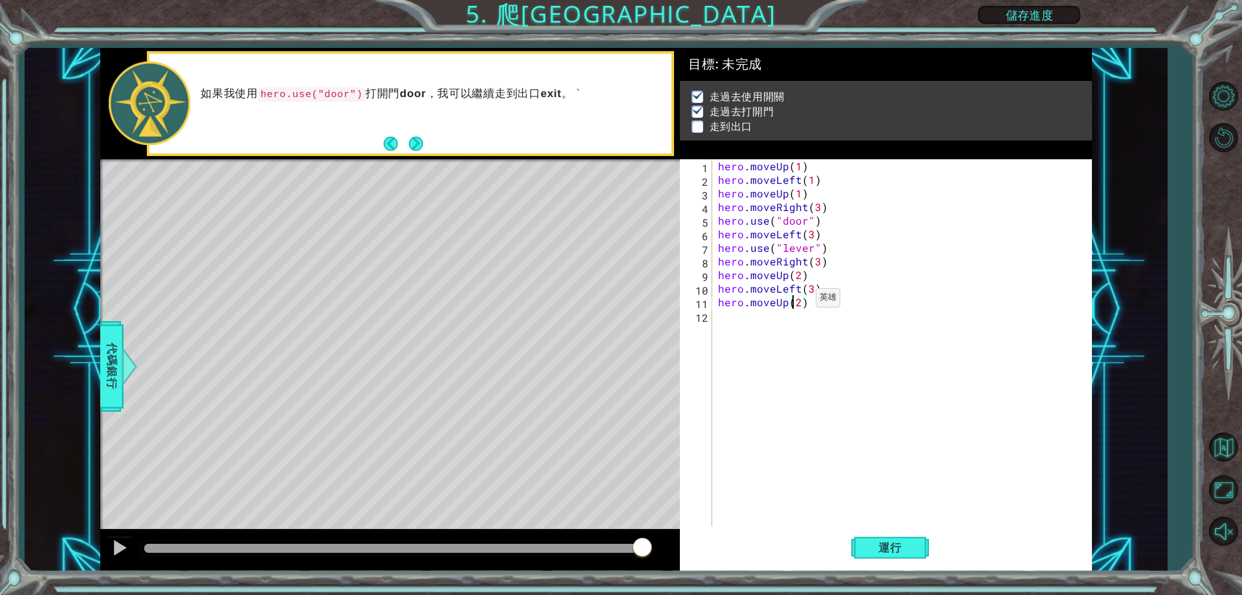
click at [800, 301] on div "hero . moveUp ( 1 ) hero . moveLeft ( 1 ) hero . moveUp ( 1 ) hero . moveRight …" at bounding box center [905, 356] width 378 height 394
type textarea "hero.moveUp(1)"
click at [881, 542] on span "運行" at bounding box center [890, 547] width 49 height 13
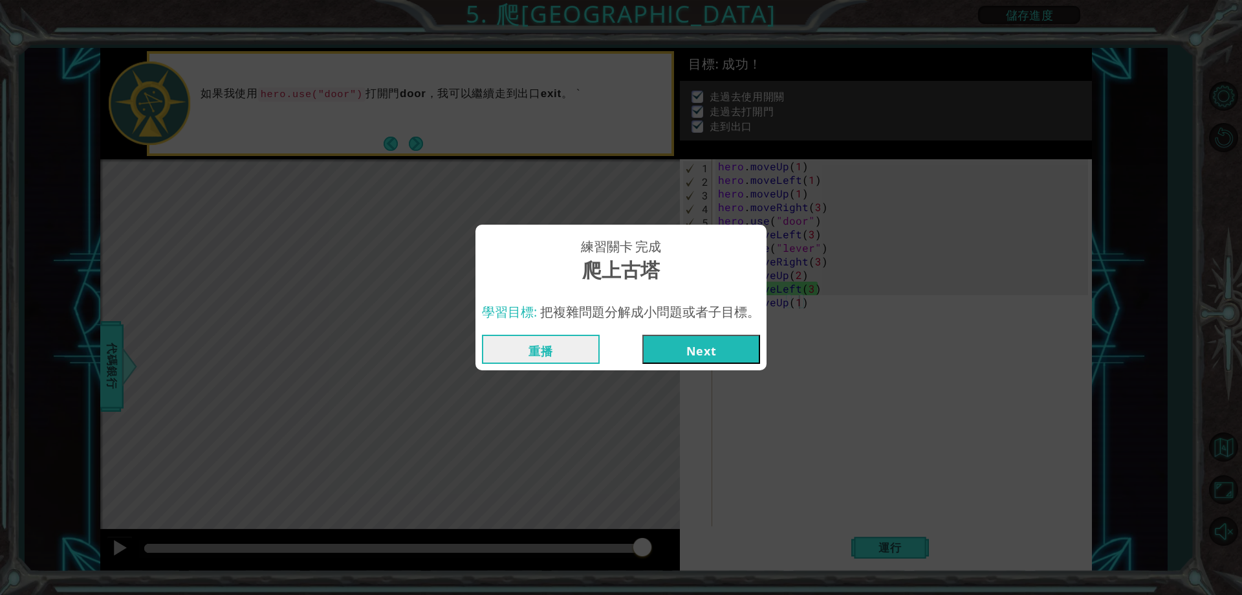
click at [728, 344] on button "Next" at bounding box center [701, 348] width 118 height 29
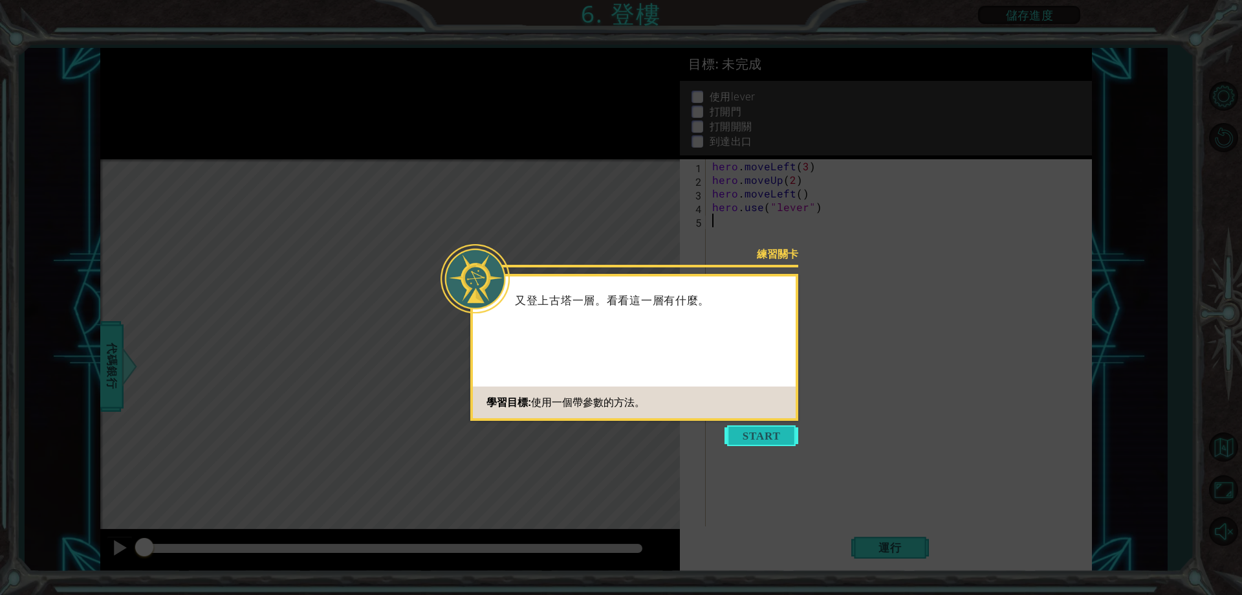
click at [776, 432] on button "Start" at bounding box center [762, 435] width 74 height 21
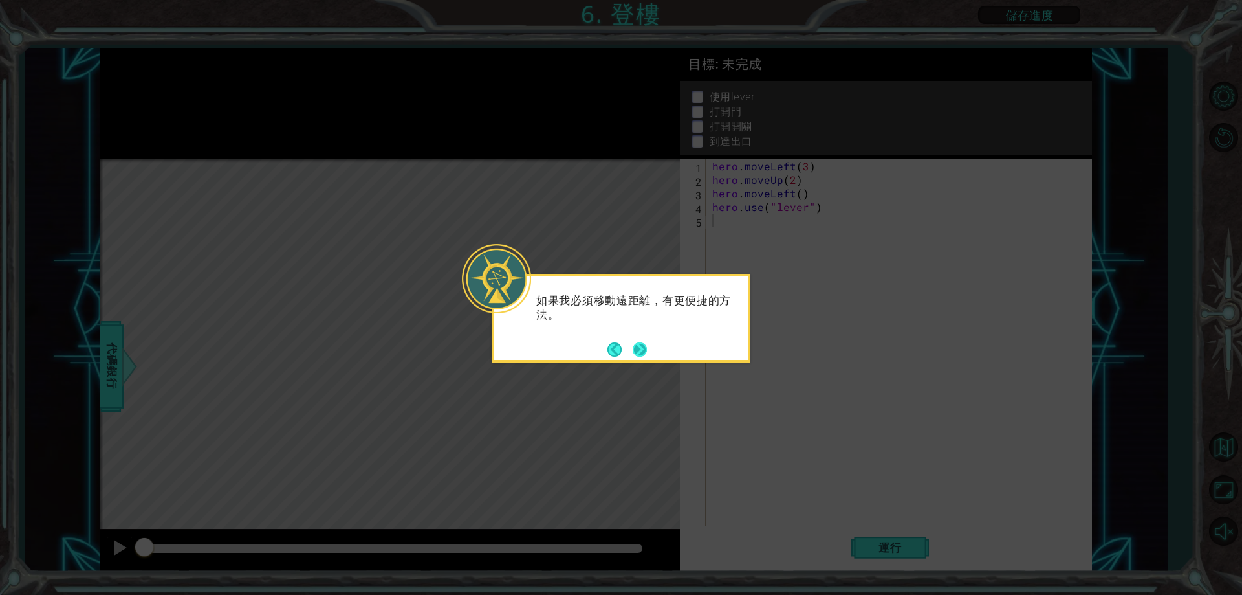
click at [633, 346] on button "Next" at bounding box center [639, 349] width 23 height 23
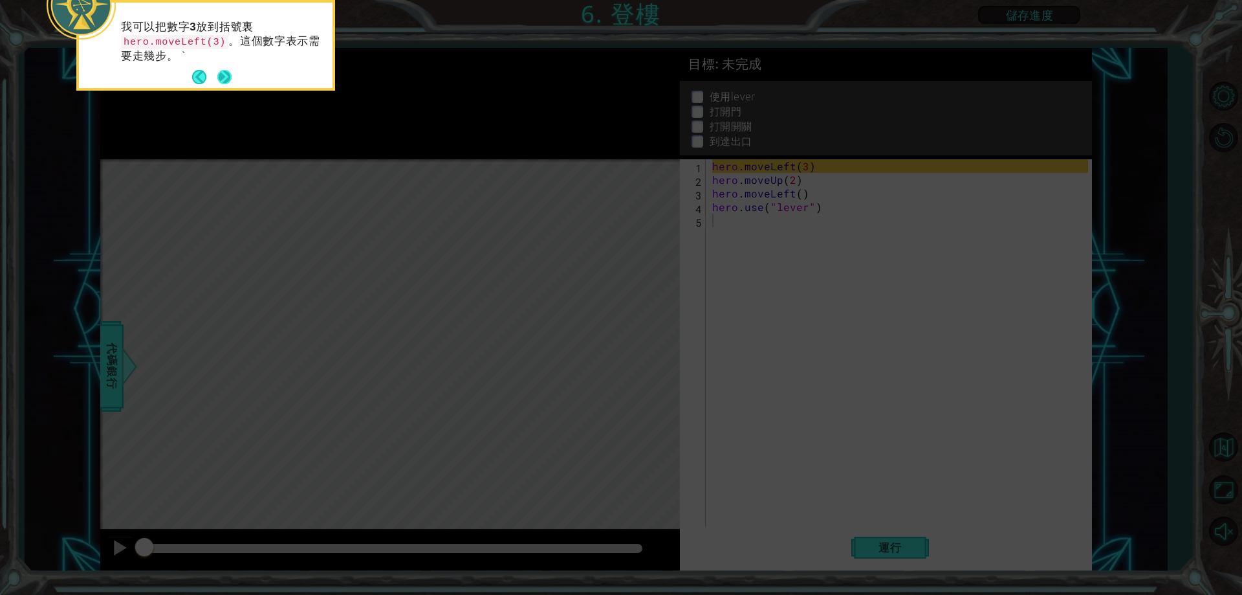
click at [223, 67] on button "Next" at bounding box center [224, 77] width 24 height 24
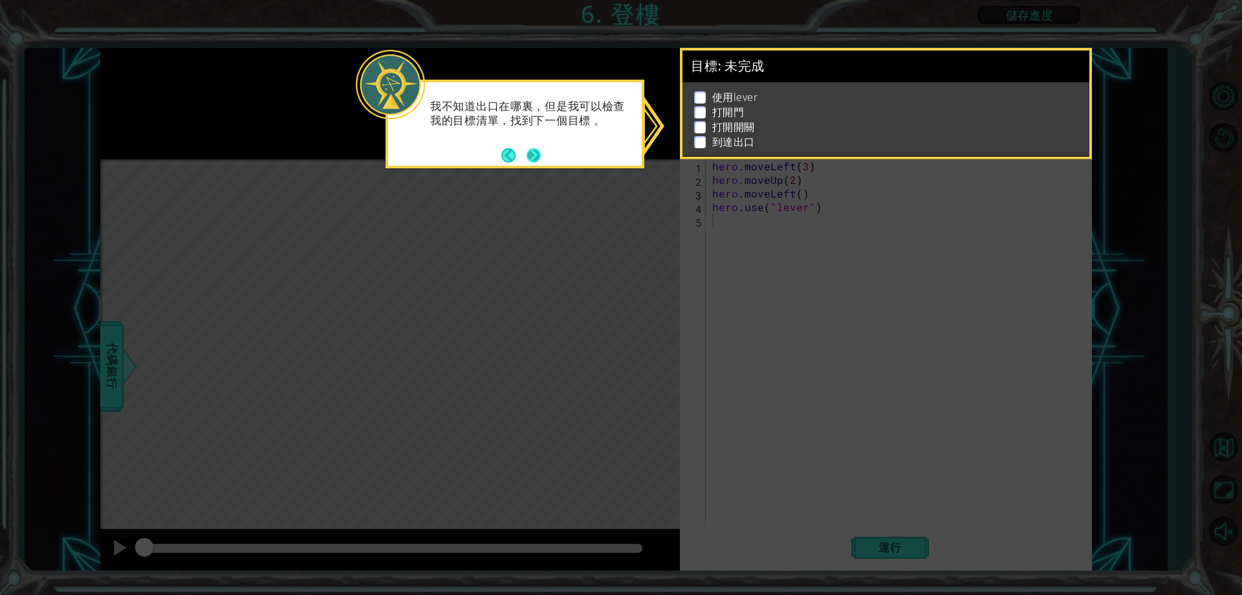
click at [525, 149] on button "Back" at bounding box center [513, 155] width 25 height 14
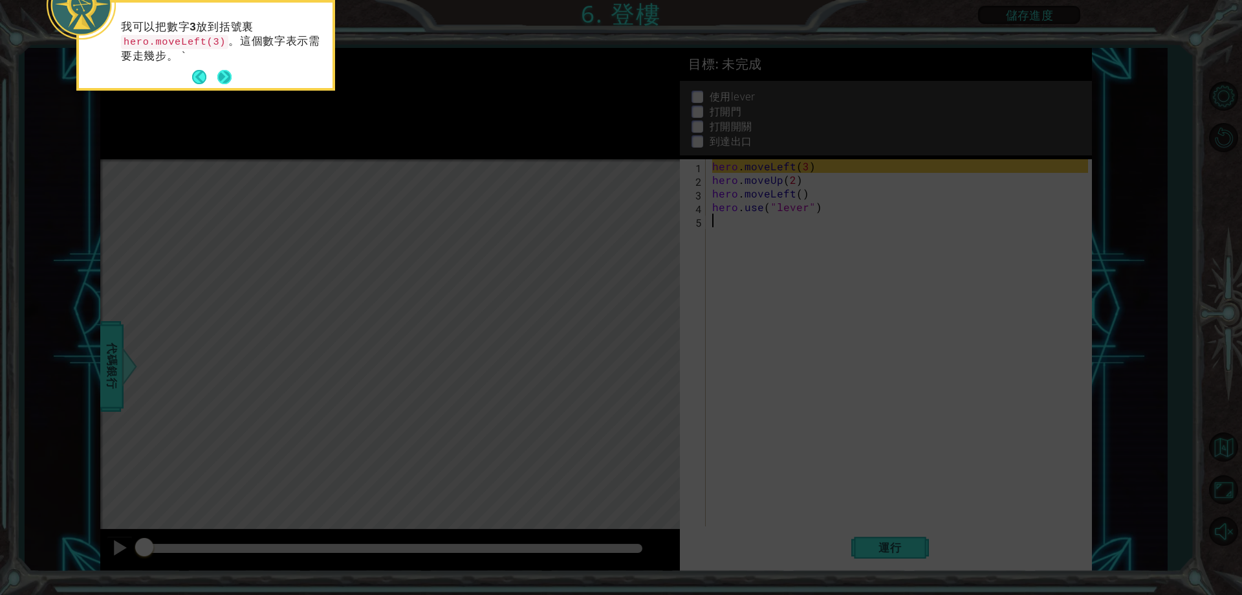
click at [217, 75] on button "Next" at bounding box center [224, 77] width 15 height 15
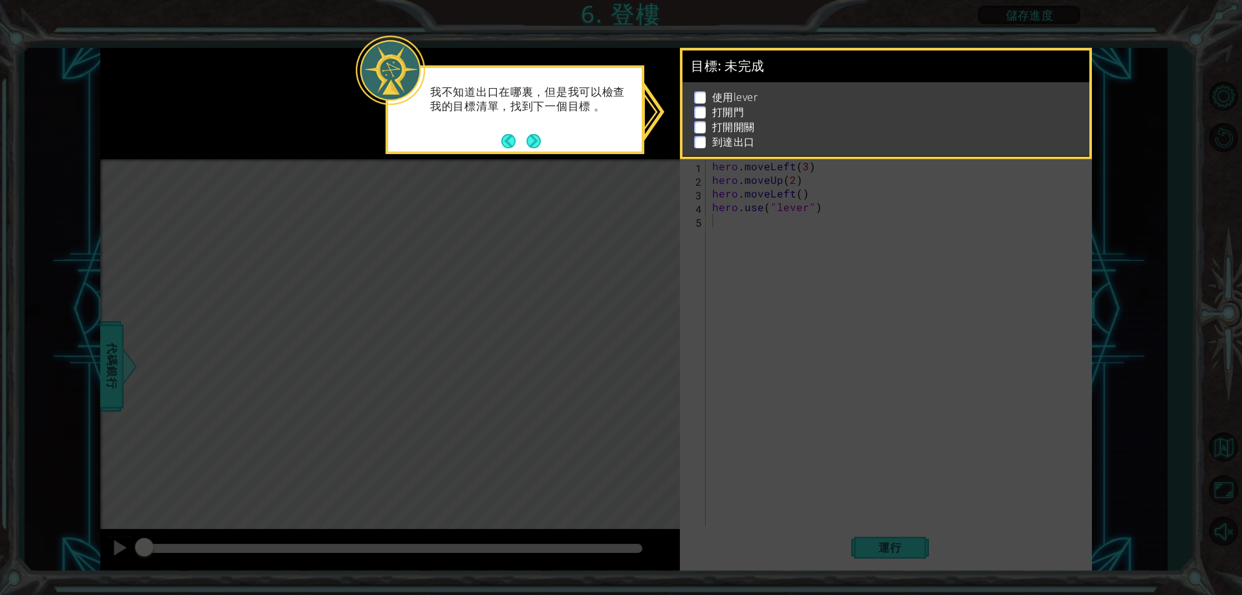
click at [766, 206] on icon at bounding box center [621, 297] width 1242 height 595
click at [534, 138] on button "Next" at bounding box center [534, 141] width 16 height 16
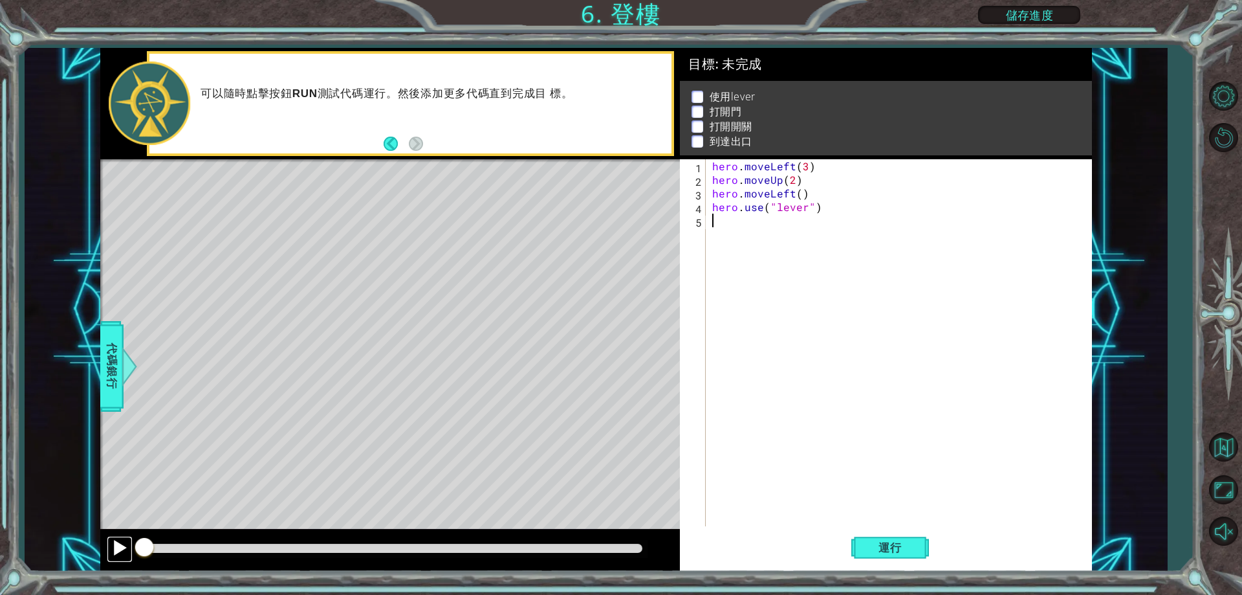
click at [121, 546] on div at bounding box center [119, 547] width 17 height 17
click at [112, 536] on button at bounding box center [120, 549] width 26 height 27
click at [804, 222] on div "hero . moveLeft ( 3 ) hero . moveUp ( 2 ) hero . moveLeft ( ) hero . use ( "lev…" at bounding box center [902, 356] width 384 height 394
click at [821, 199] on div "hero . moveLeft ( 3 ) hero . moveUp ( 2 ) hero . moveLeft ( ) hero . use ( "lev…" at bounding box center [902, 356] width 384 height 394
click at [796, 194] on div "hero . moveLeft ( 3 ) hero . moveUp ( 2 ) hero . moveLeft ( ) hero . use ( "lev…" at bounding box center [902, 356] width 384 height 394
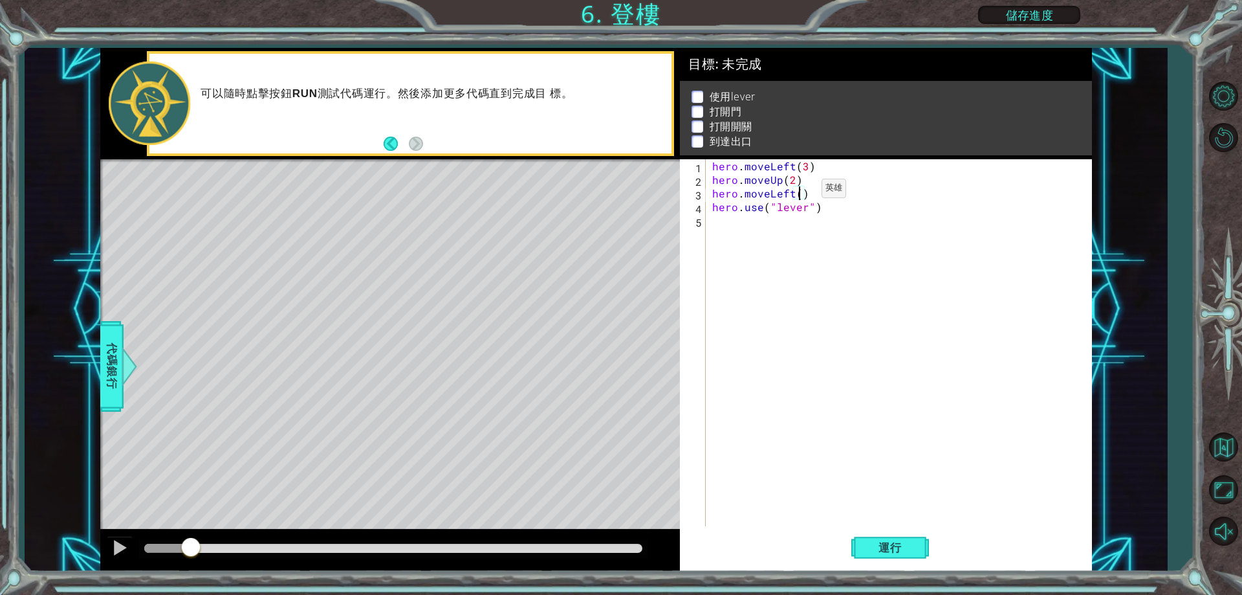
click at [800, 191] on div "hero . moveLeft ( 3 ) hero . moveUp ( 2 ) hero . moveLeft ( ) hero . use ( "lev…" at bounding box center [902, 356] width 384 height 394
type textarea "hero.moveLeft(1)"
drag, startPoint x: 711, startPoint y: 191, endPoint x: 812, endPoint y: 188, distance: 101.0
click at [812, 188] on div "hero . moveLeft ( 3 ) hero . moveUp ( 2 ) hero . moveLeft ( 1 ) hero . use ( "l…" at bounding box center [902, 356] width 384 height 394
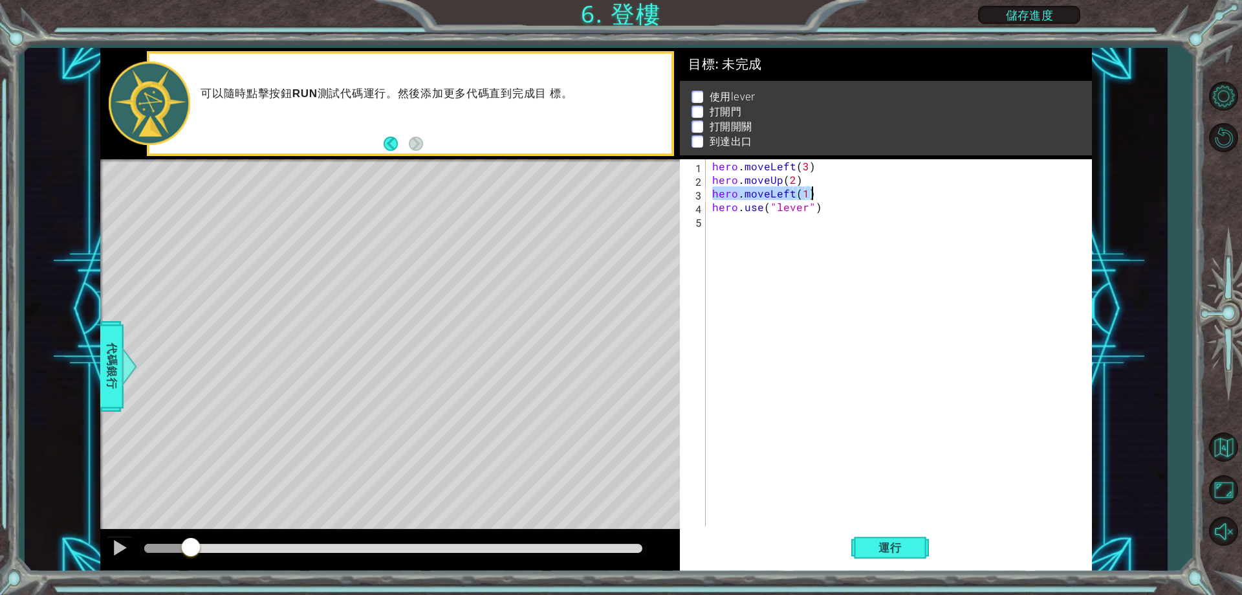
click at [760, 221] on div "hero . moveLeft ( 3 ) hero . moveUp ( 2 ) hero . moveLeft ( 1 ) hero . use ( "l…" at bounding box center [902, 356] width 384 height 394
paste textarea "hero.moveLeft(1)"
drag, startPoint x: 711, startPoint y: 206, endPoint x: 827, endPoint y: 207, distance: 116.5
click at [827, 207] on div "hero . moveLeft ( 3 ) hero . moveUp ( 2 ) hero . moveLeft ( 1 ) hero . use ( "l…" at bounding box center [902, 356] width 384 height 394
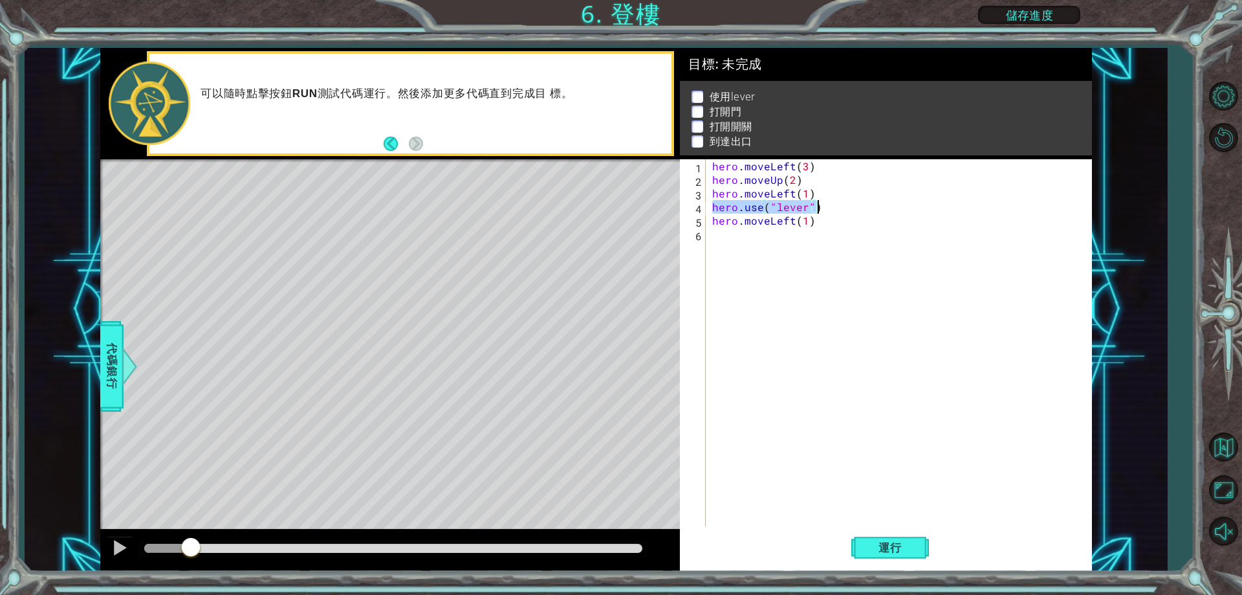
type textarea "hero.use("lever")"
click at [775, 239] on div "hero . moveLeft ( 3 ) hero . moveUp ( 2 ) hero . moveLeft ( 1 ) hero . use ( "l…" at bounding box center [902, 356] width 384 height 394
paste textarea "hero.use("lever")"
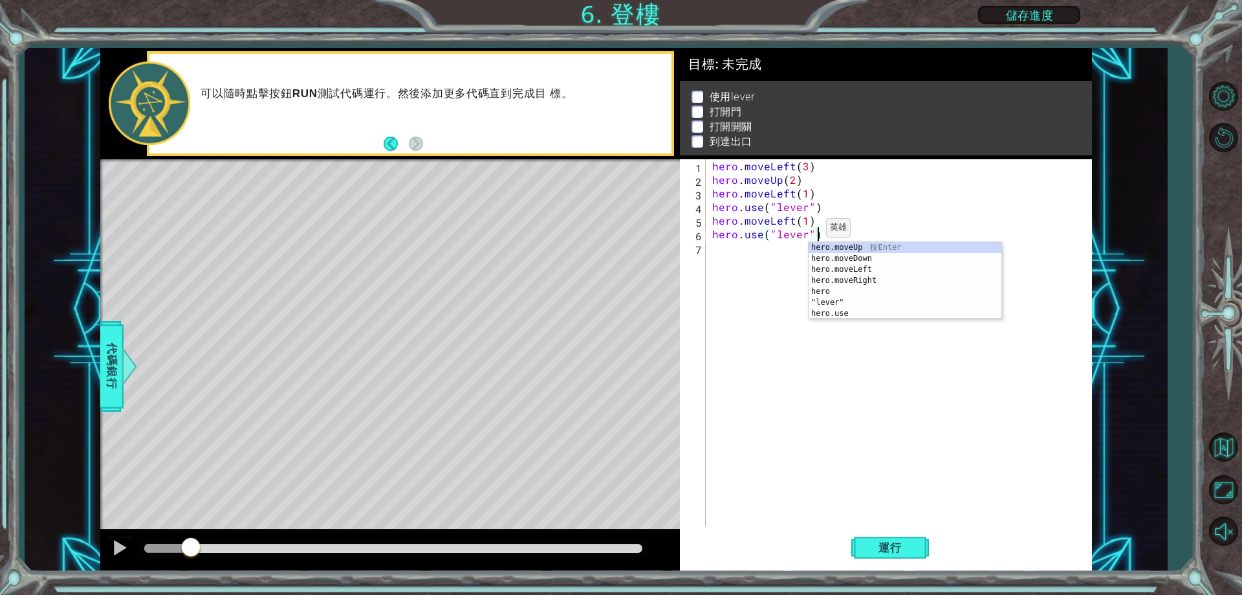
click at [804, 231] on div "hero . moveLeft ( 3 ) hero . moveUp ( 2 ) hero . moveLeft ( 1 ) hero . use ( "l…" at bounding box center [902, 356] width 384 height 394
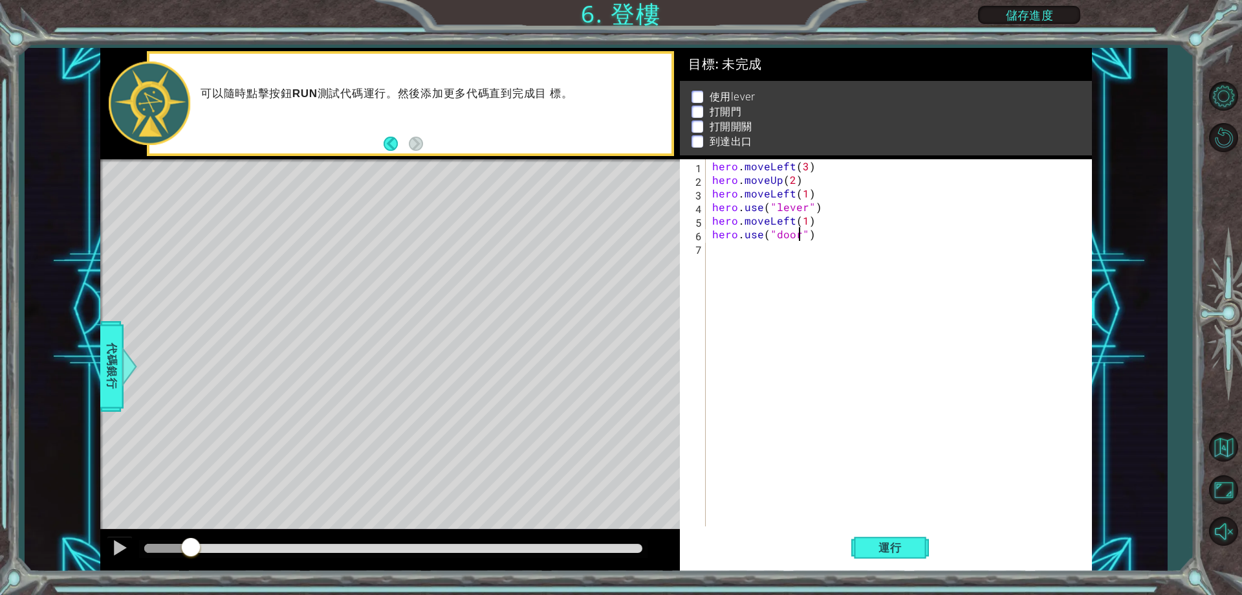
scroll to position [0, 6]
drag, startPoint x: 713, startPoint y: 179, endPoint x: 796, endPoint y: 179, distance: 83.5
click at [796, 179] on div "hero . moveLeft ( 3 ) hero . moveUp ( 2 ) hero . moveLeft ( 1 ) hero . use ( "l…" at bounding box center [902, 356] width 384 height 394
type textarea "hero.moveUp(2)"
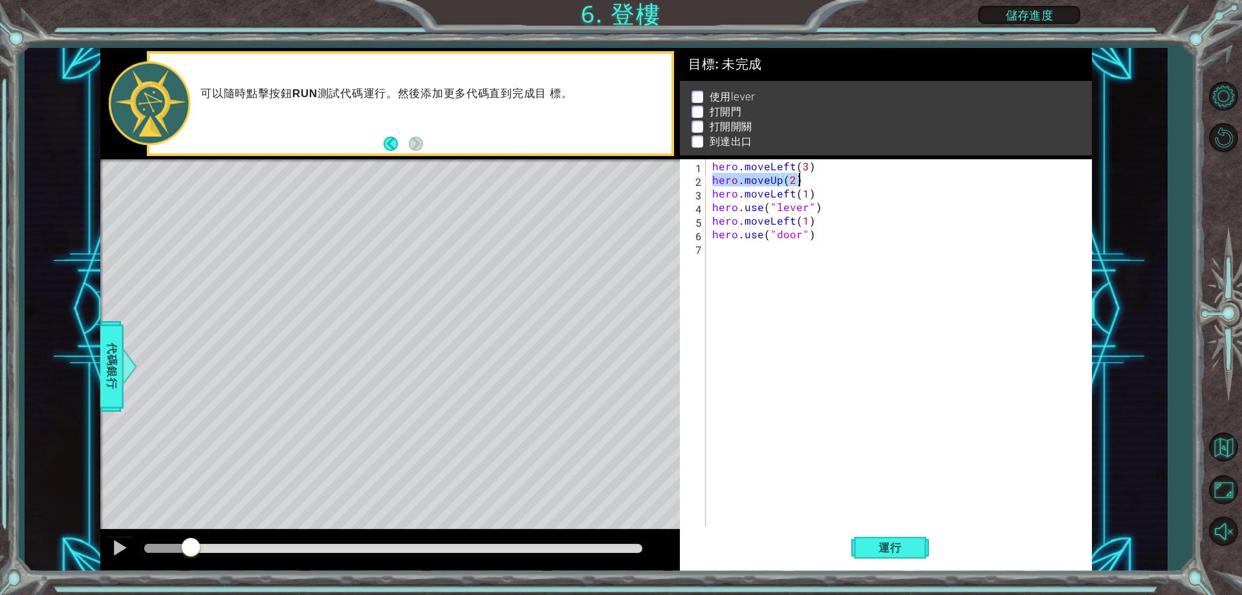
click at [738, 254] on div "hero . moveLeft ( 3 ) hero . moveUp ( 2 ) hero . moveLeft ( 1 ) hero . use ( "l…" at bounding box center [902, 356] width 384 height 394
paste textarea "hero.moveUp(2)"
type textarea "hero.moveUp(2)"
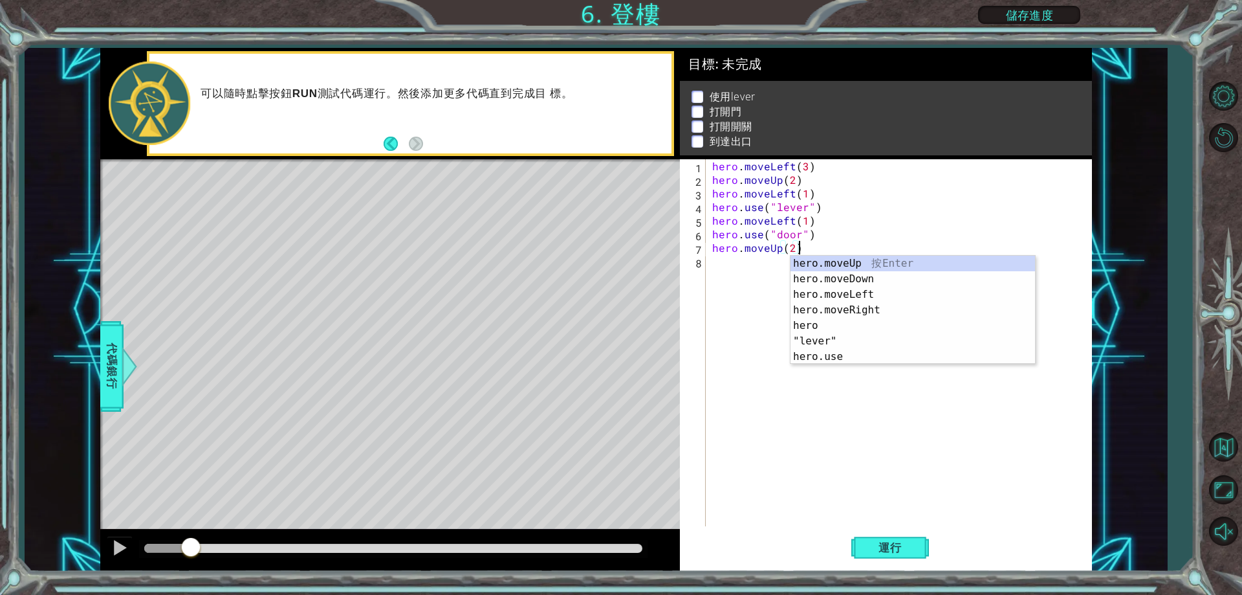
click at [722, 278] on div "hero . moveLeft ( 3 ) hero . moveUp ( 2 ) hero . moveLeft ( 1 ) hero . use ( "l…" at bounding box center [902, 356] width 384 height 394
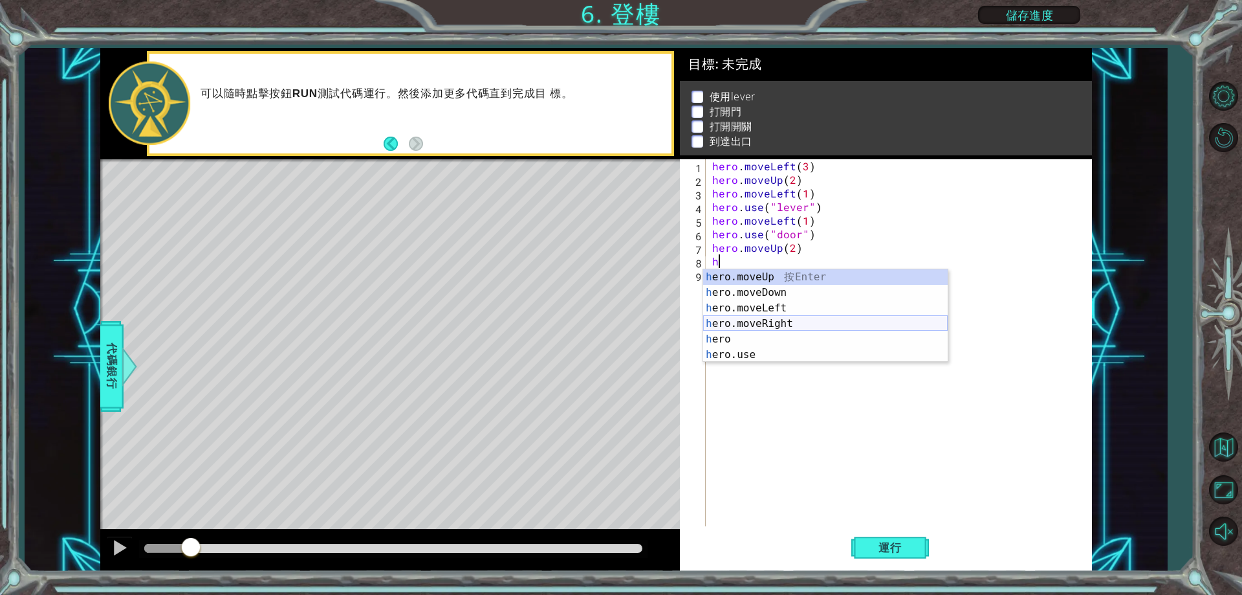
click at [783, 321] on div "h ero.moveUp 按 Enter h ero.moveDown 按 Enter h ero.moveLeft 按 Enter h ero.moveRi…" at bounding box center [825, 331] width 245 height 124
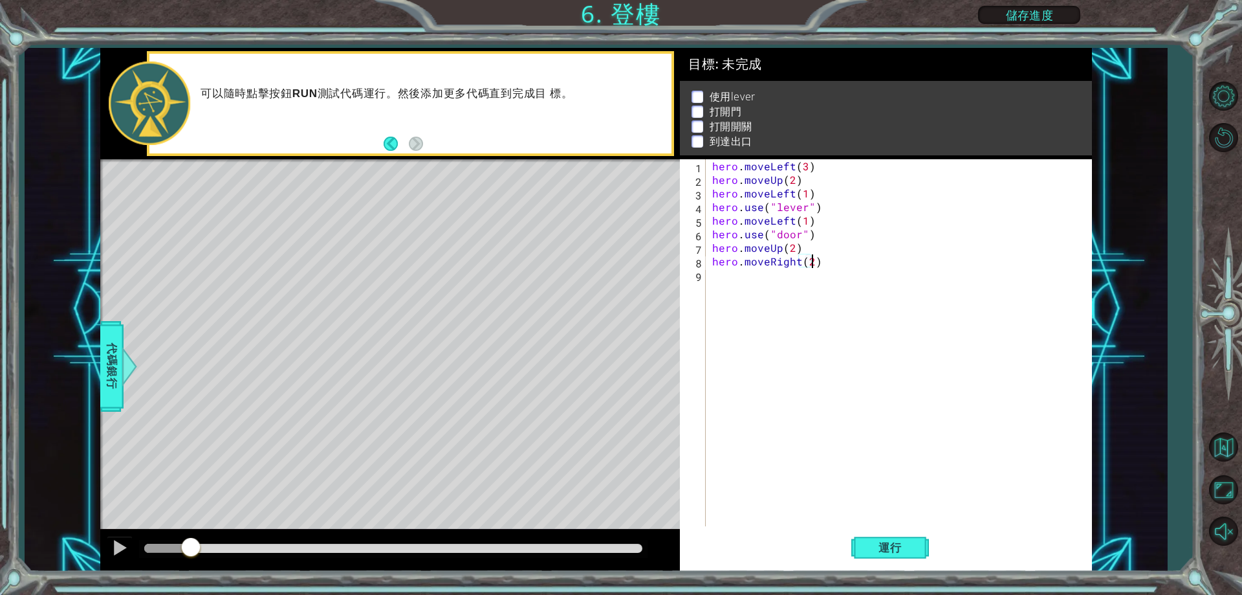
scroll to position [0, 6]
drag, startPoint x: 714, startPoint y: 206, endPoint x: 821, endPoint y: 210, distance: 107.5
click at [821, 210] on div "hero . moveLeft ( 3 ) hero . moveUp ( 2 ) hero . moveLeft ( 1 ) hero . use ( "l…" at bounding box center [902, 356] width 384 height 394
type textarea "hero.use("lever")"
click at [805, 268] on div "hero . moveLeft ( 3 ) hero . moveUp ( 2 ) hero . moveLeft ( 1 ) hero . use ( "l…" at bounding box center [902, 356] width 384 height 394
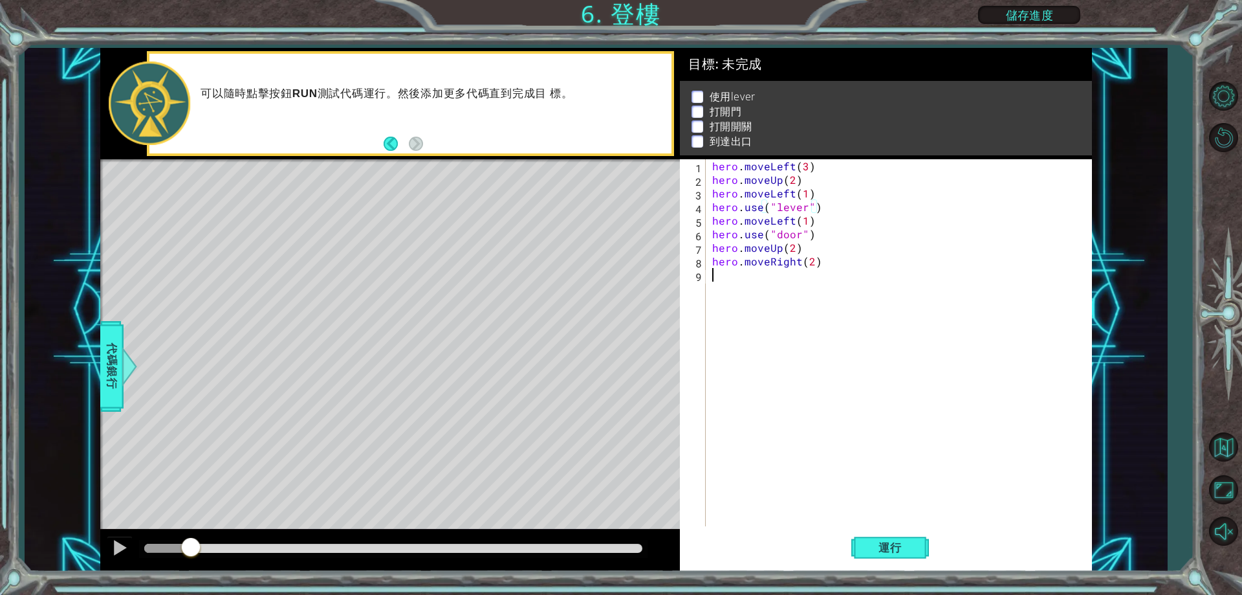
scroll to position [0, 0]
paste textarea "hero.use("lever")"
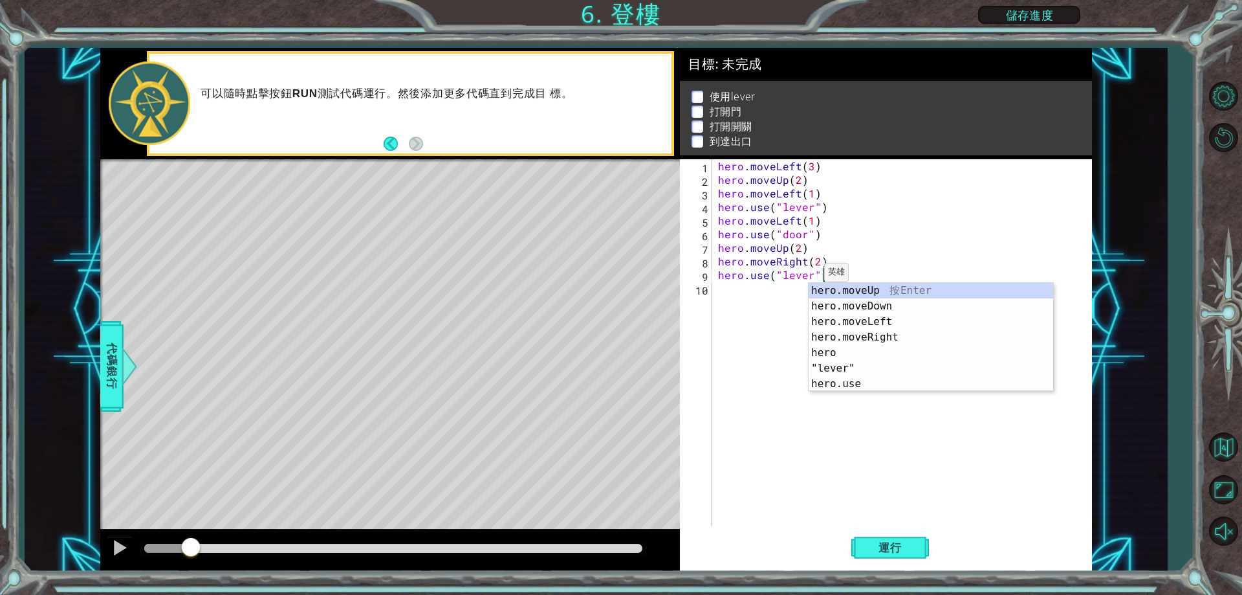
click at [808, 276] on div "hero . moveLeft ( 3 ) hero . moveUp ( 2 ) hero . moveLeft ( 1 ) hero . use ( "l…" at bounding box center [905, 356] width 378 height 394
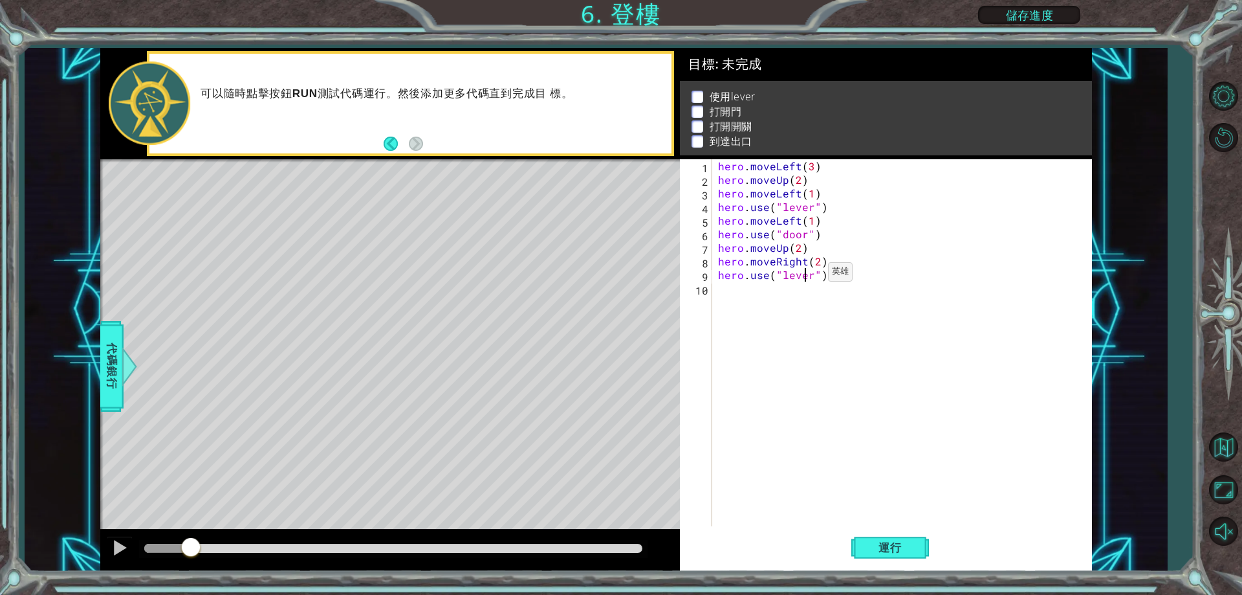
click at [812, 275] on div "hero . moveLeft ( 3 ) hero . moveUp ( 2 ) hero . moveLeft ( 1 ) hero . use ( "l…" at bounding box center [905, 356] width 378 height 394
drag, startPoint x: 719, startPoint y: 259, endPoint x: 828, endPoint y: 261, distance: 108.7
click at [828, 261] on div "hero . moveLeft ( 3 ) hero . moveUp ( 2 ) hero . moveLeft ( 1 ) hero . use ( "l…" at bounding box center [905, 356] width 378 height 394
type textarea "hero.moveRight(2)"
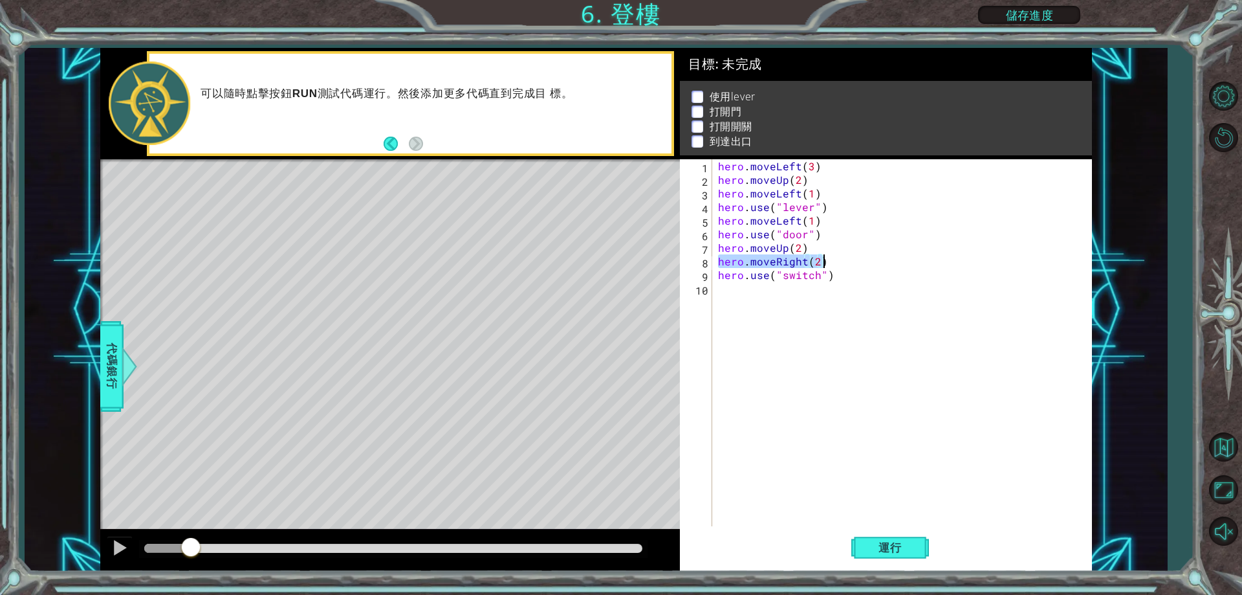
scroll to position [0, 6]
click at [793, 300] on div "hero . moveLeft ( 3 ) hero . moveUp ( 2 ) hero . moveLeft ( 1 ) hero . use ( "l…" at bounding box center [905, 356] width 378 height 394
paste textarea "hero.moveRight(2)"
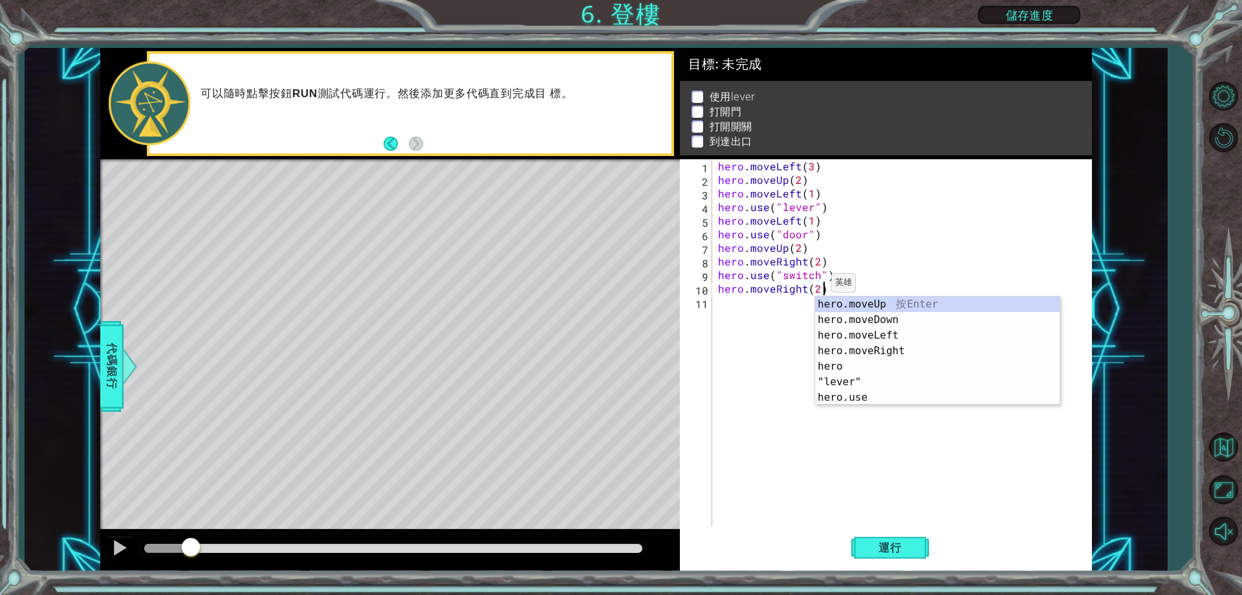
click at [815, 286] on div "hero . moveLeft ( 3 ) hero . moveUp ( 2 ) hero . moveLeft ( 1 ) hero . use ( "l…" at bounding box center [905, 356] width 378 height 394
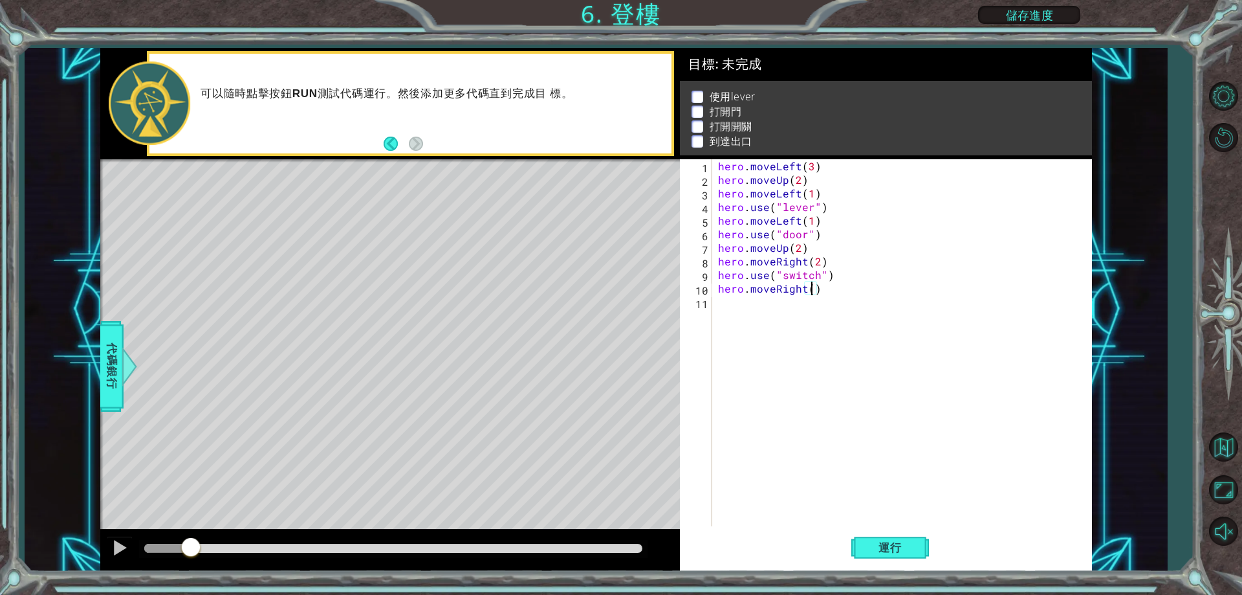
scroll to position [0, 6]
drag, startPoint x: 719, startPoint y: 196, endPoint x: 820, endPoint y: 197, distance: 100.9
click at [820, 197] on div "hero . moveLeft ( 3 ) hero . moveUp ( 2 ) hero . moveLeft ( 1 ) hero . use ( "l…" at bounding box center [905, 356] width 378 height 394
type textarea "hero.moveLeft(1)"
click at [759, 309] on div "hero . moveLeft ( 3 ) hero . moveUp ( 2 ) hero . moveLeft ( 1 ) hero . use ( "l…" at bounding box center [905, 356] width 378 height 394
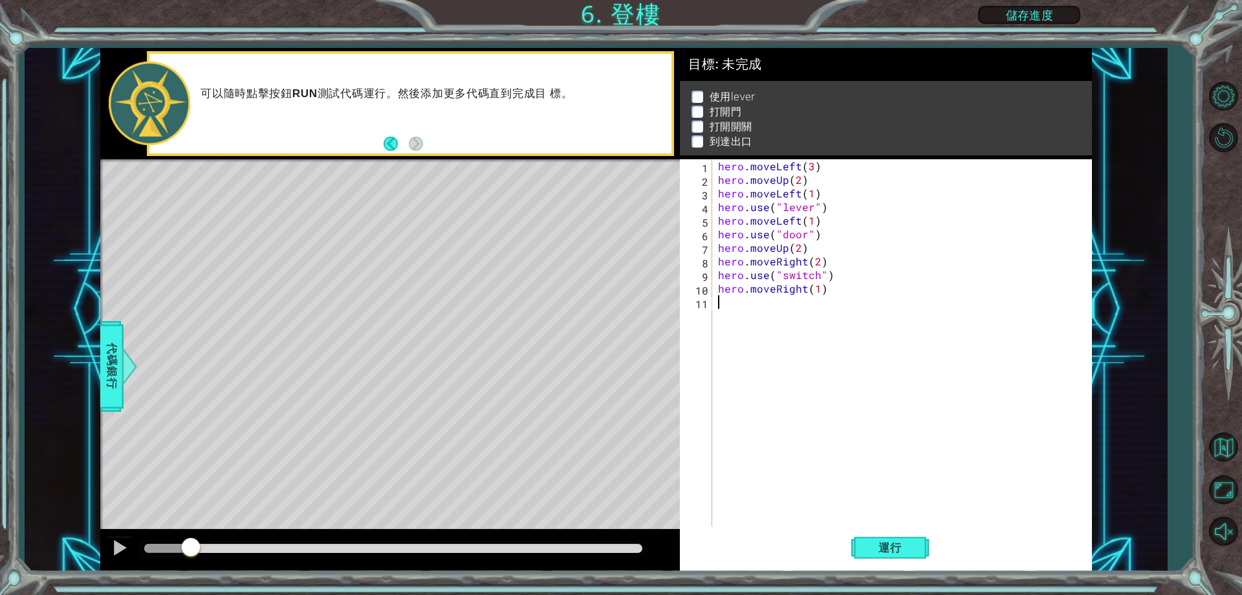
scroll to position [0, 0]
paste textarea "hero.moveLeft(1)"
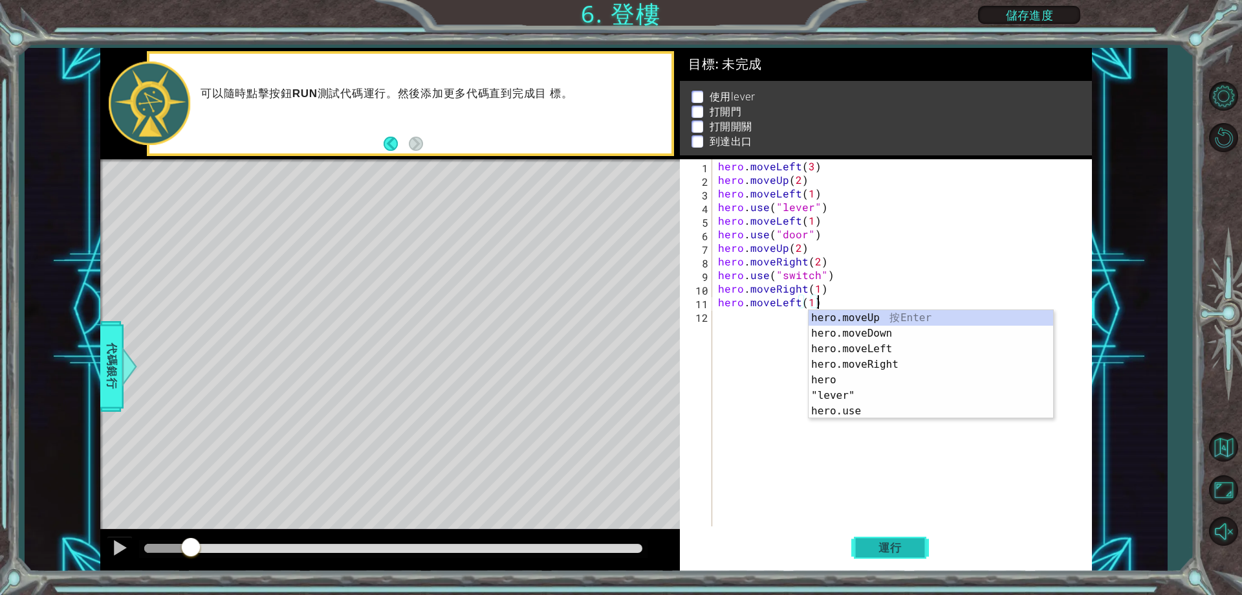
type textarea "hero.moveLeft(1)"
click at [880, 545] on span "運行" at bounding box center [890, 547] width 49 height 13
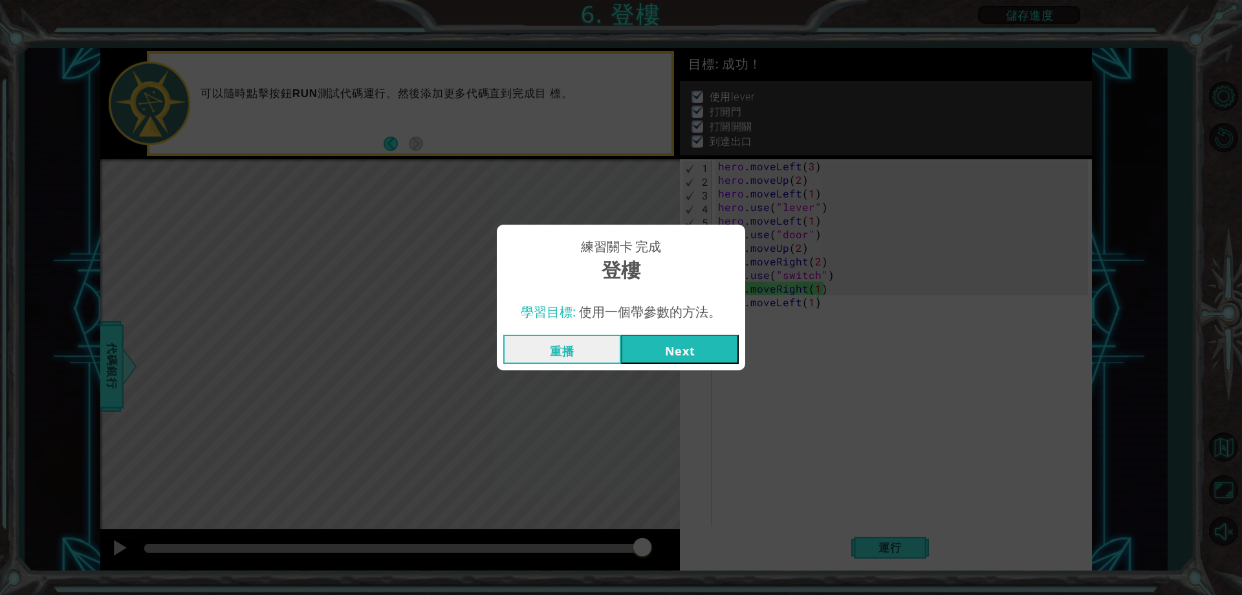
click at [668, 343] on button "Next" at bounding box center [680, 348] width 118 height 29
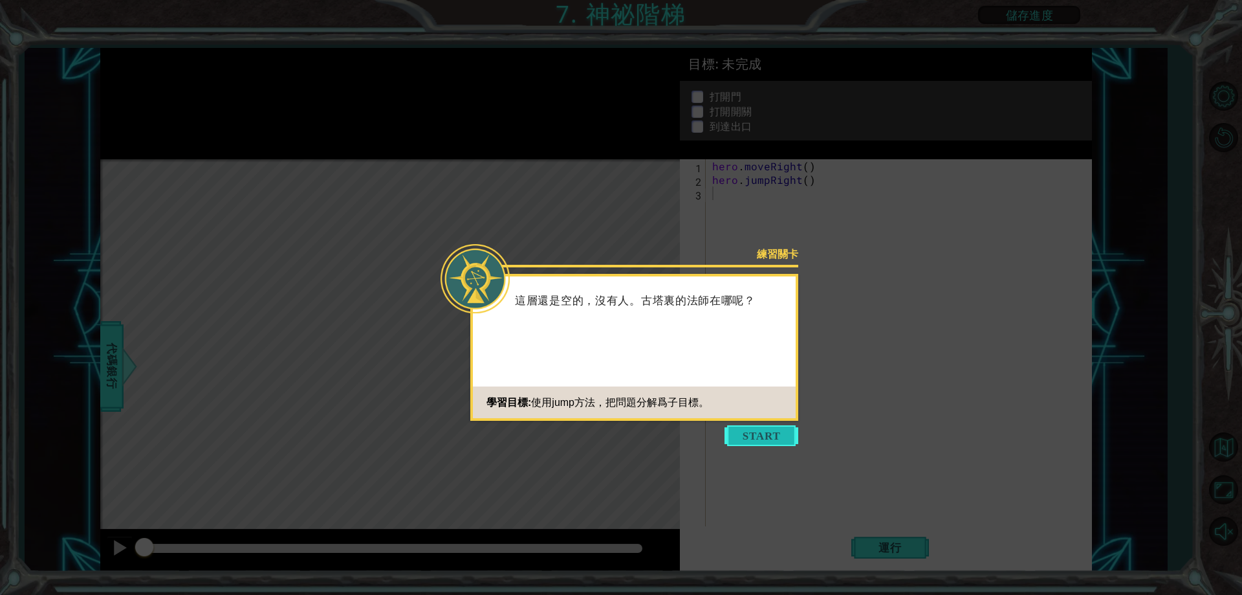
click at [765, 428] on button "Start" at bounding box center [762, 435] width 74 height 21
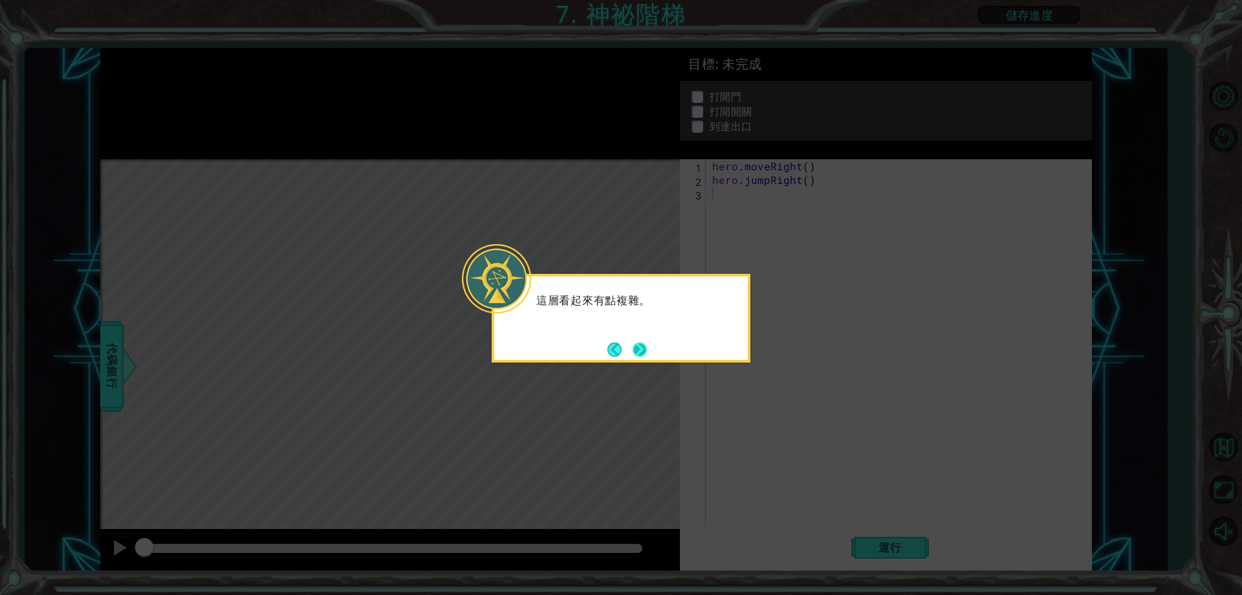
click at [646, 349] on button "Next" at bounding box center [640, 349] width 15 height 15
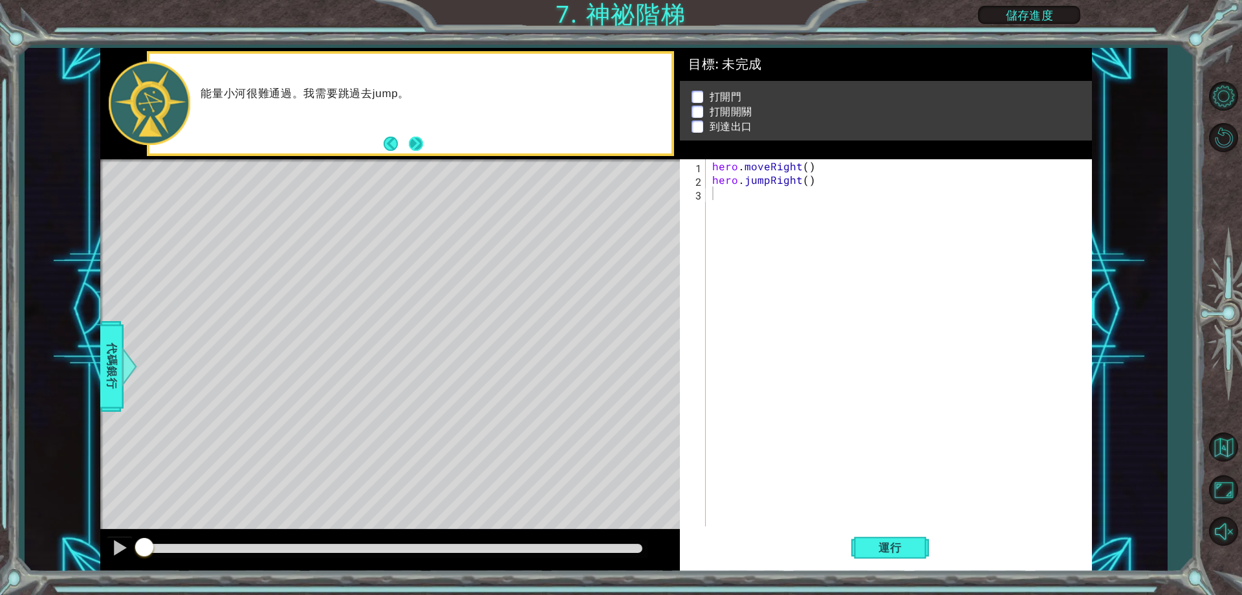
click at [418, 147] on button "Next" at bounding box center [416, 144] width 16 height 16
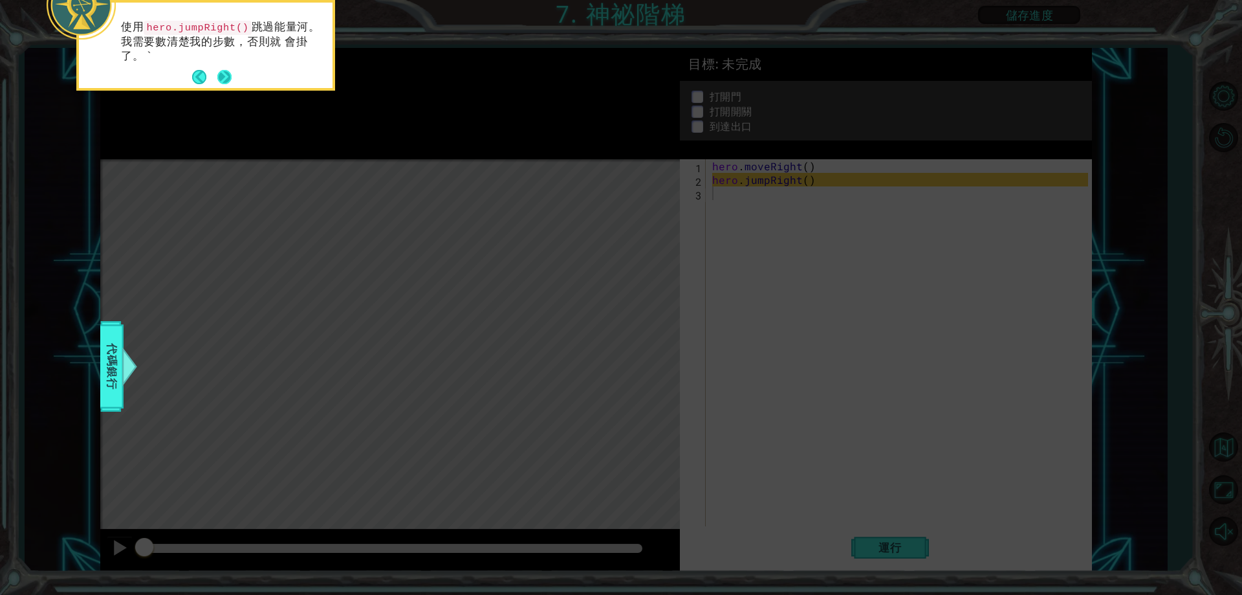
click at [231, 74] on button "Next" at bounding box center [224, 77] width 23 height 23
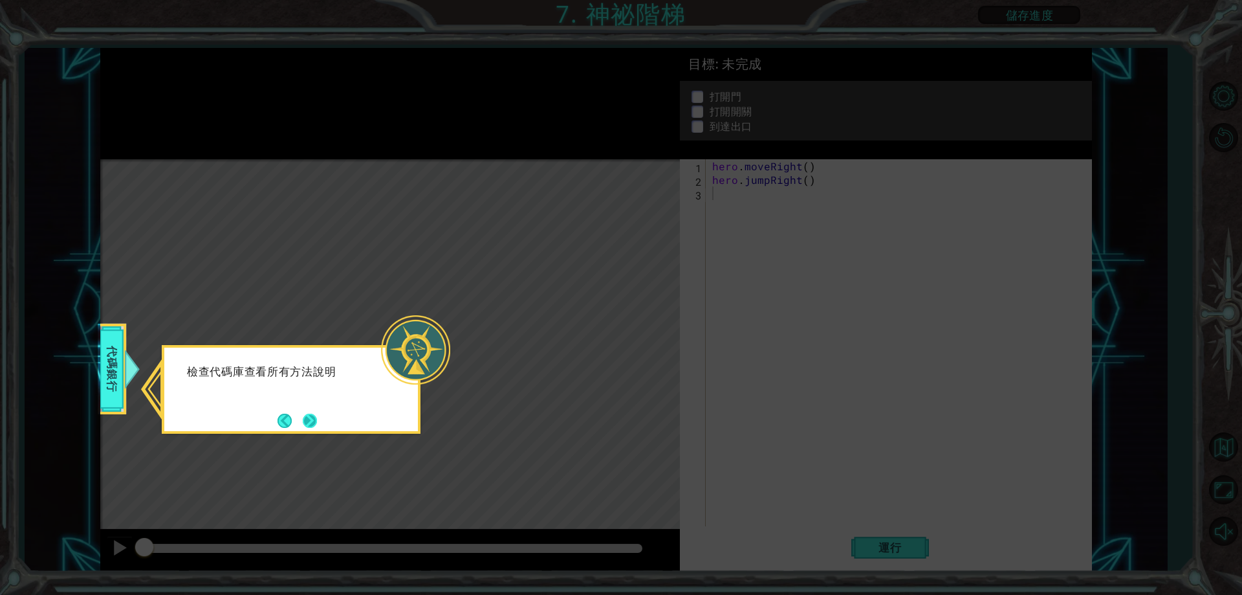
click at [318, 422] on button "Next" at bounding box center [310, 421] width 16 height 16
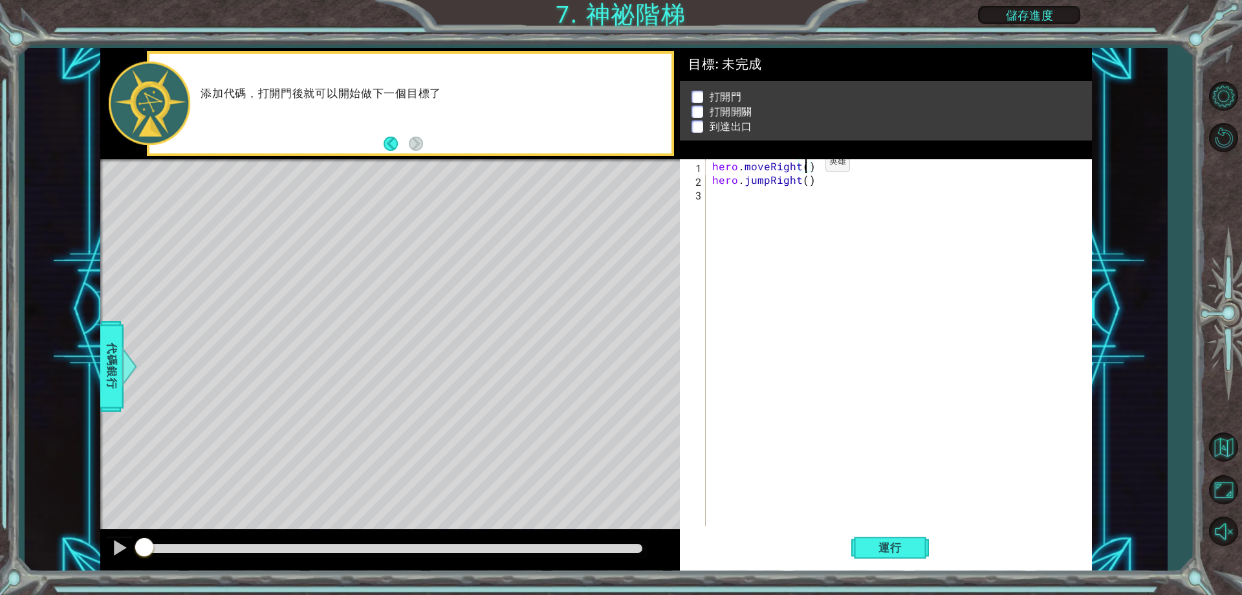
click at [804, 165] on div "hero . moveRight ( ) hero . jumpRight ( )" at bounding box center [902, 356] width 384 height 394
click at [803, 180] on div "hero . moveRight ( 1 ) hero . jumpRight ( )" at bounding box center [902, 356] width 384 height 394
type textarea "hero.jumpRight(2)"
drag, startPoint x: 866, startPoint y: 537, endPoint x: 871, endPoint y: 526, distance: 12.4
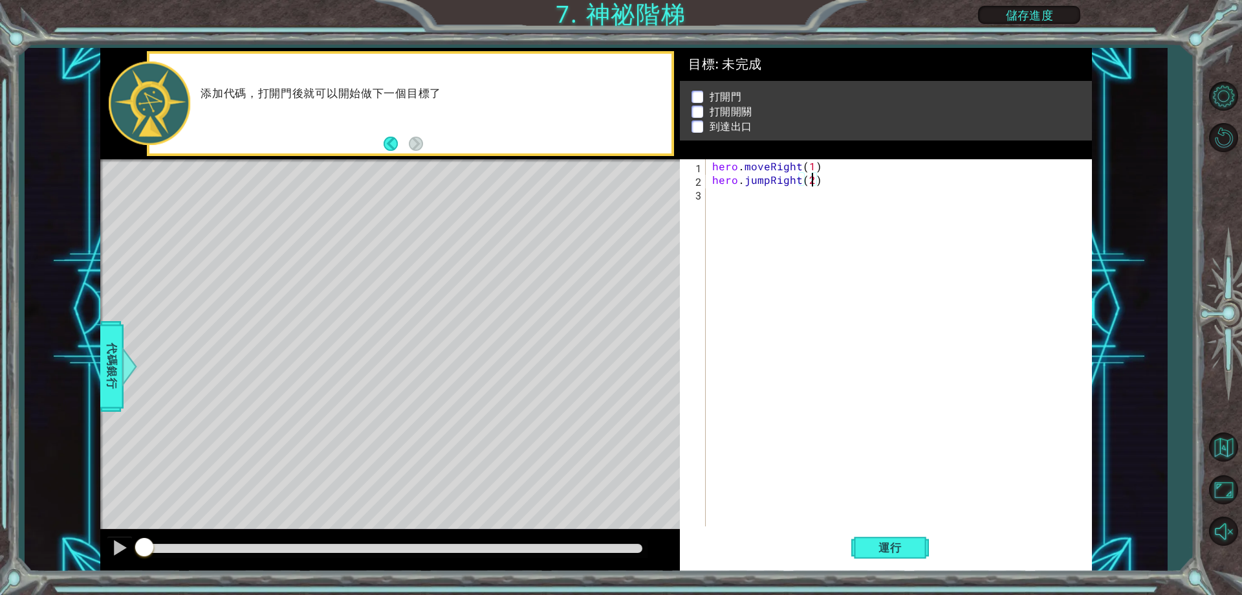
click at [868, 532] on button "運行" at bounding box center [890, 547] width 78 height 41
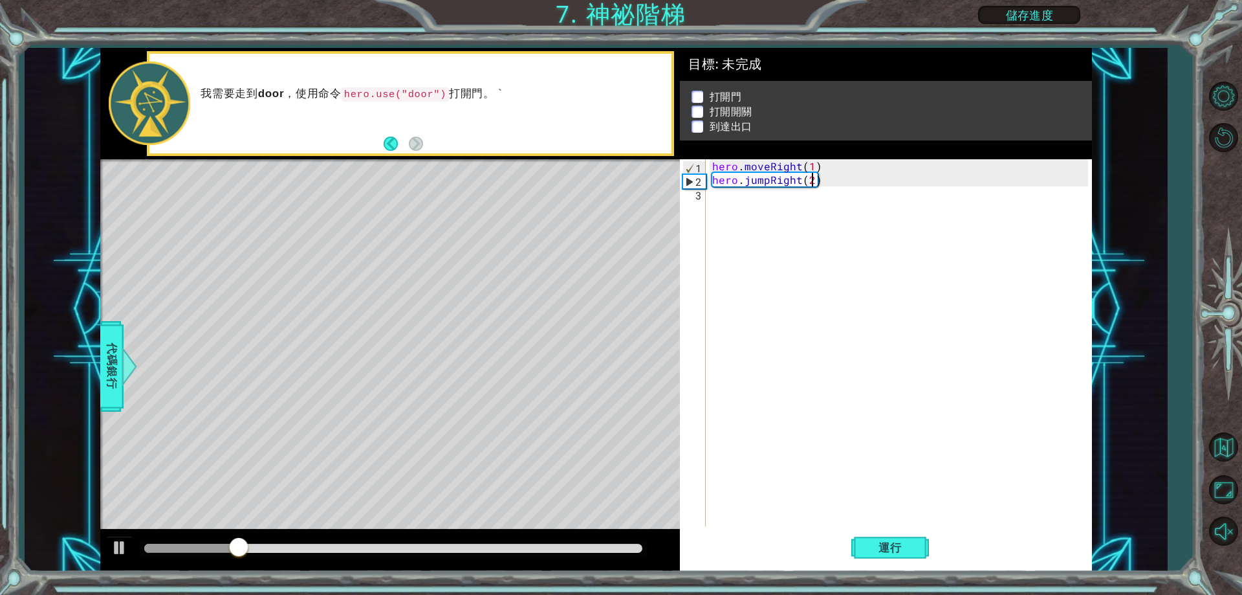
click at [798, 384] on div "hero . moveRight ( 1 ) hero . jumpRight ( 2 )" at bounding box center [902, 356] width 384 height 394
click at [754, 191] on div "hero . moveRight ( 1 ) hero . jumpRight ( 2 )" at bounding box center [902, 356] width 384 height 394
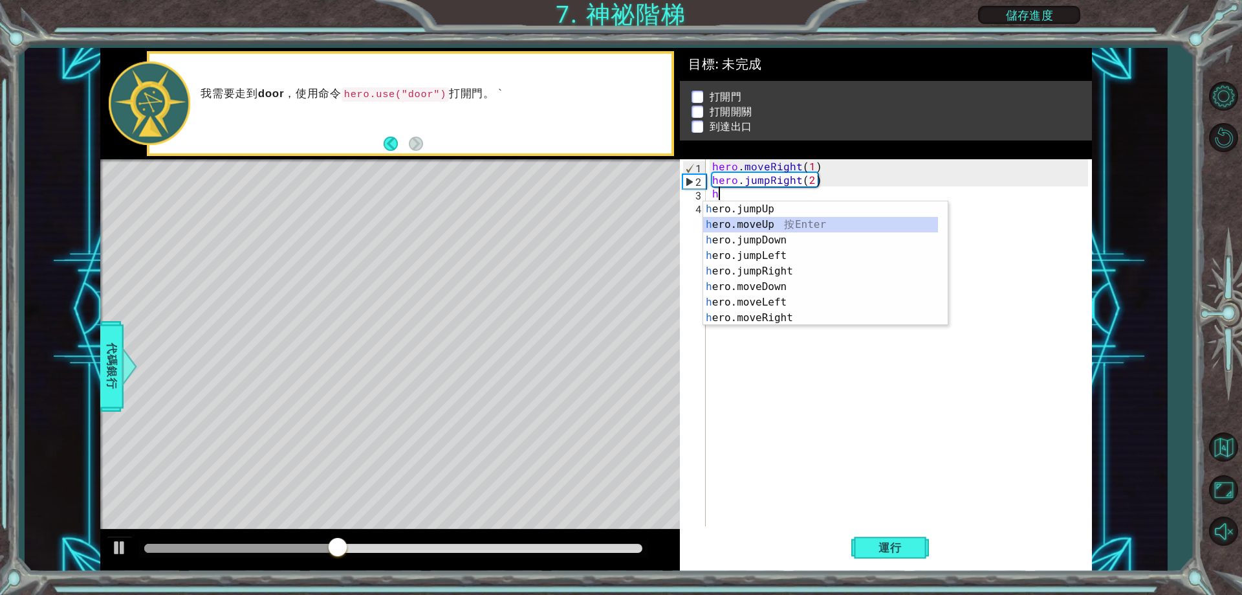
click at [772, 221] on div "h ero.jumpUp 按 Enter h ero.moveUp 按 Enter h ero.jumpDown 按 Enter h ero.jumpLeft…" at bounding box center [820, 278] width 235 height 155
type textarea "hero.moveUp(1)"
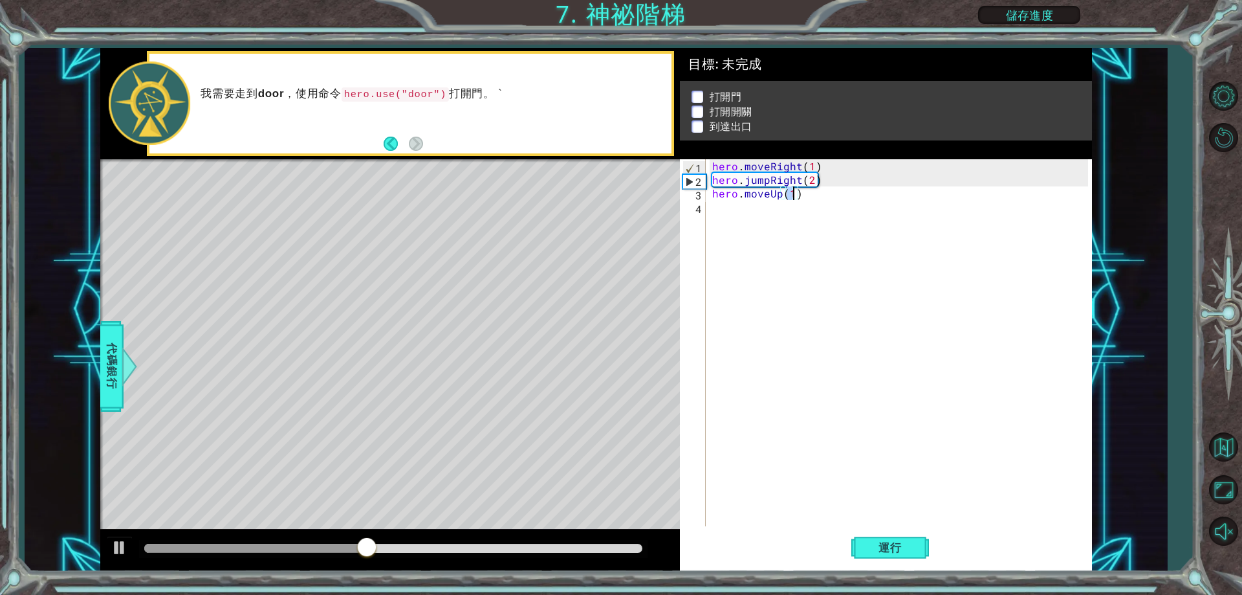
click at [748, 213] on div "hero . moveRight ( 1 ) hero . jumpRight ( 2 ) hero . moveUp ( 1 )" at bounding box center [902, 356] width 384 height 394
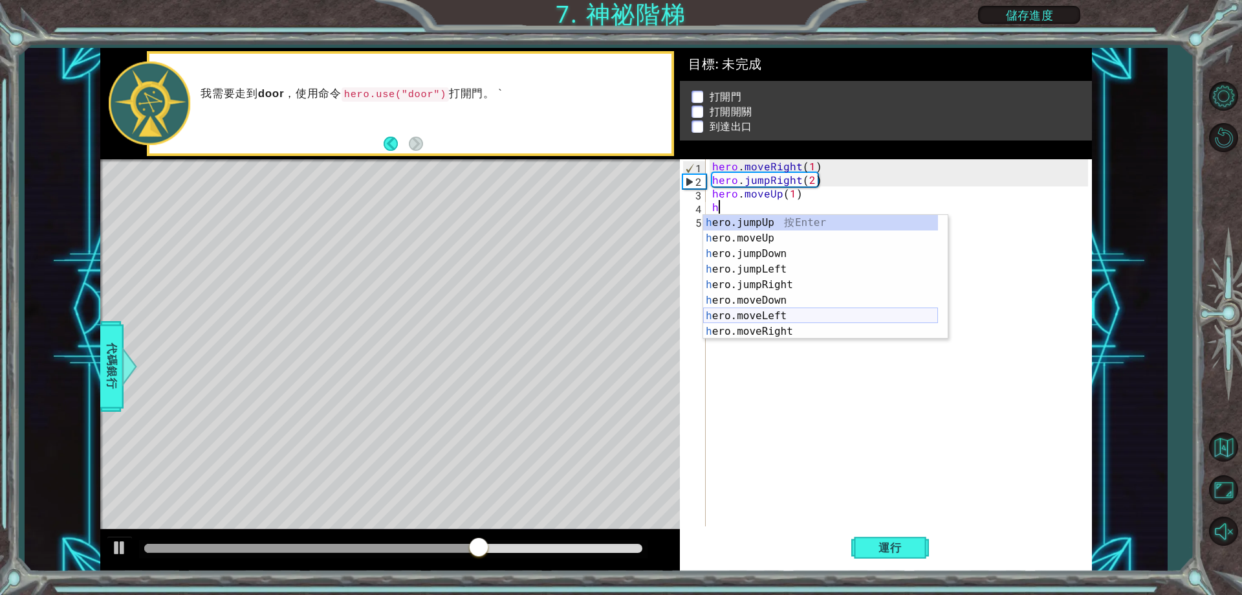
click at [789, 314] on div "h ero.jumpUp 按 Enter h ero.moveUp 按 Enter h ero.jumpDown 按 Enter h ero.jumpLeft…" at bounding box center [820, 292] width 235 height 155
type textarea "hero.moveLeft(1)"
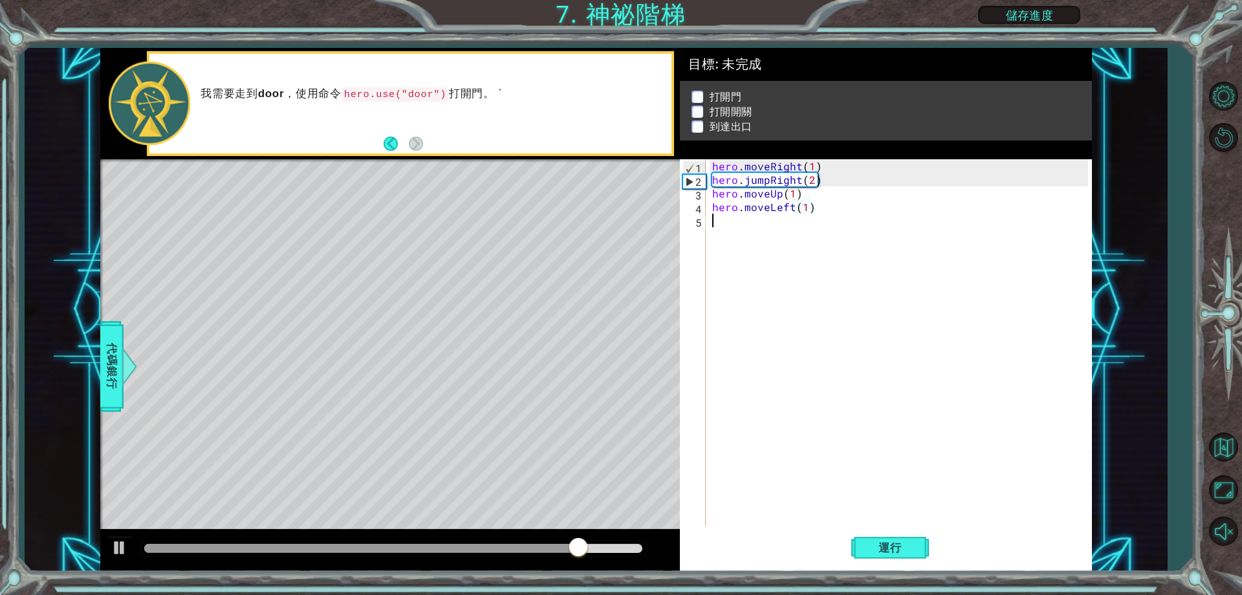
click at [750, 225] on div "hero . moveRight ( 1 ) hero . jumpRight ( 2 ) hero . moveUp ( 1 ) hero . moveLe…" at bounding box center [902, 356] width 384 height 394
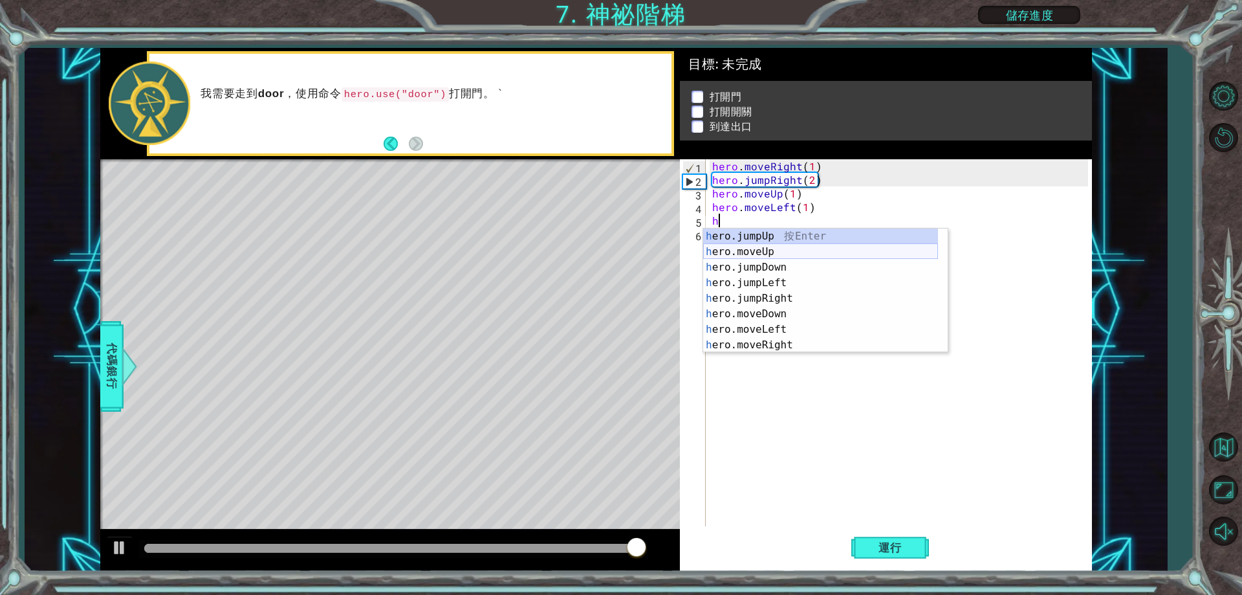
click at [782, 250] on div "h ero.jumpUp 按 Enter h ero.moveUp 按 Enter h ero.jumpDown 按 Enter h ero.jumpLeft…" at bounding box center [820, 305] width 235 height 155
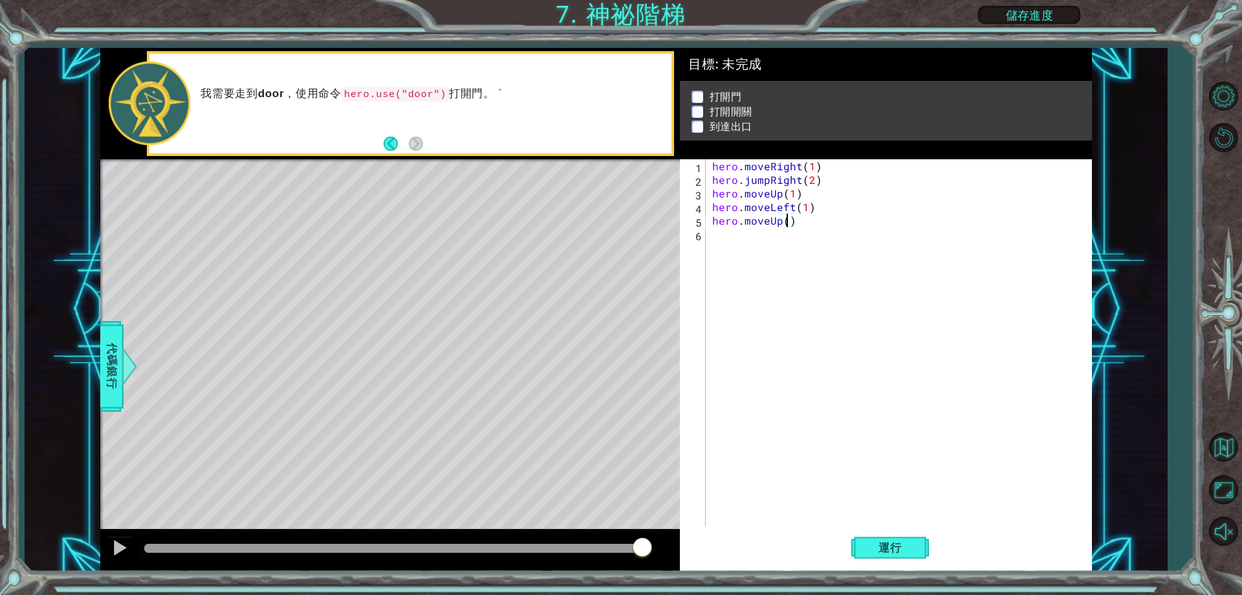
type textarea "hero.moveUp(3)"
click at [727, 242] on div "hero . moveRight ( 1 ) hero . jumpRight ( 2 ) hero . moveUp ( 1 ) hero . moveLe…" at bounding box center [902, 356] width 384 height 394
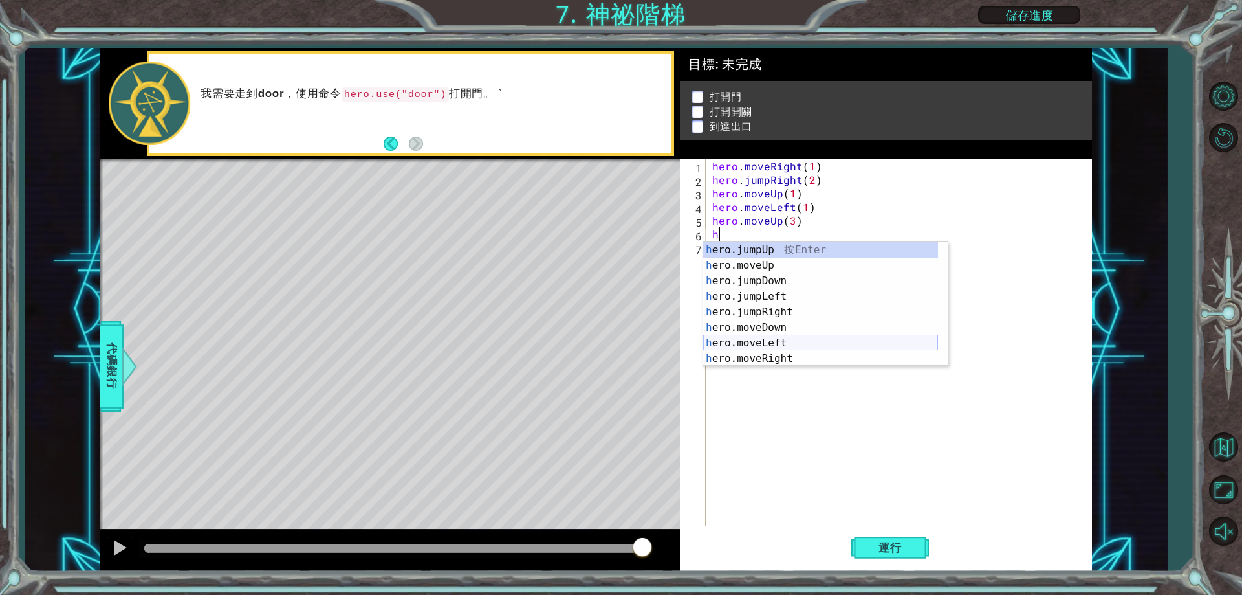
click at [786, 336] on div "h ero.jumpUp 按 Enter h ero.moveUp 按 Enter h ero.jumpDown 按 Enter h ero.jumpLeft…" at bounding box center [820, 319] width 235 height 155
type textarea "hero.moveLeft(1)"
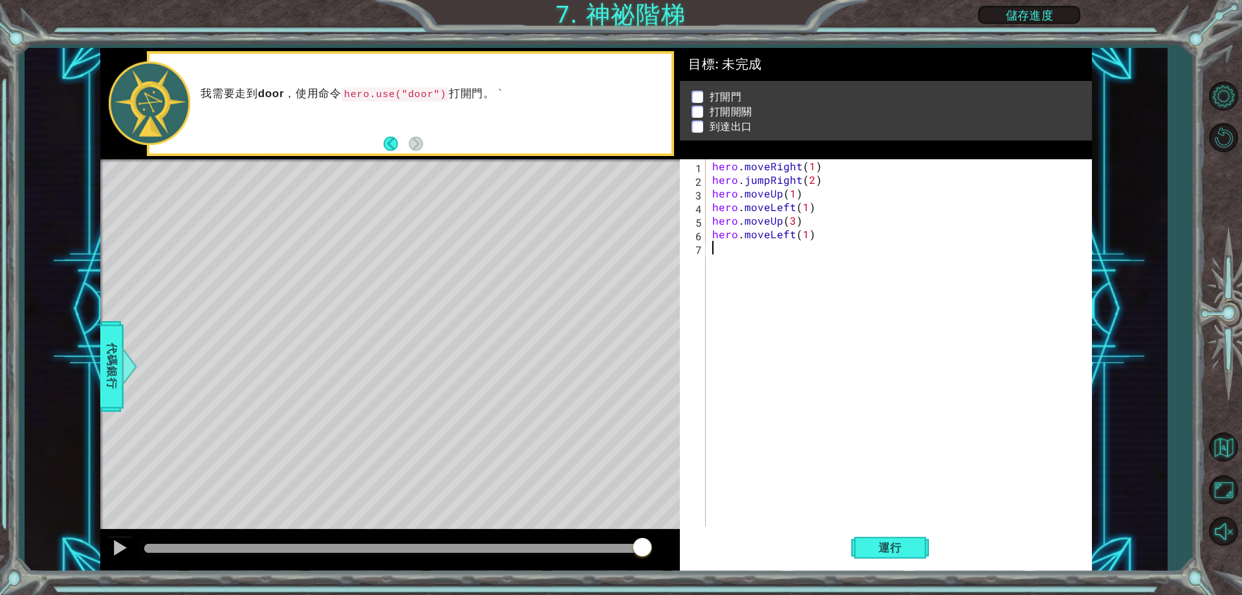
click at [768, 255] on div "hero . moveRight ( 1 ) hero . jumpRight ( 2 ) hero . moveUp ( 1 ) hero . moveLe…" at bounding box center [902, 356] width 384 height 394
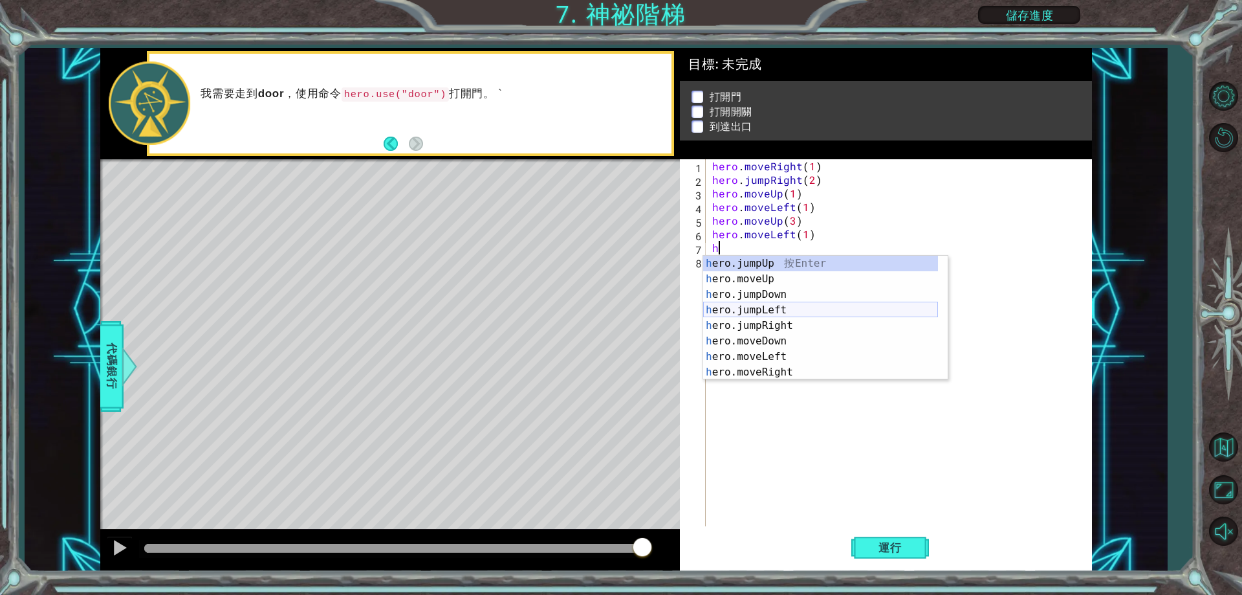
scroll to position [16, 0]
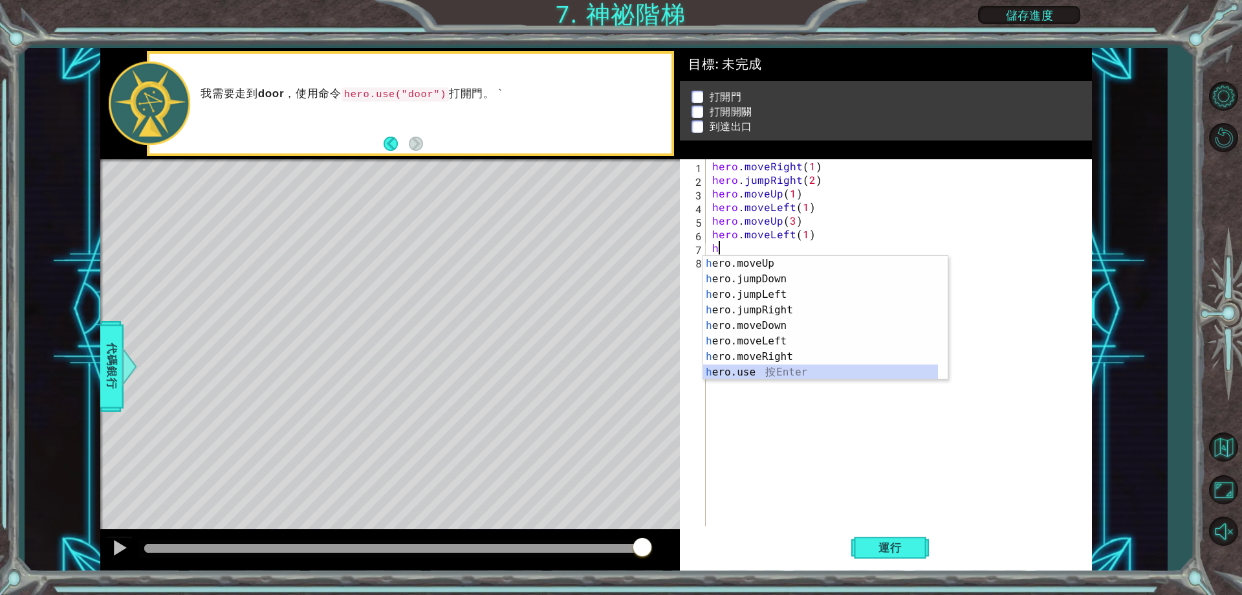
click at [794, 367] on div "h ero.moveUp 按 Enter h ero.jumpDown 按 Enter h ero.jumpLeft 按 Enter h ero.jumpRi…" at bounding box center [820, 333] width 235 height 155
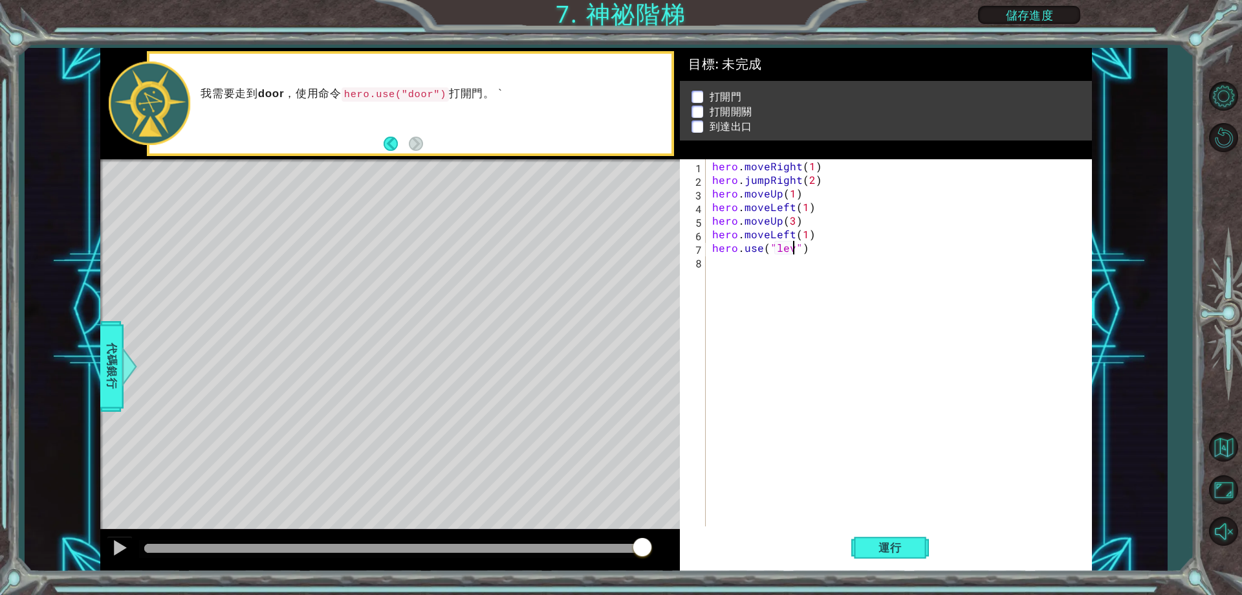
scroll to position [0, 6]
type textarea "hero.use("lever")"
click at [805, 274] on div "hero . moveRight ( 1 ) hero . jumpRight ( 2 ) hero . moveUp ( 1 ) hero . moveLe…" at bounding box center [902, 356] width 384 height 394
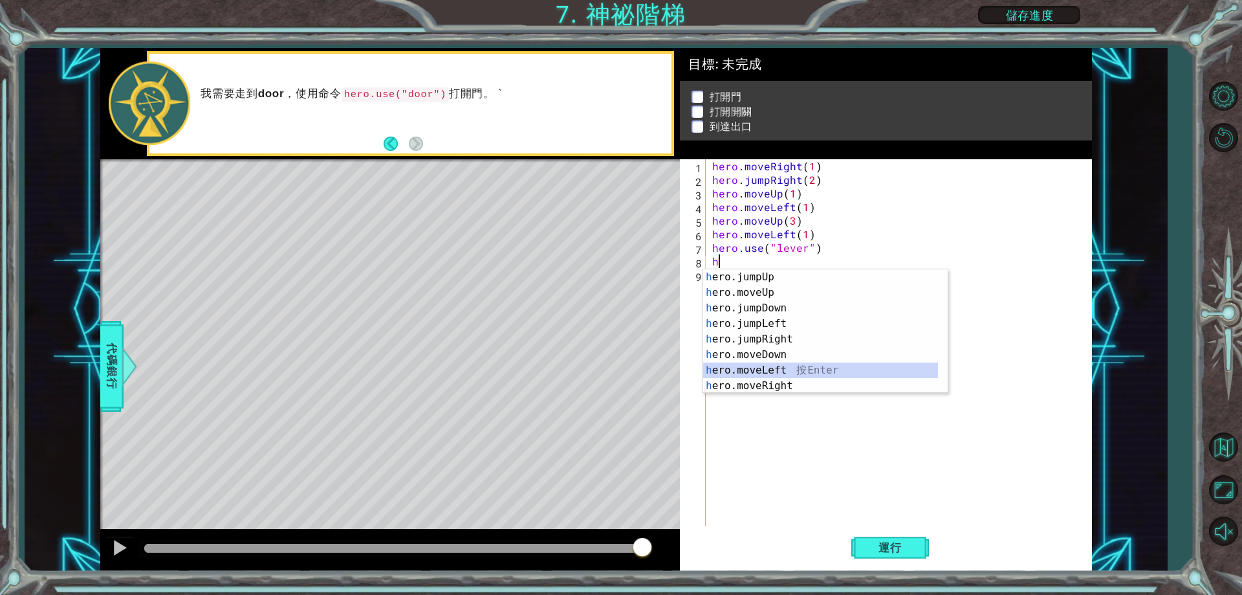
click at [790, 365] on div "h ero.jumpUp 按 Enter h ero.moveUp 按 Enter h ero.jumpDown 按 Enter h ero.jumpLeft…" at bounding box center [820, 346] width 235 height 155
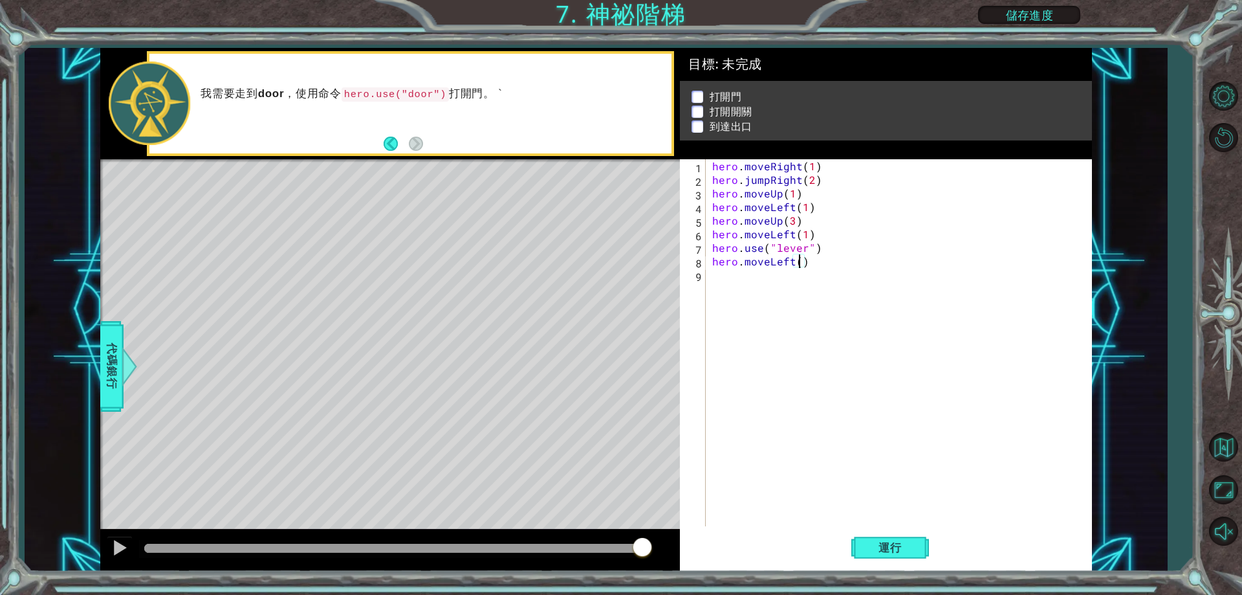
type textarea "hero.moveLeft(2)"
click at [750, 278] on div "hero . moveRight ( 1 ) hero . jumpRight ( 2 ) hero . moveUp ( 1 ) hero . moveLe…" at bounding box center [902, 356] width 384 height 394
type textarea "h"
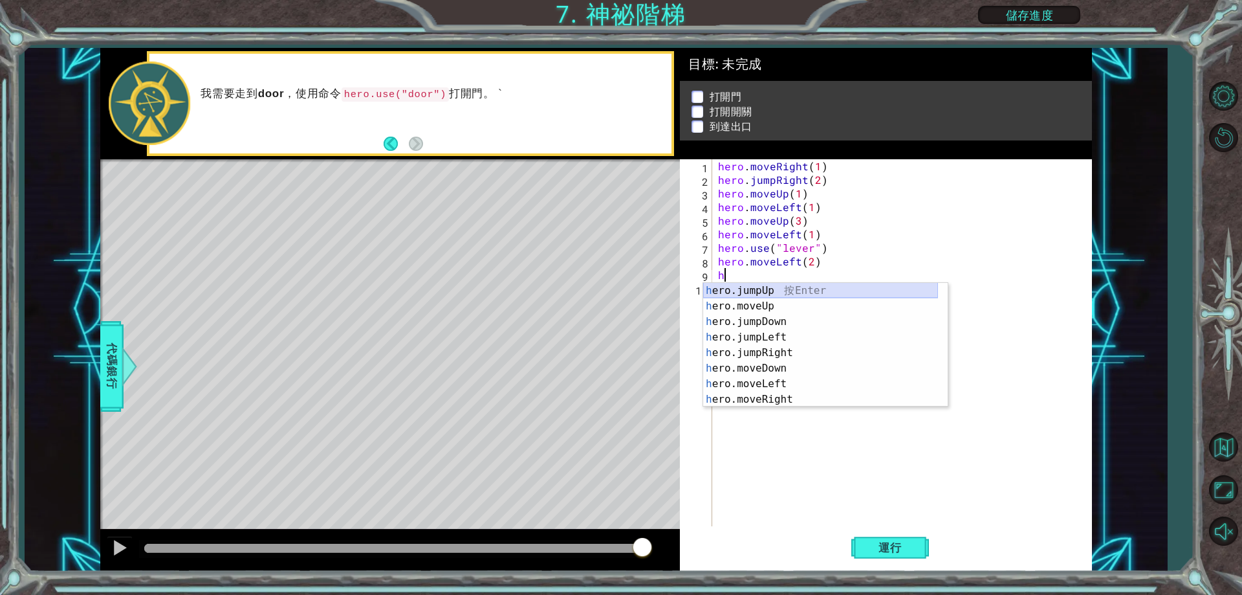
click at [787, 289] on div "h ero.jumpUp 按 Enter h ero.moveUp 按 Enter h ero.jumpDown 按 Enter h ero.jumpLeft…" at bounding box center [820, 360] width 235 height 155
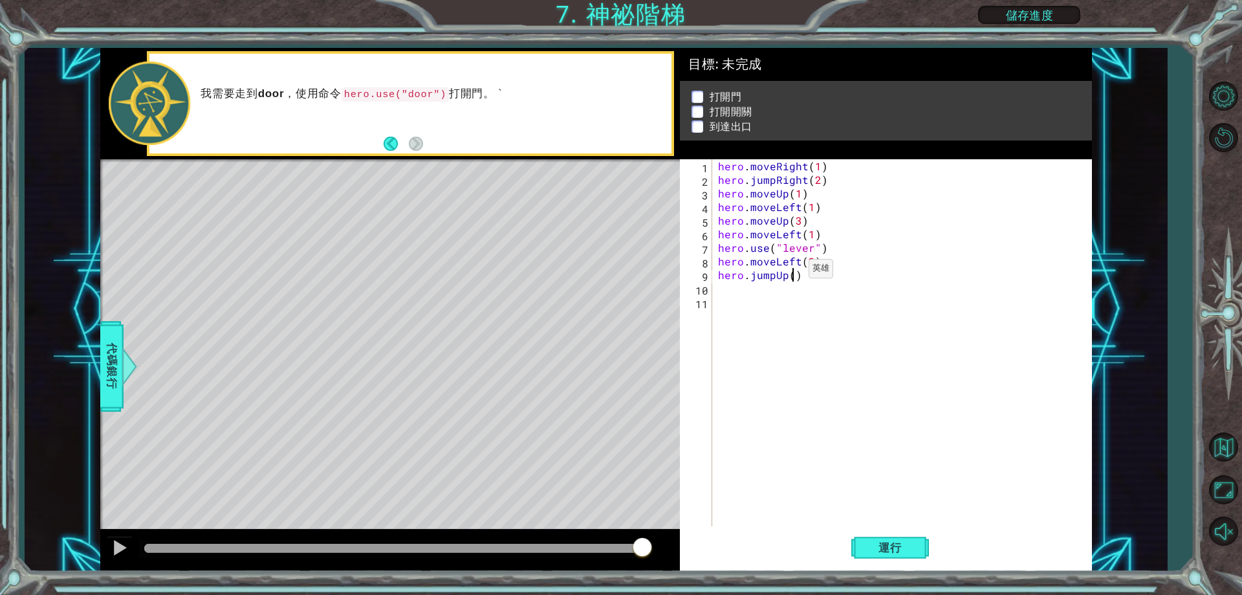
click at [793, 272] on div "hero . moveRight ( 1 ) hero . jumpRight ( 2 ) hero . moveUp ( 1 ) hero . moveLe…" at bounding box center [905, 356] width 378 height 394
type textarea "hero.jumpUp(1)"
click at [778, 295] on div "hero . moveRight ( 1 ) hero . jumpRight ( 2 ) hero . moveUp ( 1 ) hero . moveLe…" at bounding box center [905, 356] width 378 height 394
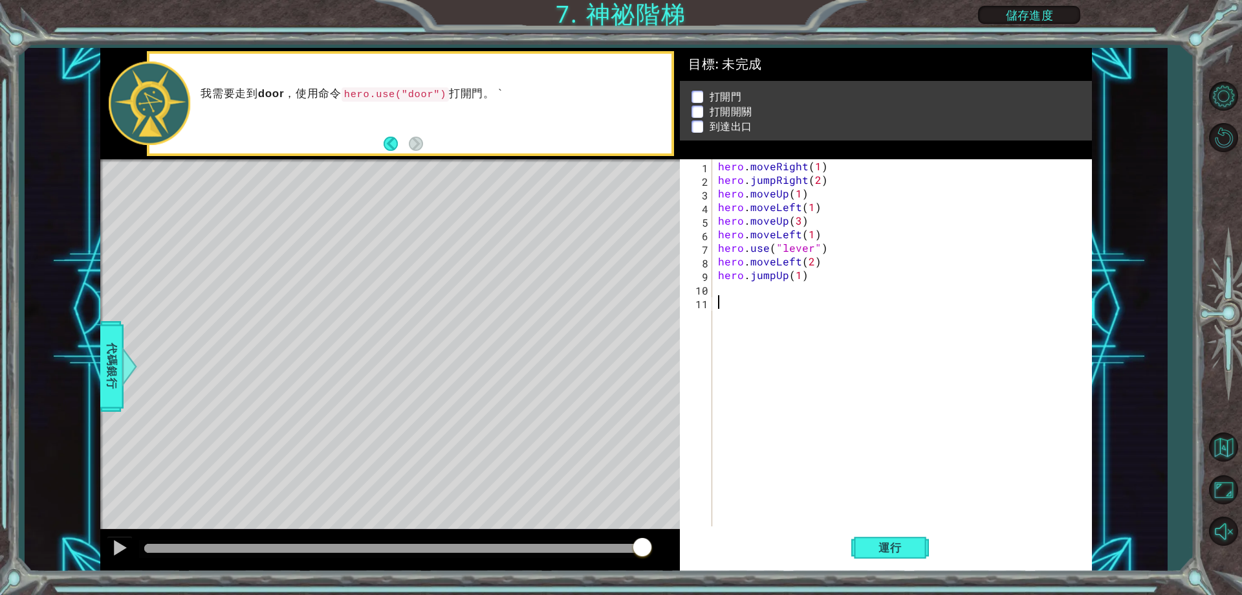
click at [771, 285] on div "hero . moveRight ( 1 ) hero . jumpRight ( 2 ) hero . moveUp ( 1 ) hero . moveLe…" at bounding box center [905, 356] width 378 height 394
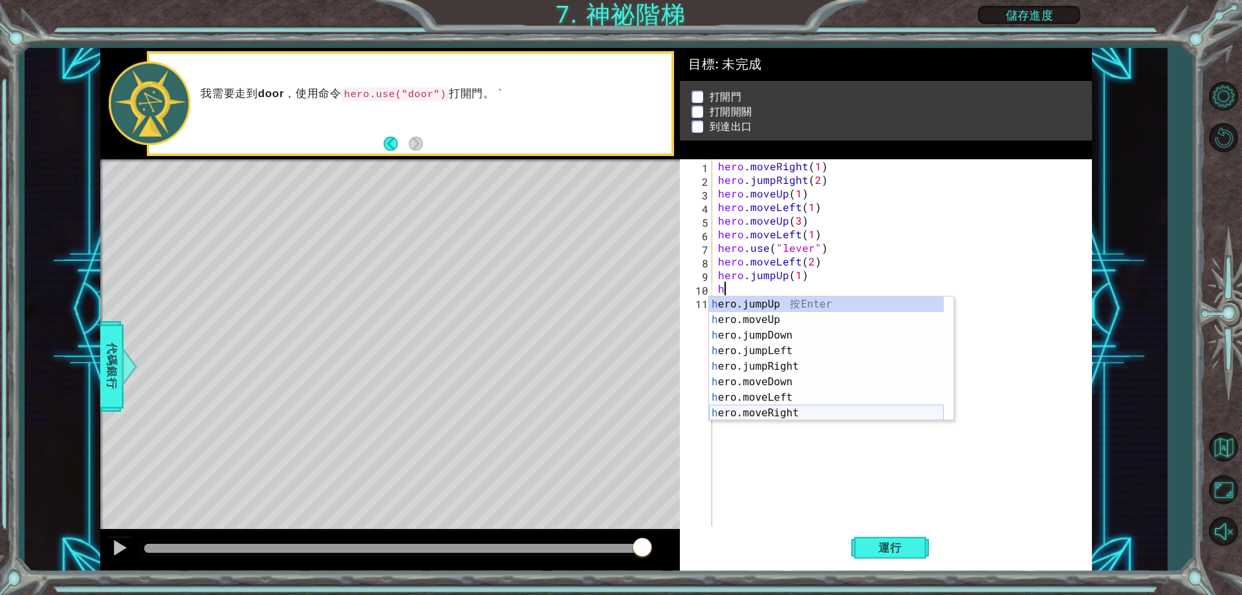
click at [776, 408] on div "h ero.jumpUp 按 Enter h ero.moveUp 按 Enter h ero.jumpDown 按 Enter h ero.jumpLeft…" at bounding box center [826, 373] width 235 height 155
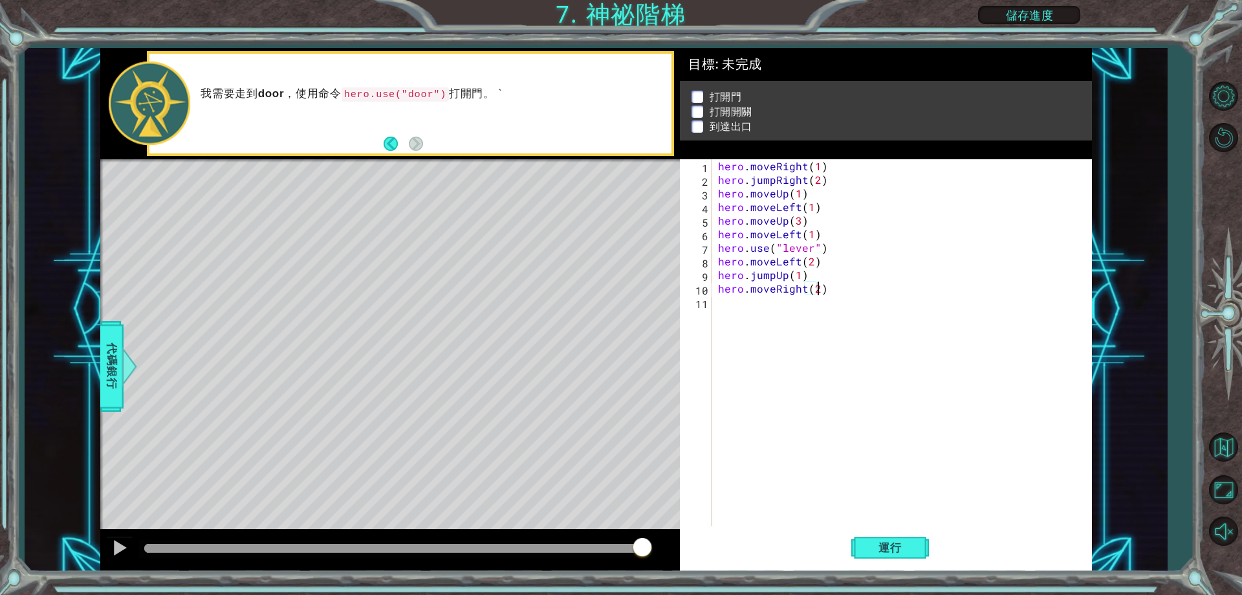
scroll to position [0, 6]
click at [875, 532] on button "運行" at bounding box center [890, 547] width 78 height 41
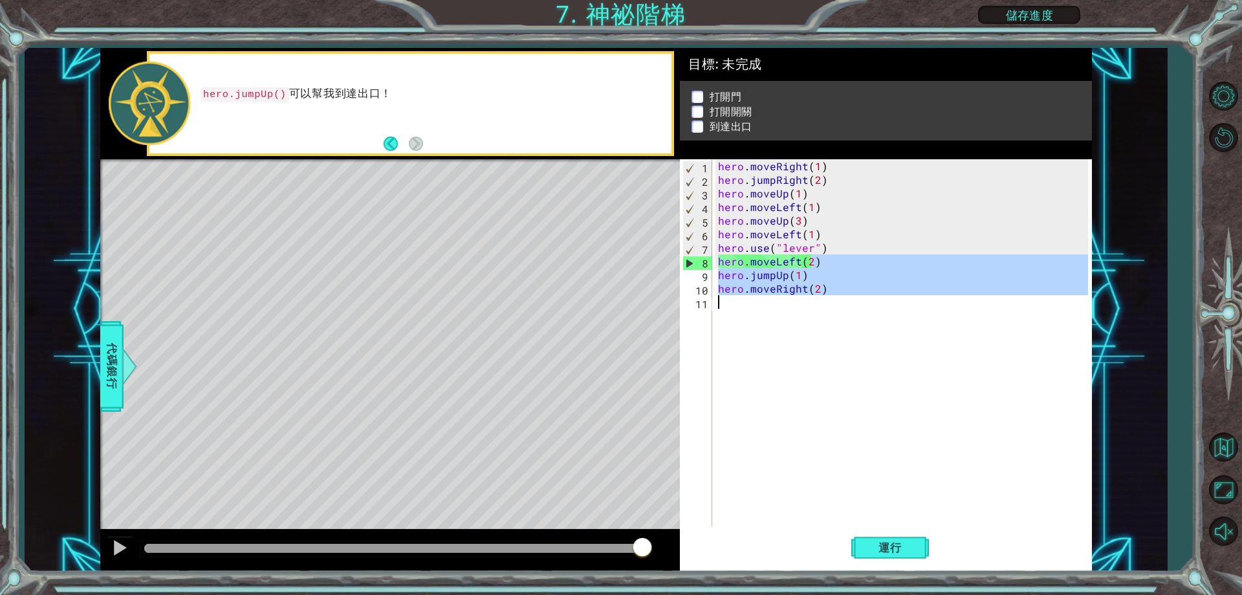
drag, startPoint x: 783, startPoint y: 256, endPoint x: 727, endPoint y: 311, distance: 78.2
click at [727, 311] on div "hero . moveRight ( 1 ) hero . jumpRight ( 2 ) hero . moveUp ( 1 ) hero . moveLe…" at bounding box center [905, 356] width 378 height 394
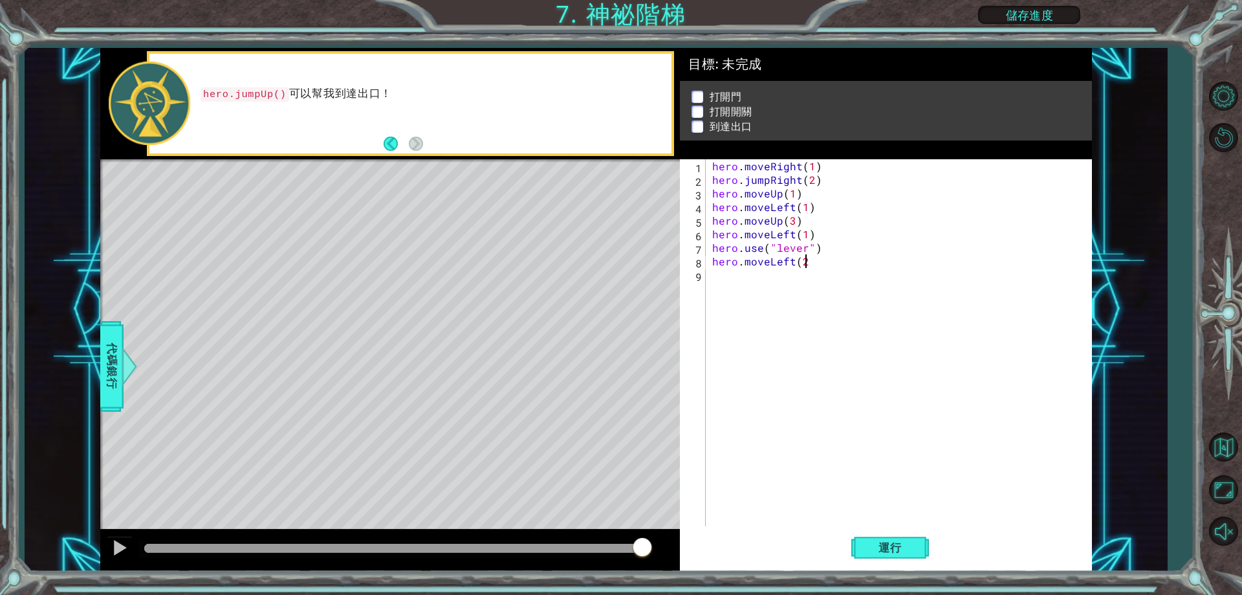
scroll to position [0, 5]
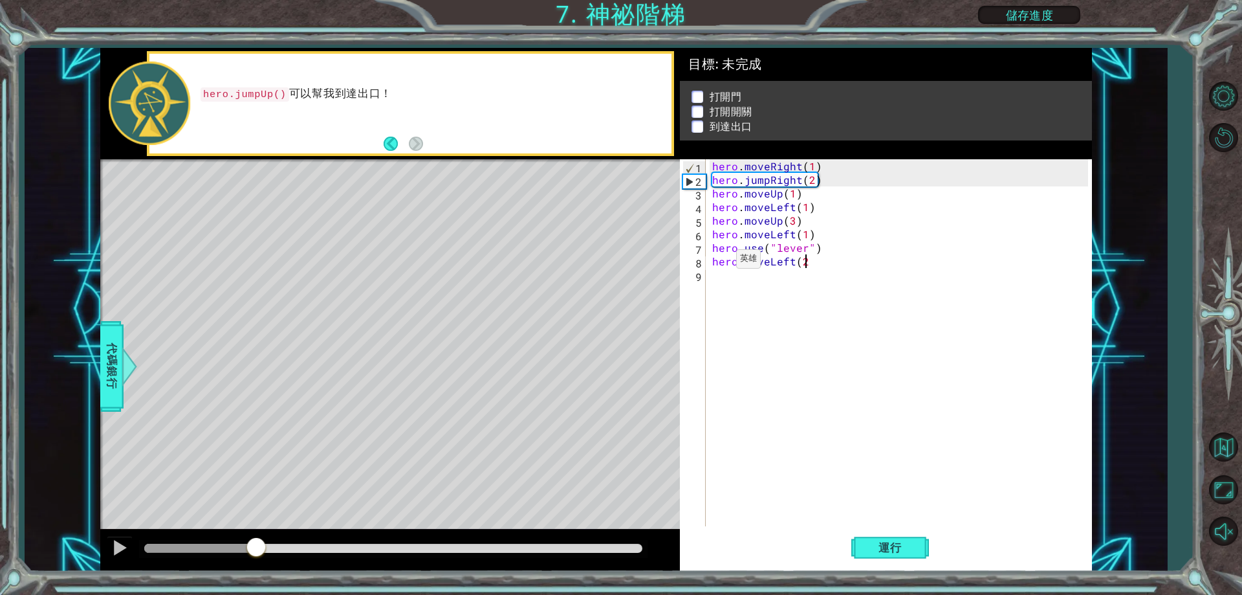
drag, startPoint x: 636, startPoint y: 544, endPoint x: 256, endPoint y: 588, distance: 382.9
click at [256, 588] on div "1 ההההההההההההההההההההההההההההההההההההההההההההההההההההההההההההההההההההההההההההה…" at bounding box center [621, 297] width 1242 height 595
click at [811, 183] on div "hero . moveRight ( 1 ) hero . jumpRight ( 2 ) hero . moveUp ( 1 ) hero . moveLe…" at bounding box center [902, 356] width 384 height 394
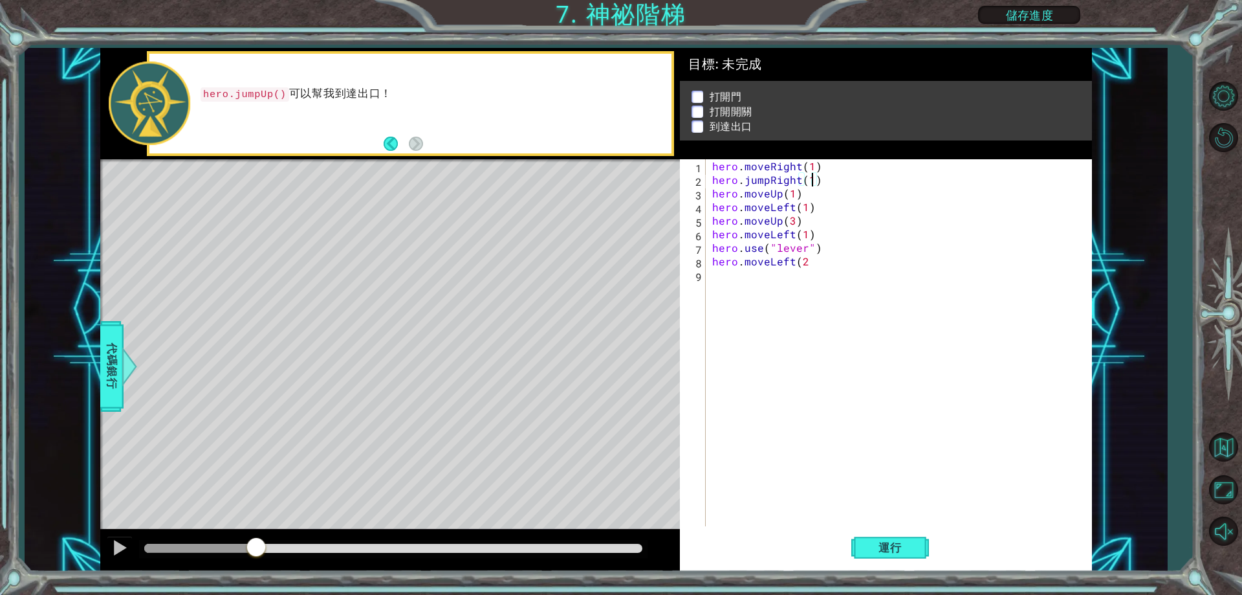
scroll to position [0, 6]
click at [866, 532] on button "運行" at bounding box center [890, 547] width 78 height 41
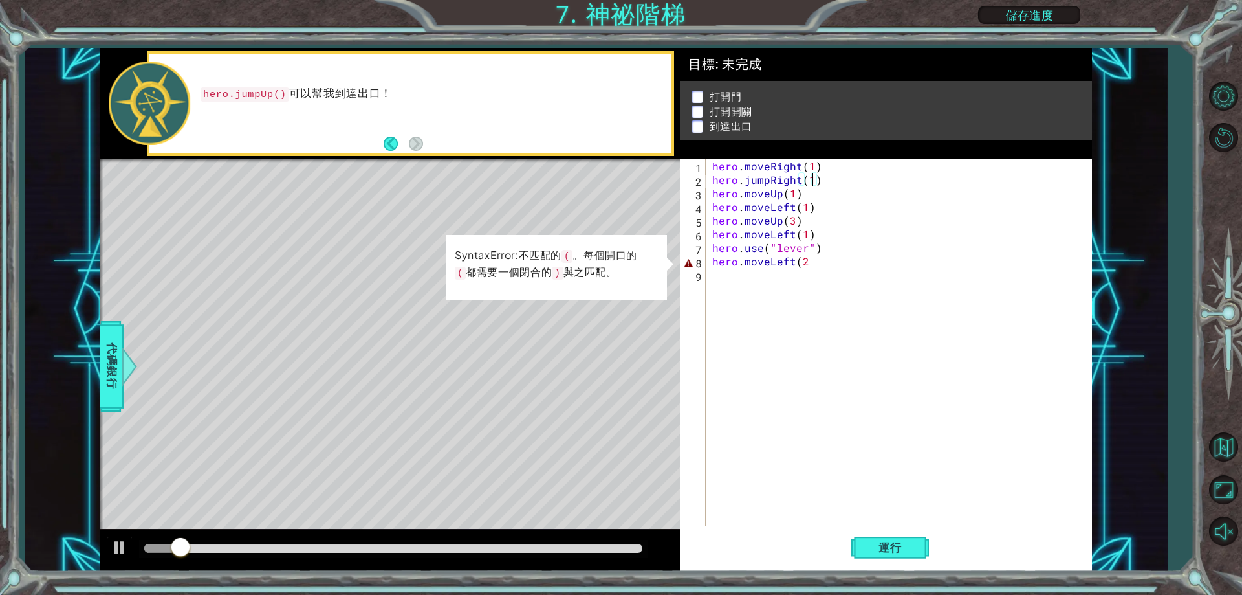
click at [815, 263] on div "hero . moveRight ( 1 ) hero . jumpRight ( 1 ) hero . moveUp ( 1 ) hero . moveLe…" at bounding box center [902, 356] width 384 height 394
type textarea "hero.moveLeft(2"
drag, startPoint x: 815, startPoint y: 263, endPoint x: 709, endPoint y: 263, distance: 106.1
click at [710, 263] on div "hero . moveRight ( 1 ) hero . jumpRight ( 1 ) hero . moveUp ( 1 ) hero . moveLe…" at bounding box center [899, 342] width 378 height 367
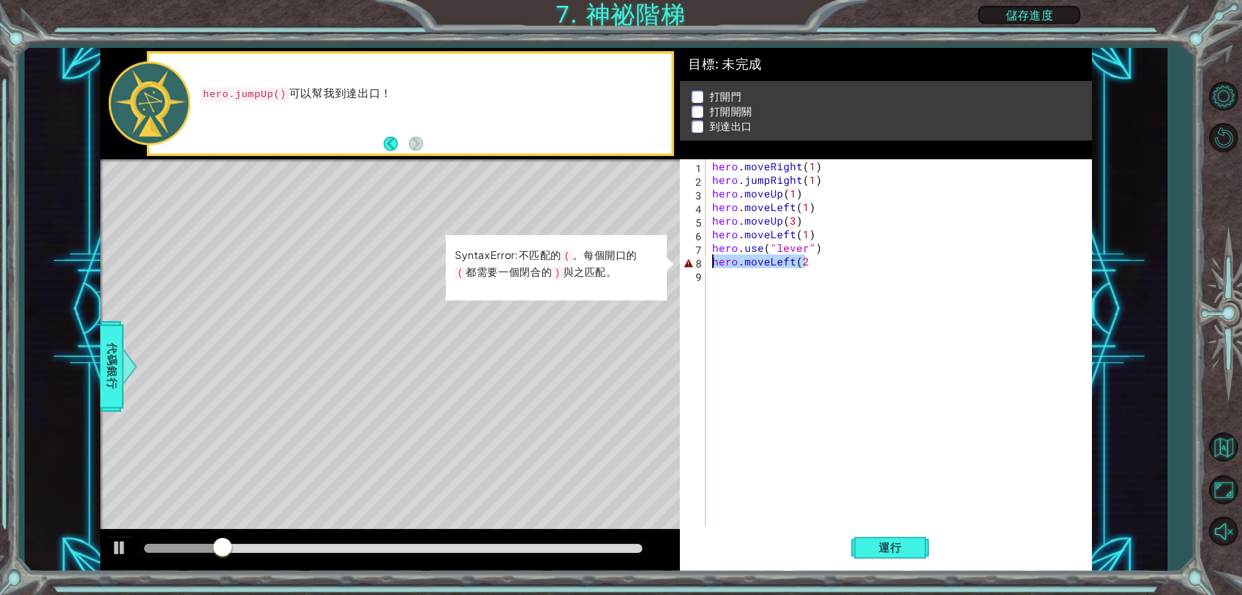
scroll to position [0, 0]
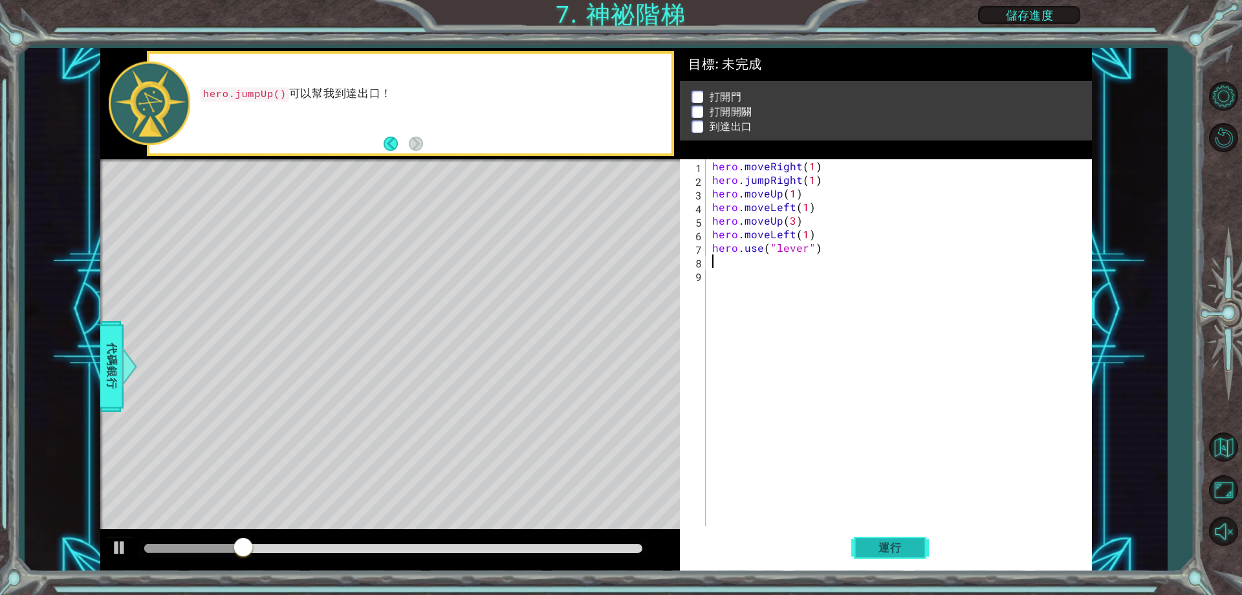
click at [866, 549] on span "運行" at bounding box center [890, 547] width 49 height 13
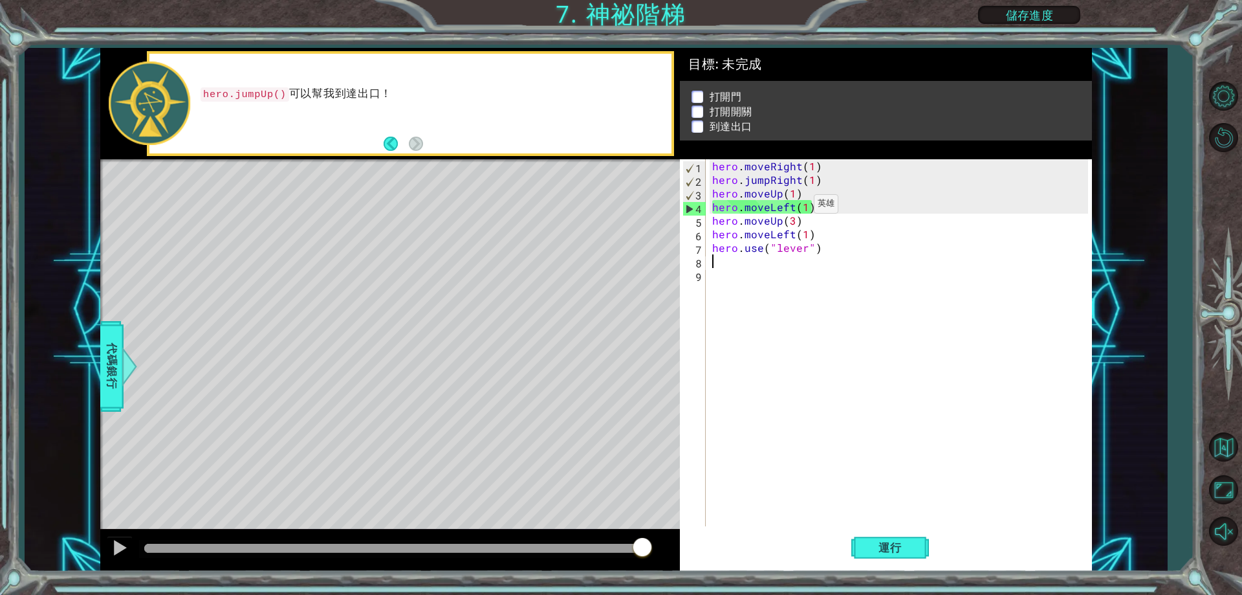
click at [792, 207] on div "hero . moveRight ( 1 ) hero . jumpRight ( 1 ) hero . moveUp ( 1 ) hero . moveLe…" at bounding box center [902, 356] width 384 height 394
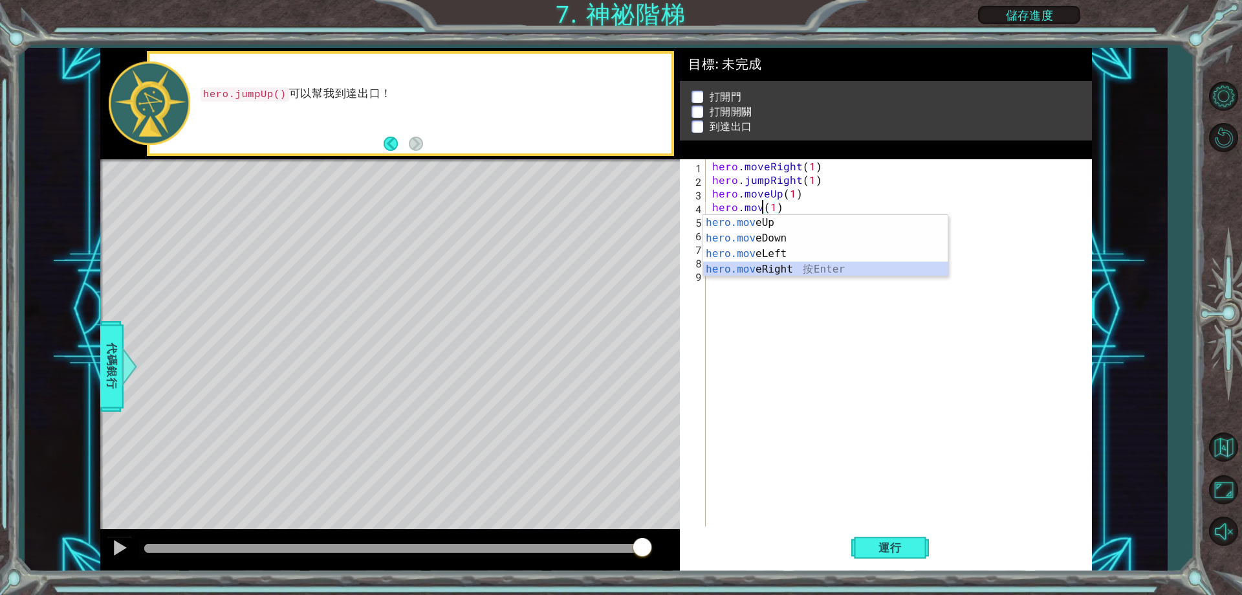
click at [826, 270] on div "hero.mov eUp 按 Enter hero.mov eDown 按 Enter hero.mov eLeft 按 Enter hero.mov eRi…" at bounding box center [825, 261] width 245 height 93
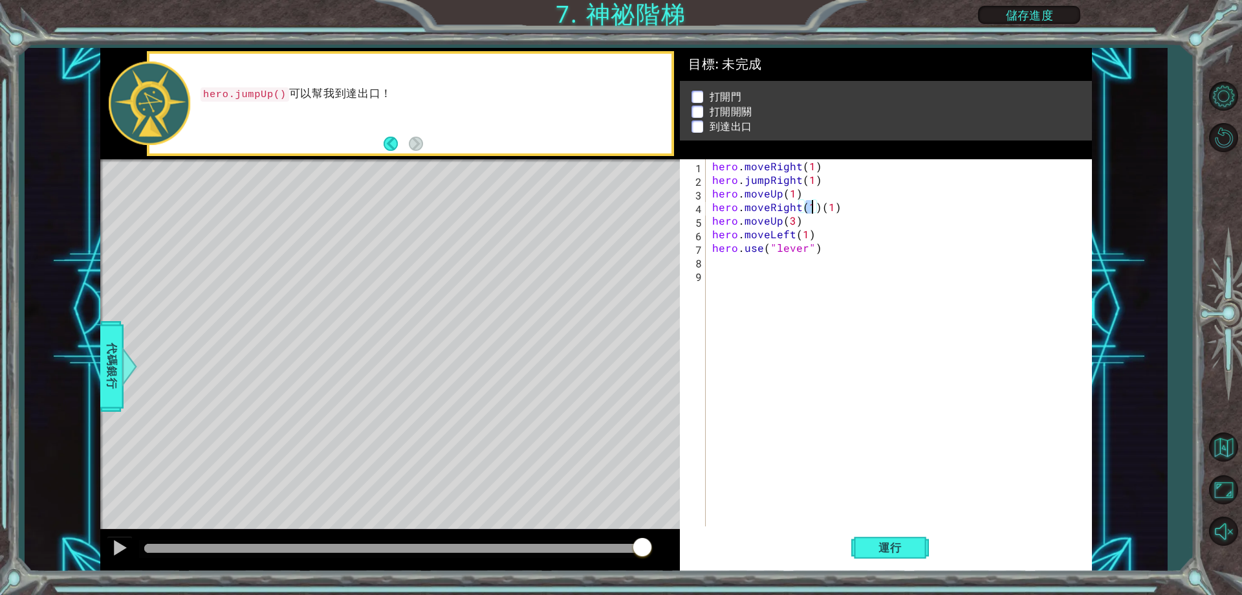
click at [851, 209] on div "hero . moveRight ( 1 ) hero . jumpRight ( 1 ) hero . moveUp ( 1 ) hero . moveRi…" at bounding box center [902, 356] width 384 height 394
type textarea "hero.moveRight(1)"
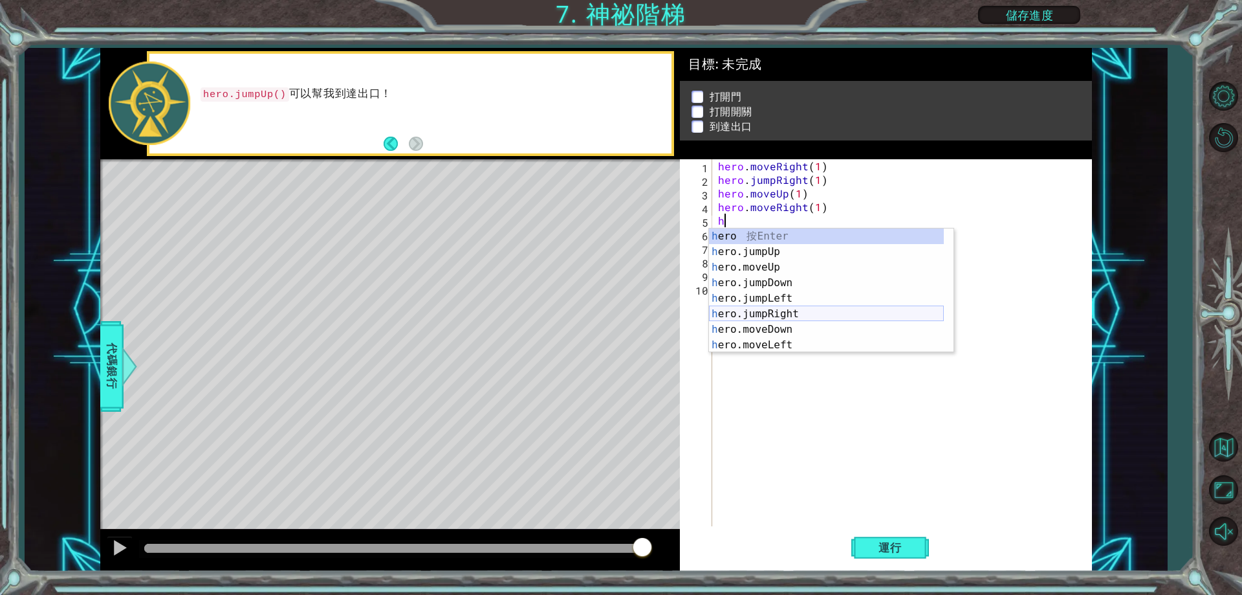
scroll to position [31, 0]
click at [780, 342] on div "h ero.moveUp 按 Enter h ero.jumpDown 按 Enter h ero.jumpLeft 按 Enter h ero.jumpRi…" at bounding box center [826, 305] width 235 height 155
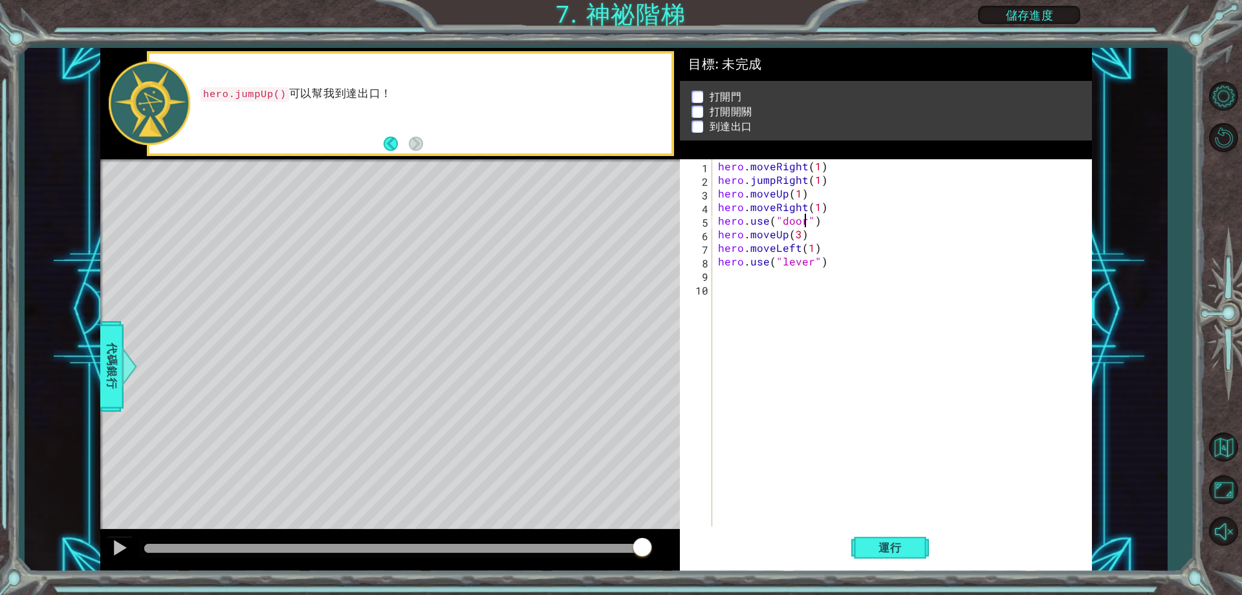
scroll to position [0, 6]
click at [896, 536] on button "運行" at bounding box center [890, 547] width 78 height 41
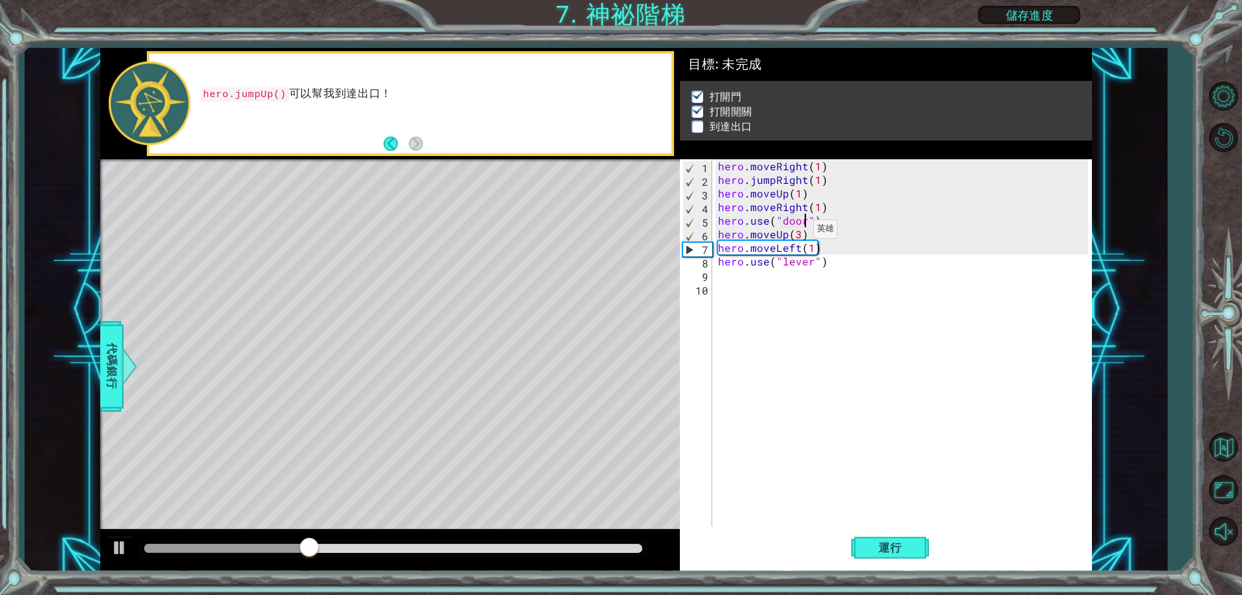
click at [797, 232] on div "hero . moveRight ( 1 ) hero . jumpRight ( 1 ) hero . moveUp ( 1 ) hero . moveRi…" at bounding box center [905, 356] width 378 height 394
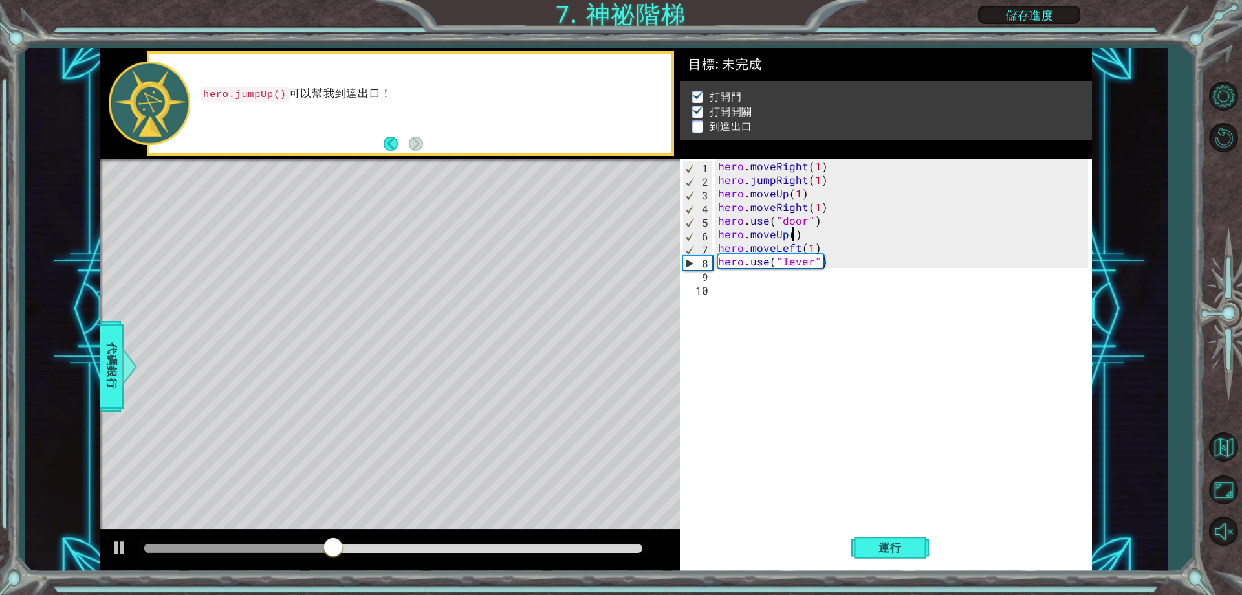
type textarea "hero.moveUp(2)"
click at [851, 377] on div "hero . moveRight ( 1 ) hero . jumpRight ( 1 ) hero . moveUp ( 1 ) hero . moveRi…" at bounding box center [905, 356] width 378 height 394
click at [767, 284] on div "hero . moveRight ( 1 ) hero . jumpRight ( 1 ) hero . moveUp ( 1 ) hero . moveRi…" at bounding box center [905, 356] width 378 height 394
click at [771, 278] on div "hero . moveRight ( 1 ) hero . jumpRight ( 1 ) hero . moveUp ( 1 ) hero . moveRi…" at bounding box center [905, 356] width 378 height 394
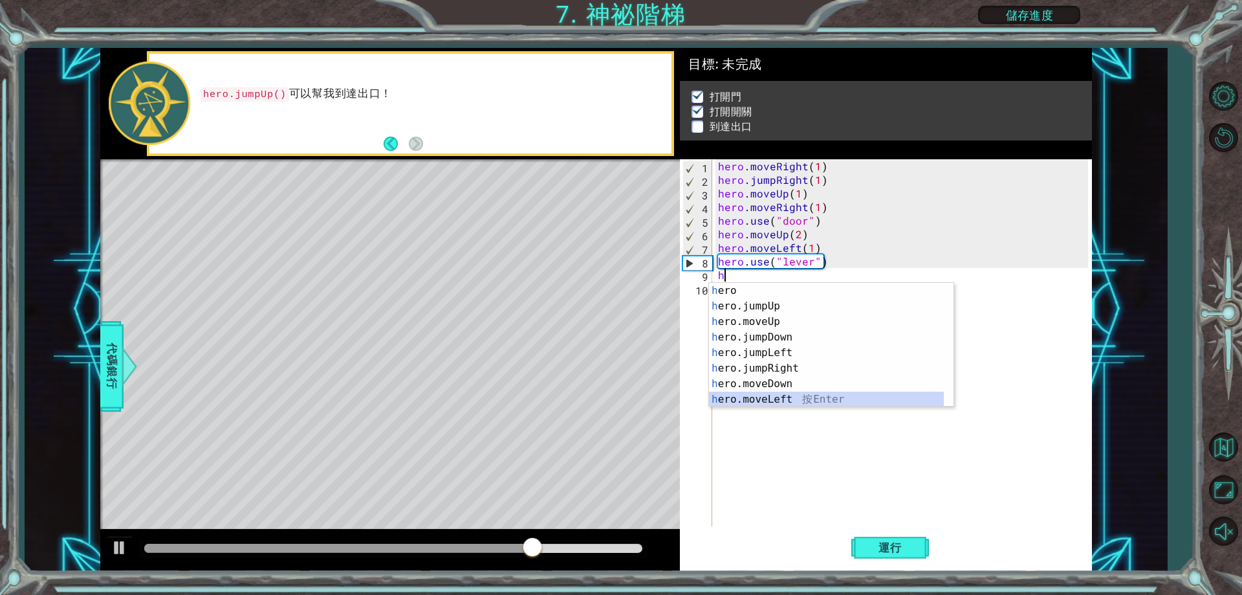
click at [802, 399] on div "h ero 按 Enter h ero.jumpUp 按 Enter h ero.moveUp 按 Enter h ero.jumpDown 按 Enter …" at bounding box center [831, 360] width 245 height 155
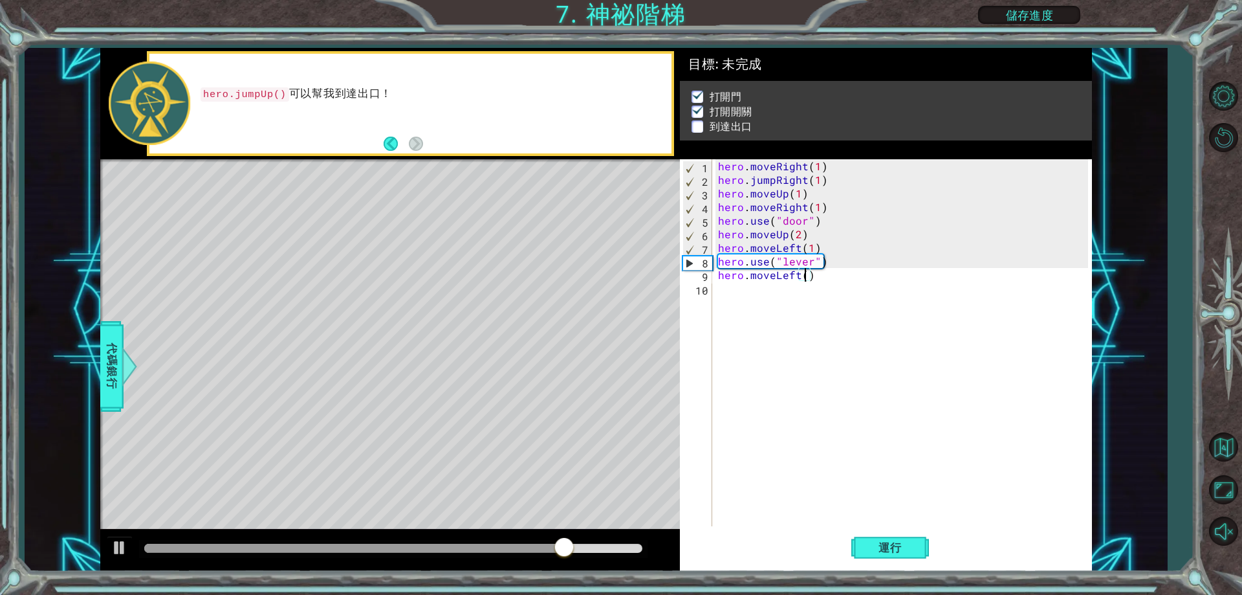
type textarea "hero.moveLeft(2)"
click at [758, 292] on div "hero . moveRight ( 1 ) hero . jumpRight ( 1 ) hero . moveUp ( 1 ) hero . moveRi…" at bounding box center [905, 356] width 378 height 394
type textarea "h"
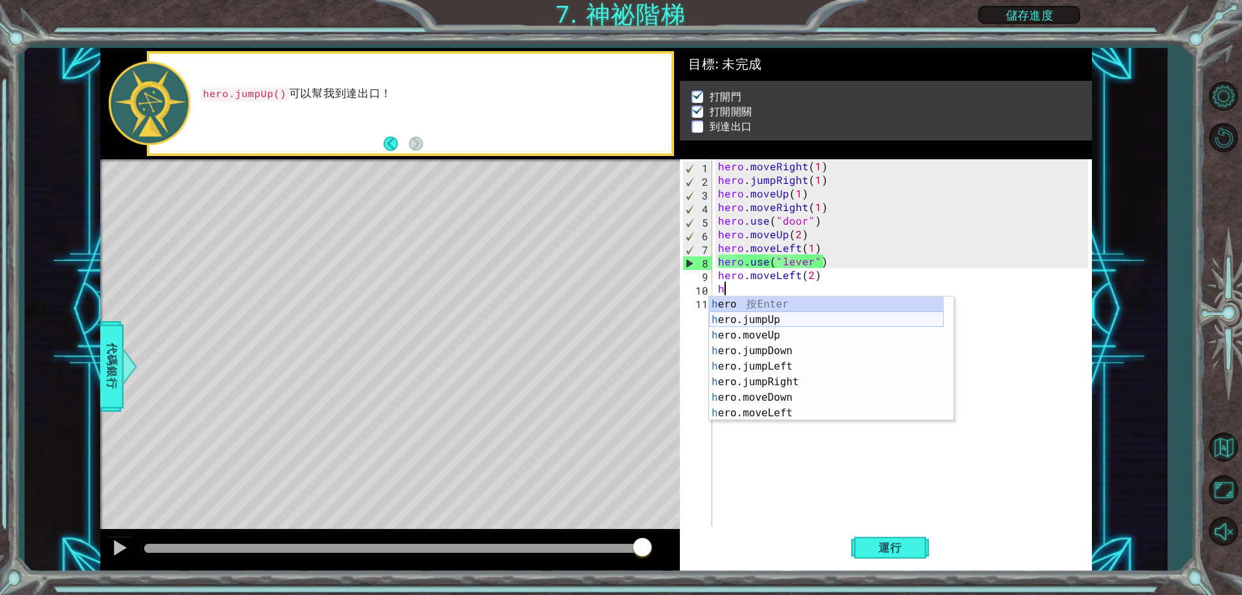
click at [799, 316] on div "h ero 按 Enter h ero.jumpUp 按 Enter h ero.moveUp 按 Enter h ero.jumpDown 按 Enter …" at bounding box center [826, 373] width 235 height 155
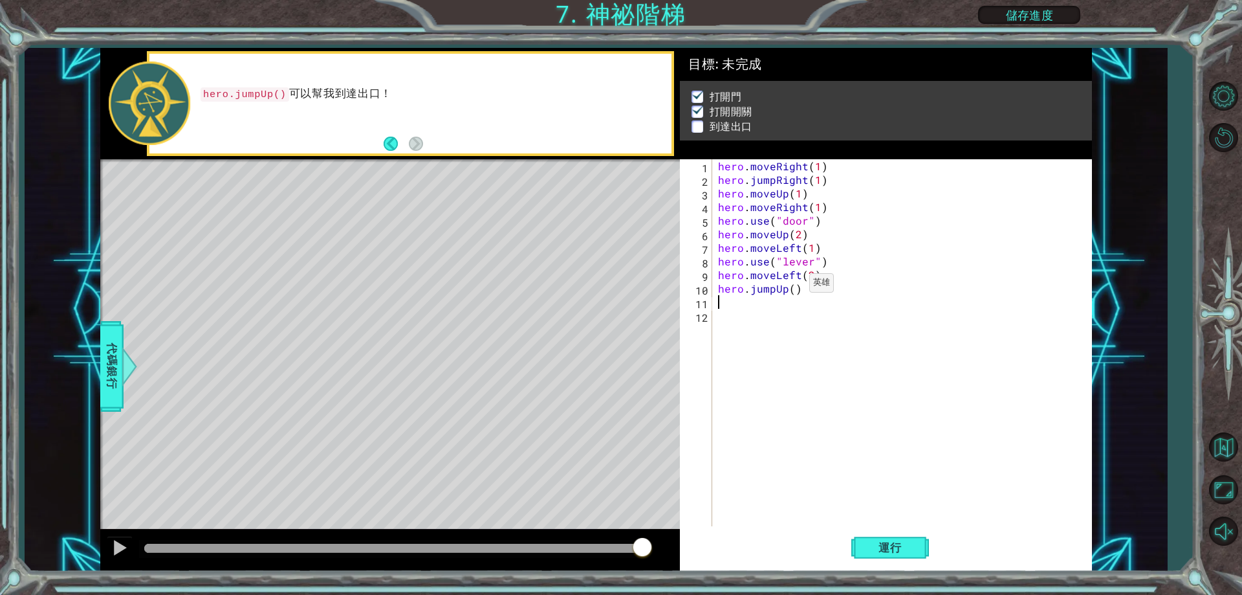
click at [793, 286] on div "hero . moveRight ( 1 ) hero . jumpRight ( 1 ) hero . moveUp ( 1 ) hero . moveRi…" at bounding box center [905, 356] width 378 height 394
type textarea "hero.jumpUp(1)"
click at [785, 307] on div "hero . moveRight ( 1 ) hero . jumpRight ( 1 ) hero . moveUp ( 1 ) hero . moveRi…" at bounding box center [905, 356] width 378 height 394
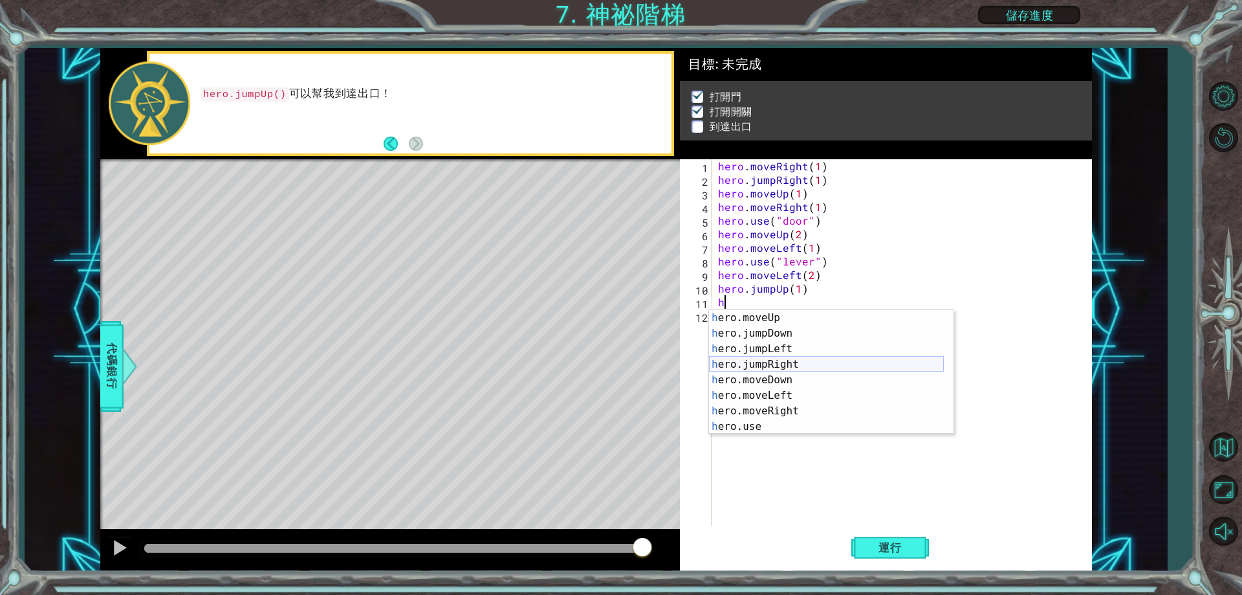
scroll to position [31, 0]
click at [796, 406] on div "h ero.moveUp 按 Enter h ero.jumpDown 按 Enter h ero.jumpLeft 按 Enter h ero.jumpRi…" at bounding box center [826, 387] width 235 height 155
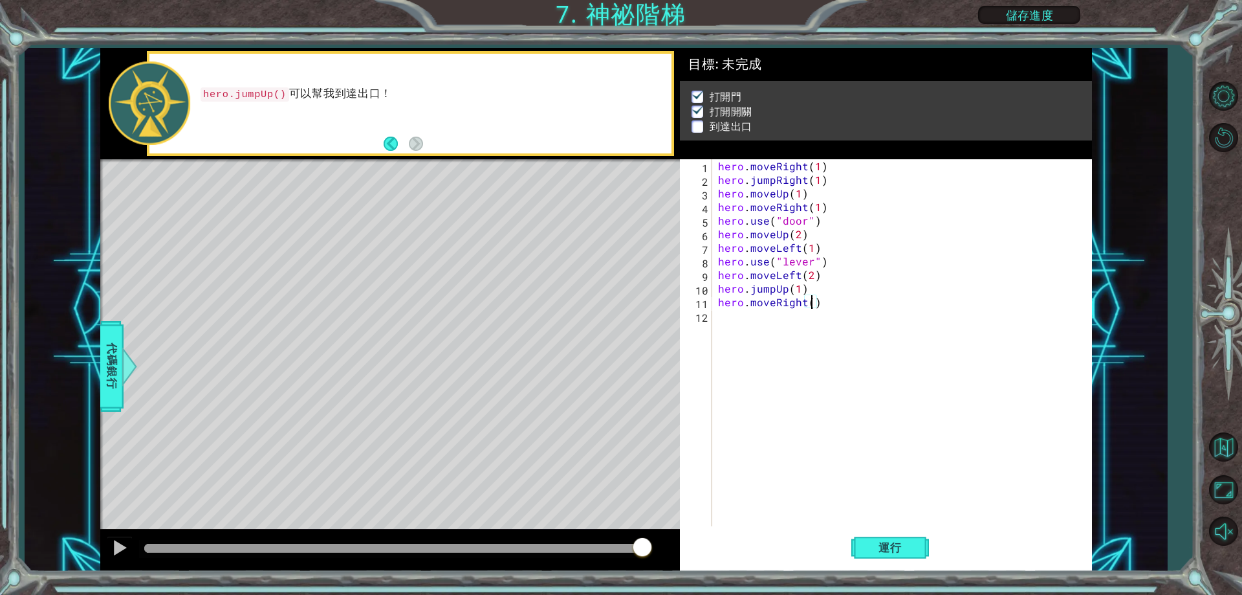
scroll to position [0, 6]
type textarea "hero.moveRight(2)"
click at [875, 535] on button "運行" at bounding box center [890, 547] width 78 height 41
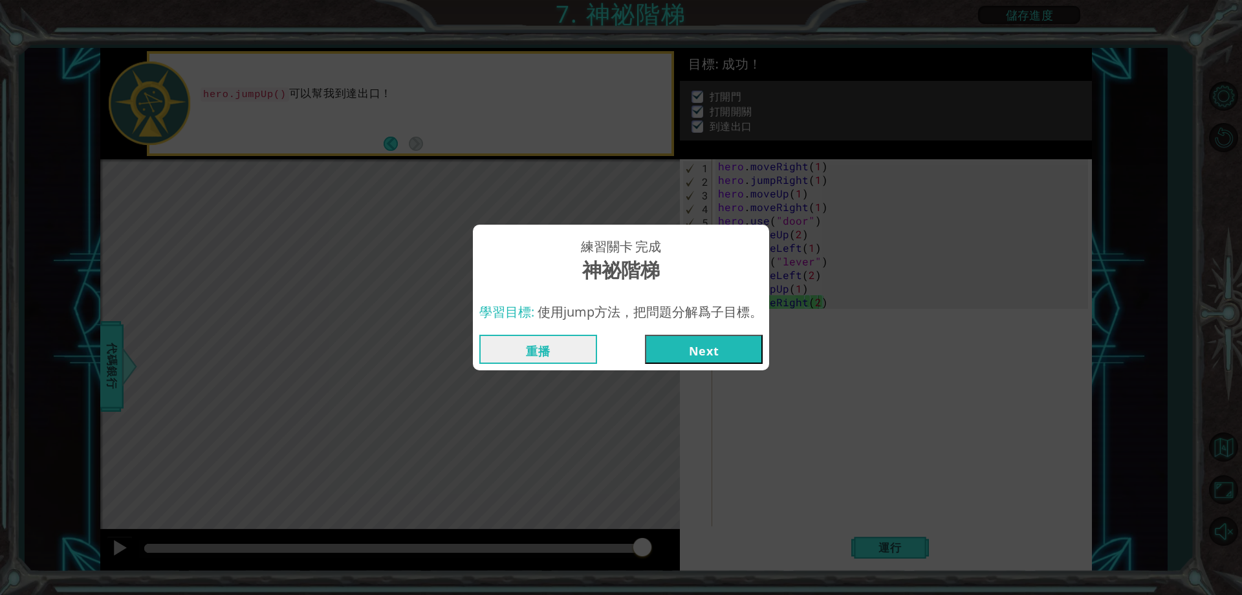
click at [677, 348] on button "Next" at bounding box center [704, 348] width 118 height 29
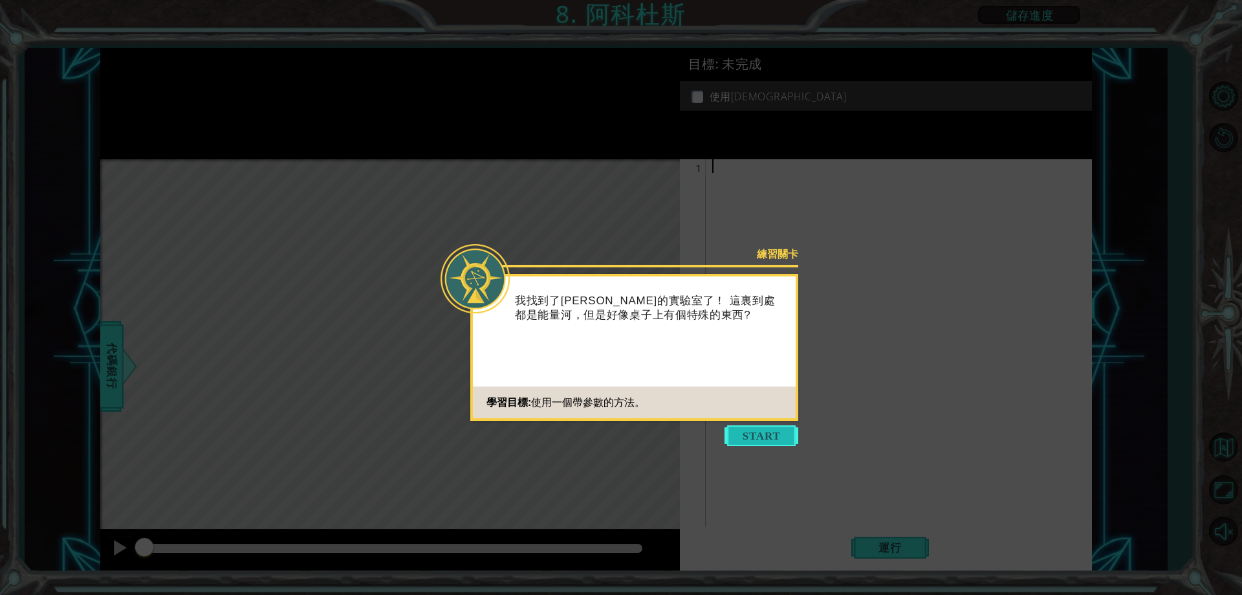
click at [758, 435] on button "Start" at bounding box center [762, 435] width 74 height 21
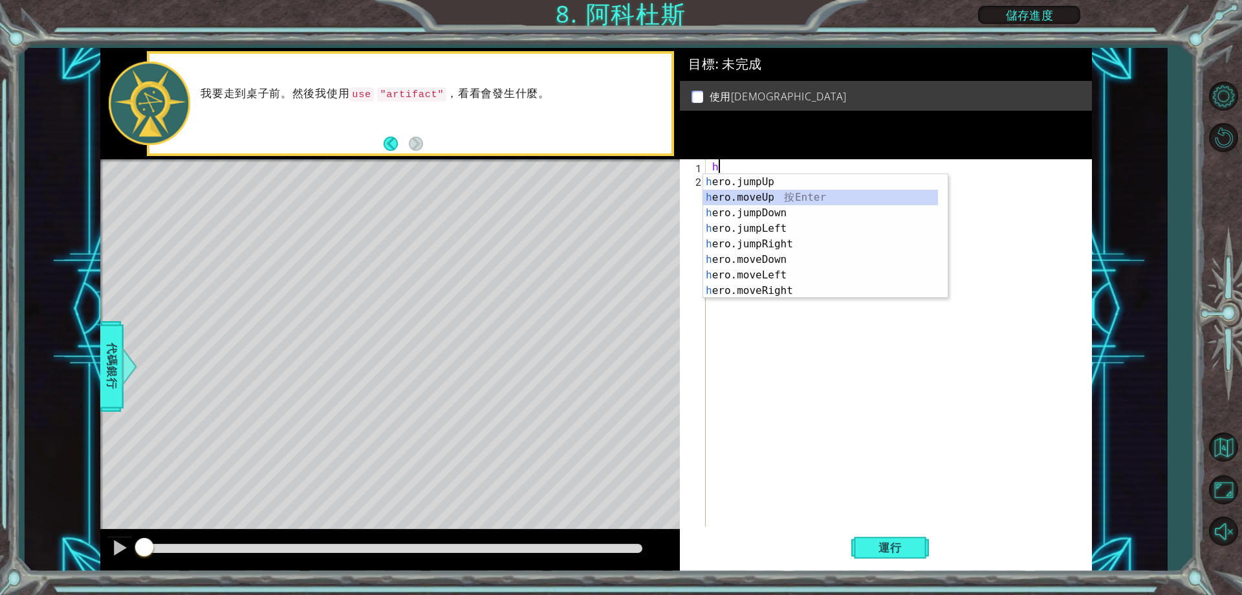
click at [777, 197] on div "h ero.jumpUp 按 Enter h ero.moveUp 按 Enter h ero.jumpDown 按 Enter h ero.jumpLeft…" at bounding box center [820, 251] width 235 height 155
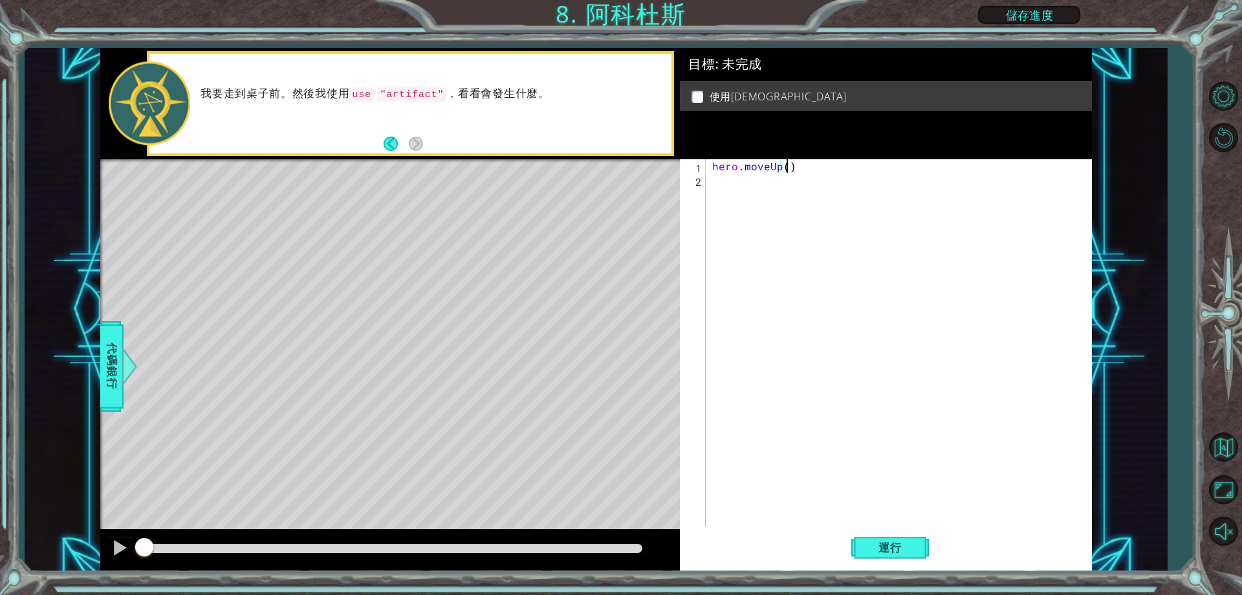
type textarea "hero.moveUp(2)"
click at [769, 179] on div "hero . moveUp ( 2 )" at bounding box center [902, 356] width 384 height 394
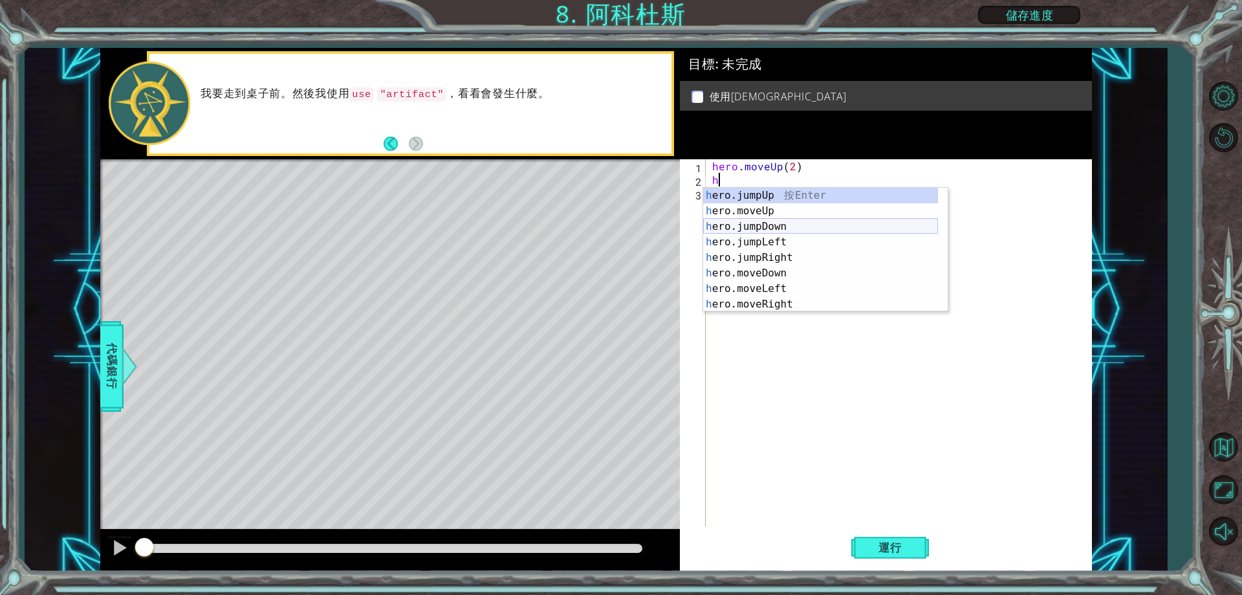
scroll to position [16, 0]
click at [775, 268] on div "h ero.moveUp 按 Enter h ero.jumpDown 按 Enter h ero.jumpLeft 按 Enter h ero.jumpRi…" at bounding box center [820, 265] width 235 height 155
type textarea "hero.moveLeft(1)"
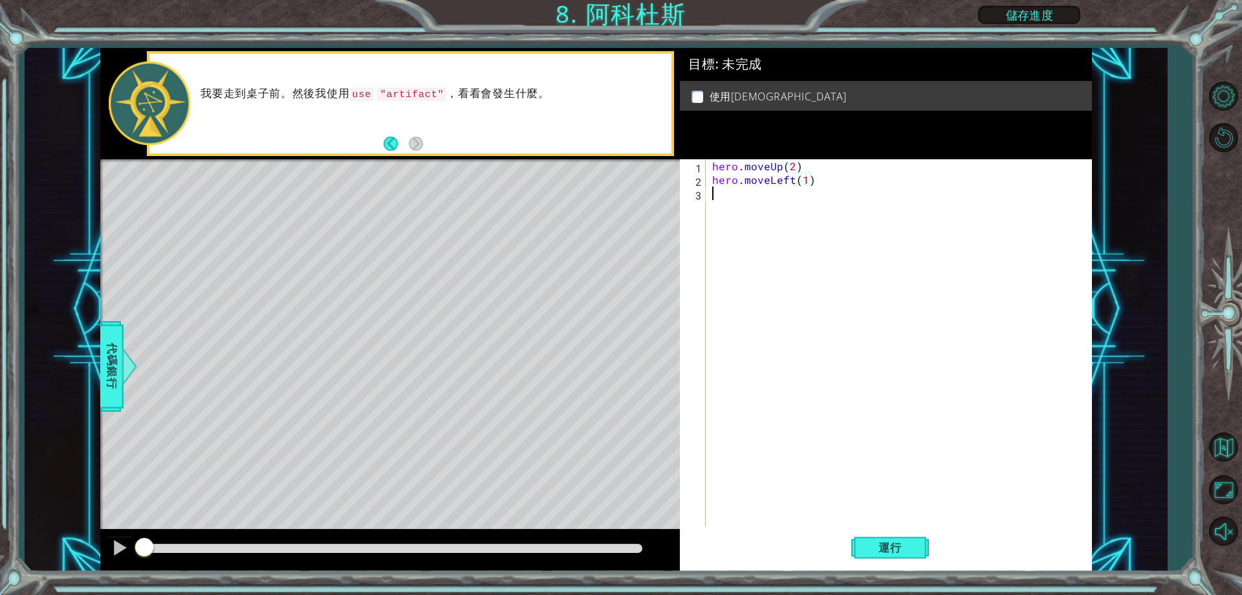
click at [755, 197] on div "hero . moveUp ( 2 ) hero . moveLeft ( 1 )" at bounding box center [902, 356] width 384 height 394
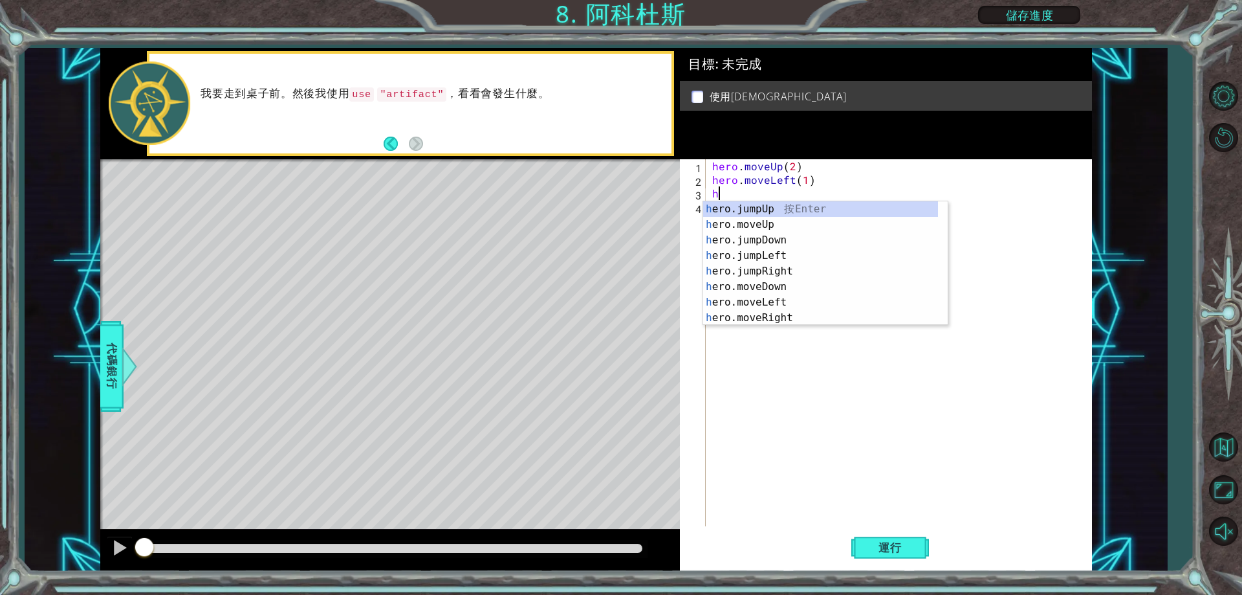
scroll to position [0, 0]
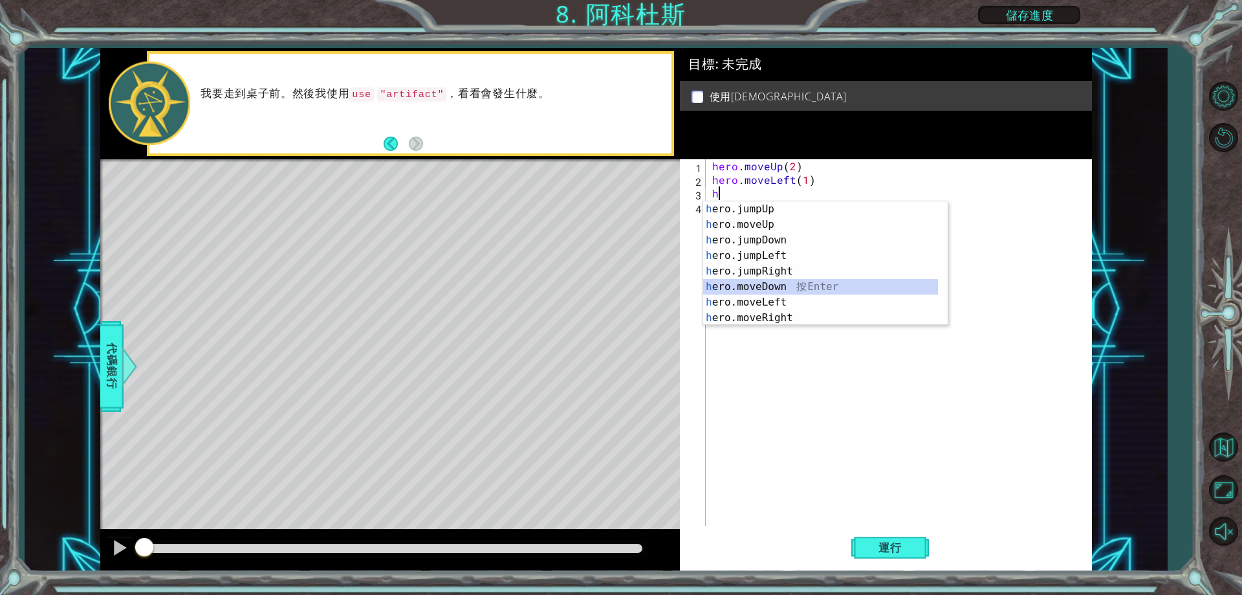
click at [783, 287] on div "h ero.jumpUp 按 Enter h ero.moveUp 按 Enter h ero.jumpDown 按 Enter h ero.jumpLeft…" at bounding box center [820, 278] width 235 height 155
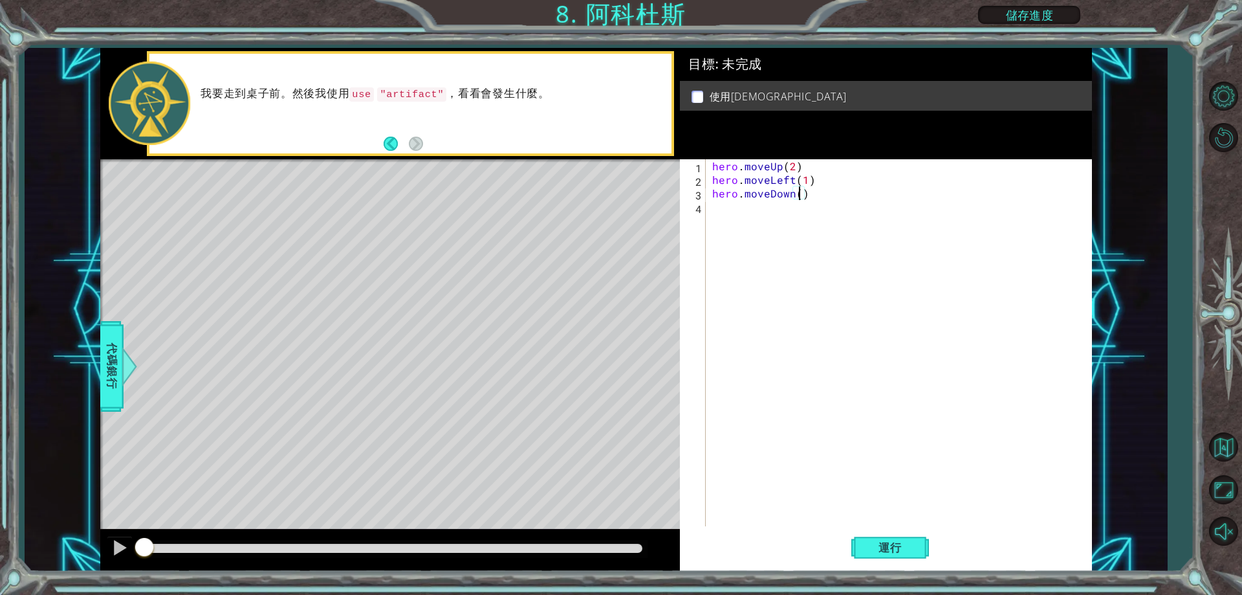
type textarea "hero.moveDown(2)"
click at [757, 206] on div "hero . moveUp ( 2 ) hero . moveLeft ( 1 ) hero . moveDown ( 2 )" at bounding box center [902, 356] width 384 height 394
type textarea "h"
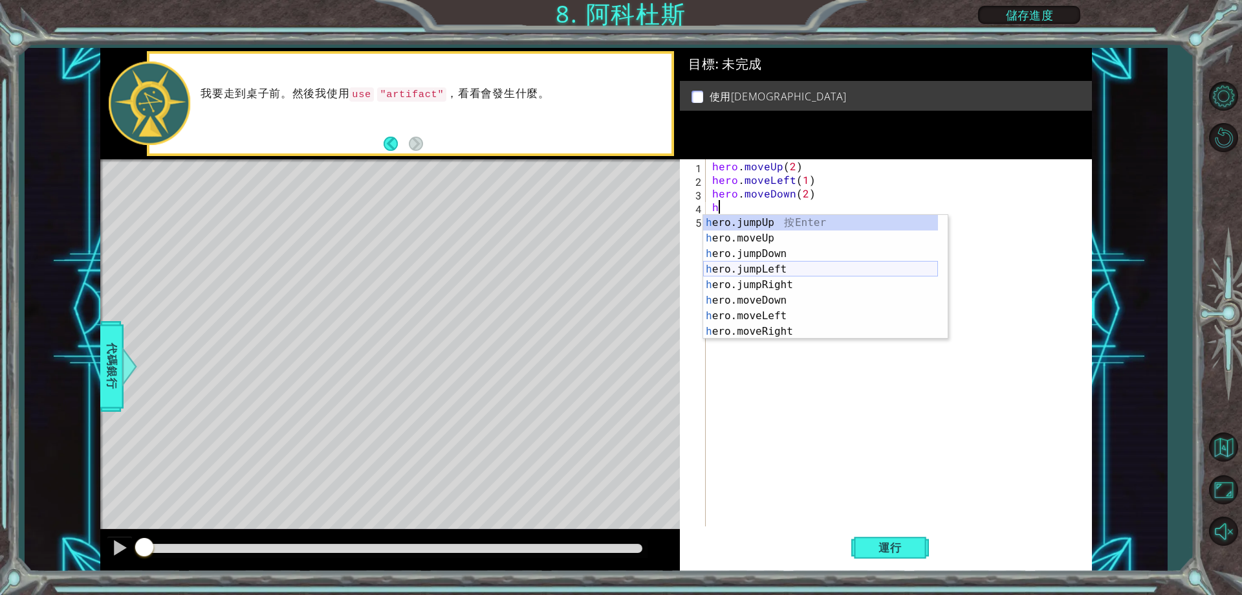
click at [794, 268] on div "h ero.jumpUp 按 Enter h ero.moveUp 按 Enter h ero.jumpDown 按 Enter h ero.jumpLeft…" at bounding box center [820, 292] width 235 height 155
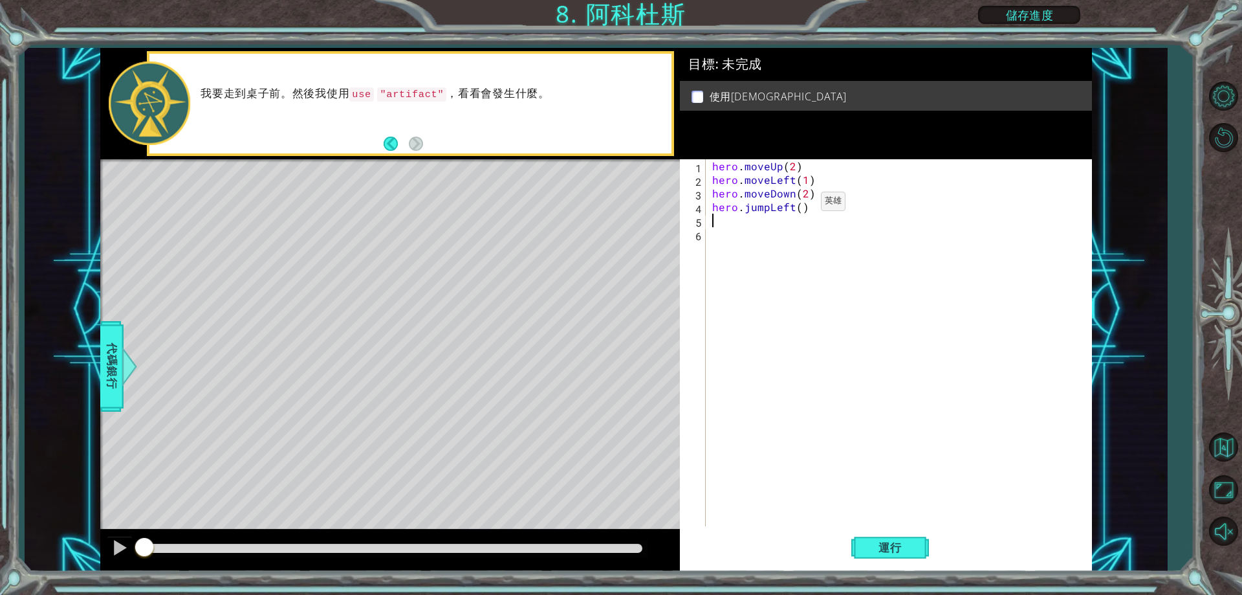
click at [799, 204] on div "hero . moveUp ( 2 ) hero . moveLeft ( 1 ) hero . moveDown ( 2 ) hero . jumpLeft…" at bounding box center [902, 356] width 384 height 394
type textarea "hero.jumpLeft(1)"
click at [787, 231] on div "hero . moveUp ( 2 ) hero . moveLeft ( 1 ) hero . moveDown ( 2 ) hero . jumpLeft…" at bounding box center [902, 356] width 384 height 394
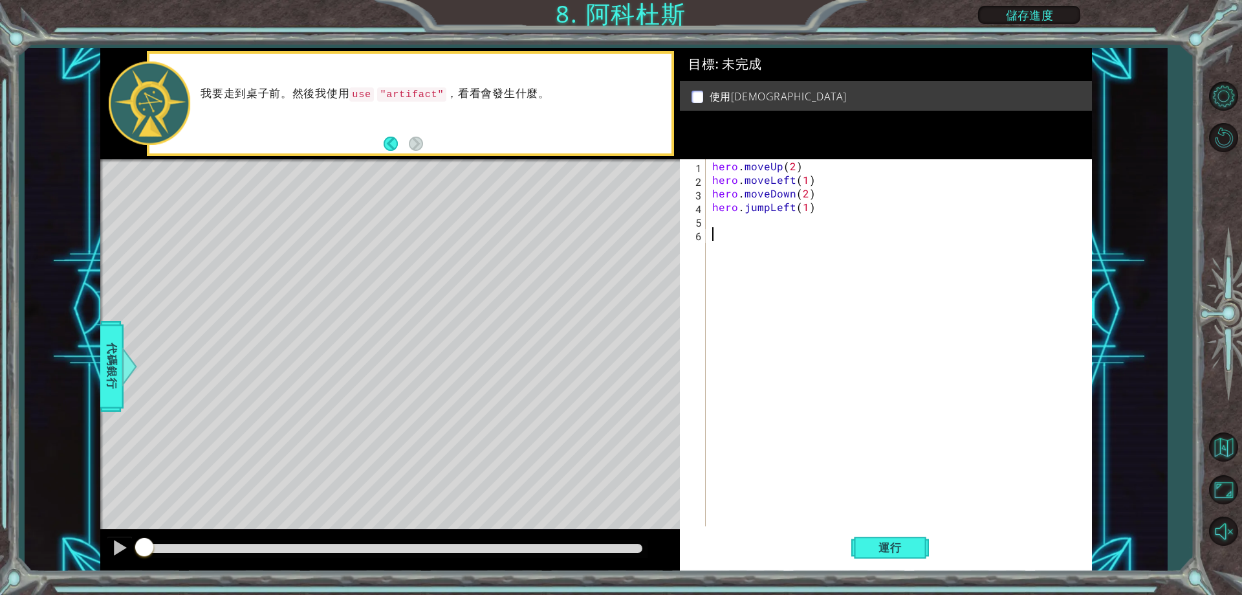
click at [784, 224] on div "hero . moveUp ( 2 ) hero . moveLeft ( 1 ) hero . moveDown ( 2 ) hero . jumpLeft…" at bounding box center [902, 356] width 384 height 394
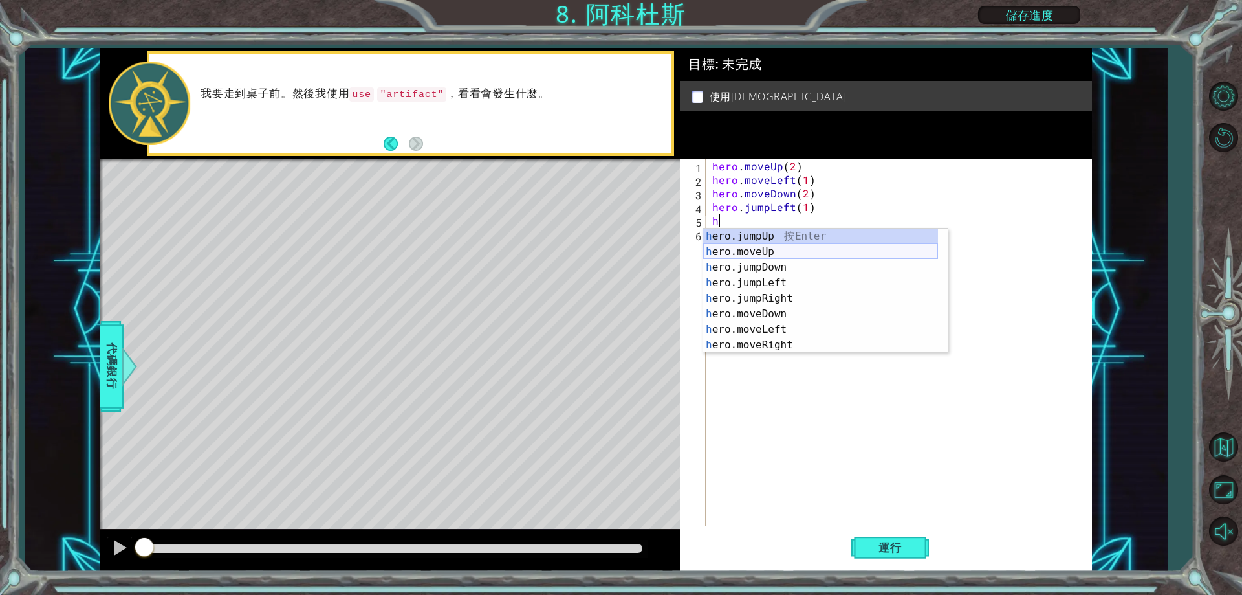
click at [772, 254] on div "h ero.jumpUp 按 Enter h ero.moveUp 按 Enter h ero.jumpDown 按 Enter h ero.jumpLeft…" at bounding box center [820, 305] width 235 height 155
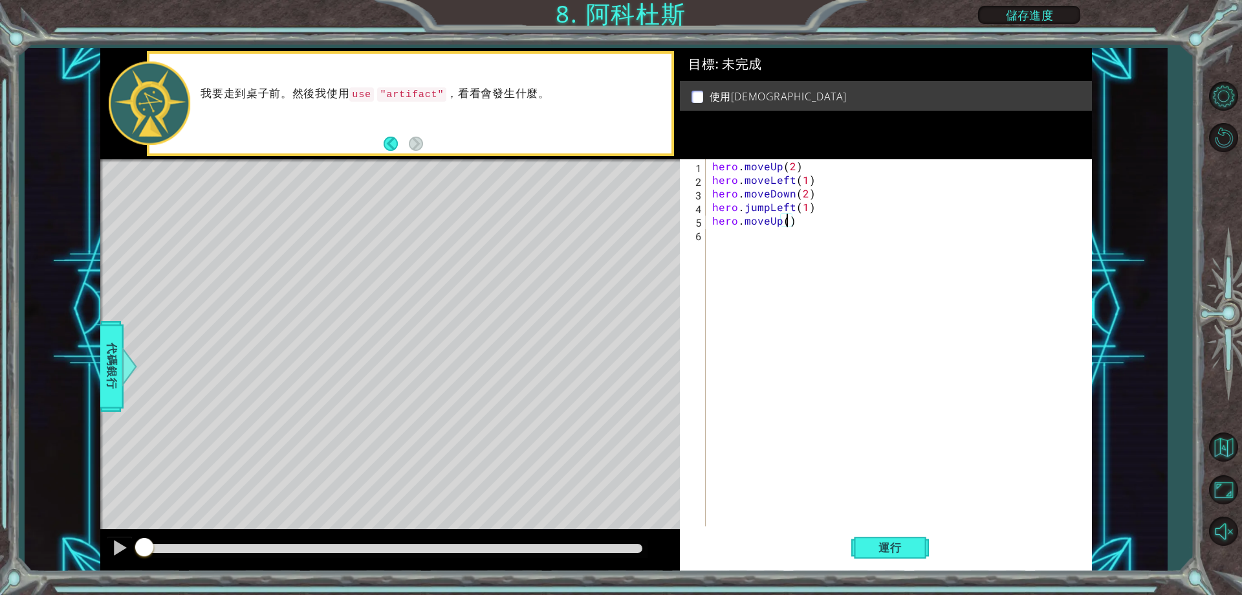
type textarea "hero.moveUp(2)"
click at [770, 235] on div "hero . moveUp ( 2 ) hero . moveLeft ( 1 ) hero . moveDown ( 2 ) hero . jumpLeft…" at bounding box center [902, 356] width 384 height 394
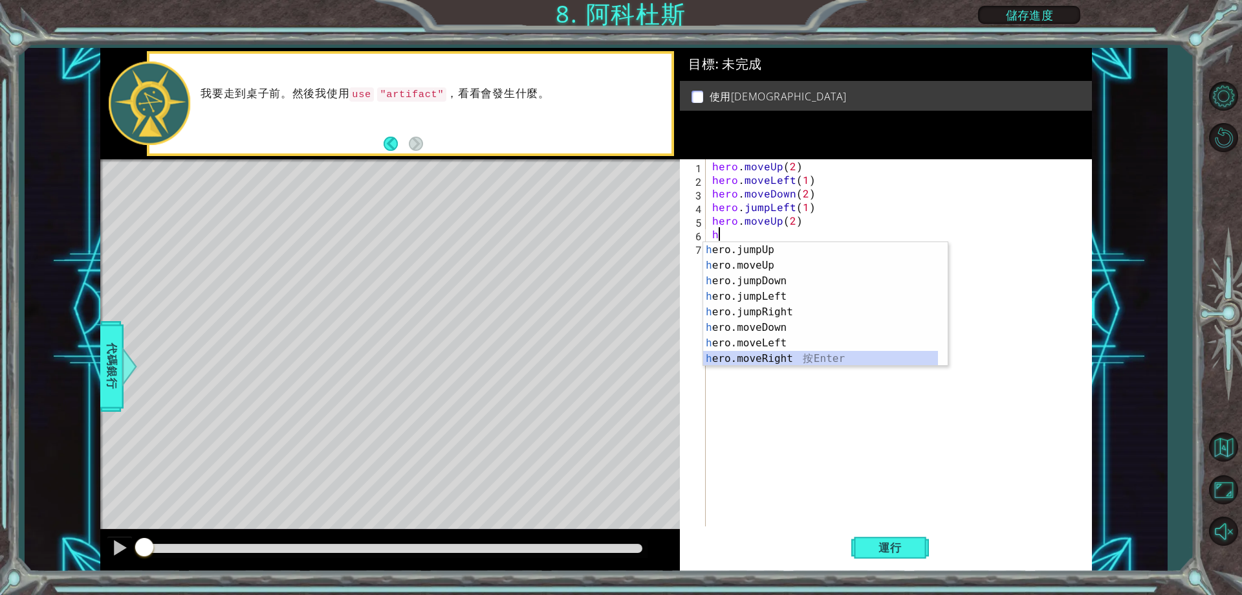
click at [778, 356] on div "h ero.jumpUp 按 Enter h ero.moveUp 按 Enter h ero.jumpDown 按 Enter h ero.jumpLeft…" at bounding box center [820, 319] width 235 height 155
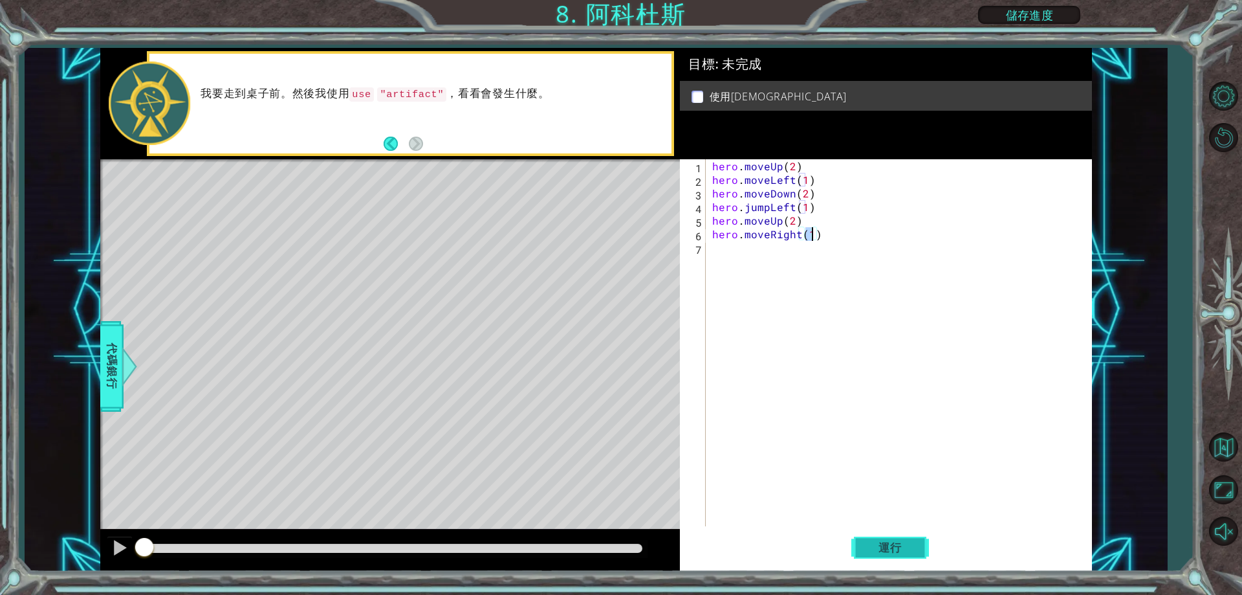
type textarea "hero.moveRight(1)"
click at [899, 538] on button "運行" at bounding box center [890, 547] width 78 height 41
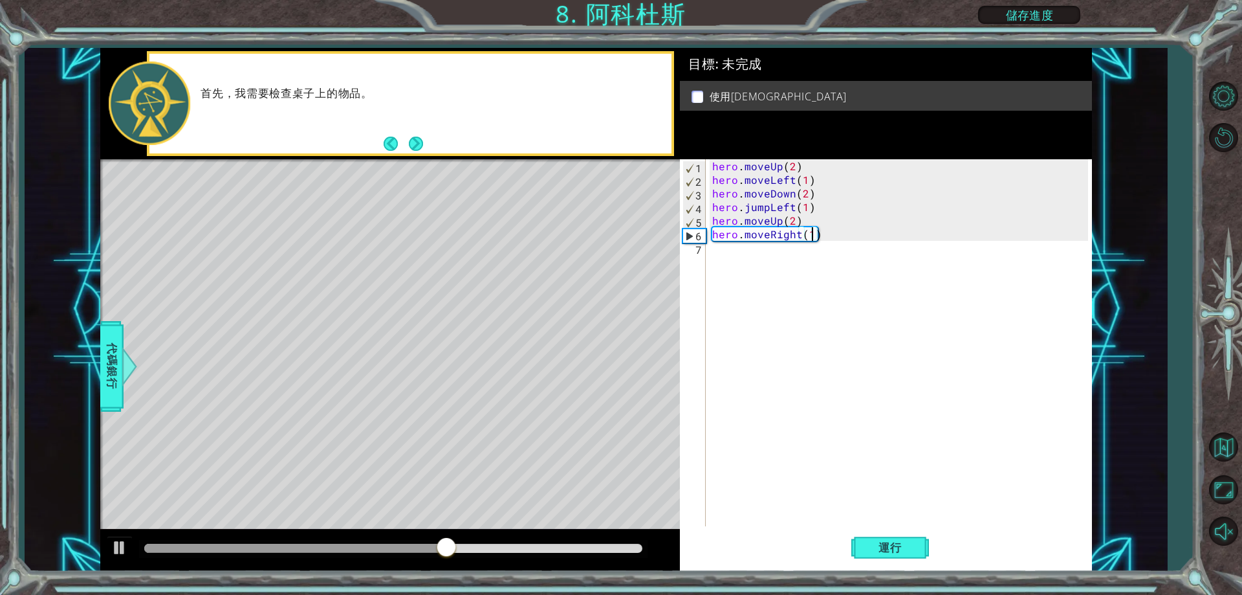
click at [810, 259] on div "hero . moveUp ( 2 ) hero . moveLeft ( 1 ) hero . moveDown ( 2 ) hero . jumpLeft…" at bounding box center [902, 356] width 384 height 394
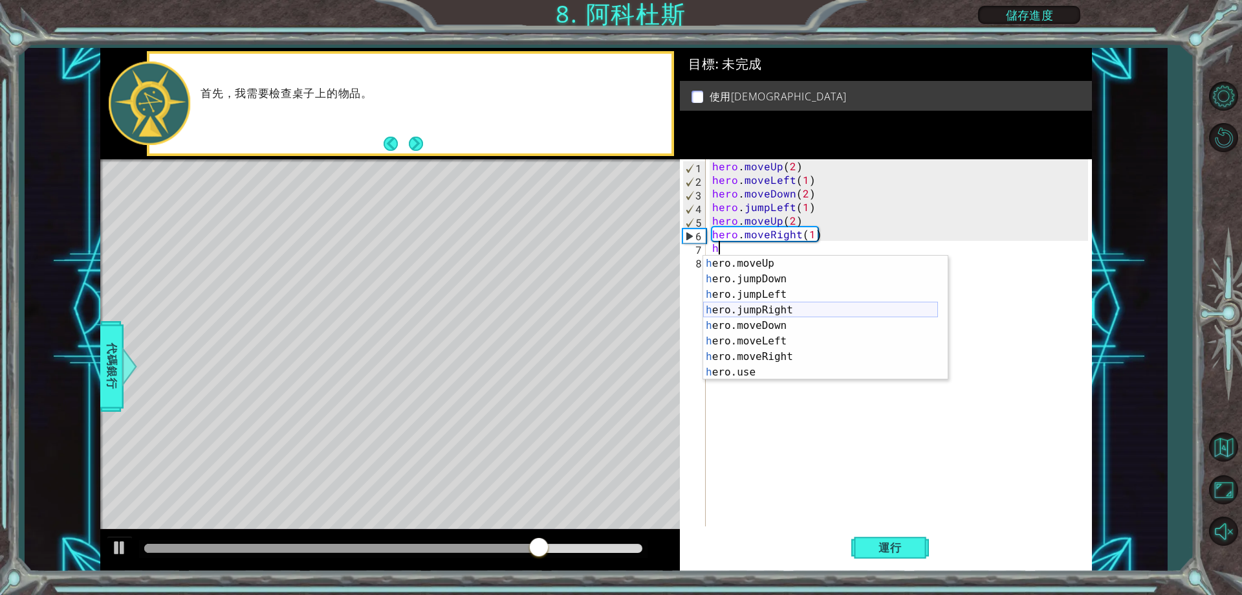
scroll to position [16, 0]
click at [790, 375] on div "h ero.moveUp 按 Enter h ero.jumpDown 按 Enter h ero.jumpLeft 按 Enter h ero.jumpRi…" at bounding box center [820, 333] width 235 height 155
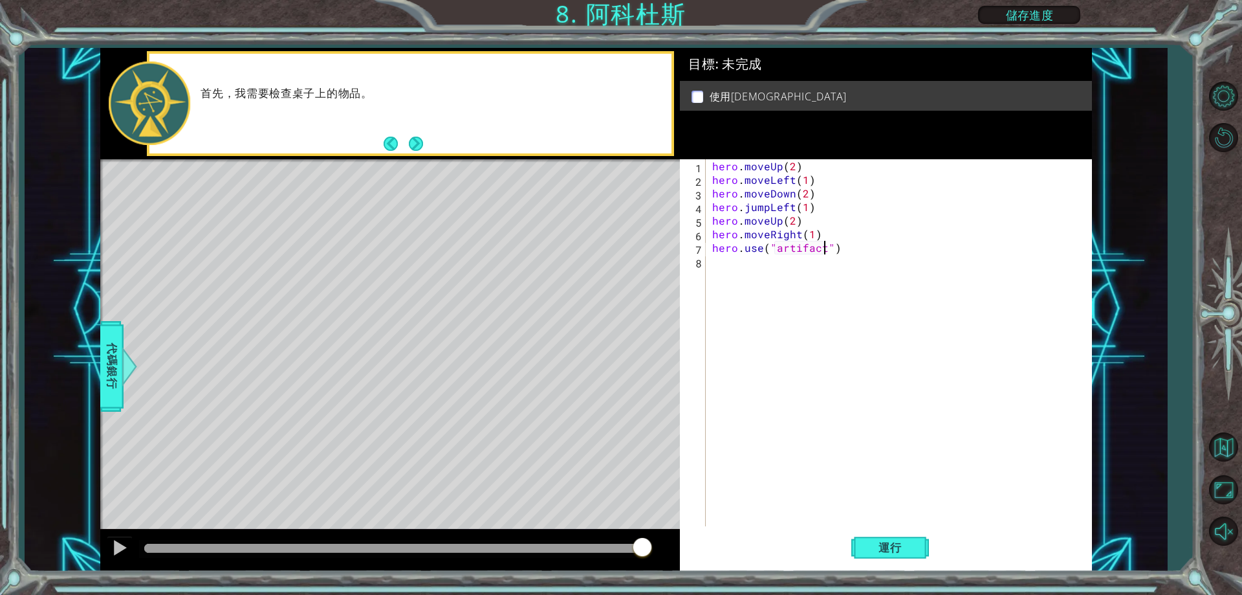
scroll to position [0, 7]
type textarea "hero.use("artifact")"
click at [861, 540] on button "運行" at bounding box center [890, 547] width 78 height 41
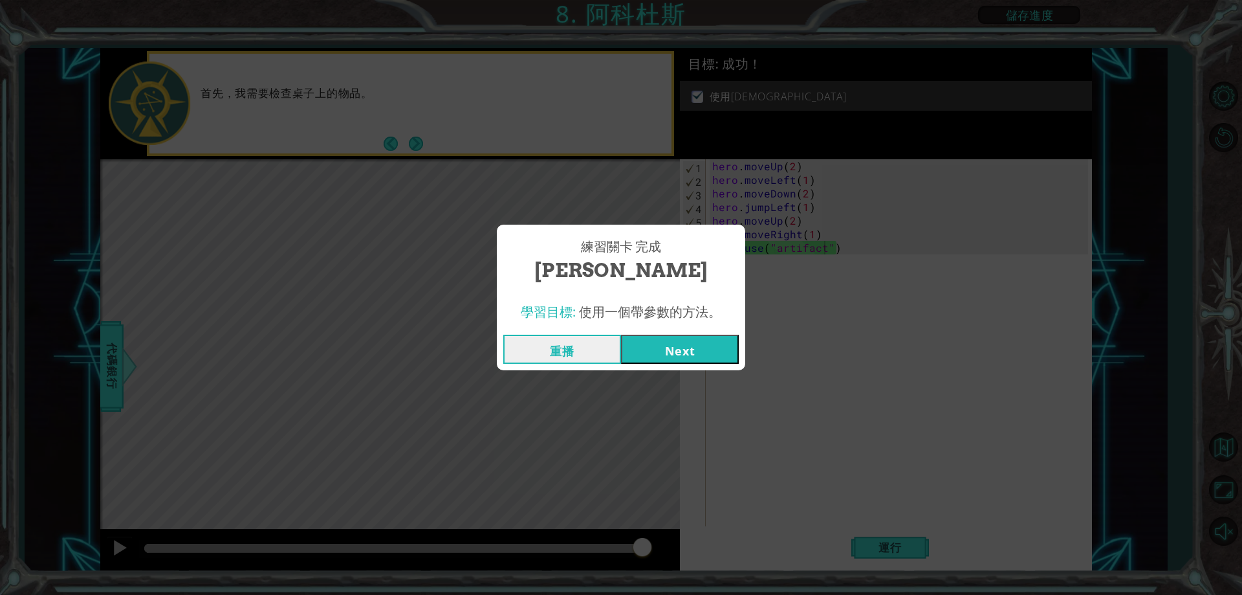
click at [676, 344] on button "Next" at bounding box center [680, 348] width 118 height 29
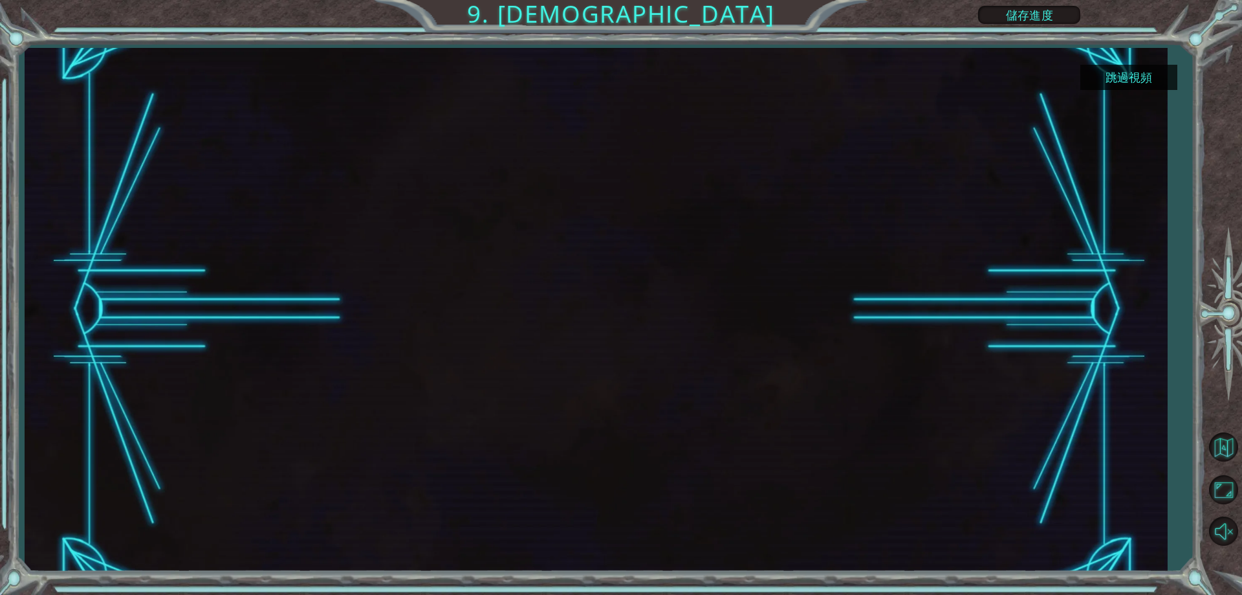
click at [1088, 70] on button "跳過視頻" at bounding box center [1128, 77] width 97 height 25
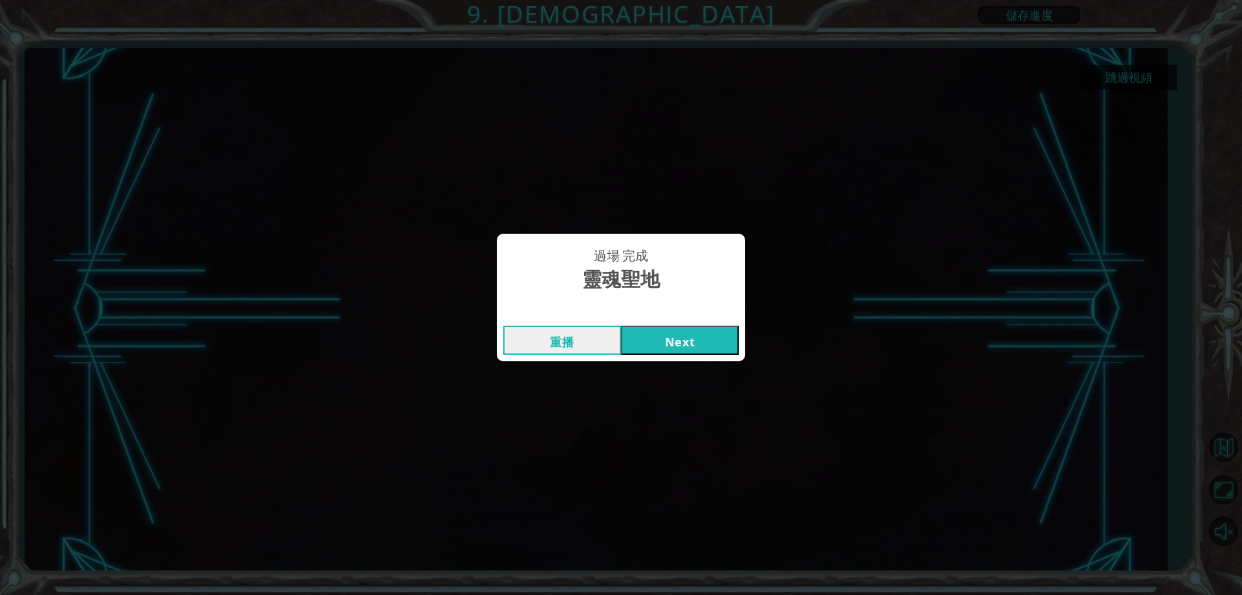
click at [699, 347] on button "Next" at bounding box center [680, 339] width 118 height 29
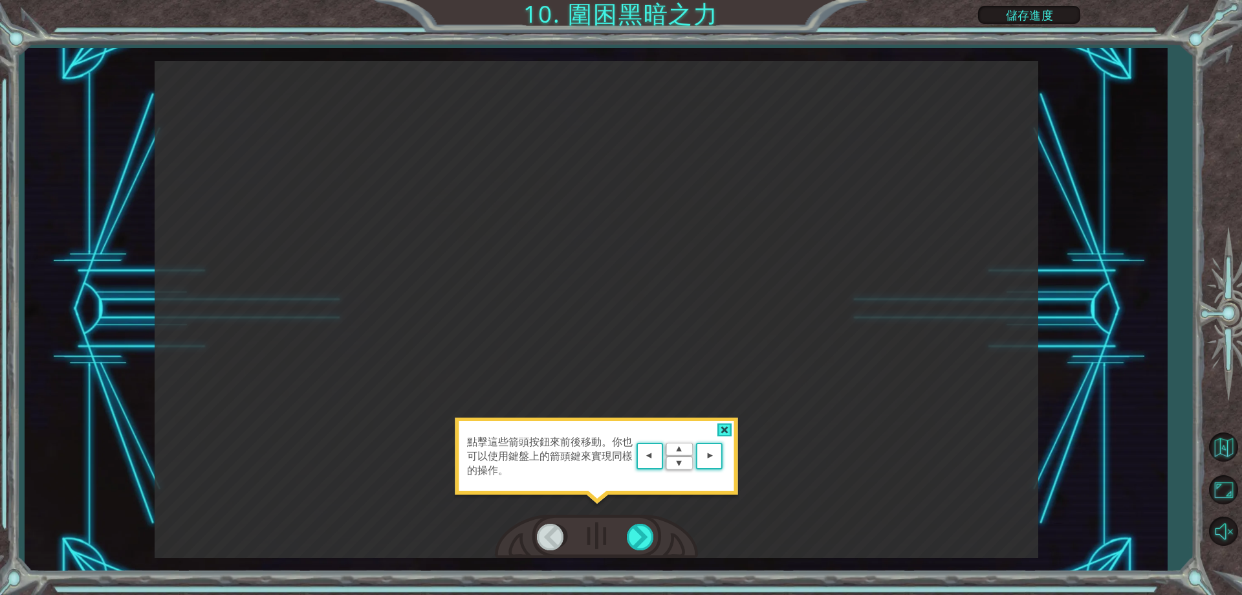
click at [680, 502] on div "點擊這些箭頭按鈕來前後移動。你也可以使用鍵盤上的箭頭鍵來實現同樣的操作。" at bounding box center [596, 462] width 285 height 91
click at [726, 456] on area at bounding box center [726, 456] width 0 height 0
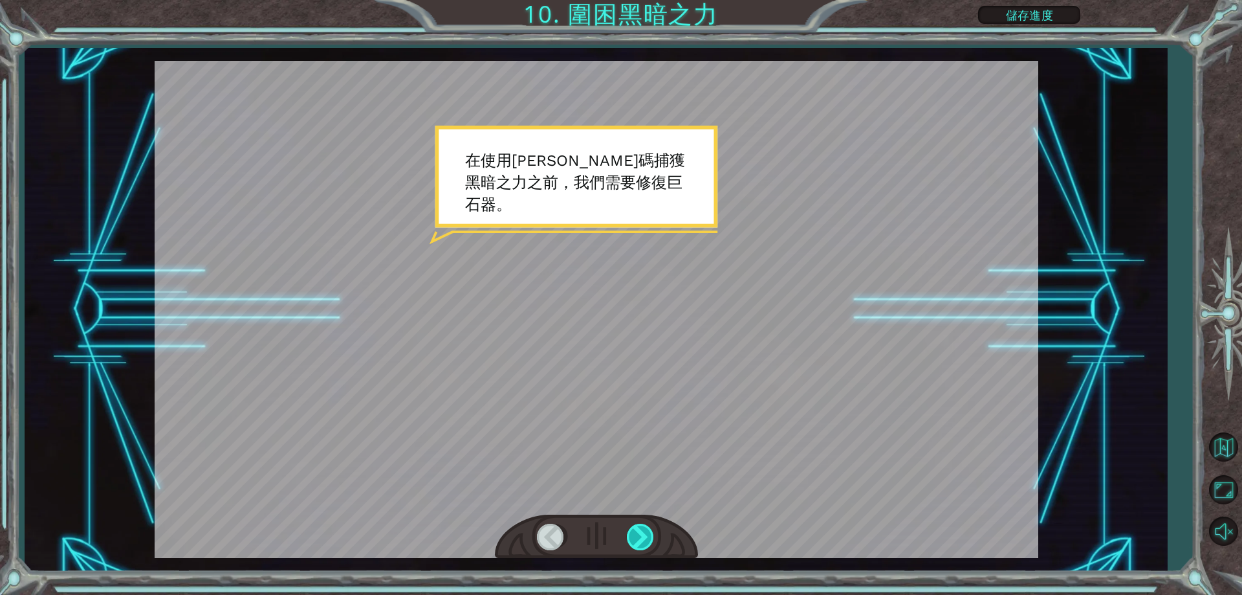
click at [643, 532] on div at bounding box center [641, 536] width 29 height 27
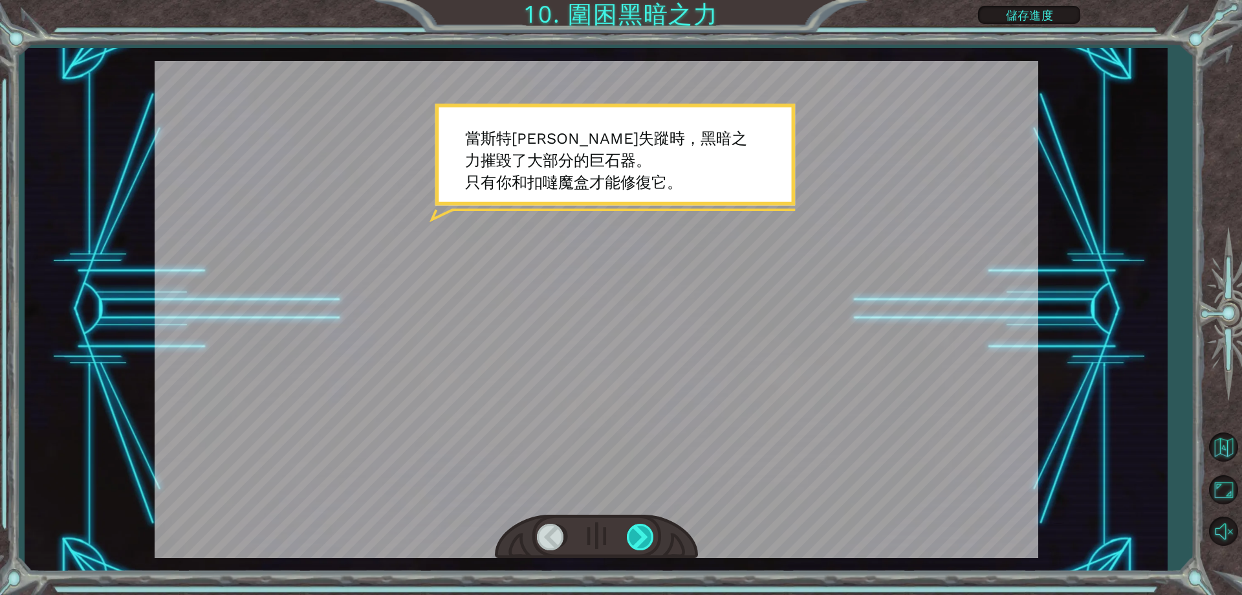
click at [643, 532] on div at bounding box center [641, 536] width 29 height 27
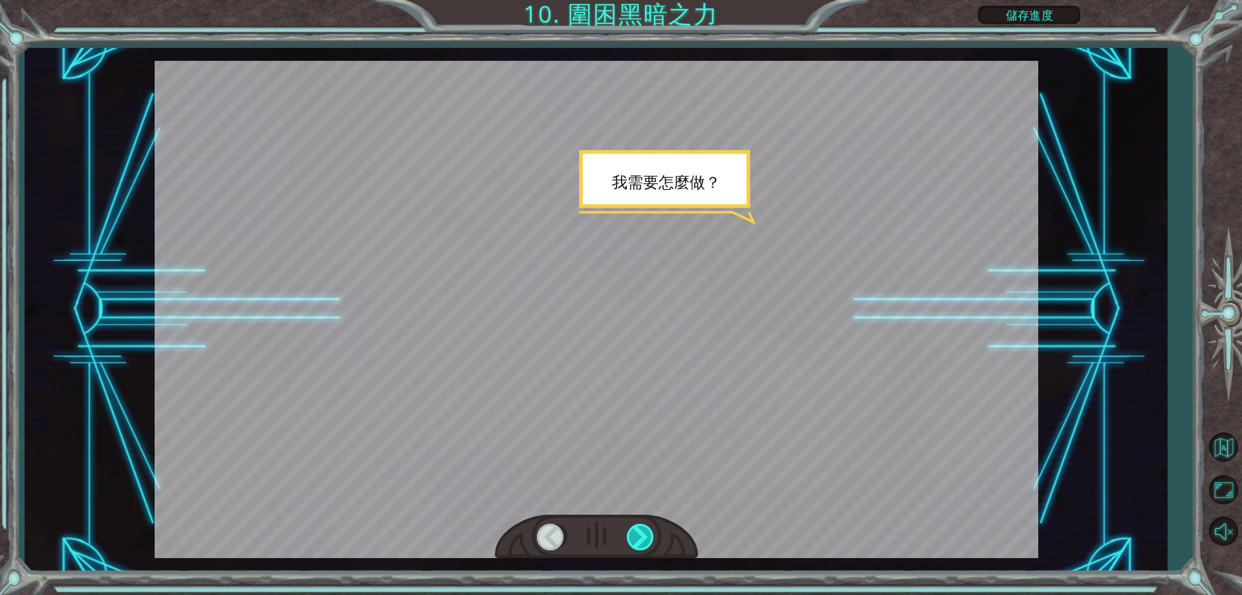
click at [643, 532] on div at bounding box center [641, 536] width 29 height 27
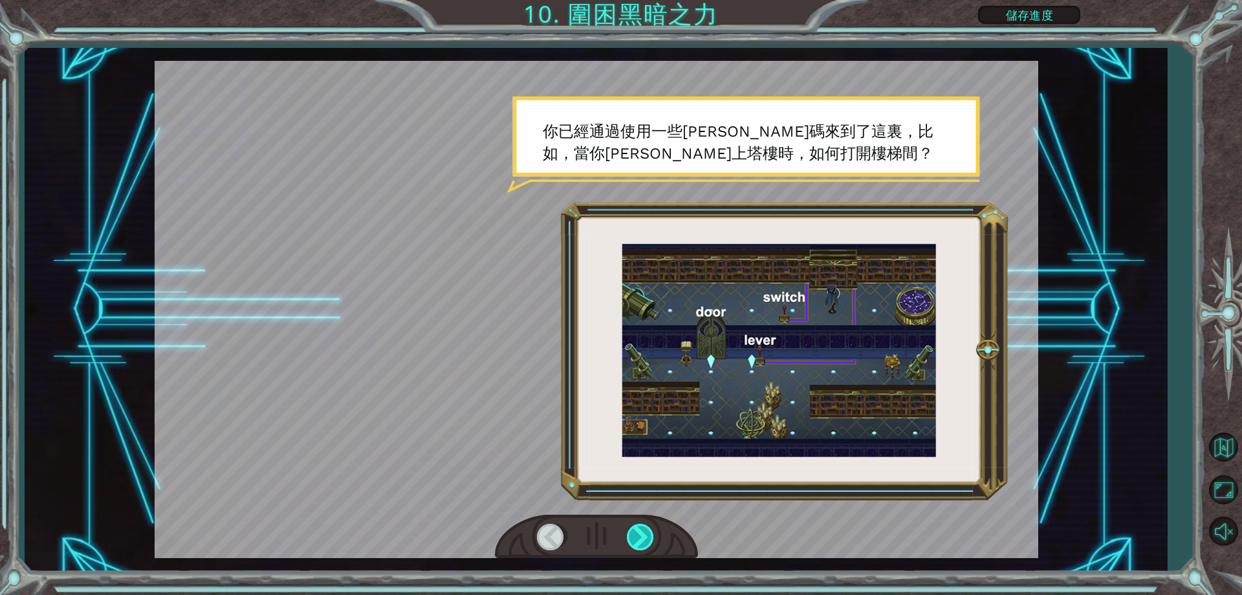
click at [643, 532] on div at bounding box center [641, 536] width 29 height 27
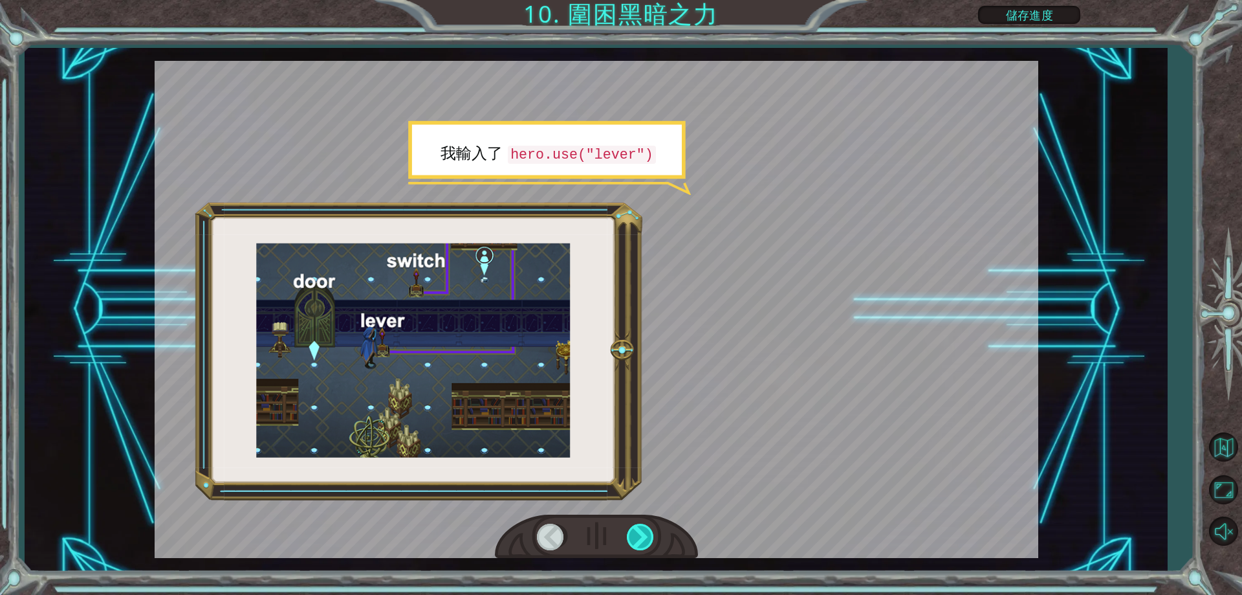
click at [643, 532] on div at bounding box center [641, 536] width 29 height 27
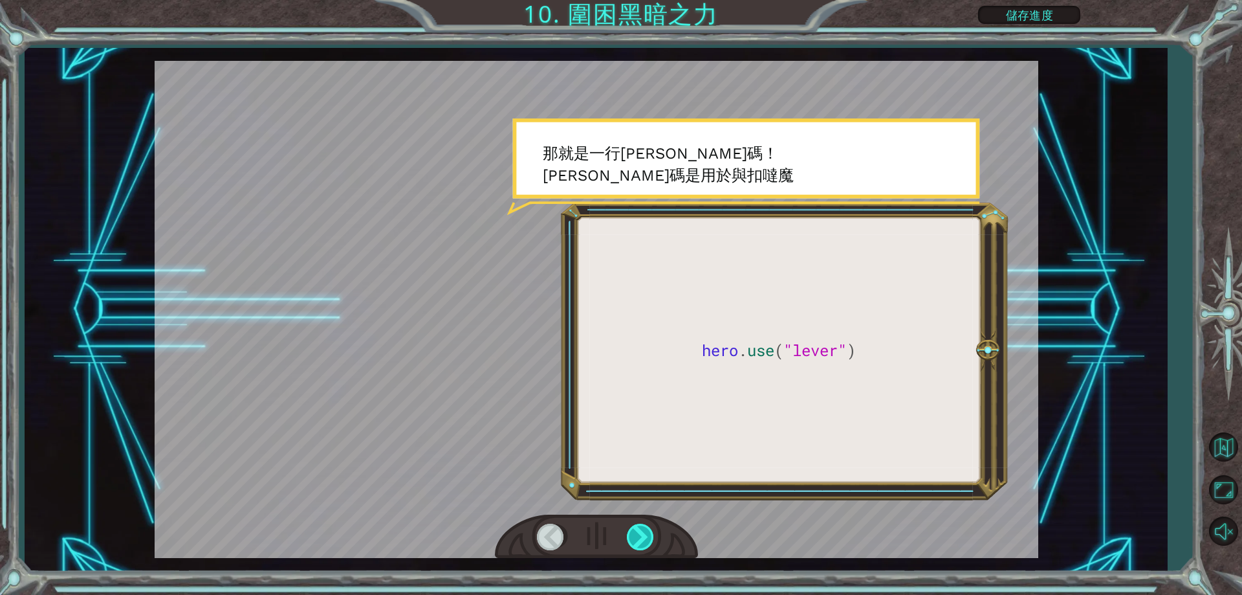
click at [643, 532] on div at bounding box center [641, 536] width 29 height 27
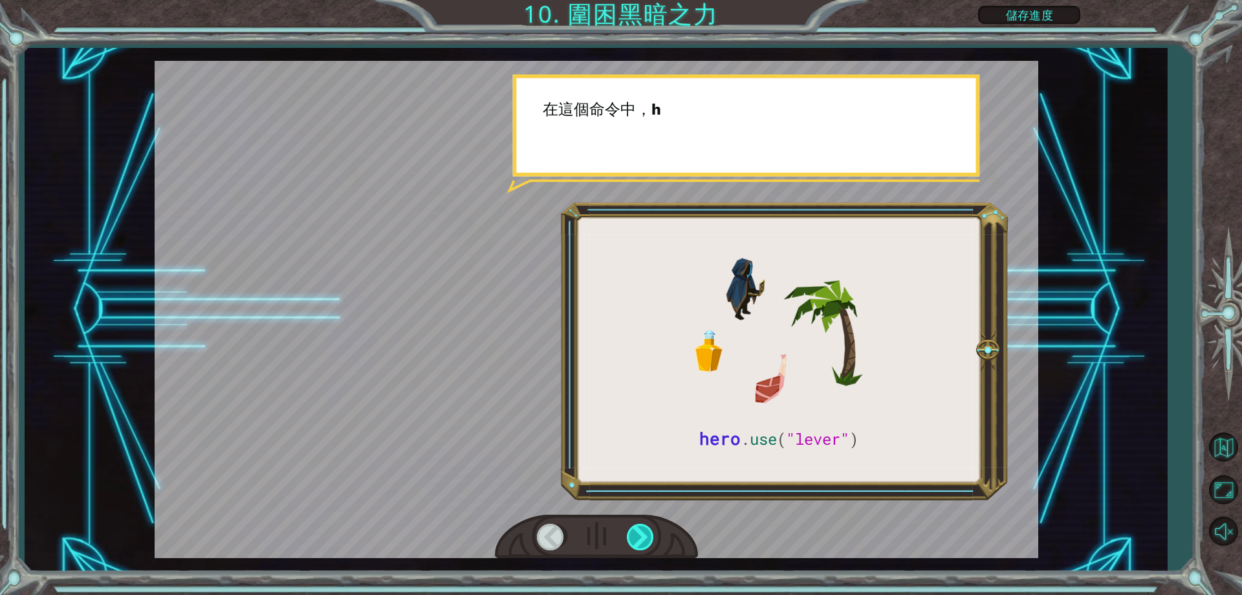
click at [643, 532] on div at bounding box center [641, 536] width 29 height 27
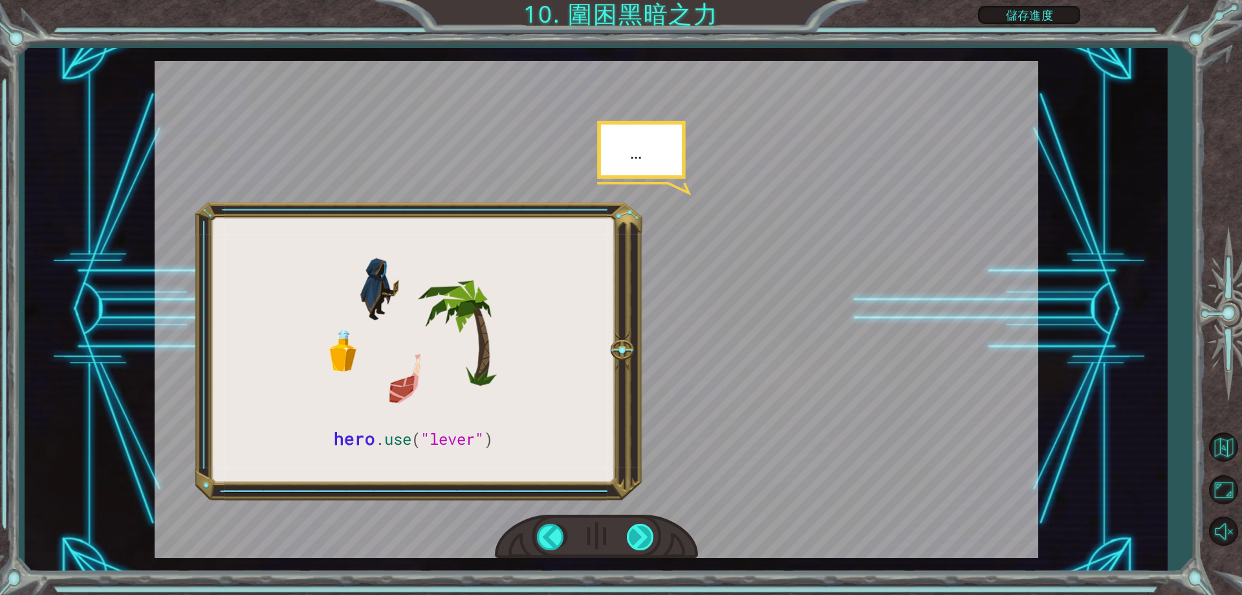
click at [643, 532] on div at bounding box center [641, 536] width 29 height 27
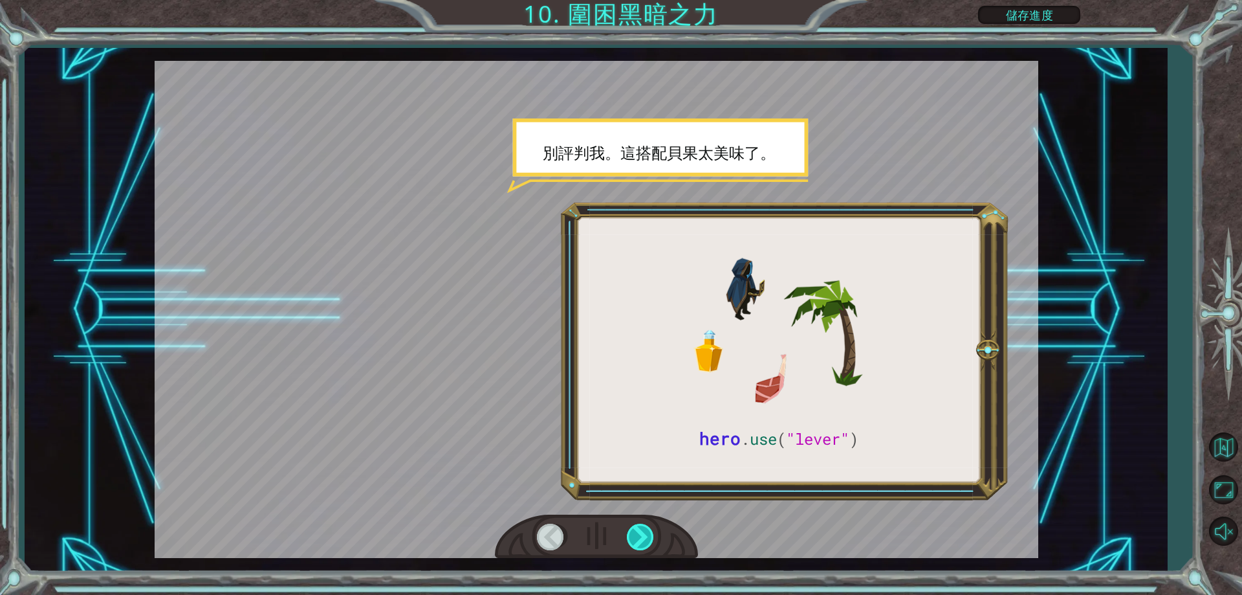
click at [643, 532] on div at bounding box center [641, 536] width 29 height 27
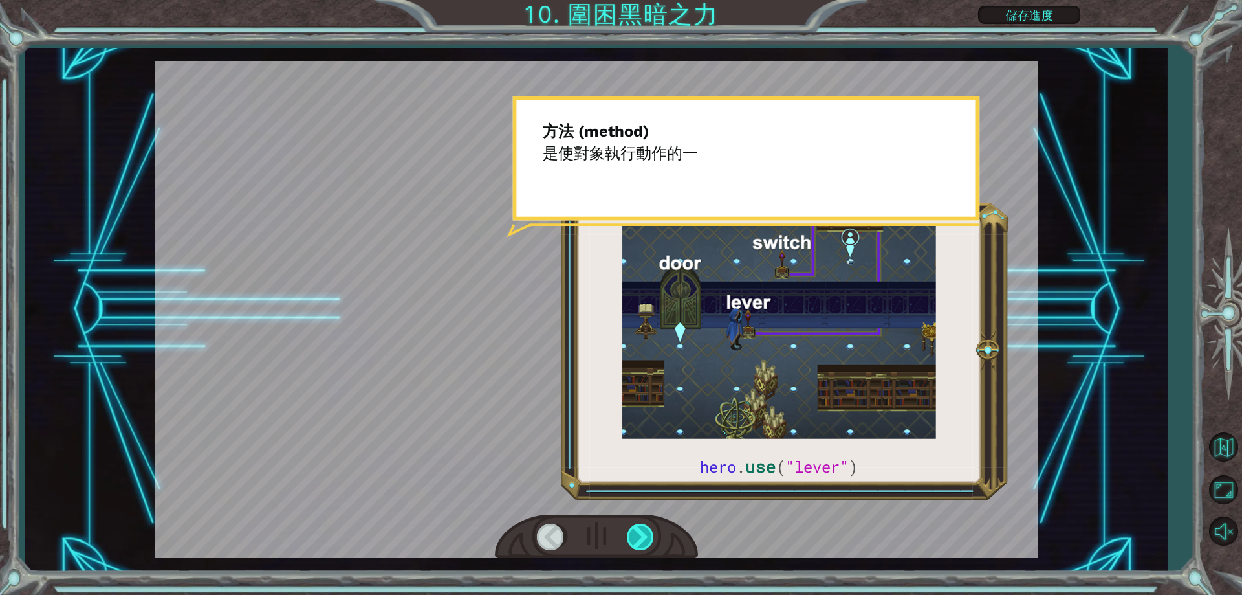
click at [643, 532] on div at bounding box center [641, 536] width 29 height 27
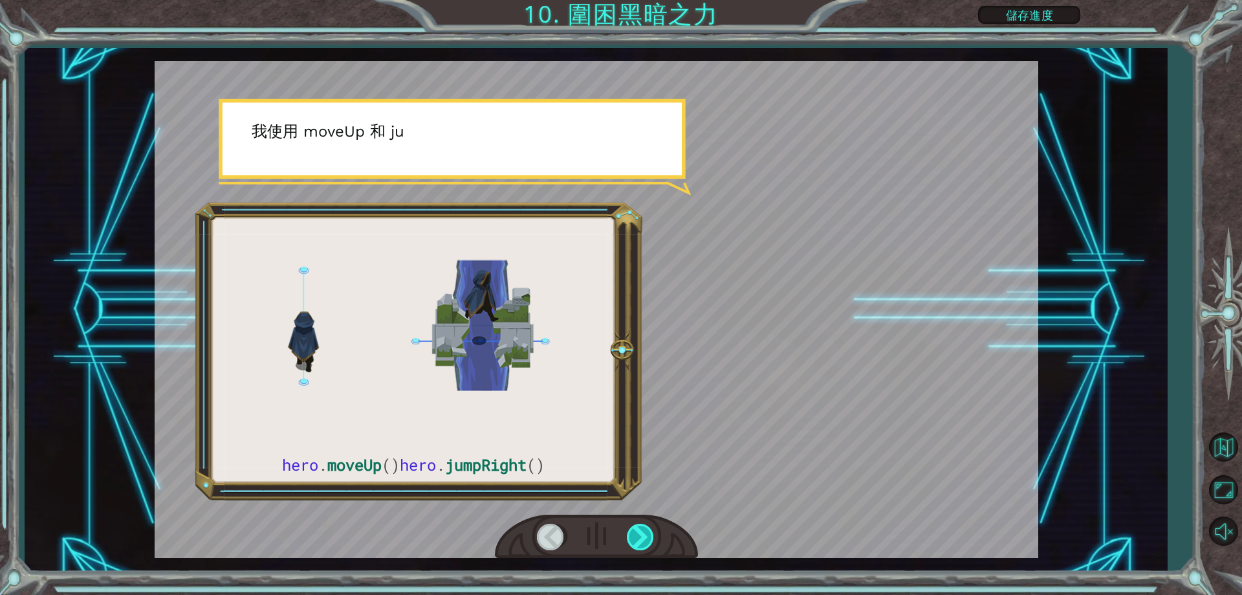
click at [643, 532] on div at bounding box center [641, 536] width 29 height 27
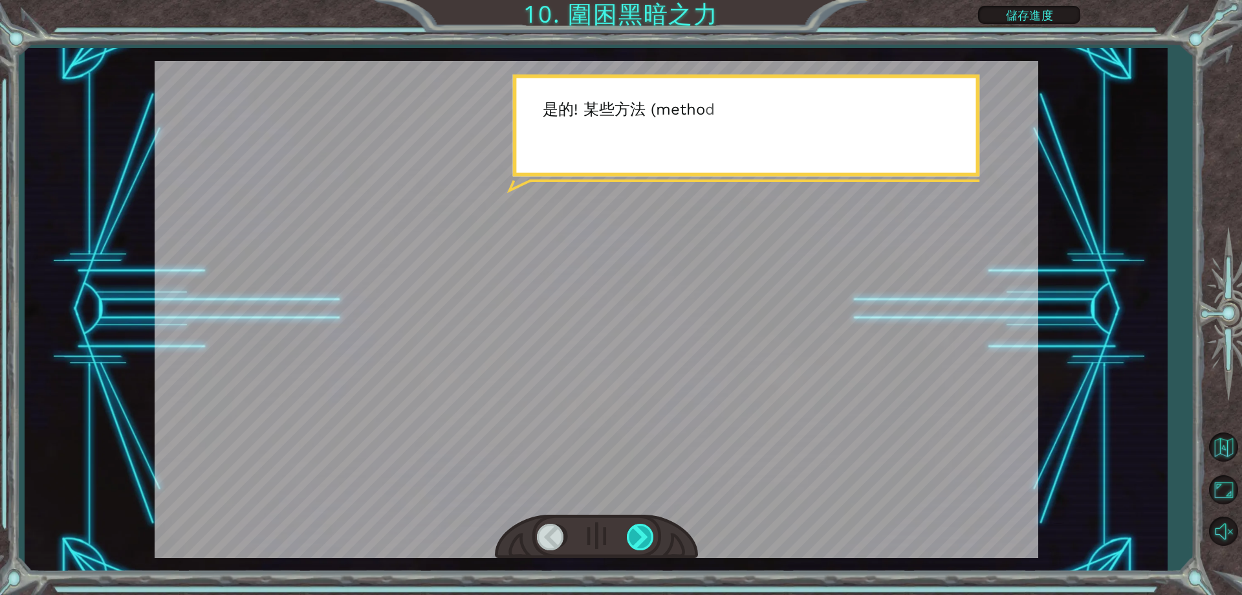
click at [643, 532] on div at bounding box center [641, 536] width 29 height 27
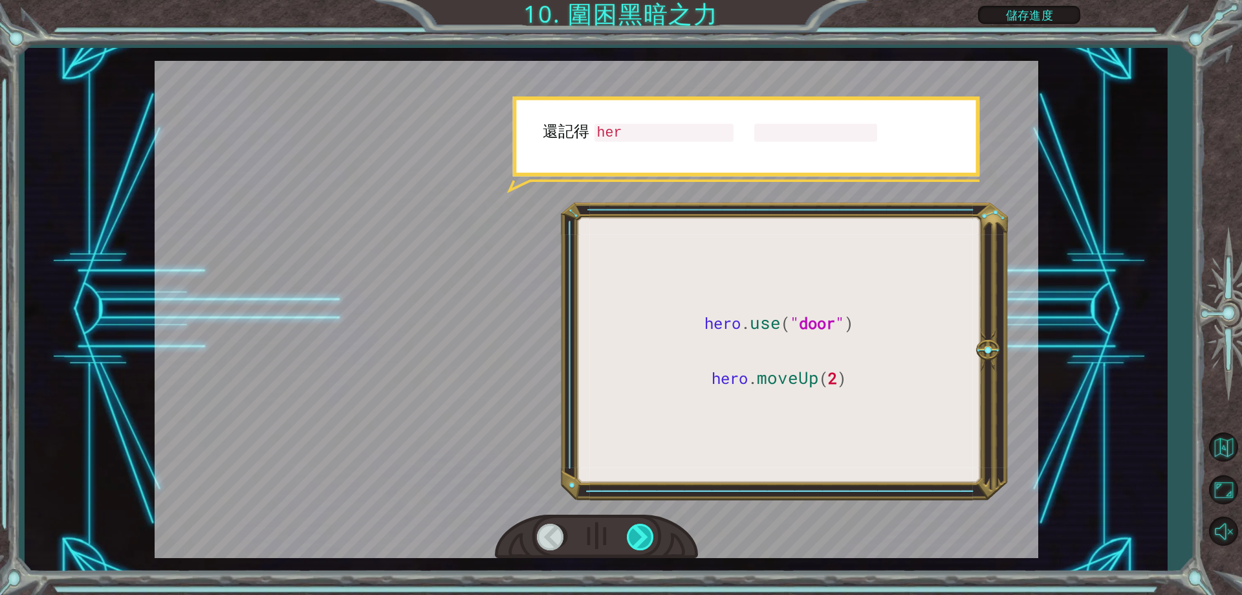
click at [644, 531] on div at bounding box center [641, 536] width 29 height 27
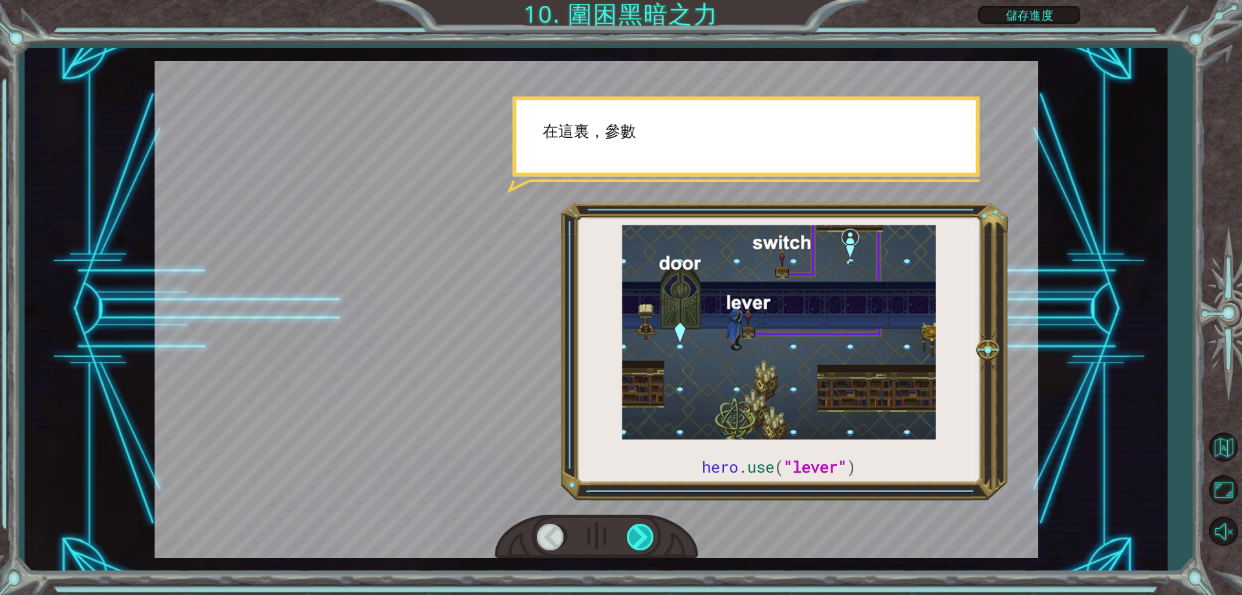
click at [644, 531] on div at bounding box center [641, 536] width 29 height 27
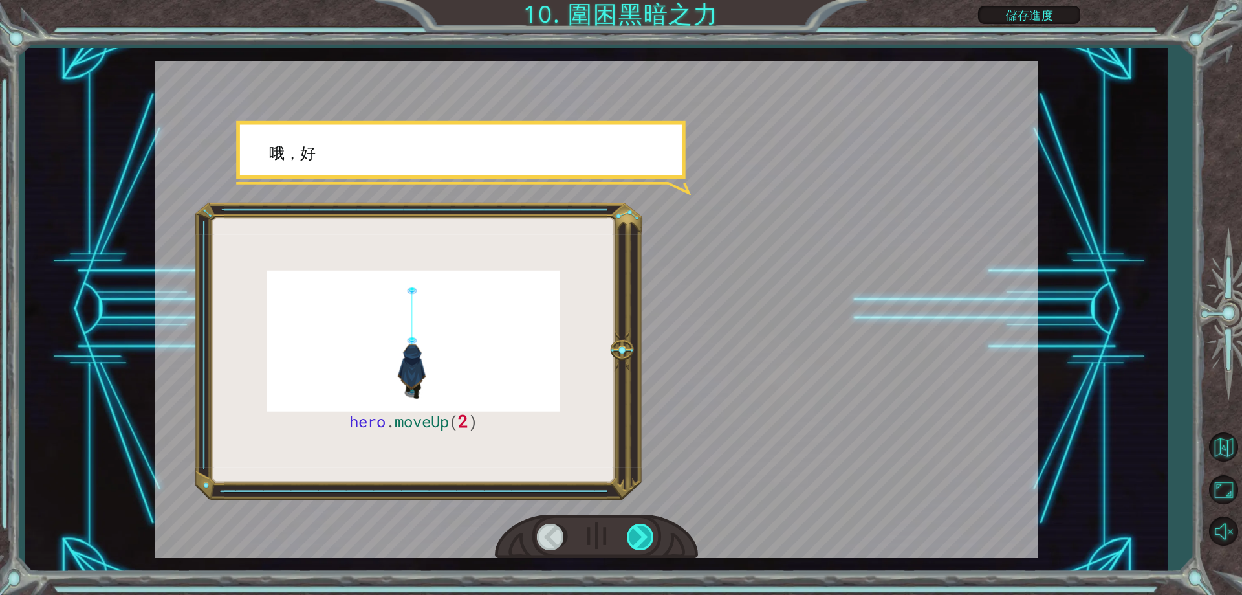
click at [644, 531] on div at bounding box center [641, 536] width 29 height 27
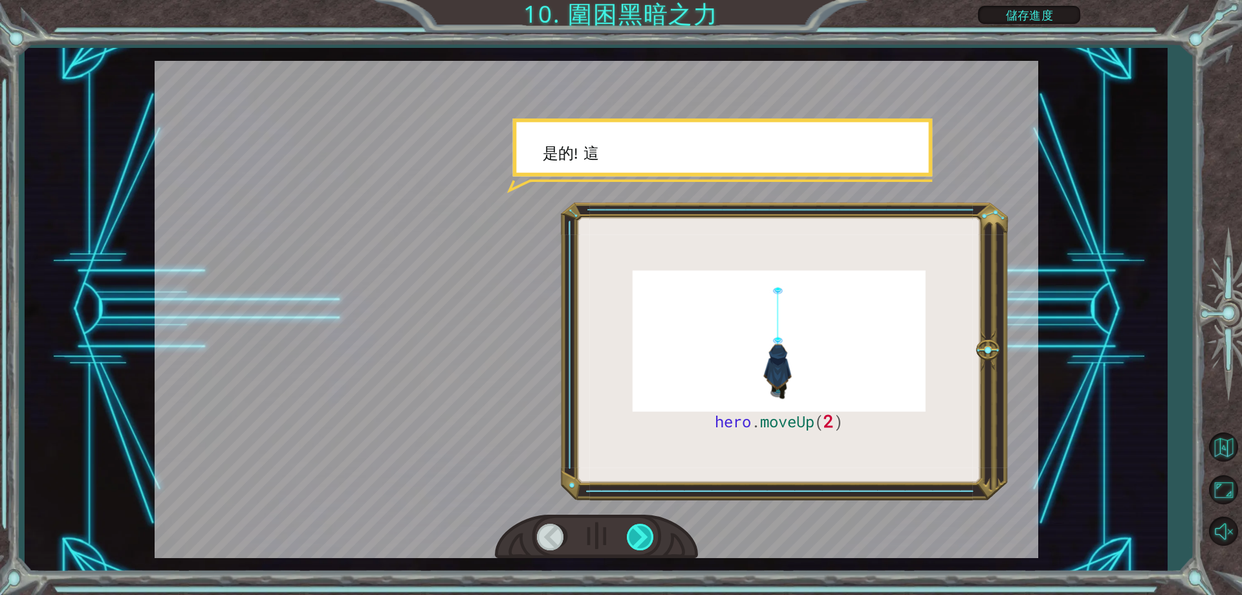
click at [644, 531] on div at bounding box center [641, 536] width 29 height 27
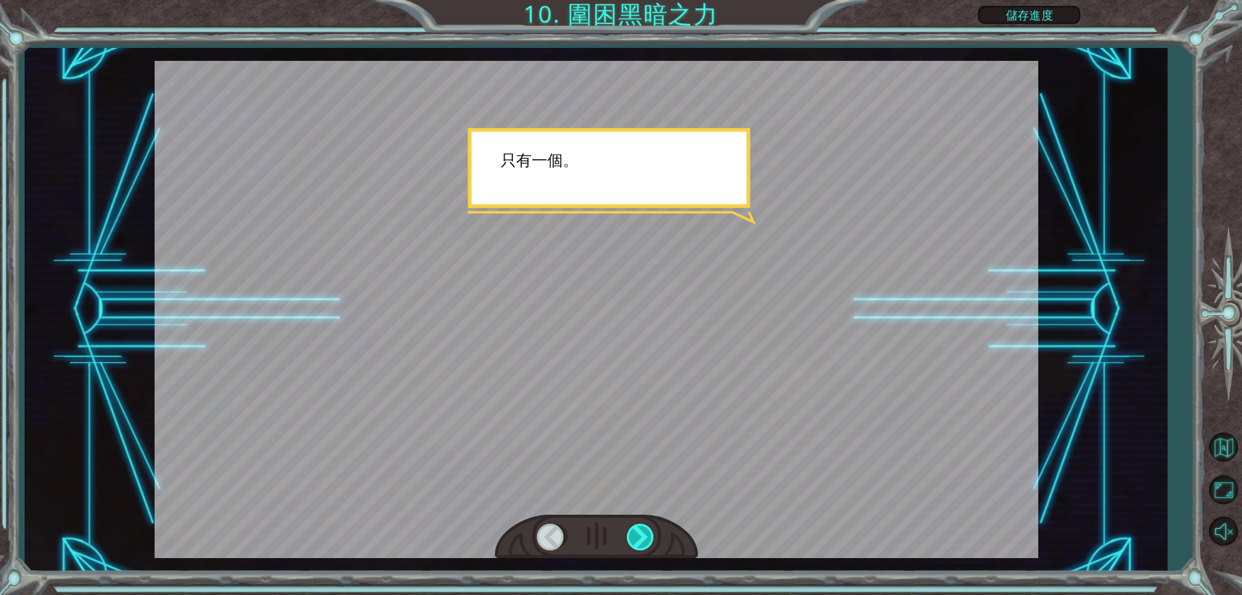
click at [644, 531] on div at bounding box center [641, 536] width 29 height 27
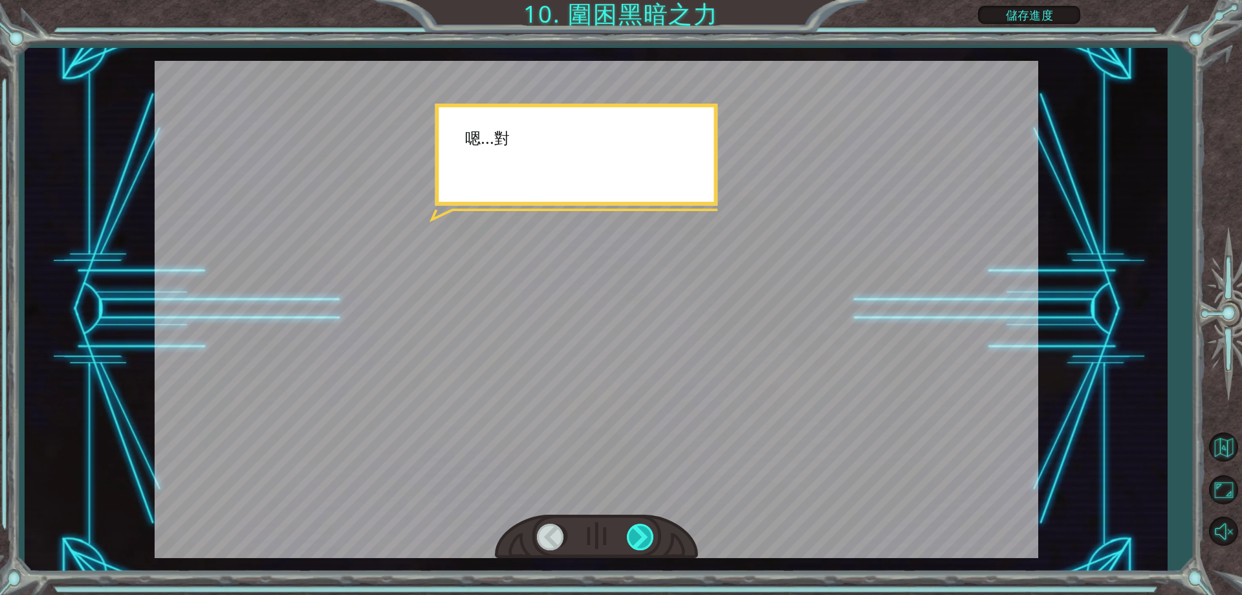
click at [644, 531] on div at bounding box center [641, 536] width 29 height 27
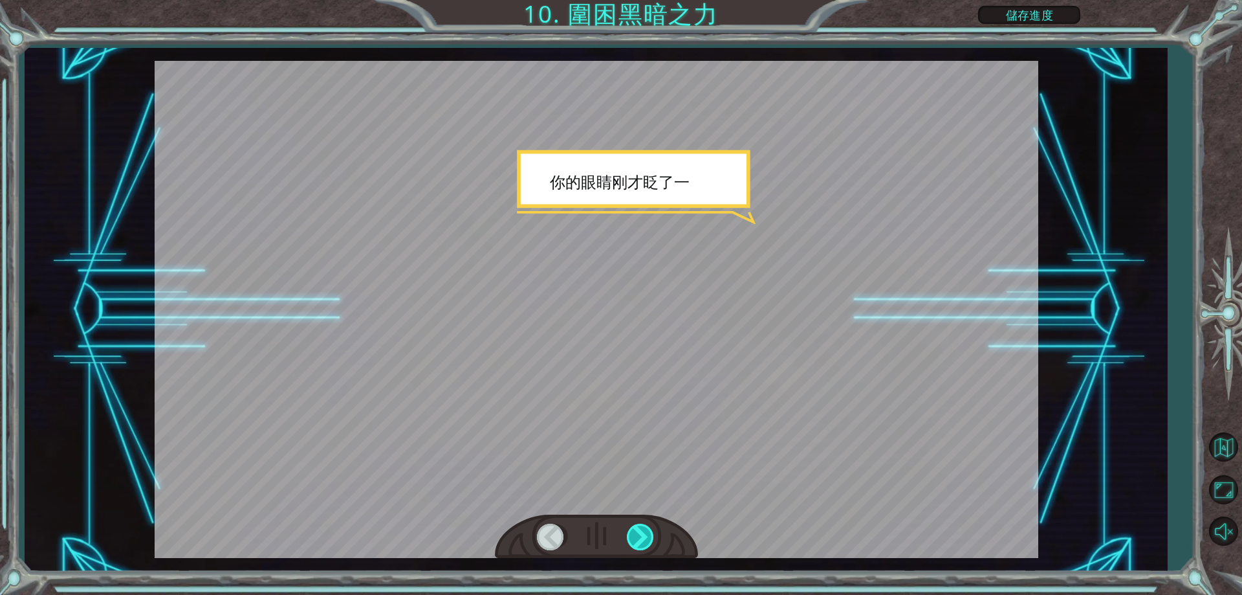
click at [644, 531] on div at bounding box center [641, 536] width 29 height 27
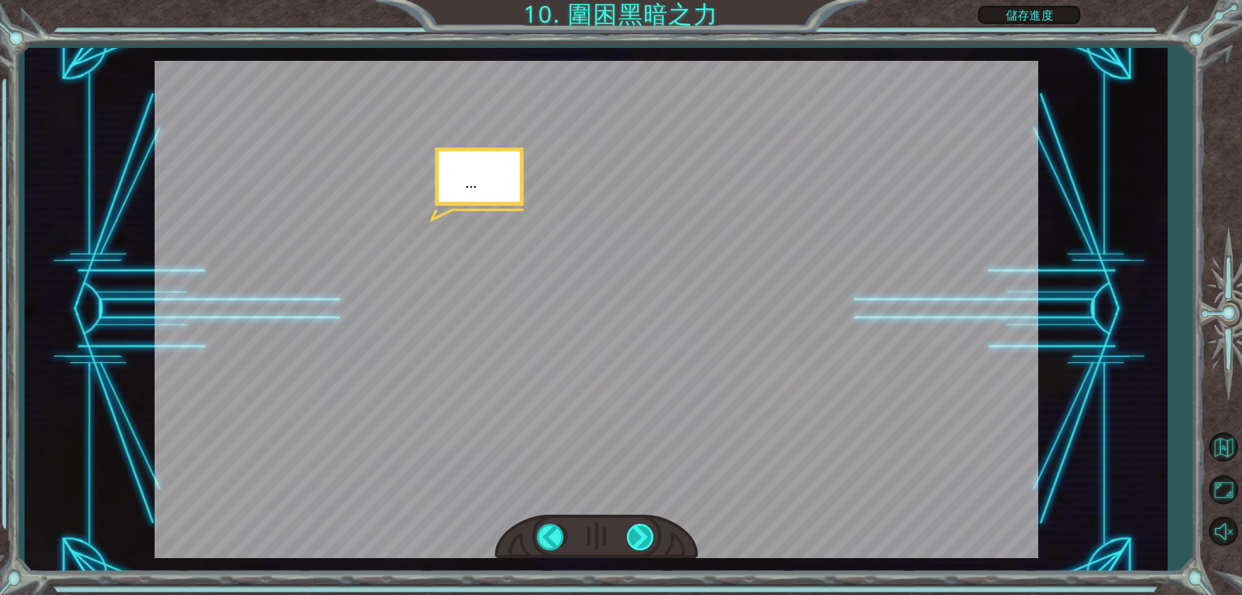
click at [644, 531] on div at bounding box center [641, 536] width 29 height 27
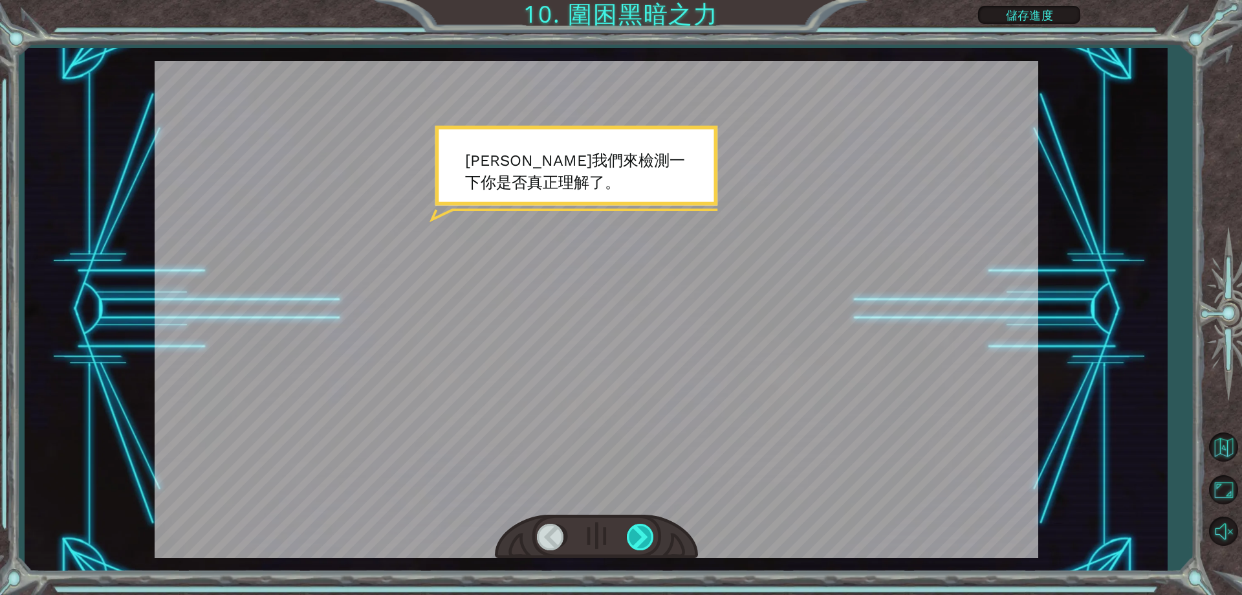
click at [633, 523] on div at bounding box center [641, 536] width 29 height 27
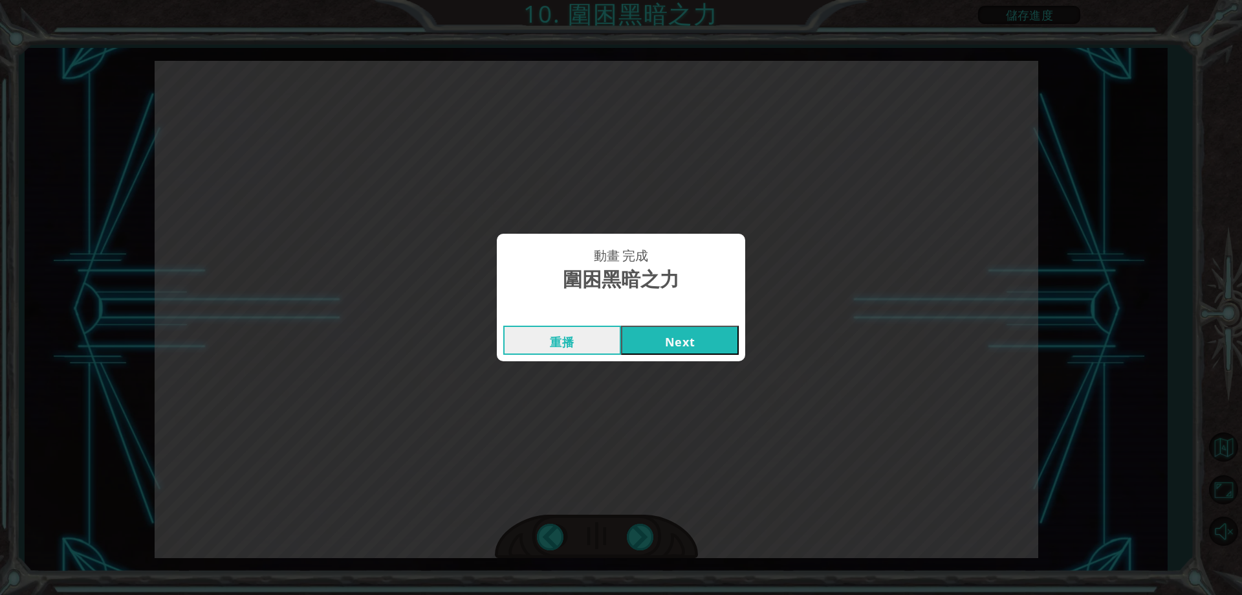
click at [695, 339] on button "Next" at bounding box center [680, 339] width 118 height 29
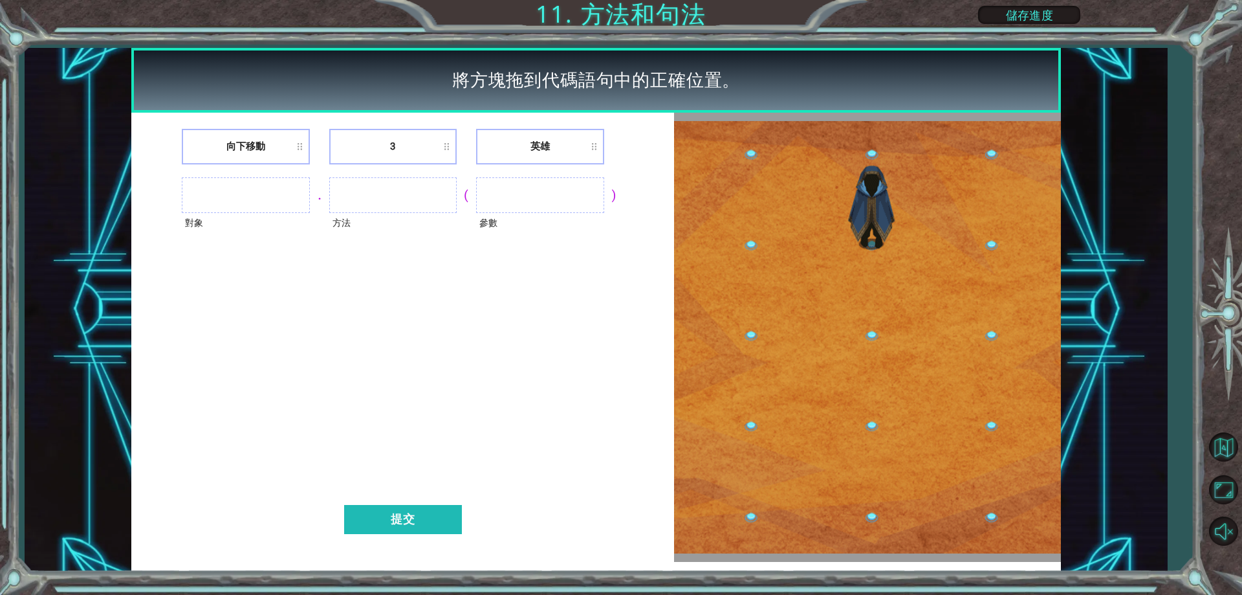
click at [285, 195] on ul at bounding box center [245, 195] width 127 height 36
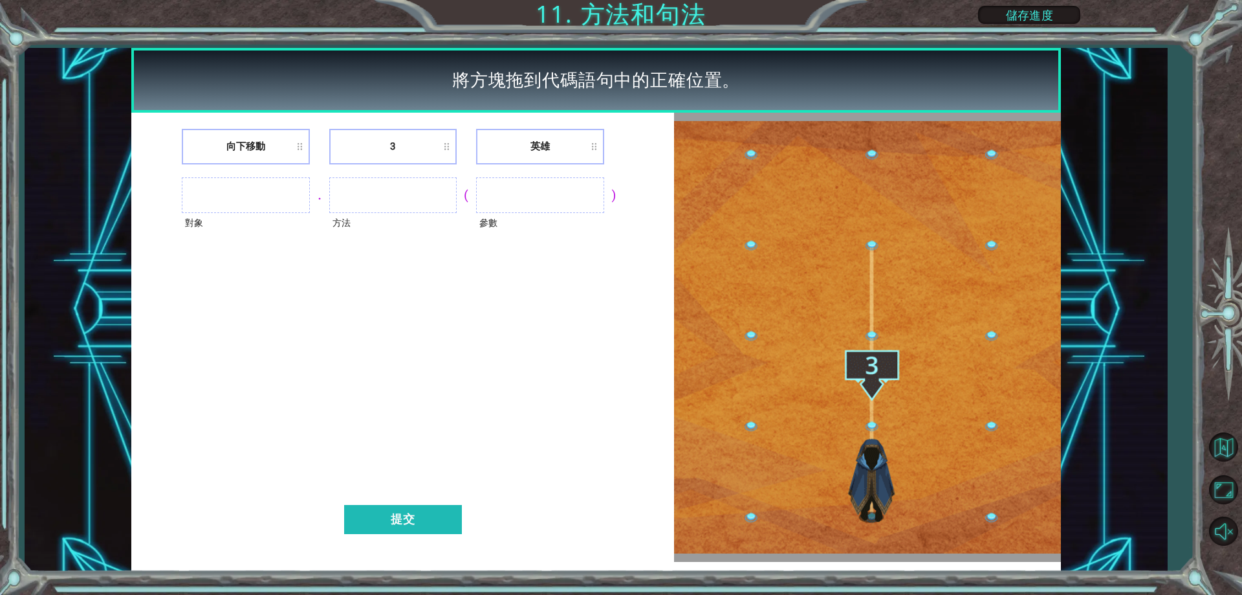
click at [544, 140] on li "英雄" at bounding box center [539, 147] width 127 height 36
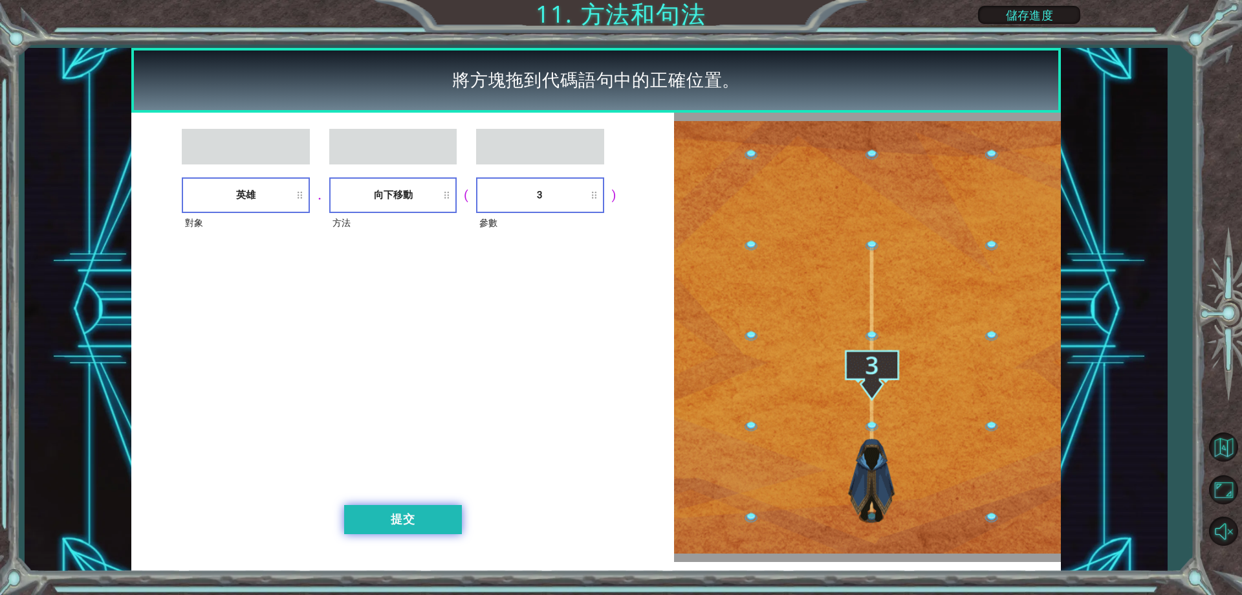
click at [436, 509] on button "提交" at bounding box center [403, 519] width 118 height 29
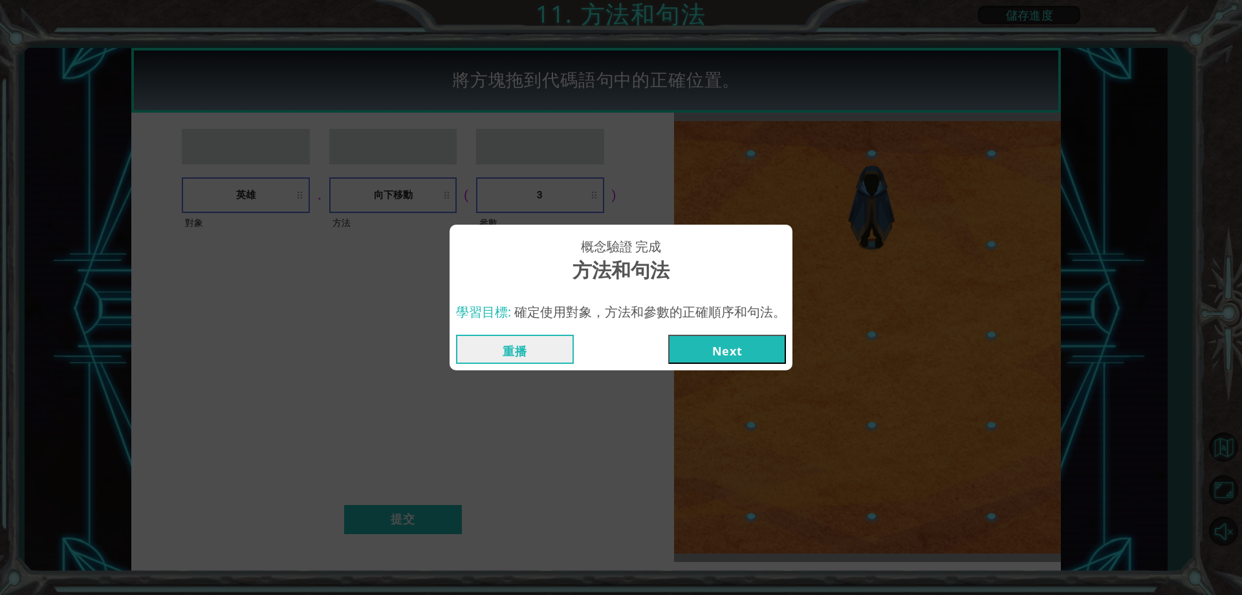
click at [723, 344] on button "Next" at bounding box center [727, 348] width 118 height 29
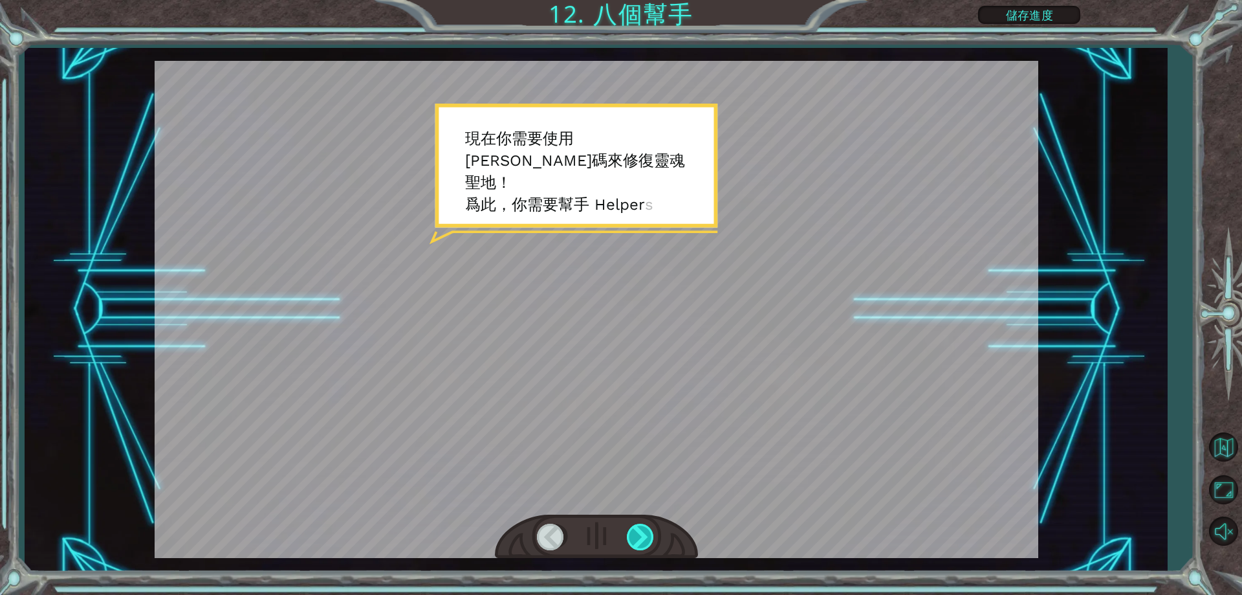
click at [648, 531] on div at bounding box center [641, 536] width 29 height 27
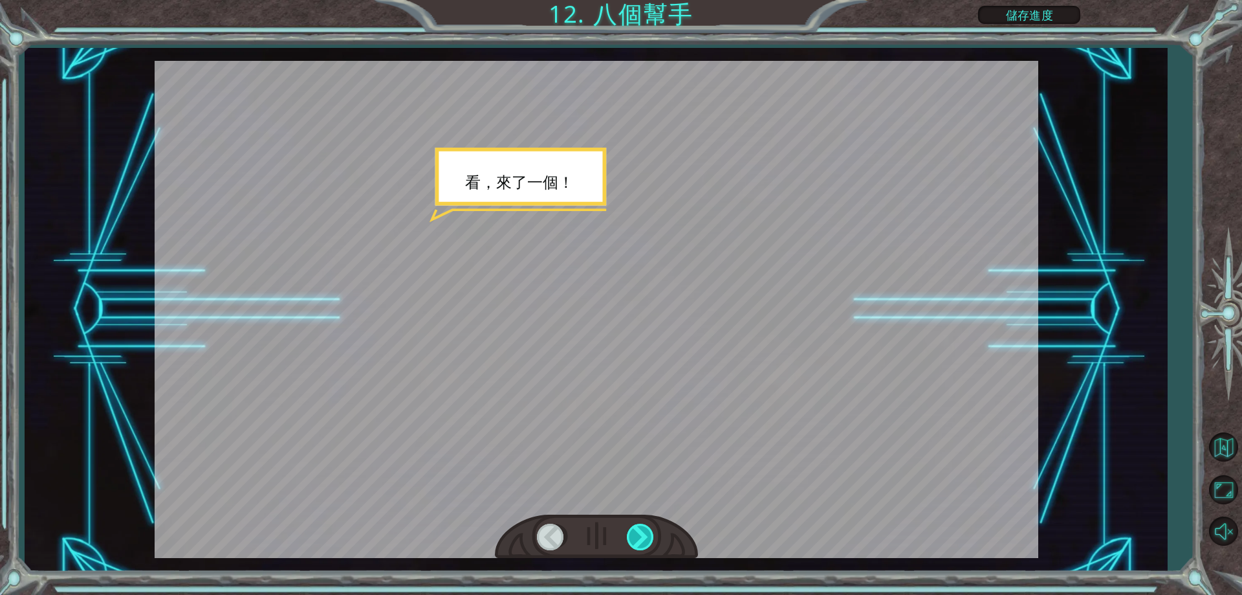
click at [638, 545] on div at bounding box center [641, 536] width 29 height 27
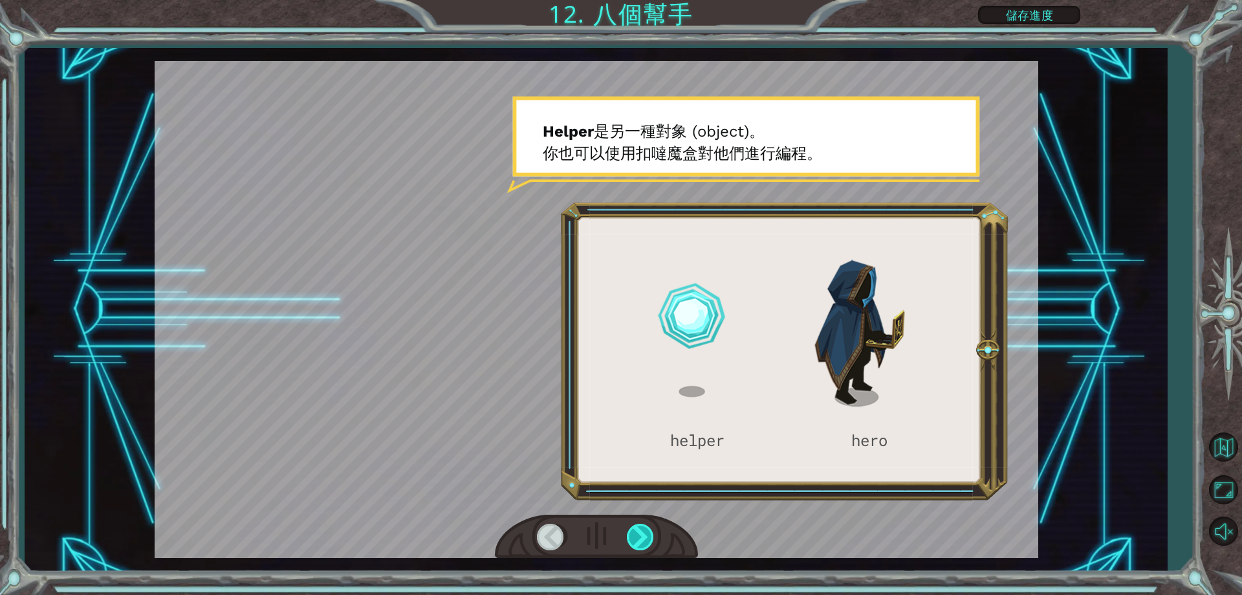
click at [640, 533] on div at bounding box center [641, 536] width 29 height 27
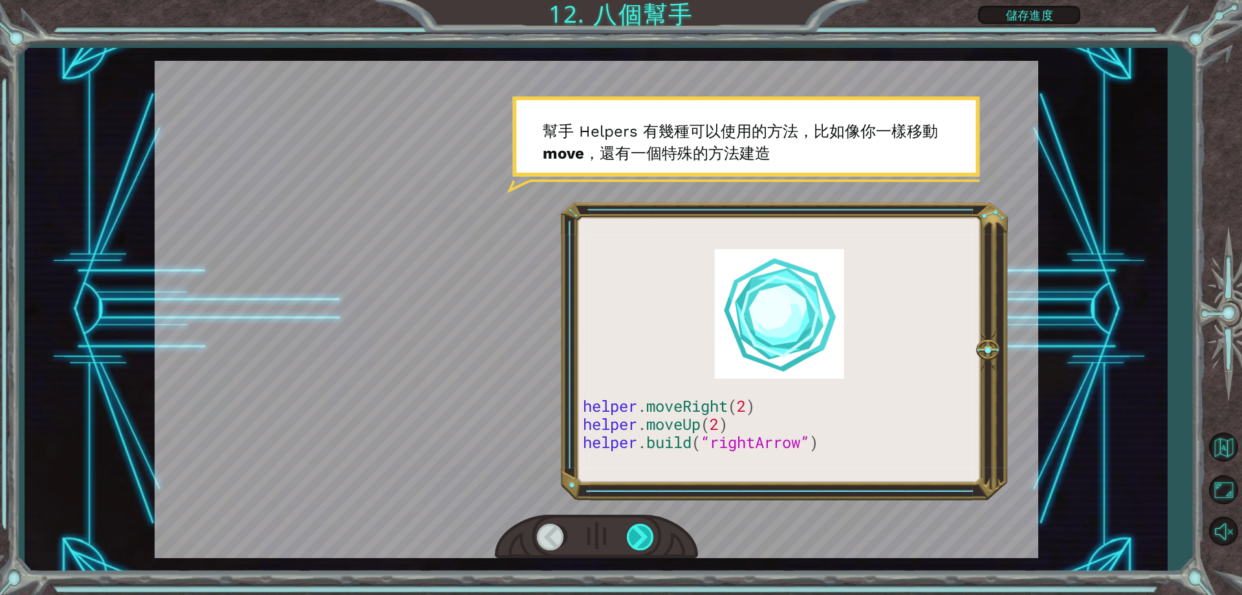
click at [643, 523] on div at bounding box center [641, 536] width 29 height 27
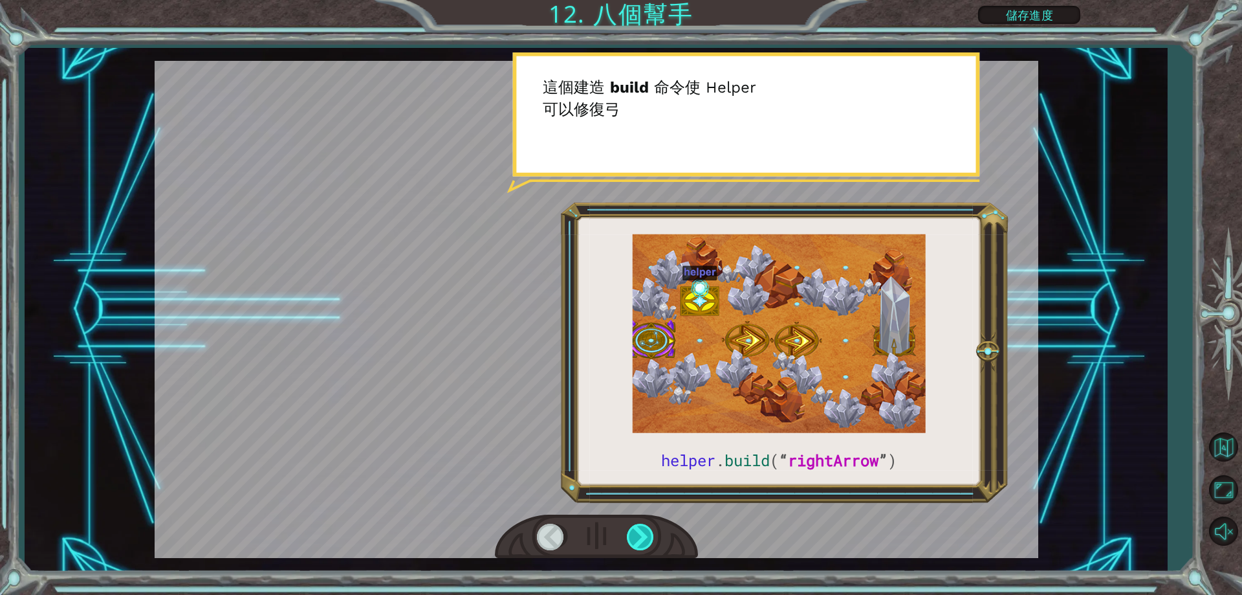
click at [644, 524] on div at bounding box center [641, 536] width 29 height 27
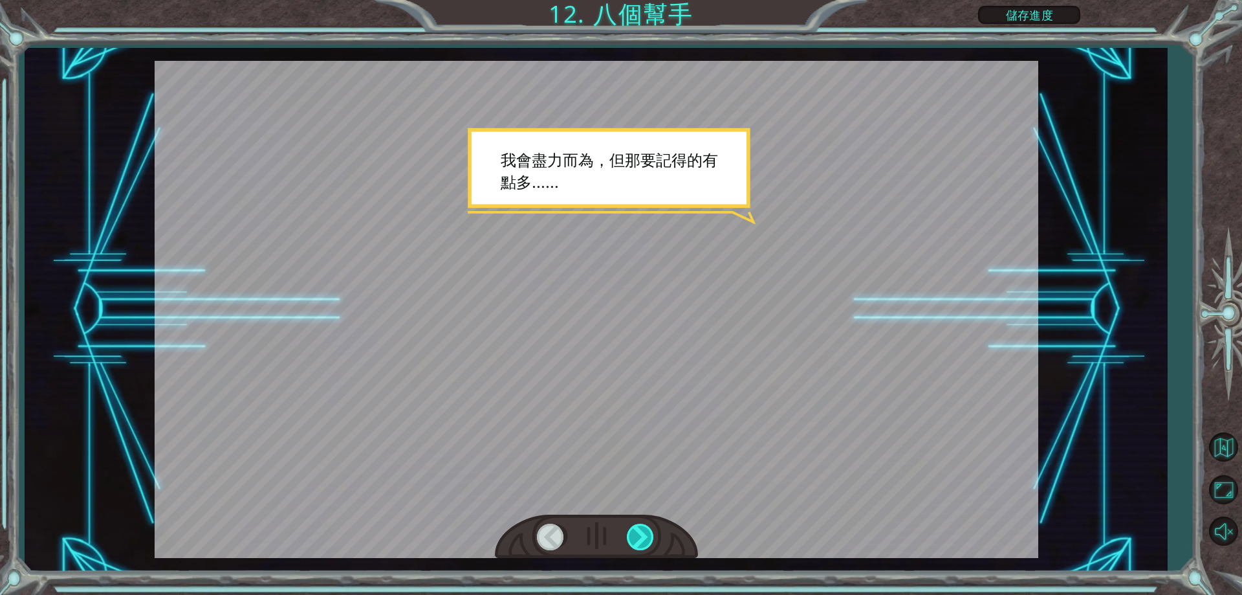
click at [635, 529] on div at bounding box center [641, 536] width 29 height 27
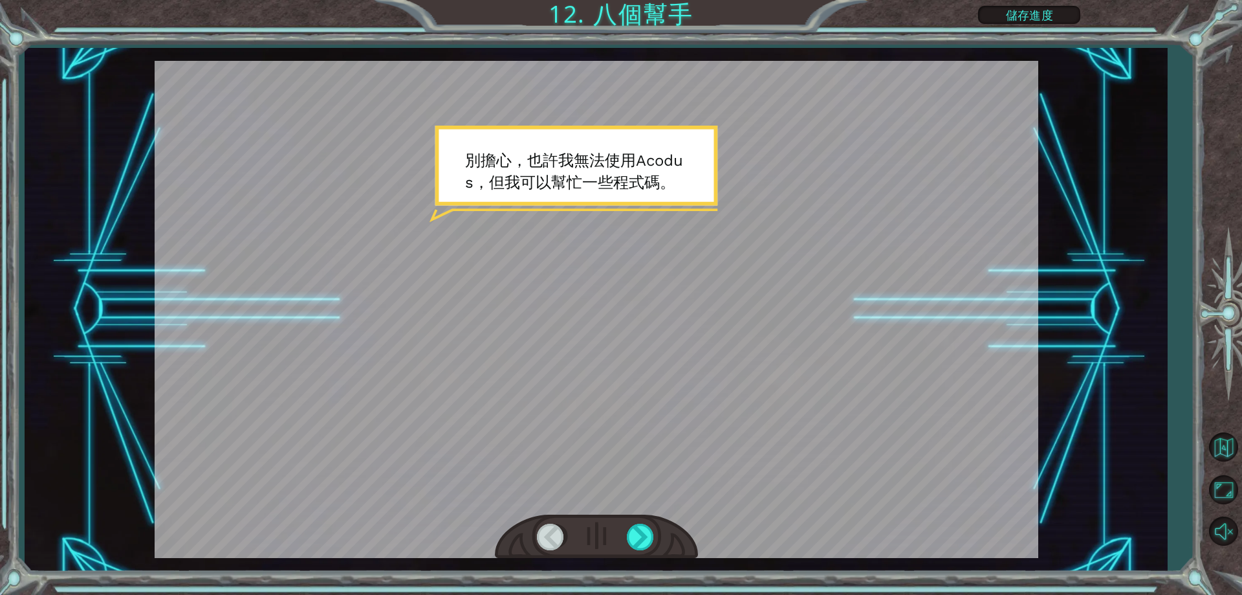
click at [626, 529] on div at bounding box center [596, 536] width 203 height 45
click at [639, 538] on div at bounding box center [641, 536] width 29 height 27
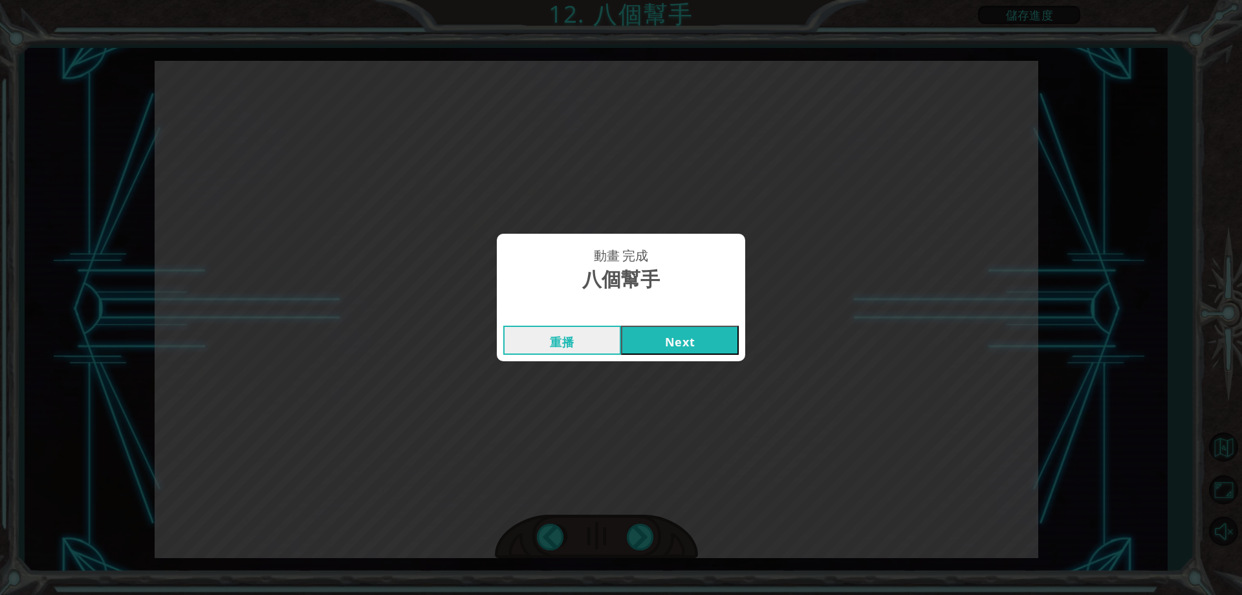
click at [680, 333] on button "Next" at bounding box center [680, 339] width 118 height 29
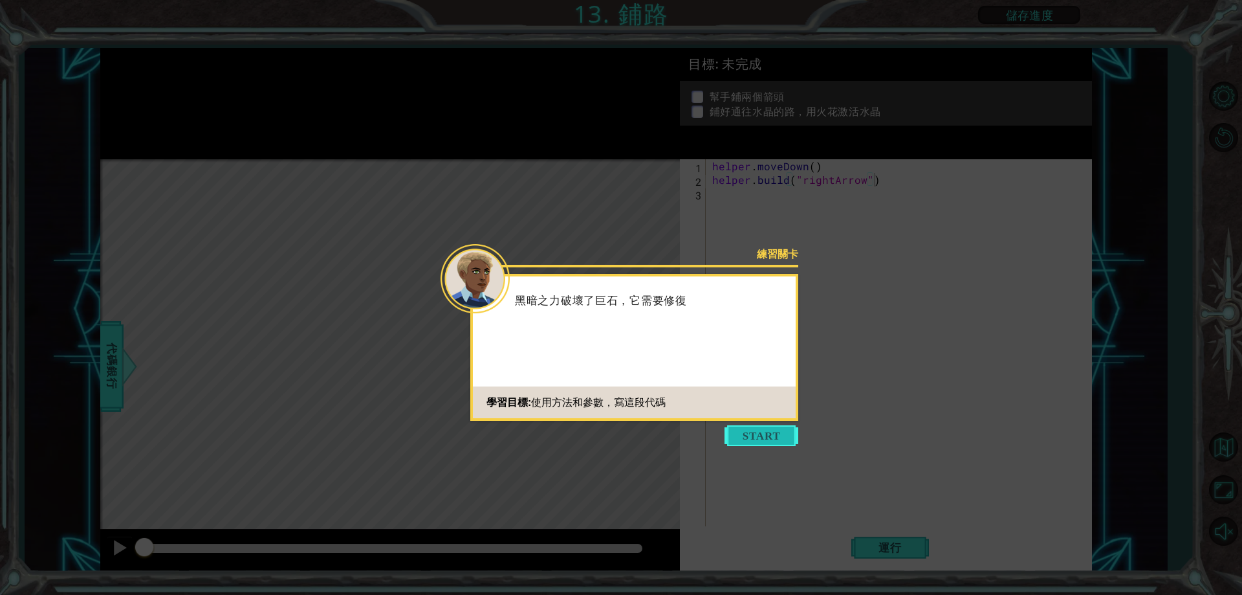
click at [763, 435] on button "Start" at bounding box center [762, 435] width 74 height 21
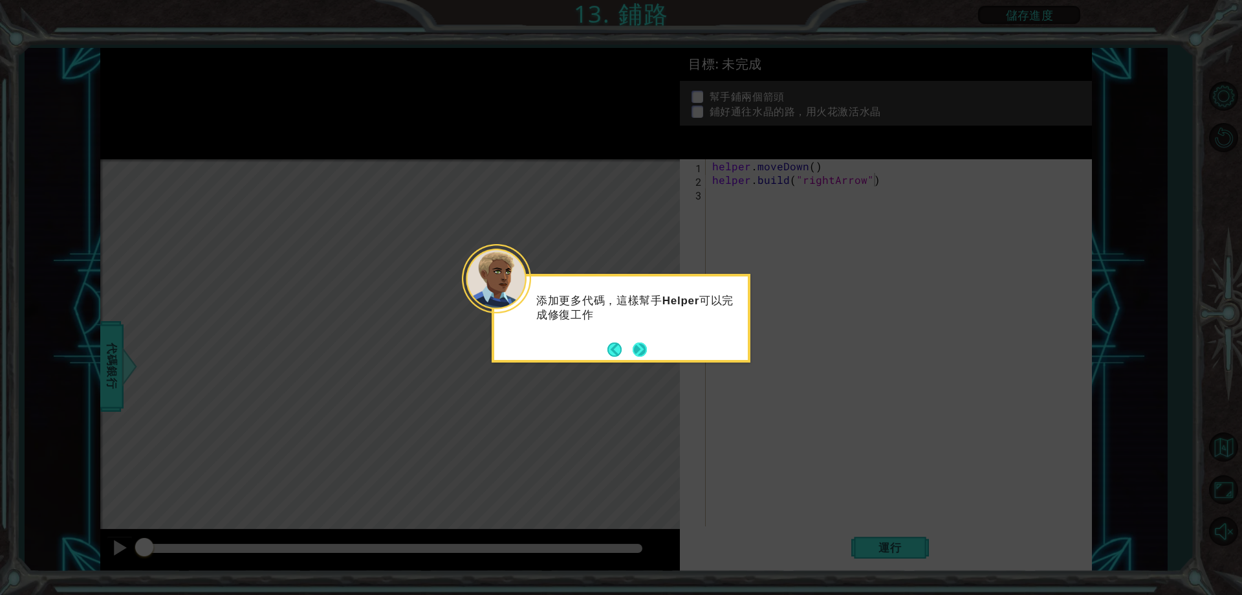
click at [641, 353] on button "Next" at bounding box center [640, 349] width 14 height 14
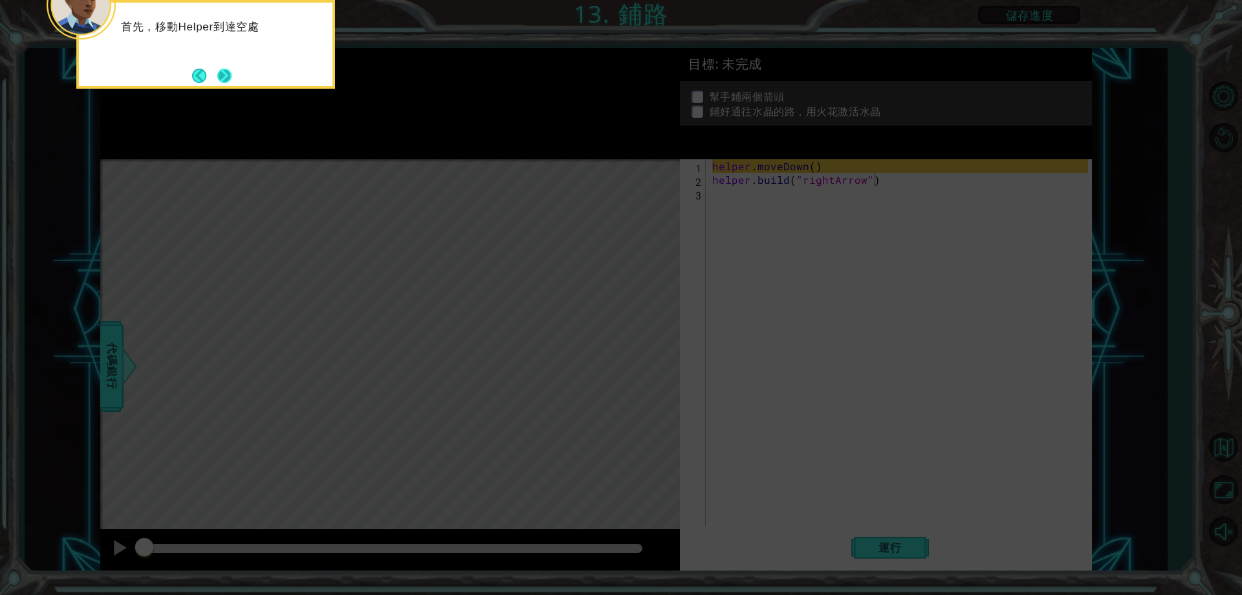
click at [225, 77] on button "Next" at bounding box center [225, 76] width 16 height 16
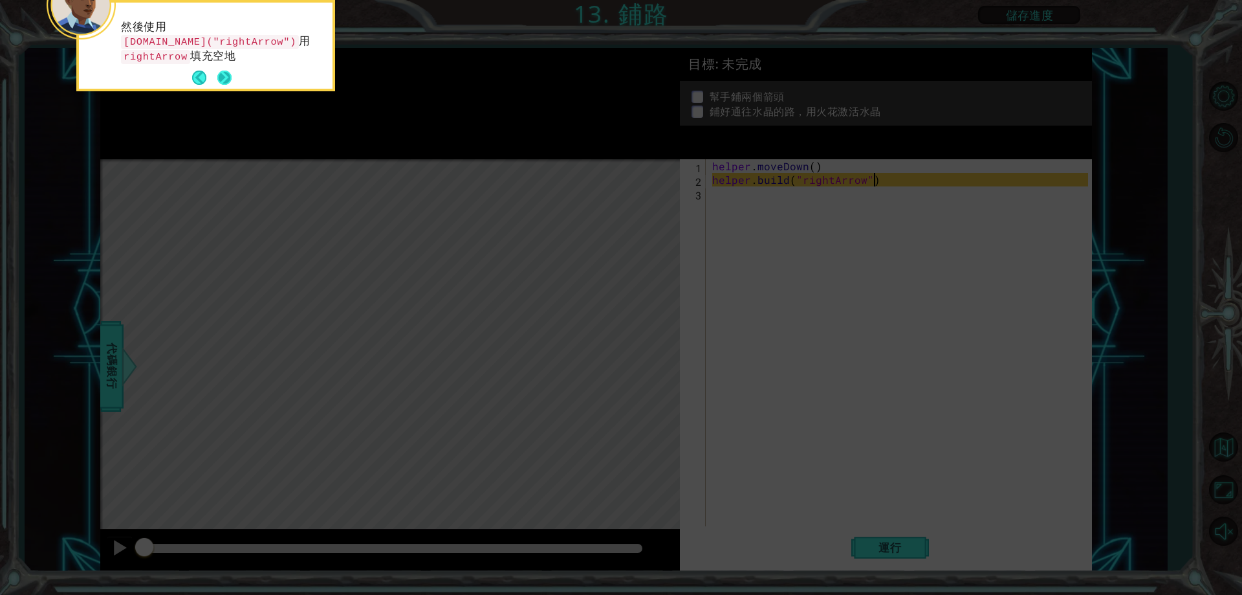
click at [229, 68] on footer at bounding box center [211, 77] width 39 height 19
click at [227, 76] on button "Next" at bounding box center [224, 77] width 17 height 17
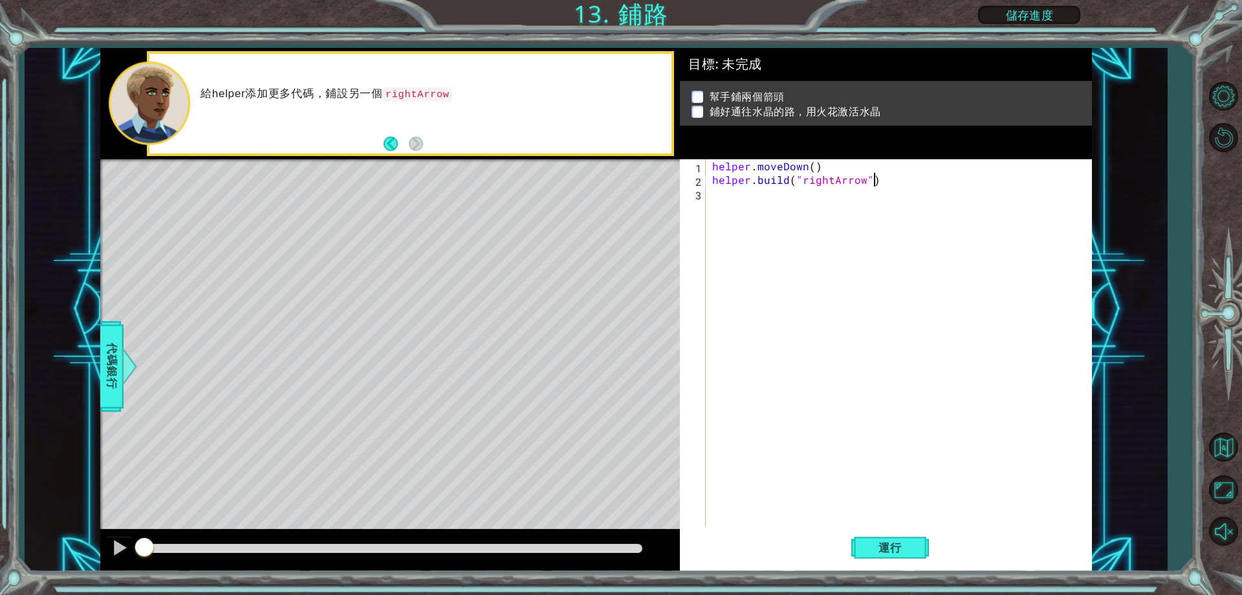
click at [809, 164] on div "helper . moveDown ( ) helper . build ( "rightArrow" )" at bounding box center [902, 356] width 384 height 394
type textarea "helper.moveDown(1)"
click at [837, 162] on div "helper . moveDown ( 1 ) helper . build ( "rightArrow" )" at bounding box center [902, 356] width 384 height 394
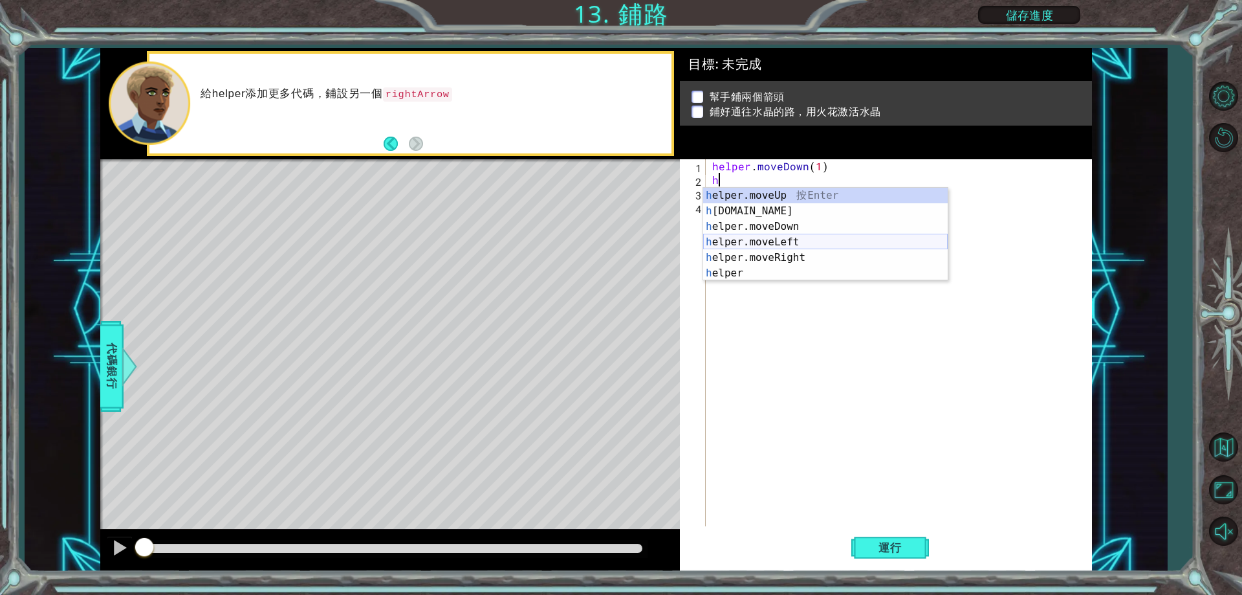
click at [800, 236] on div "h elper.moveUp 按 Enter h [DOMAIN_NAME] 按 Enter h elper.moveDown 按 Enter h elper…" at bounding box center [825, 250] width 245 height 124
type textarea "helper.moveLeft(1)"
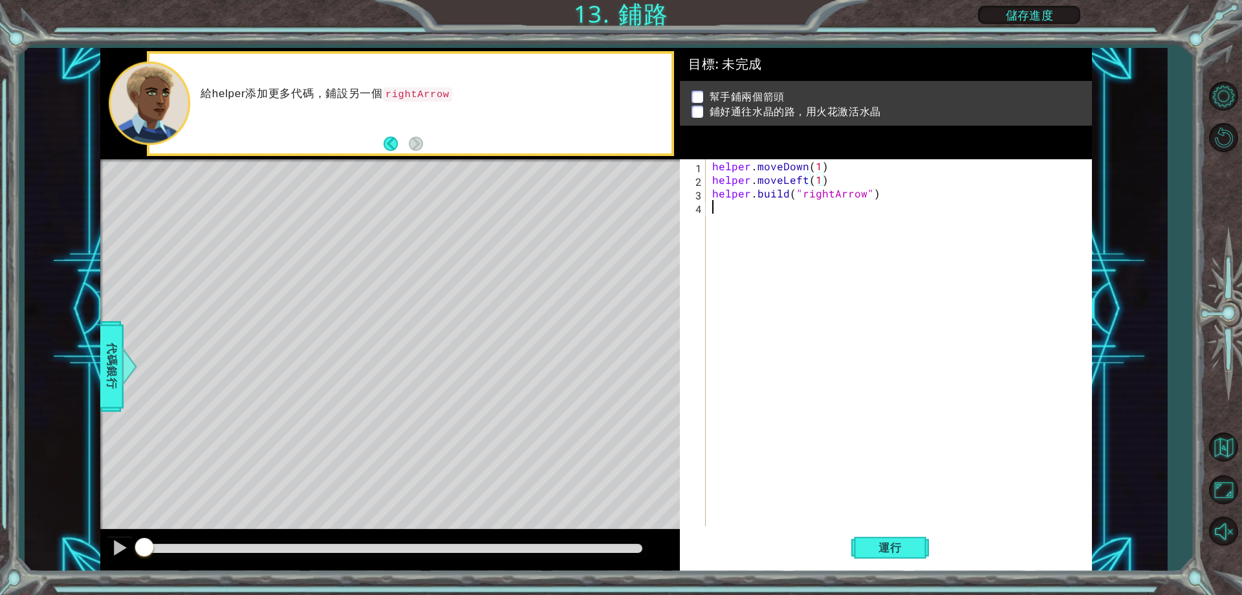
click at [767, 208] on div "helper . moveDown ( 1 ) helper . moveLeft ( 1 ) helper . build ( "rightArrow" )" at bounding box center [902, 356] width 384 height 394
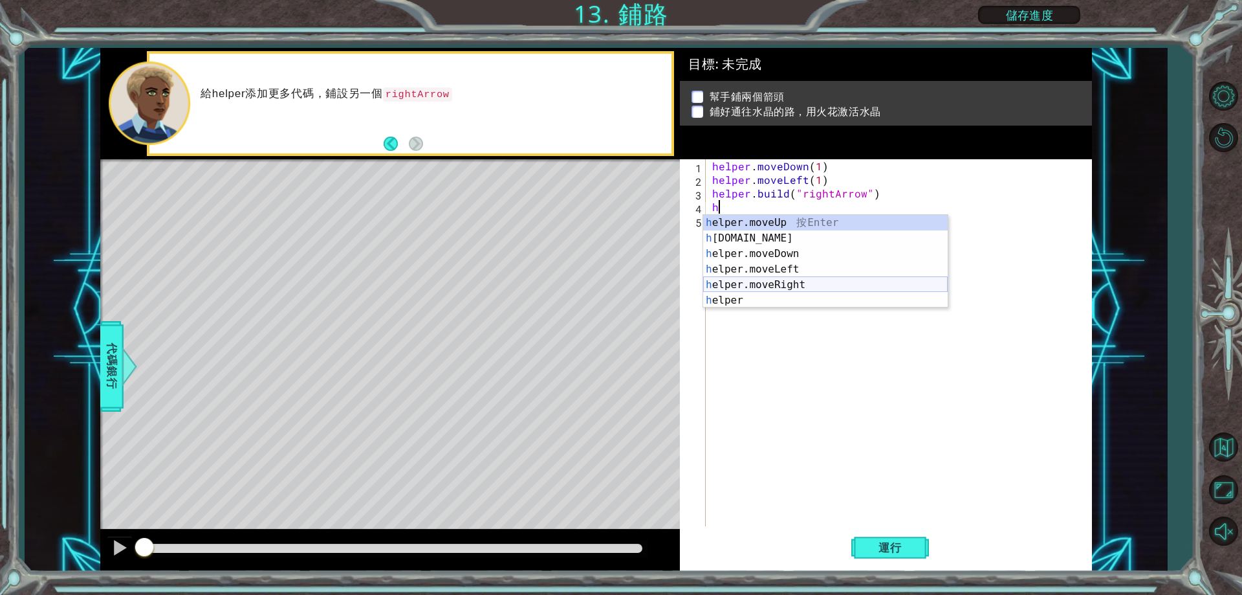
click at [794, 282] on div "h elper.moveUp 按 Enter h [DOMAIN_NAME] 按 Enter h elper.moveDown 按 Enter h elper…" at bounding box center [825, 277] width 245 height 124
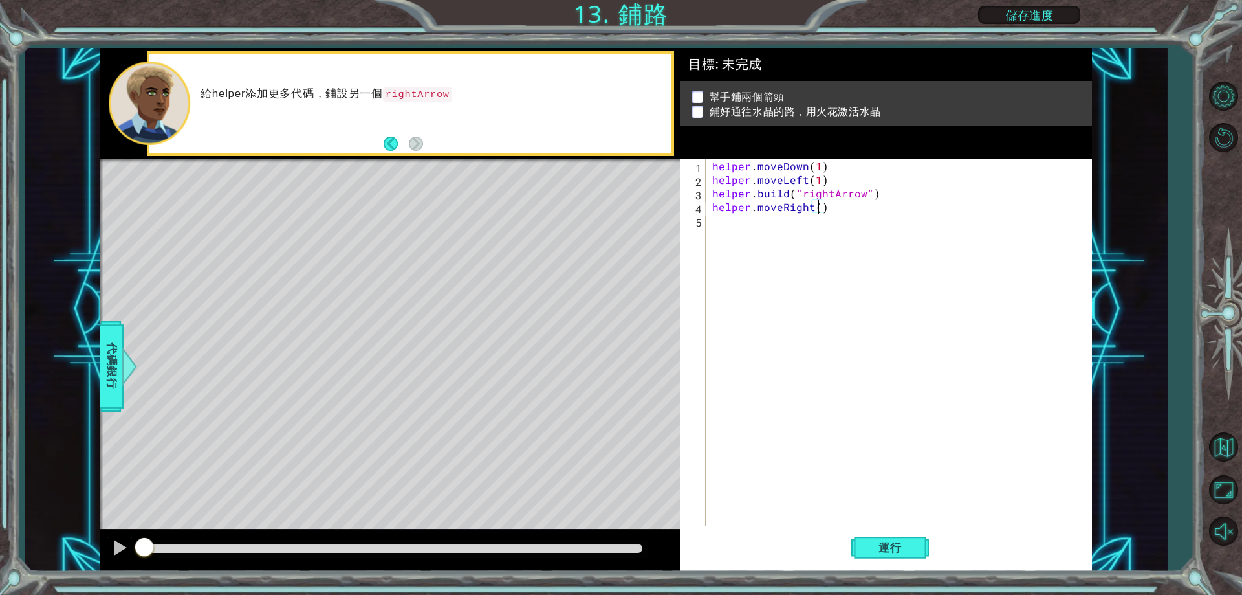
scroll to position [0, 6]
type textarea "helper.moveRight(4)"
click at [871, 537] on button "運行" at bounding box center [890, 547] width 78 height 41
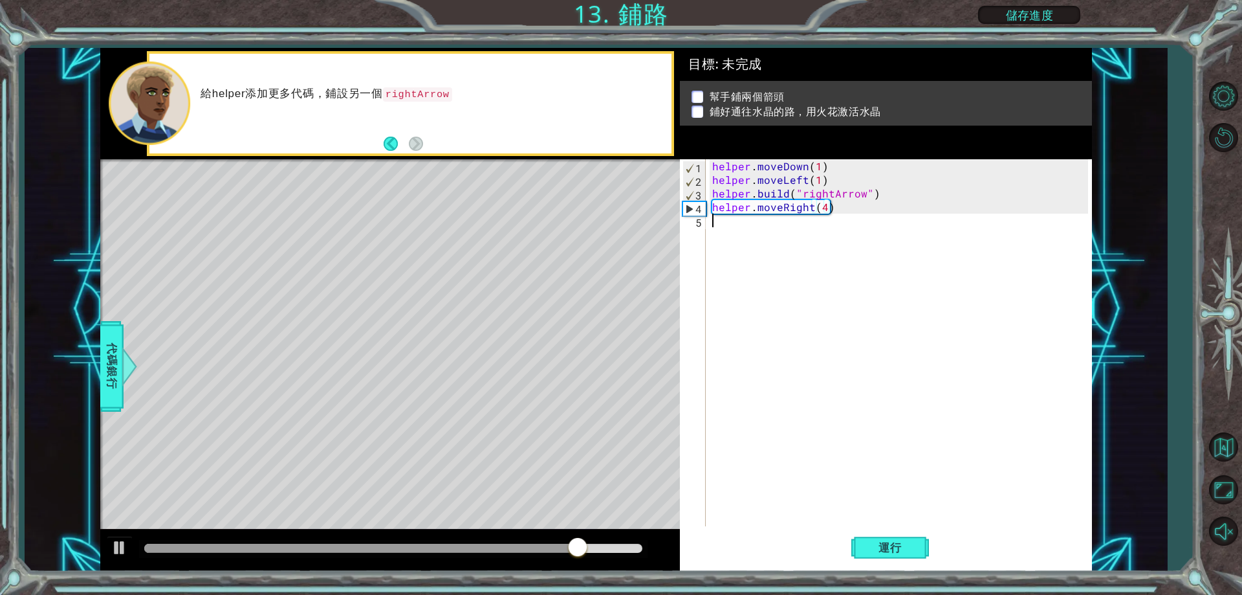
click at [783, 230] on div "helper . moveDown ( 1 ) helper . moveLeft ( 1 ) helper . build ( "rightArrow" )…" at bounding box center [902, 356] width 384 height 394
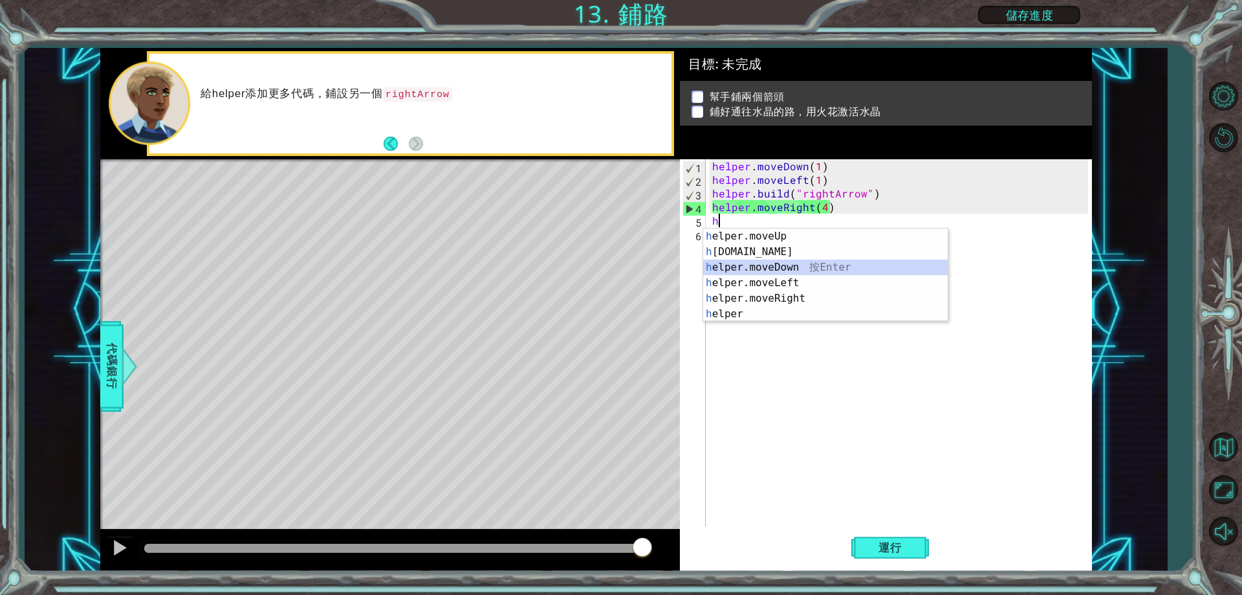
click at [787, 268] on div "h elper.moveUp 按 Enter h [DOMAIN_NAME] 按 Enter h elper.moveDown 按 Enter h elper…" at bounding box center [825, 290] width 245 height 124
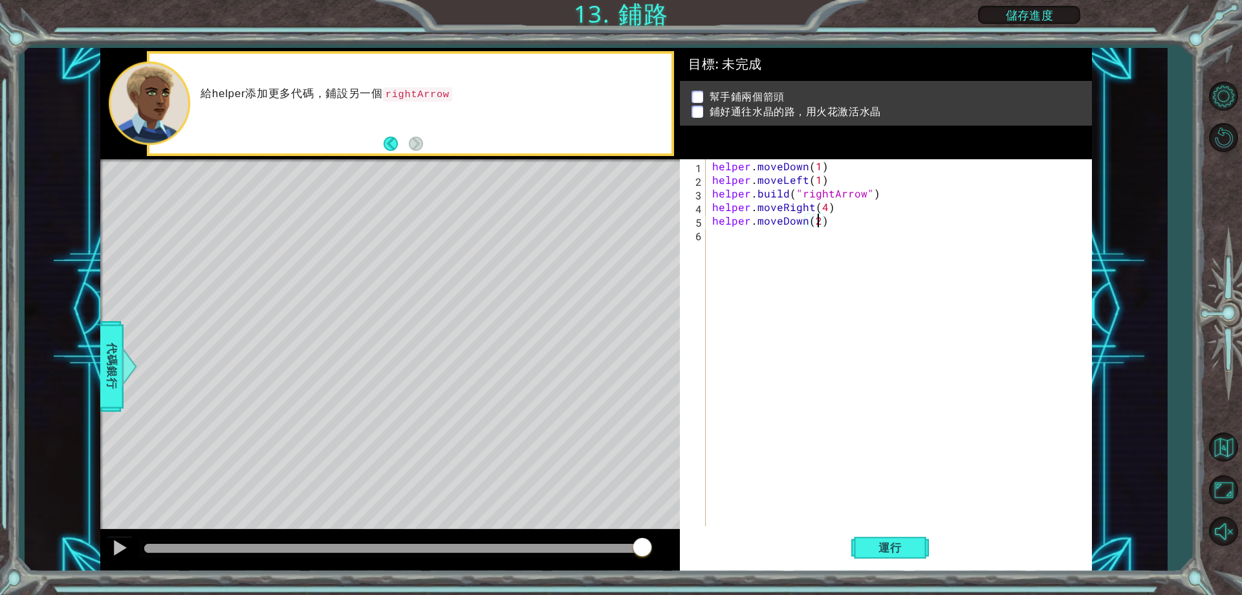
scroll to position [0, 6]
click at [863, 555] on button "運行" at bounding box center [890, 547] width 78 height 41
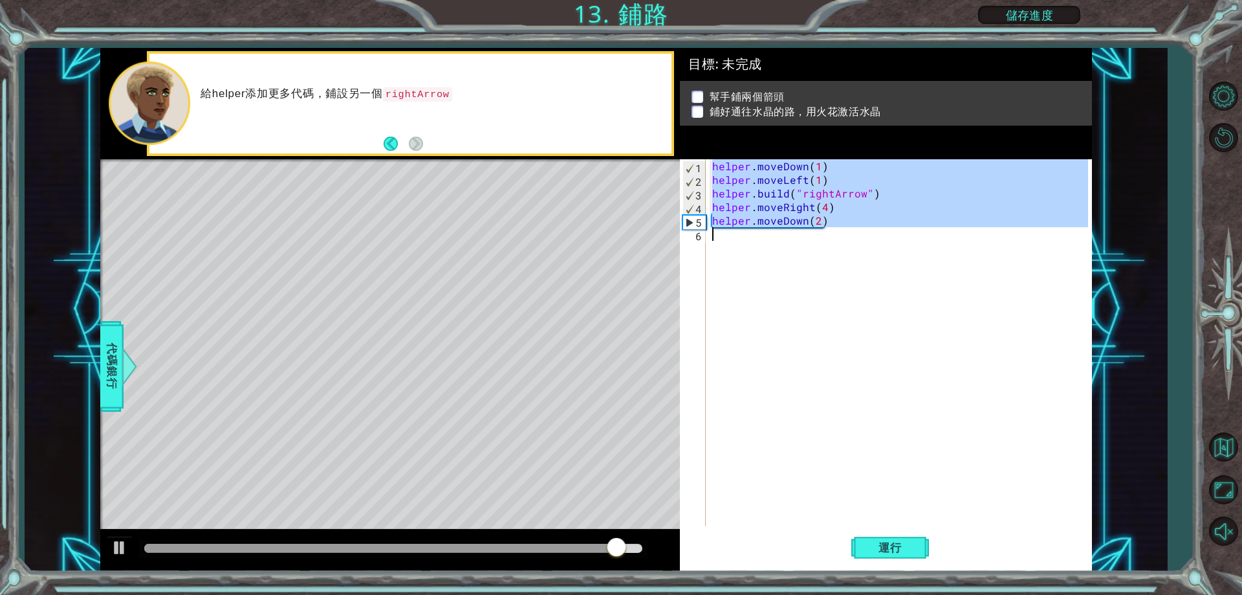
drag, startPoint x: 712, startPoint y: 167, endPoint x: 860, endPoint y: 230, distance: 160.3
click at [860, 230] on div "helper . moveDown ( 1 ) helper . moveLeft ( 1 ) helper . build ( "rightArrow" )…" at bounding box center [902, 356] width 384 height 394
type textarea "helper.moveDown(2)"
click at [870, 289] on div "helper . moveDown ( 1 ) helper . moveLeft ( 1 ) helper . build ( "rightArrow" )…" at bounding box center [899, 342] width 378 height 367
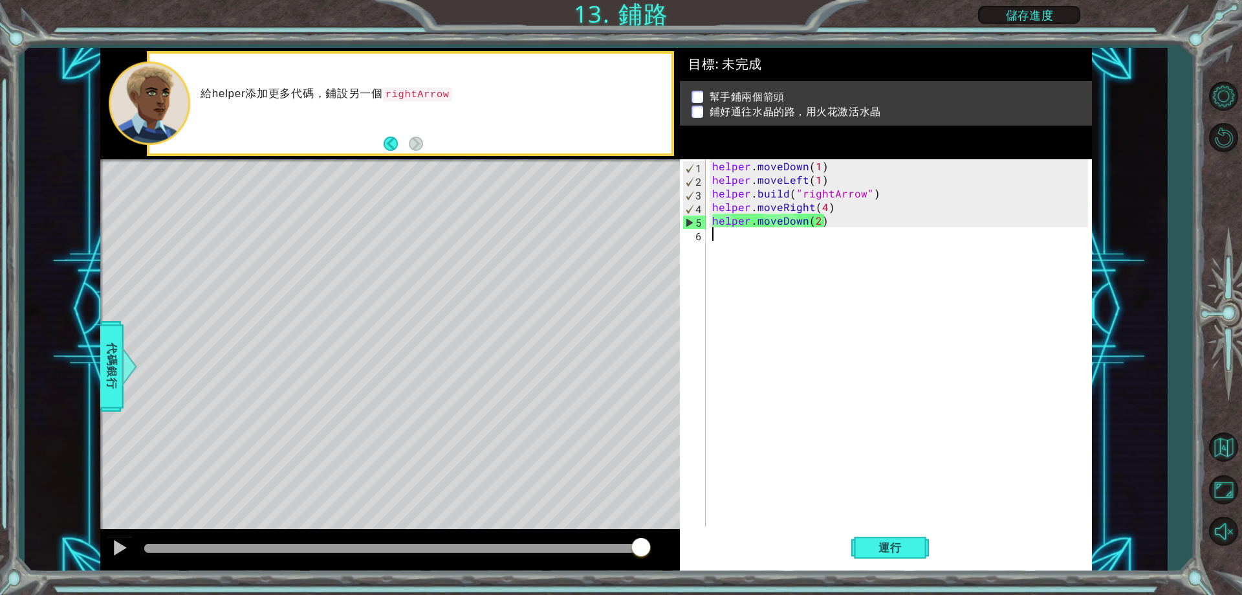
scroll to position [0, 0]
click at [775, 410] on div "helper . moveDown ( 1 ) helper . moveLeft ( 1 ) helper . build ( "rightArrow" )…" at bounding box center [902, 356] width 384 height 394
click at [998, 6] on button "儲存進度" at bounding box center [1029, 15] width 102 height 18
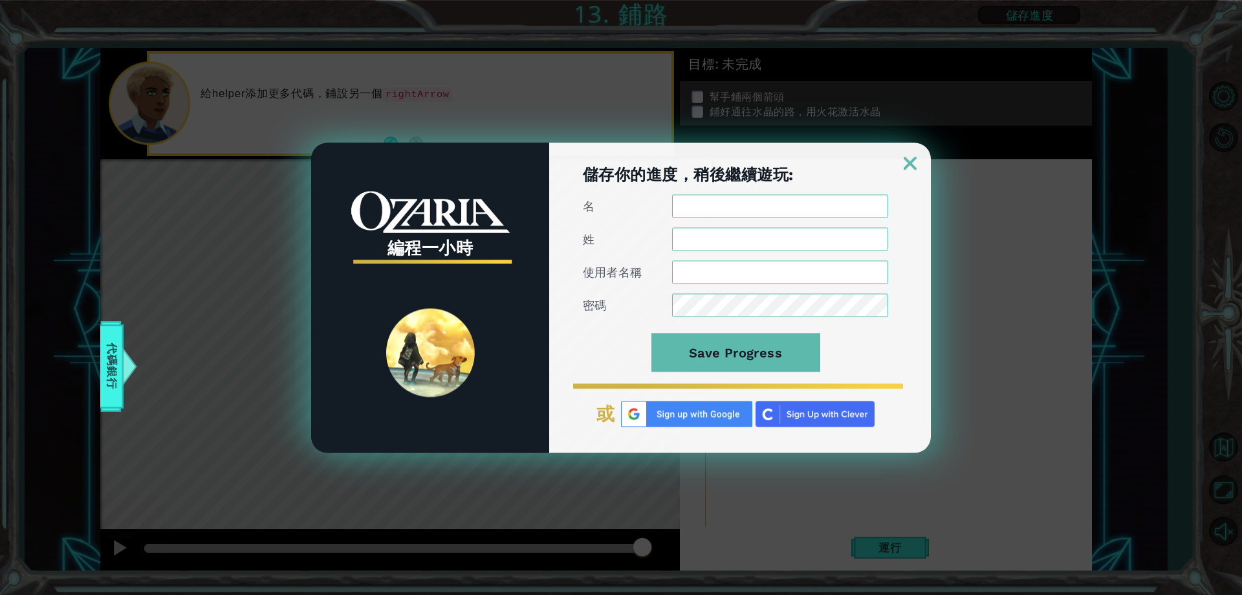
click at [915, 162] on img at bounding box center [910, 163] width 13 height 13
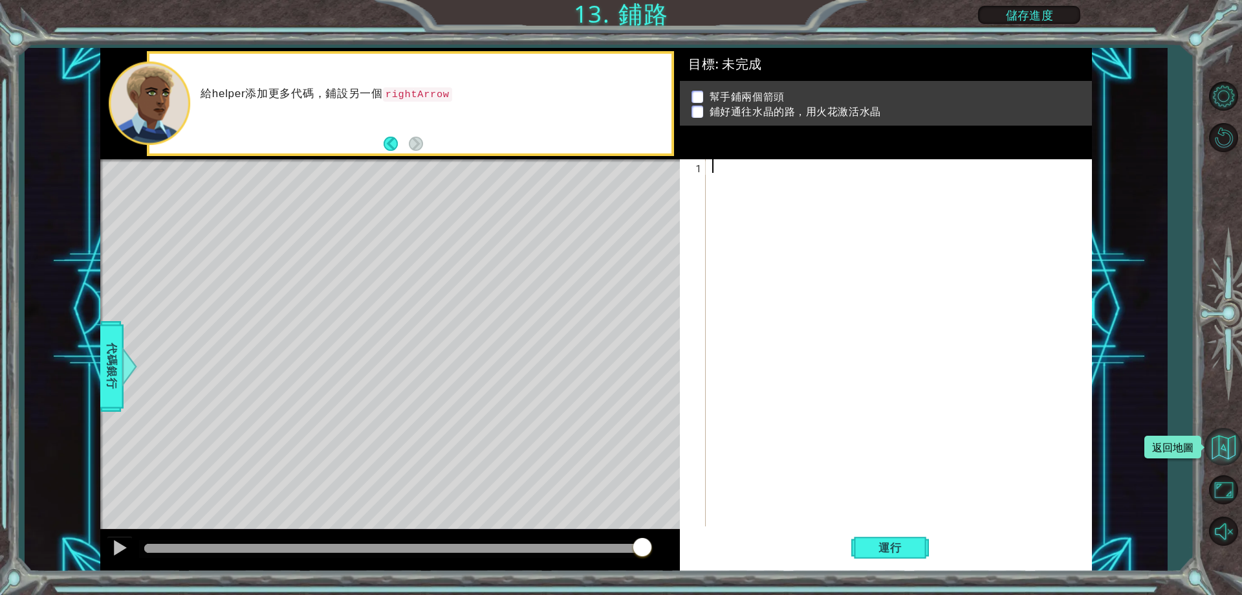
click at [1217, 443] on button "返回地圖" at bounding box center [1224, 447] width 38 height 38
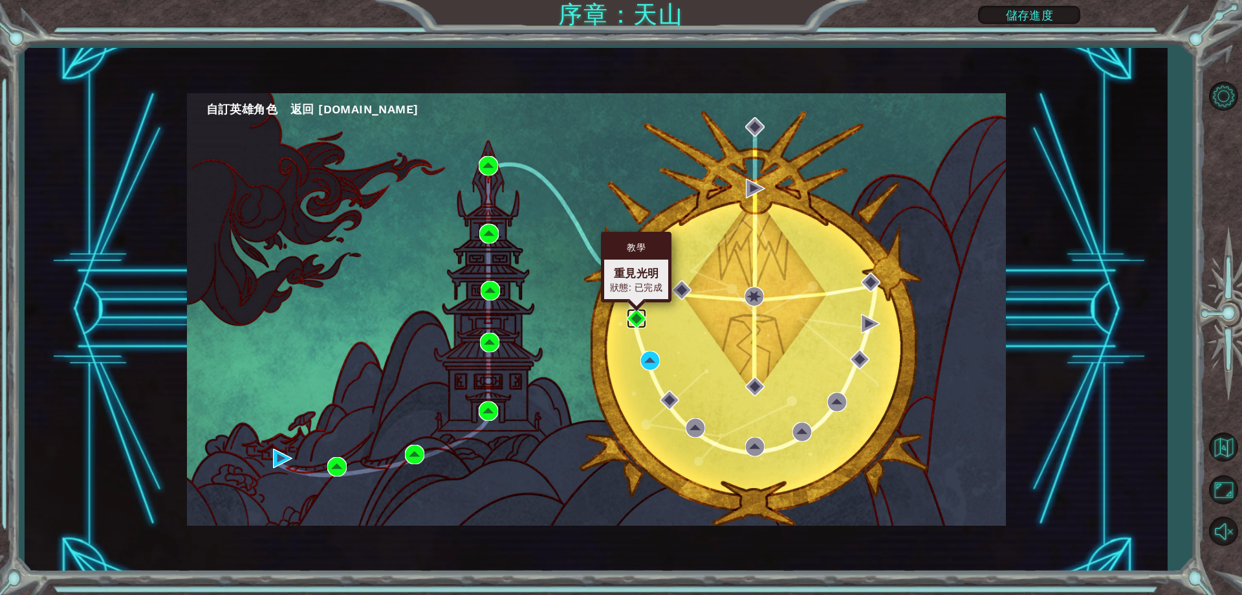
click at [631, 324] on img at bounding box center [636, 318] width 19 height 19
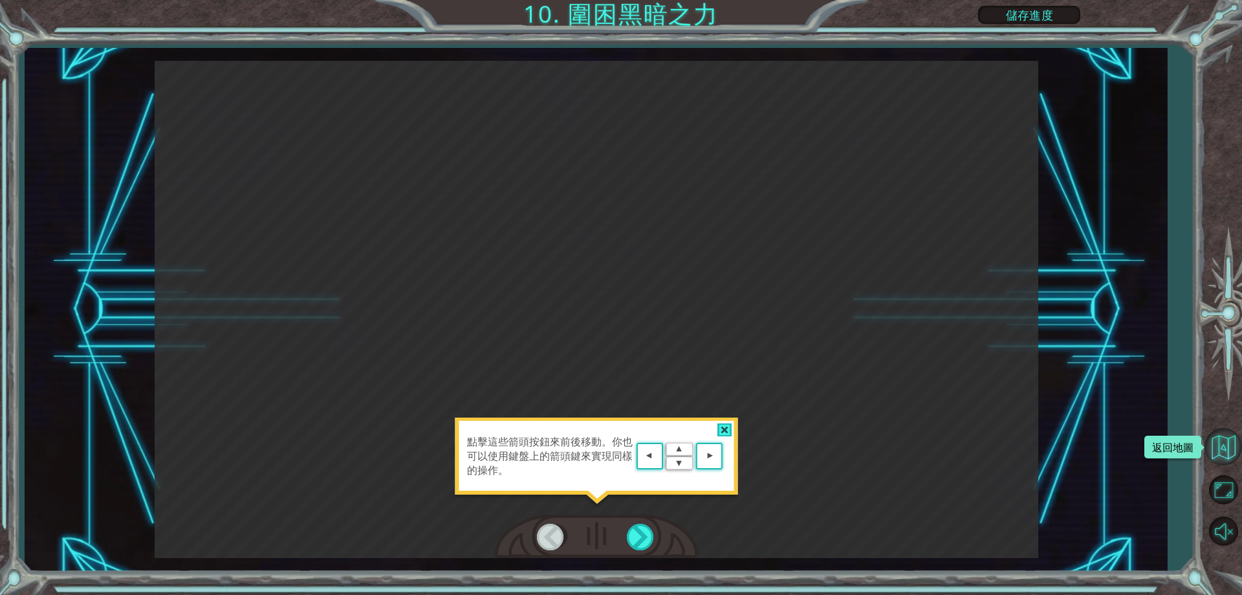
click at [1210, 430] on button "返回地圖" at bounding box center [1224, 447] width 38 height 38
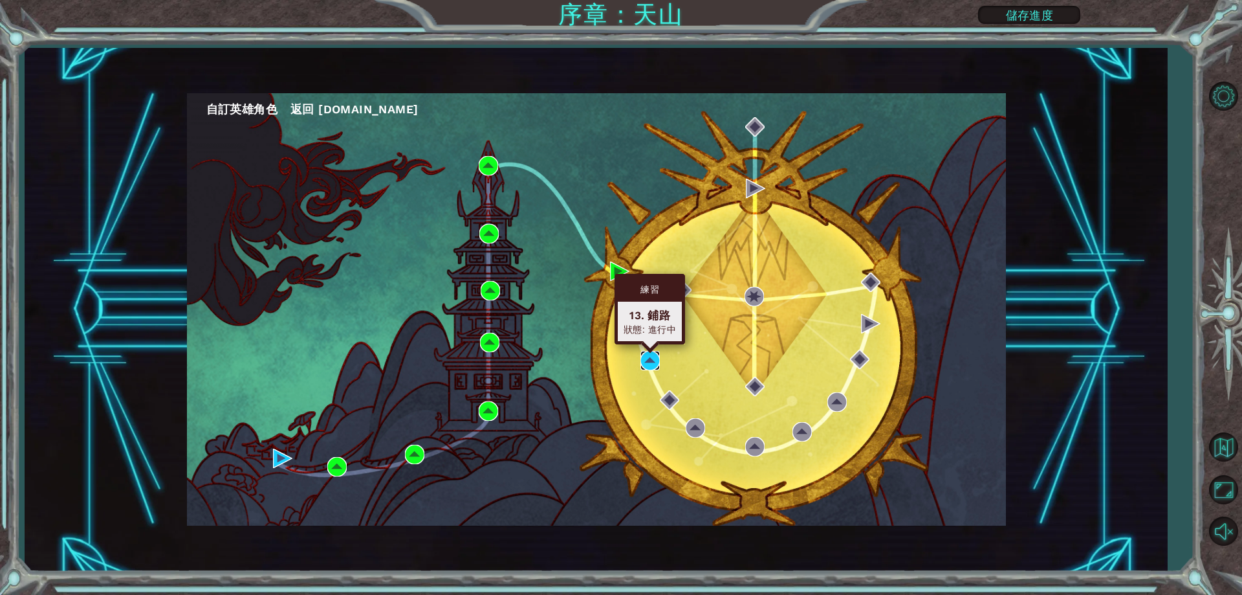
click at [651, 356] on img at bounding box center [649, 360] width 19 height 19
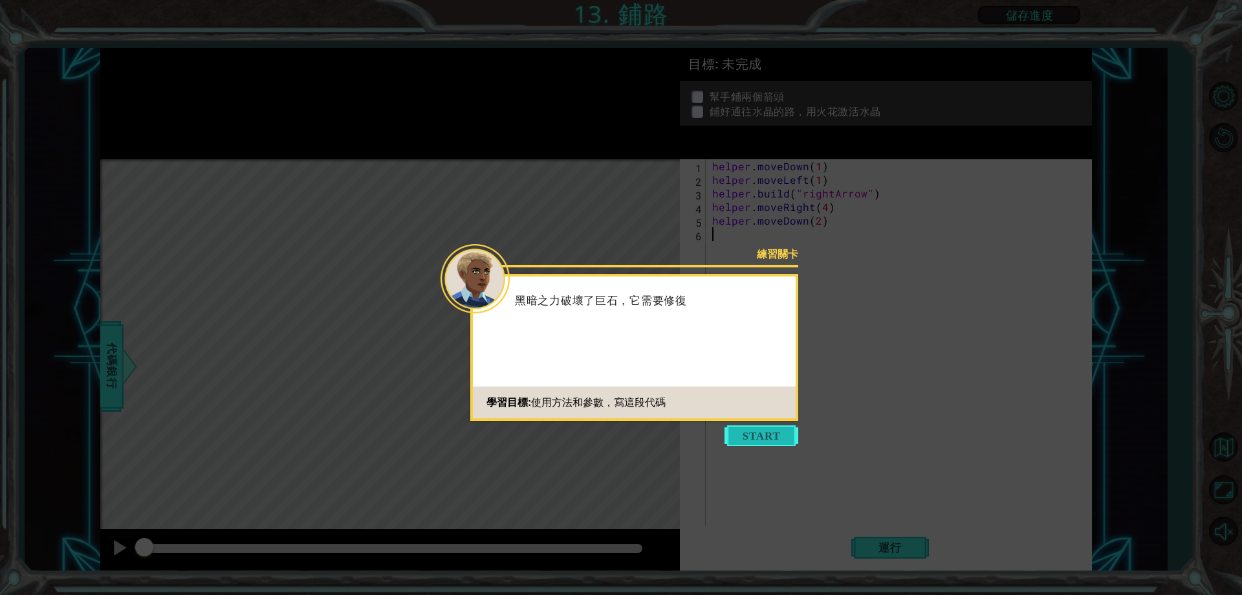
click at [758, 439] on button "Start" at bounding box center [762, 435] width 74 height 21
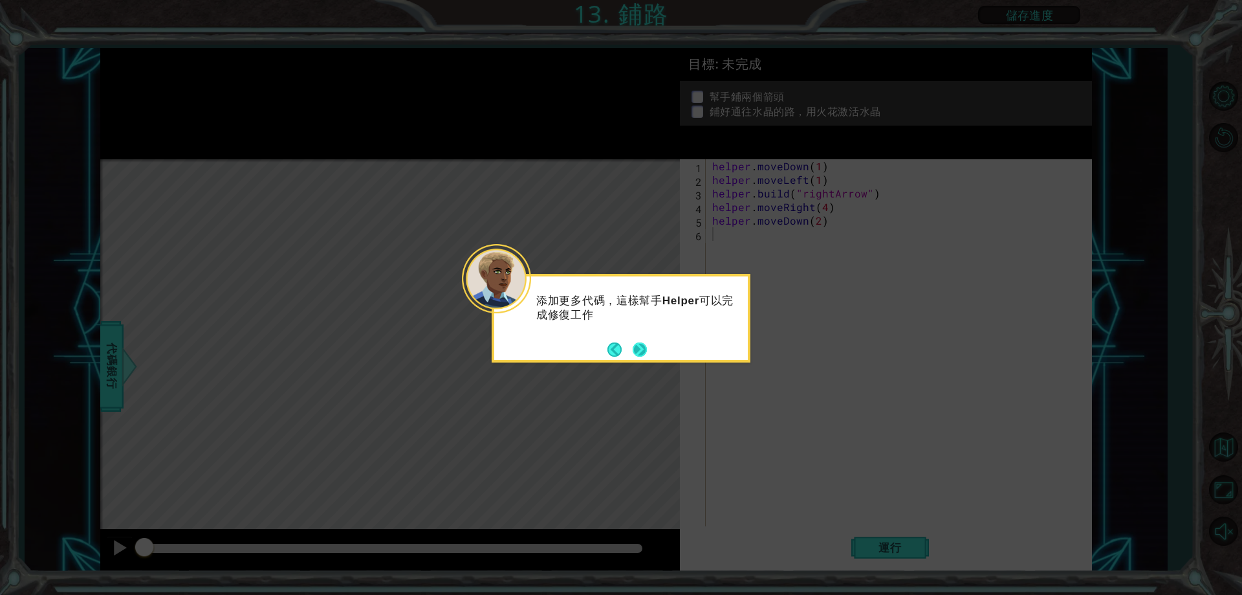
click at [646, 346] on button "Next" at bounding box center [640, 349] width 15 height 15
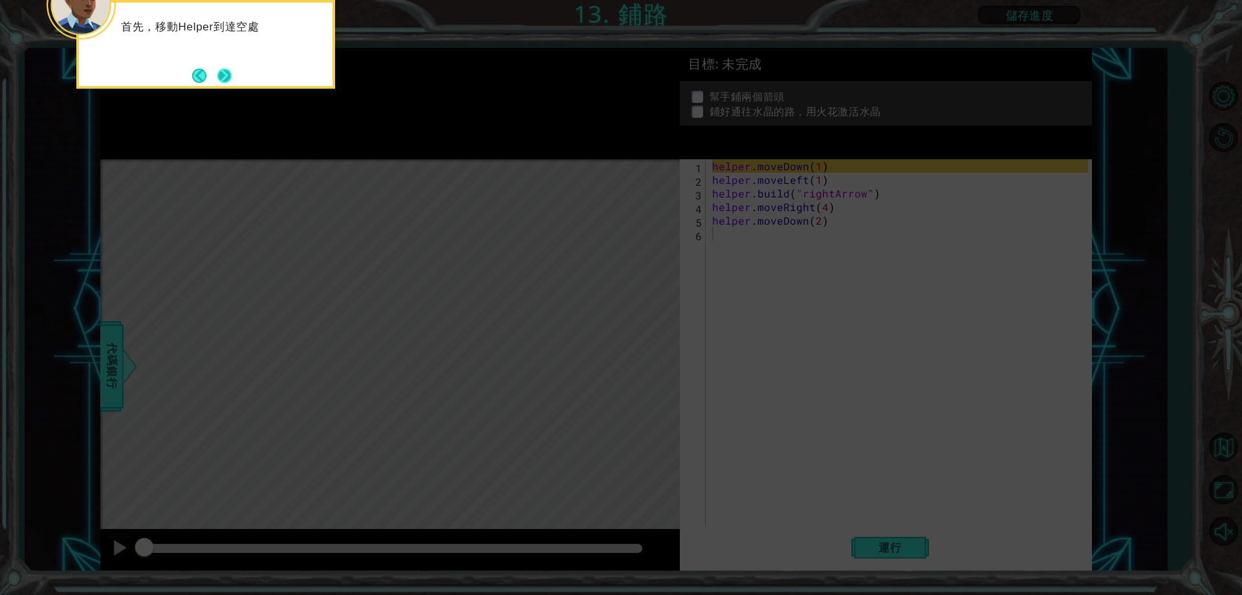
click at [228, 70] on button "Next" at bounding box center [225, 76] width 16 height 16
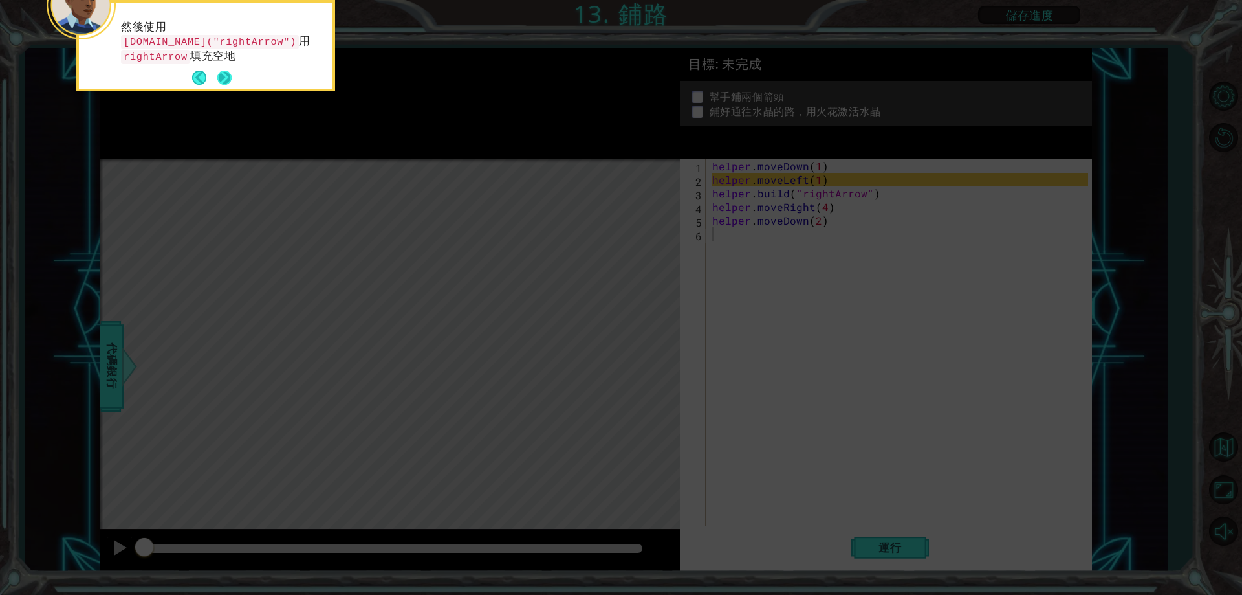
click at [228, 73] on button "Next" at bounding box center [224, 78] width 14 height 14
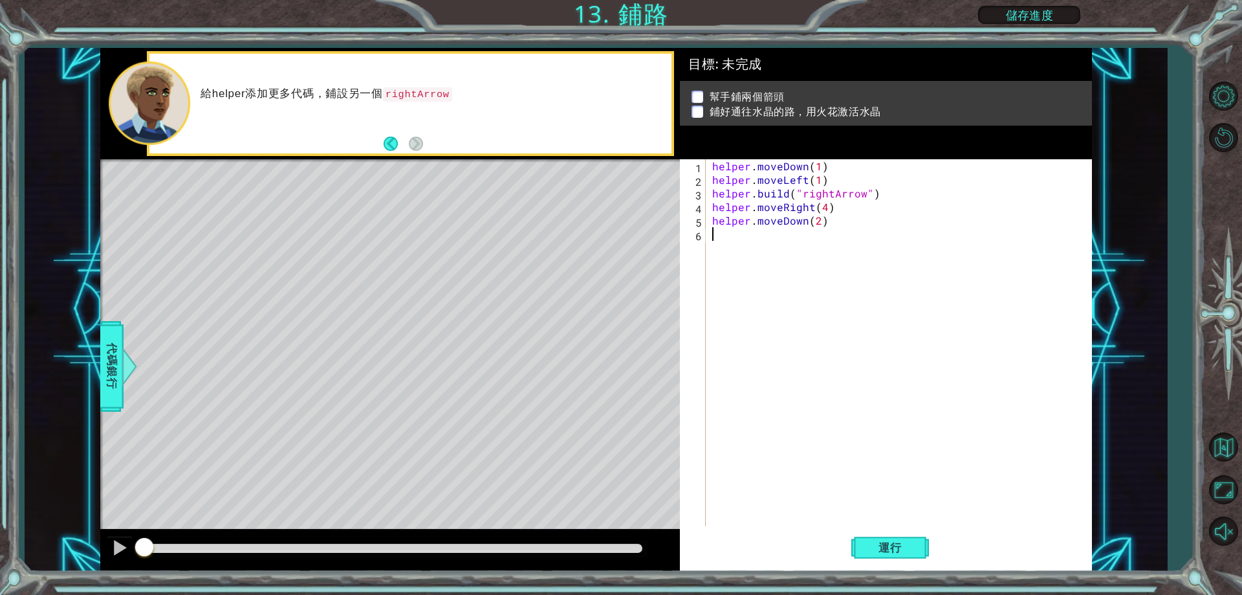
click at [668, 333] on div "Level Map" at bounding box center [399, 349] width 598 height 381
click at [121, 549] on div at bounding box center [119, 547] width 17 height 17
click at [127, 542] on div at bounding box center [119, 547] width 17 height 17
click at [1224, 121] on button "Restart Level" at bounding box center [1224, 138] width 38 height 38
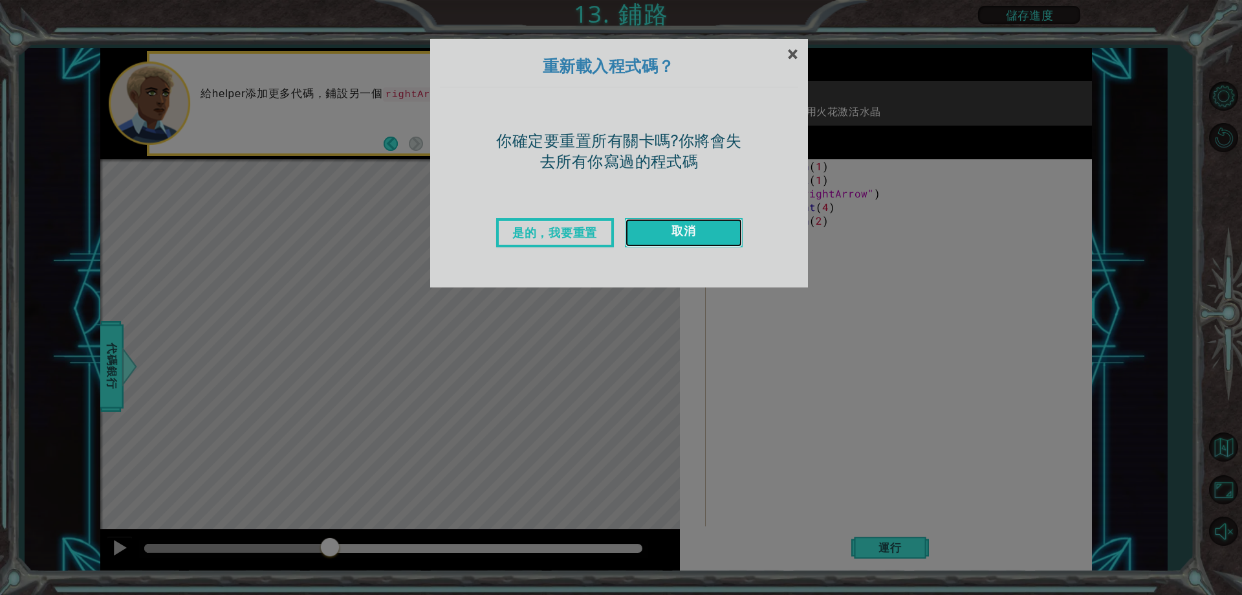
click at [655, 235] on link "取消" at bounding box center [684, 232] width 118 height 29
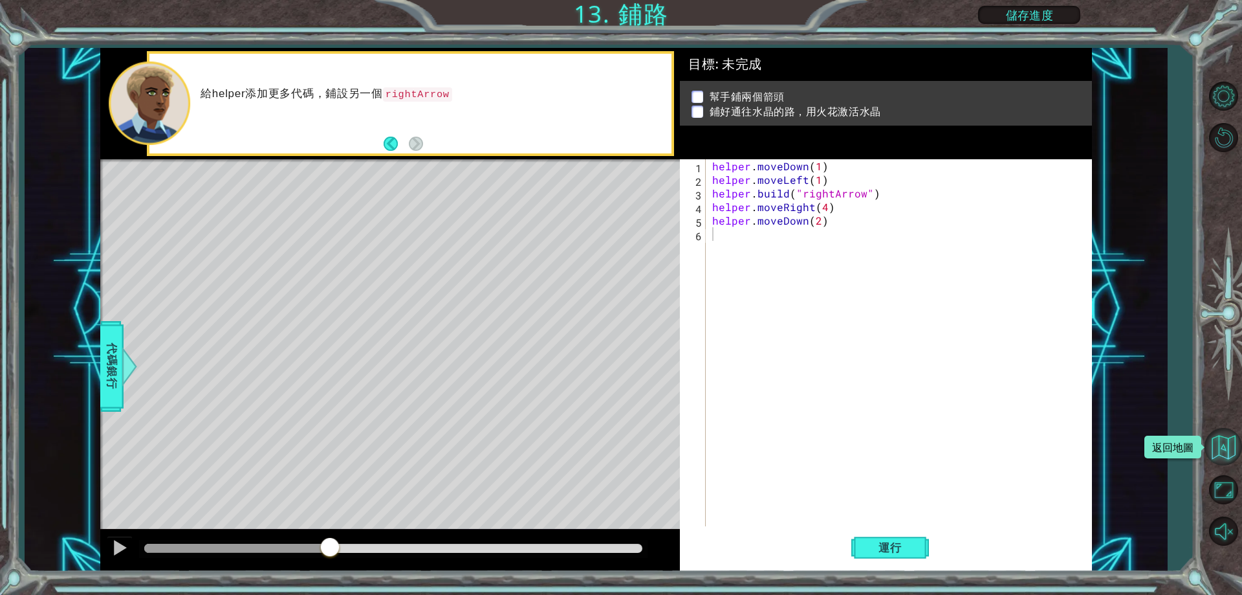
click at [1238, 457] on button "返回地圖" at bounding box center [1224, 447] width 38 height 38
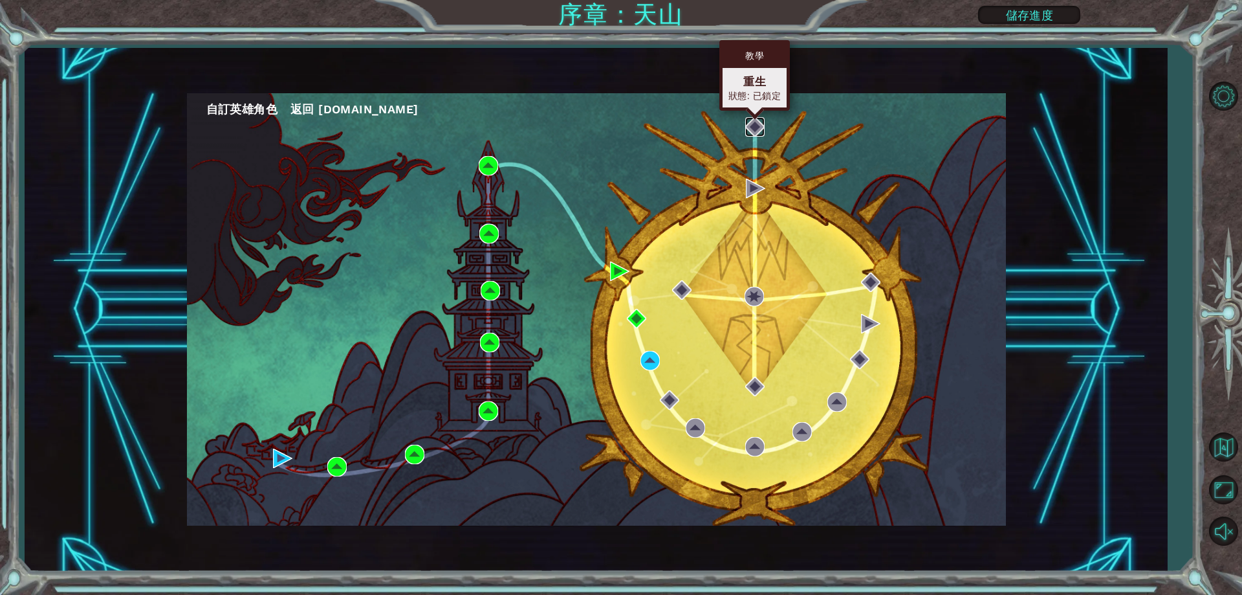
click at [755, 129] on img at bounding box center [754, 126] width 19 height 19
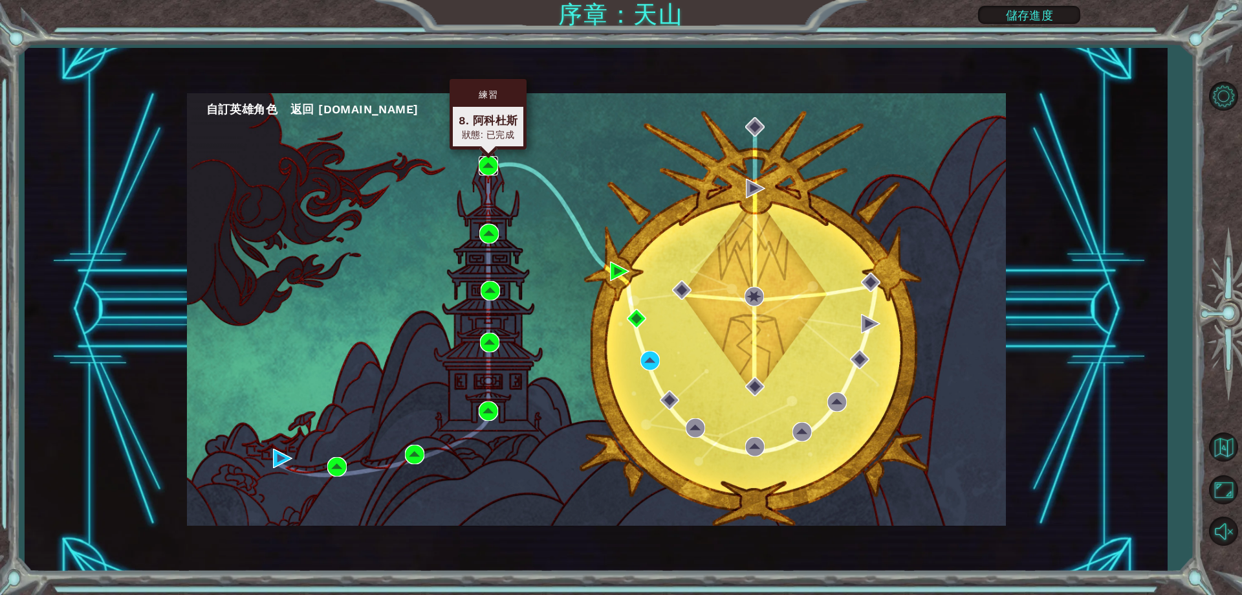
click at [492, 162] on img at bounding box center [488, 165] width 19 height 19
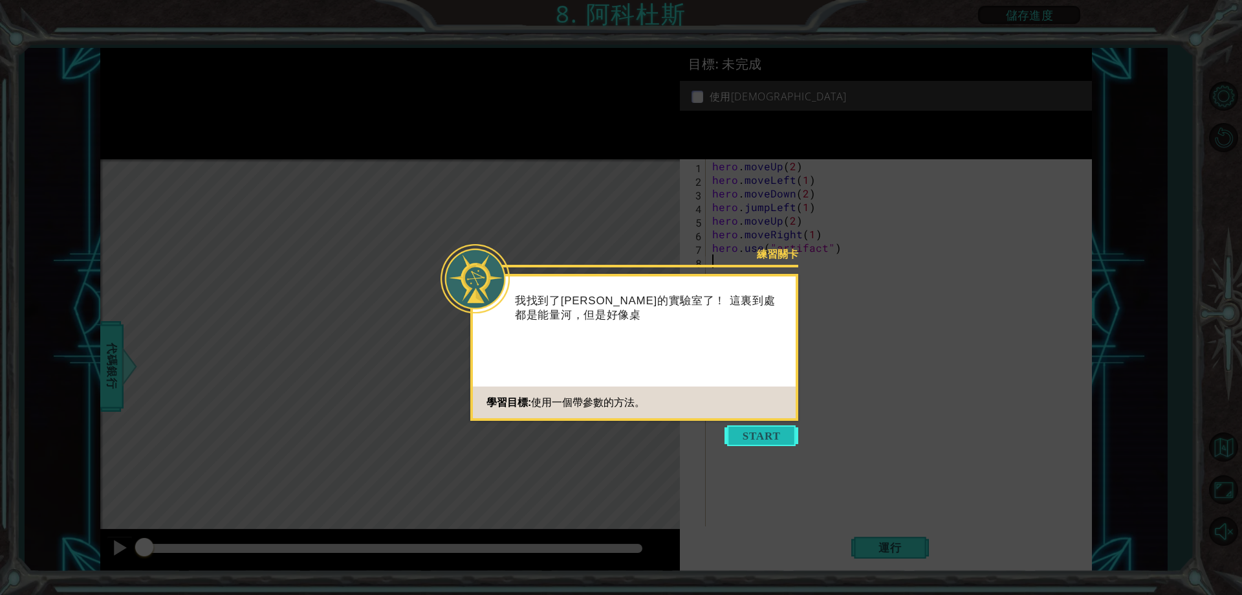
click at [765, 434] on button "Start" at bounding box center [762, 435] width 74 height 21
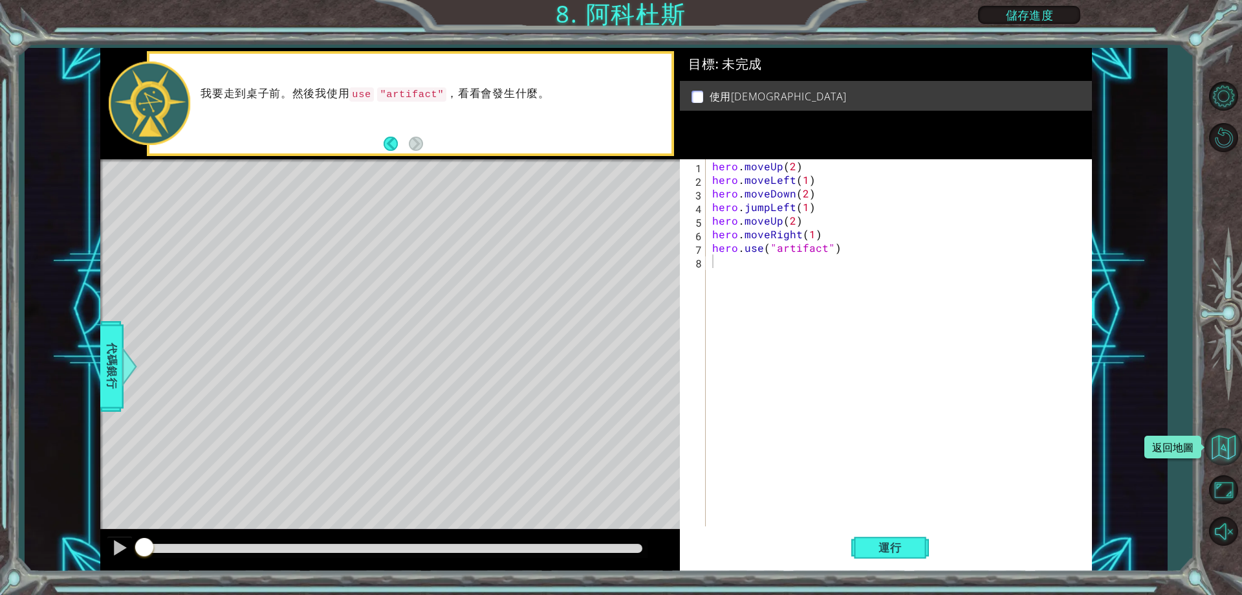
click at [1221, 450] on button "返回地圖" at bounding box center [1224, 447] width 38 height 38
